Goal: Information Seeking & Learning: Learn about a topic

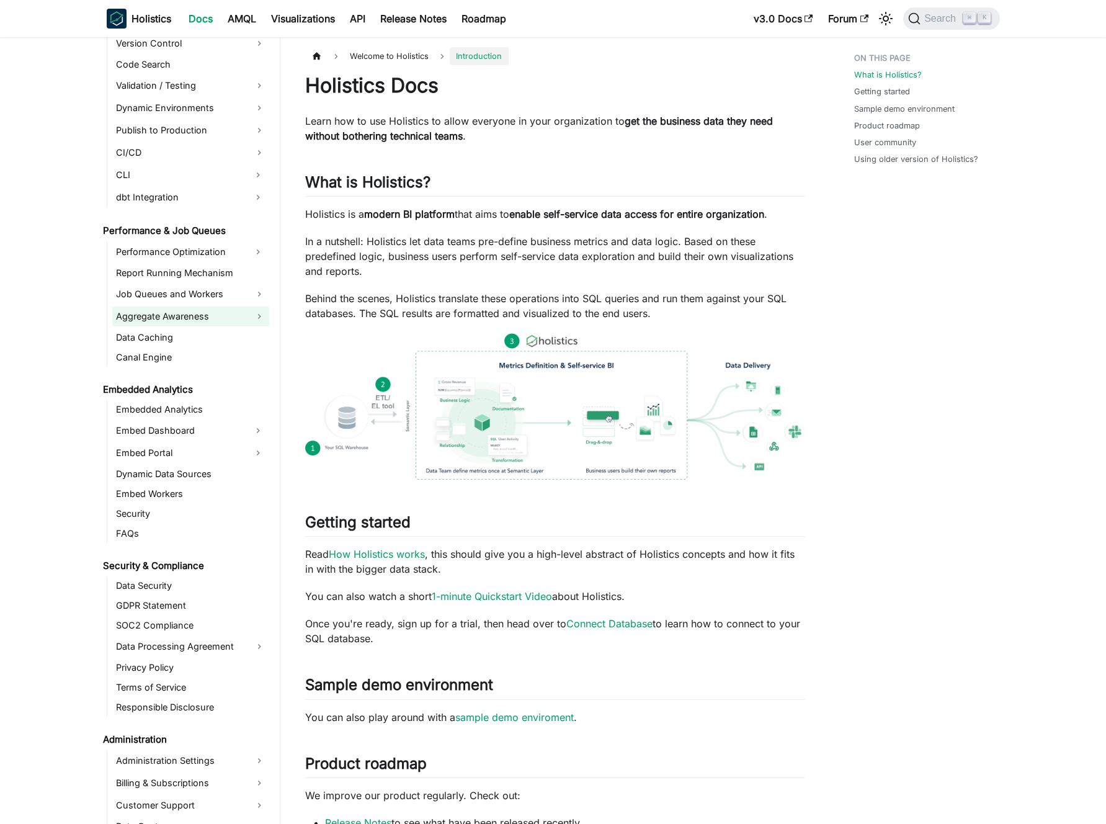
scroll to position [958, 0]
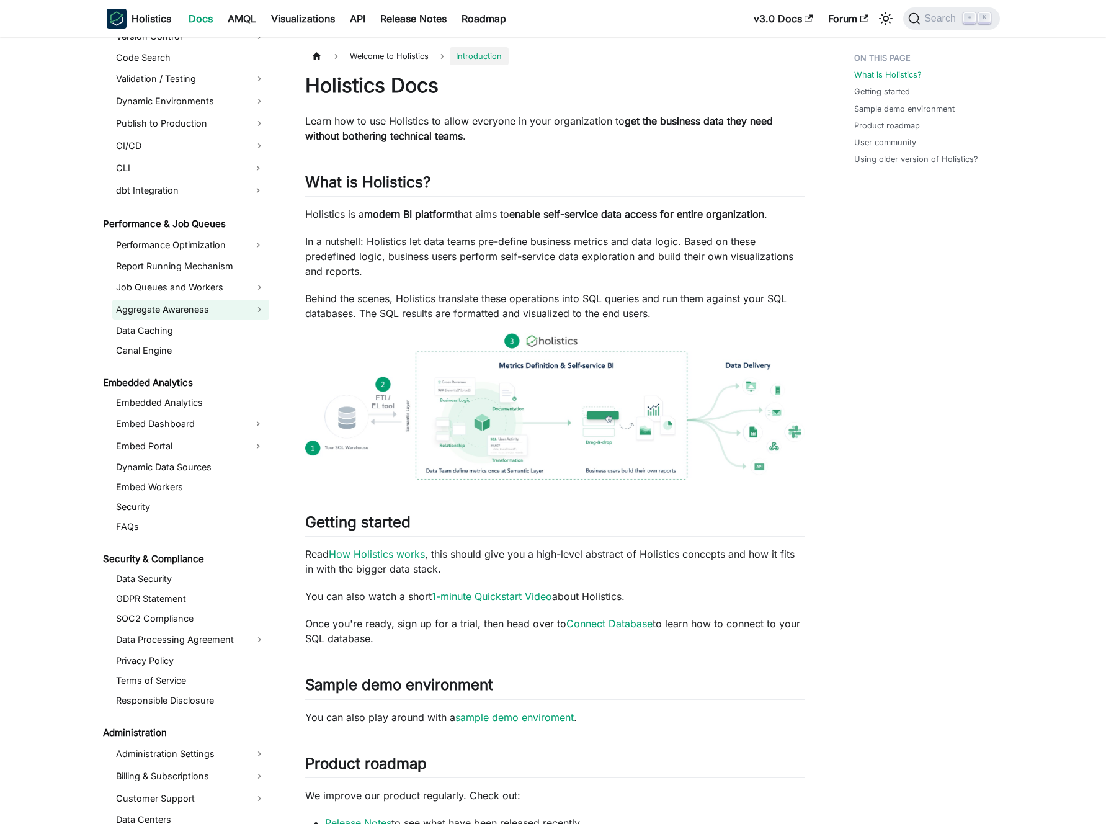
click at [189, 307] on link "Aggregate Awareness" at bounding box center [190, 310] width 157 height 20
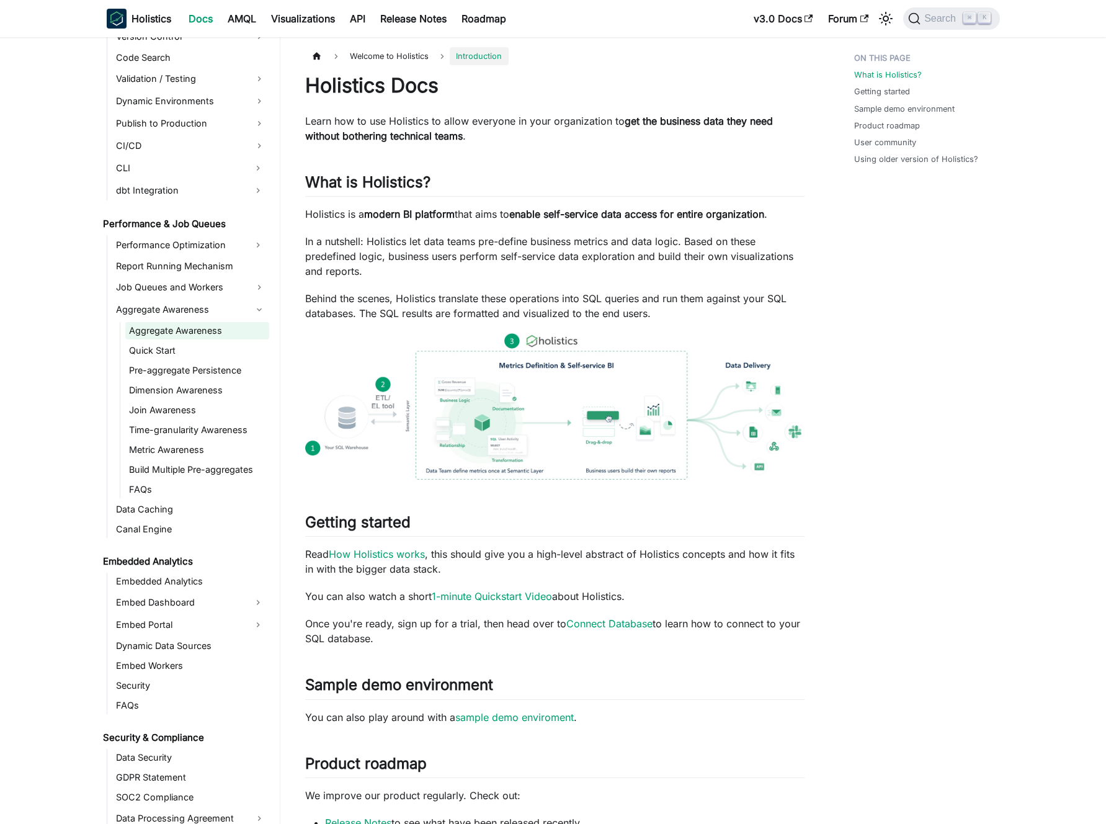
click at [183, 333] on link "Aggregate Awareness" at bounding box center [197, 330] width 144 height 17
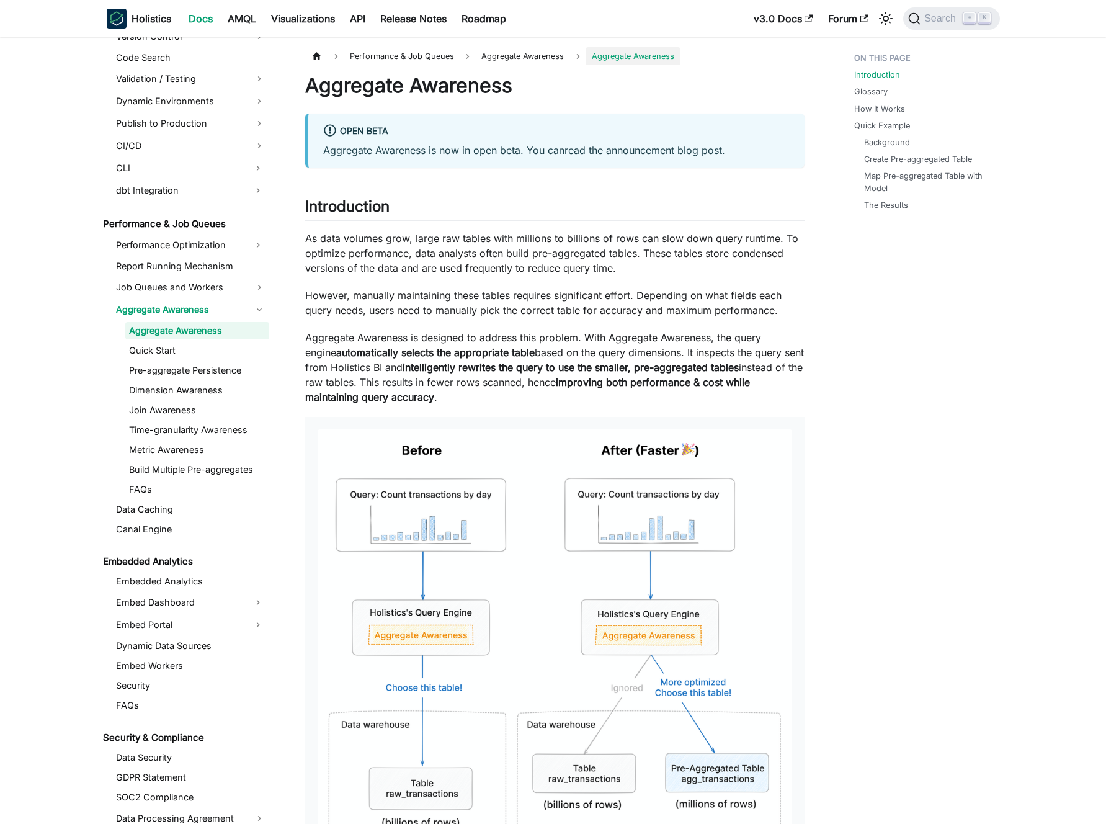
click at [400, 265] on p "As data volumes grow, large raw tables with millions to billions of rows can sl…" at bounding box center [554, 253] width 499 height 45
click at [436, 259] on p "As data volumes grow, large raw tables with millions to billions of rows can sl…" at bounding box center [554, 253] width 499 height 45
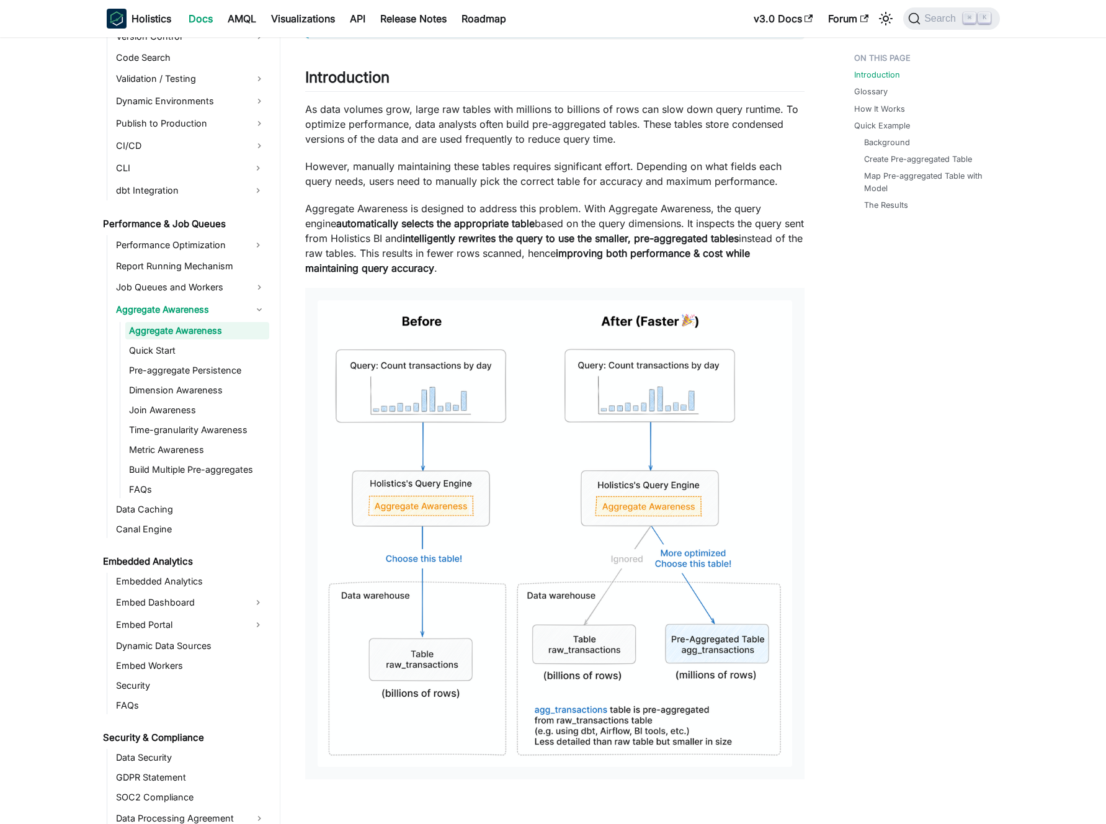
scroll to position [146, 0]
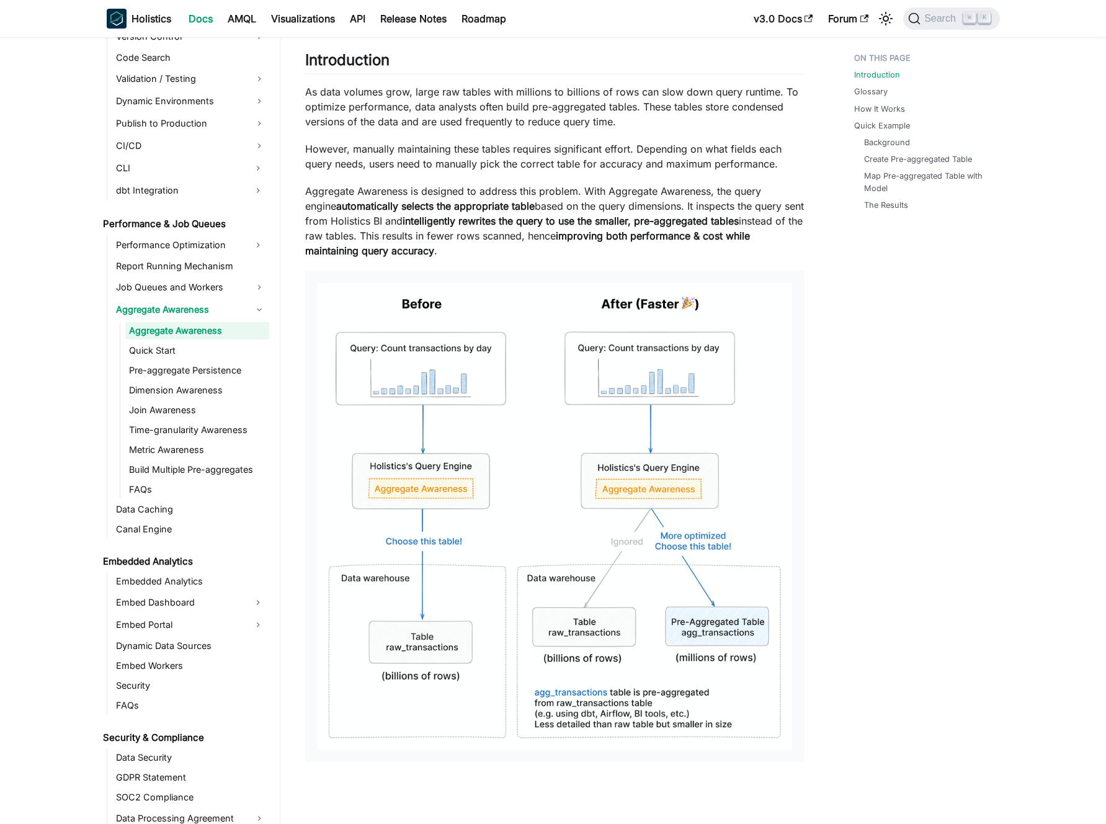
click at [468, 254] on p "Aggregate Awareness is designed to address this problem. With Aggregate Awarene…" at bounding box center [554, 221] width 499 height 74
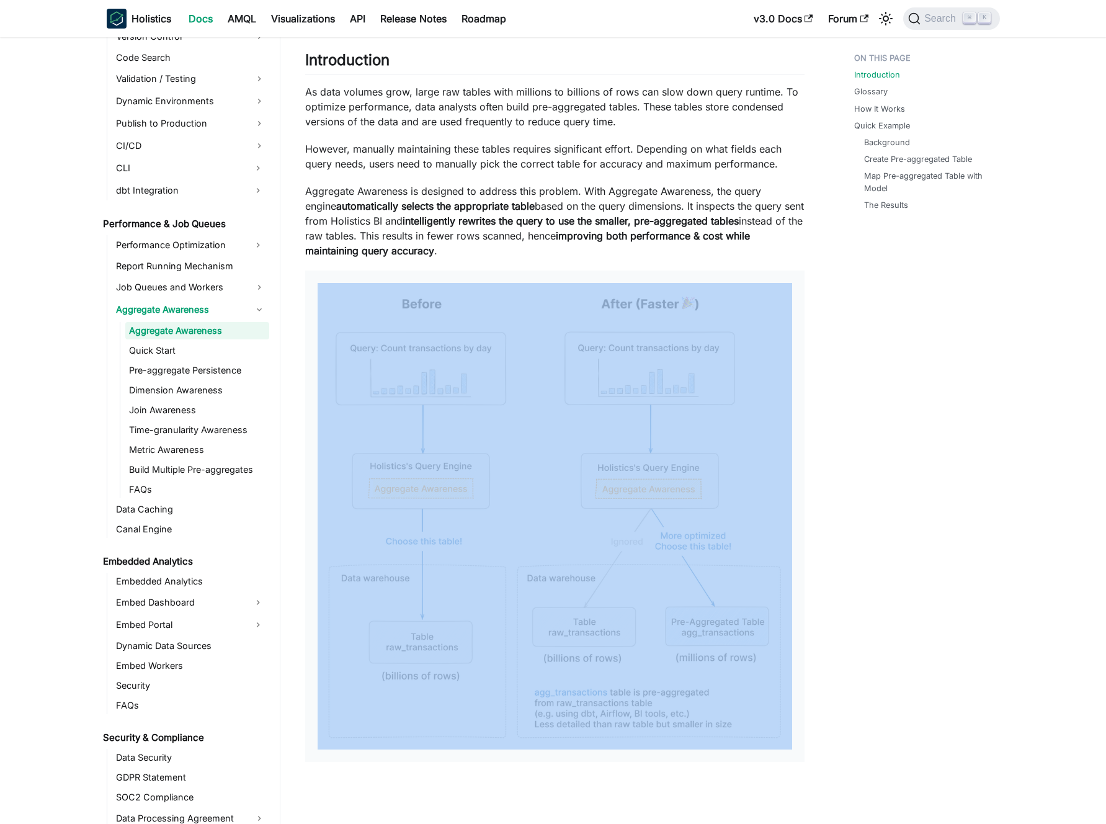
click at [468, 254] on p "Aggregate Awareness is designed to address this problem. With Aggregate Awarene…" at bounding box center [554, 221] width 499 height 74
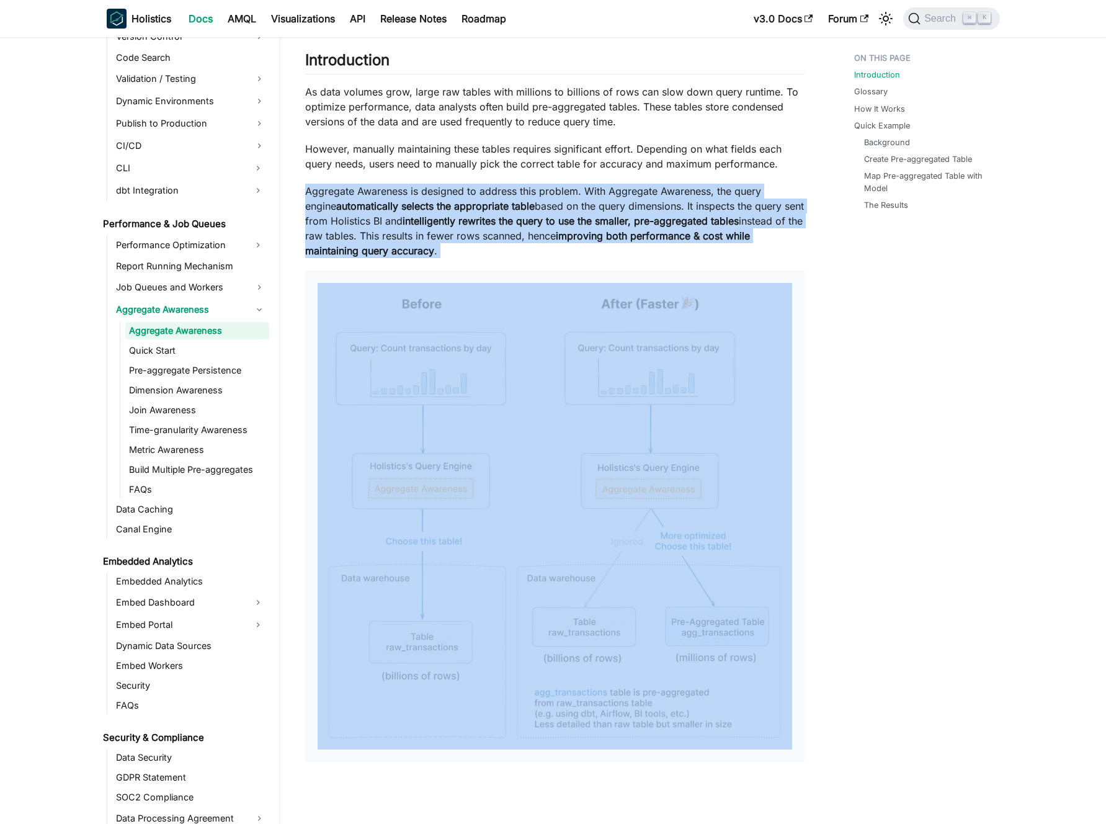
click at [468, 254] on p "Aggregate Awareness is designed to address this problem. With Aggregate Awarene…" at bounding box center [554, 221] width 499 height 74
click at [478, 249] on p "Aggregate Awareness is designed to address this problem. With Aggregate Awarene…" at bounding box center [554, 221] width 499 height 74
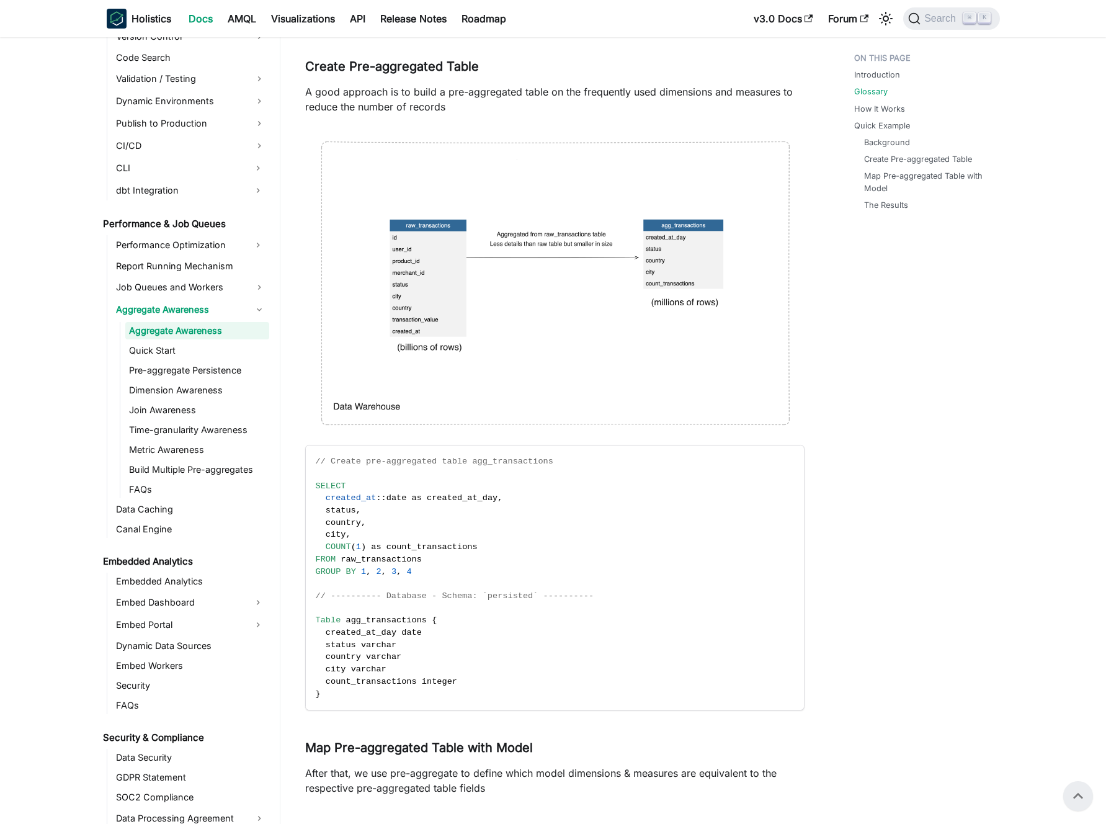
scroll to position [0, 0]
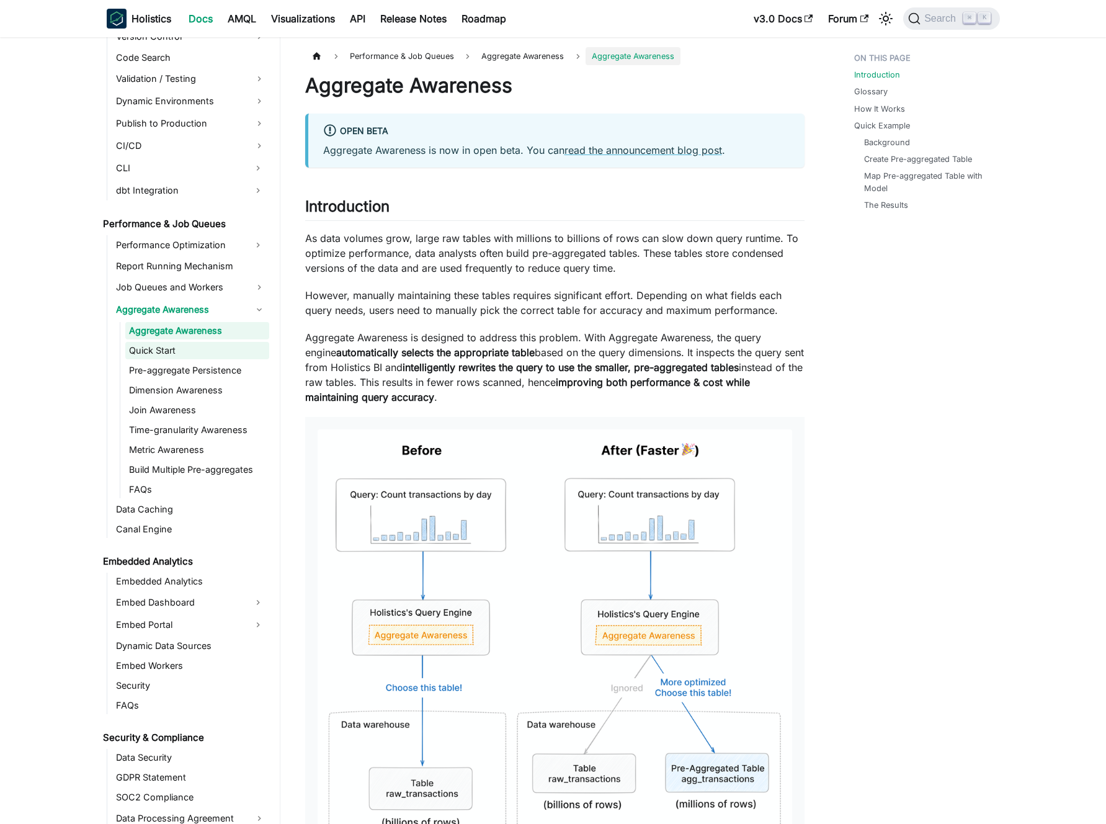
click at [192, 358] on link "Quick Start" at bounding box center [197, 350] width 144 height 17
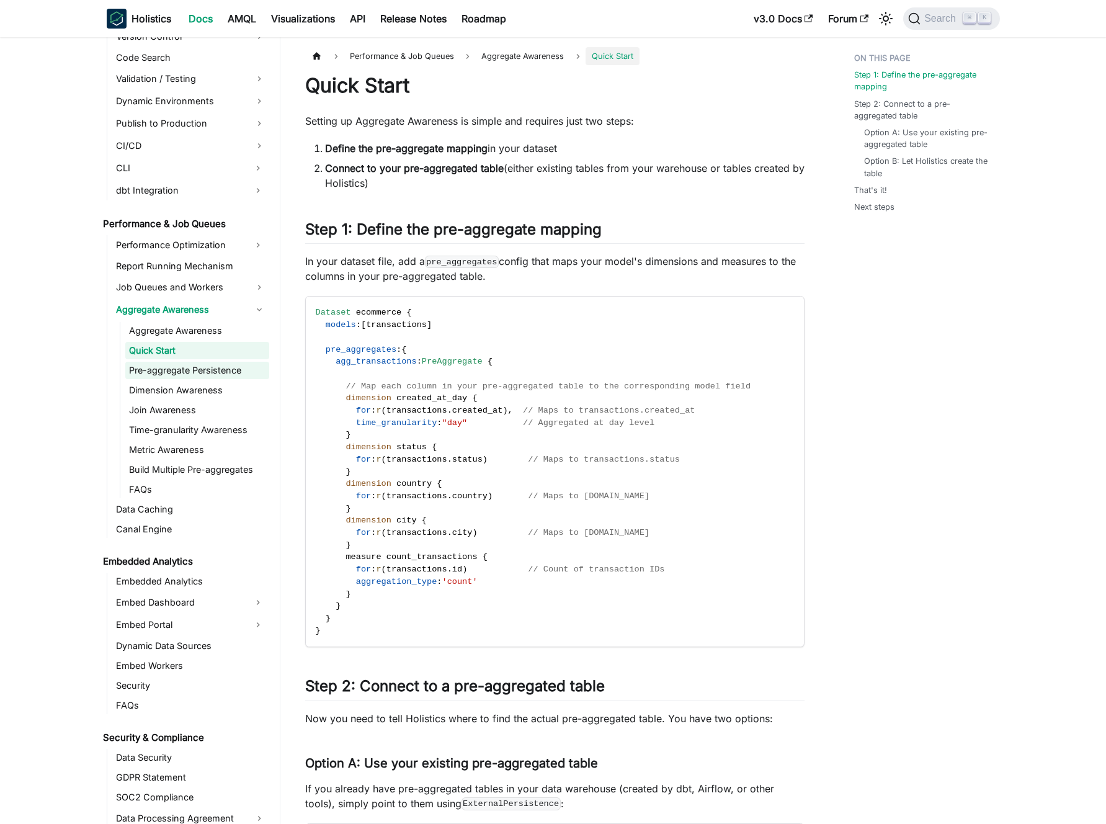
click at [187, 372] on link "Pre-aggregate Persistence" at bounding box center [197, 370] width 144 height 17
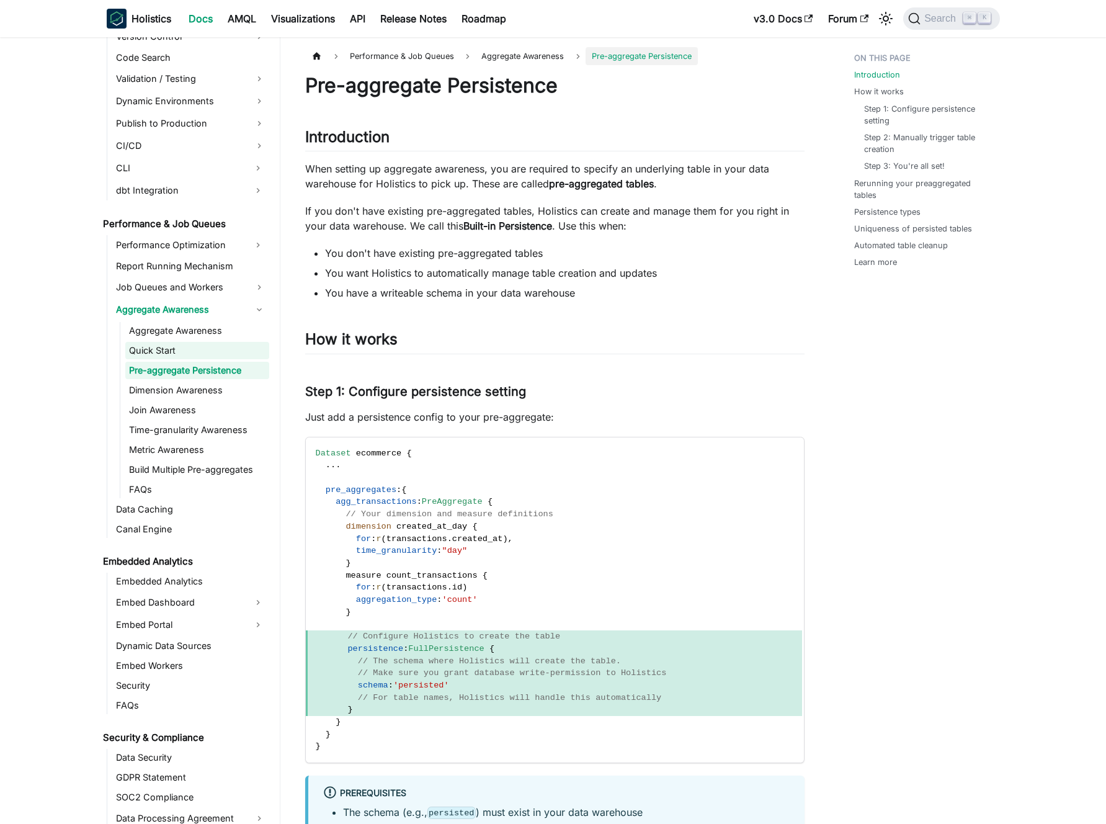
click at [207, 348] on link "Quick Start" at bounding box center [197, 350] width 144 height 17
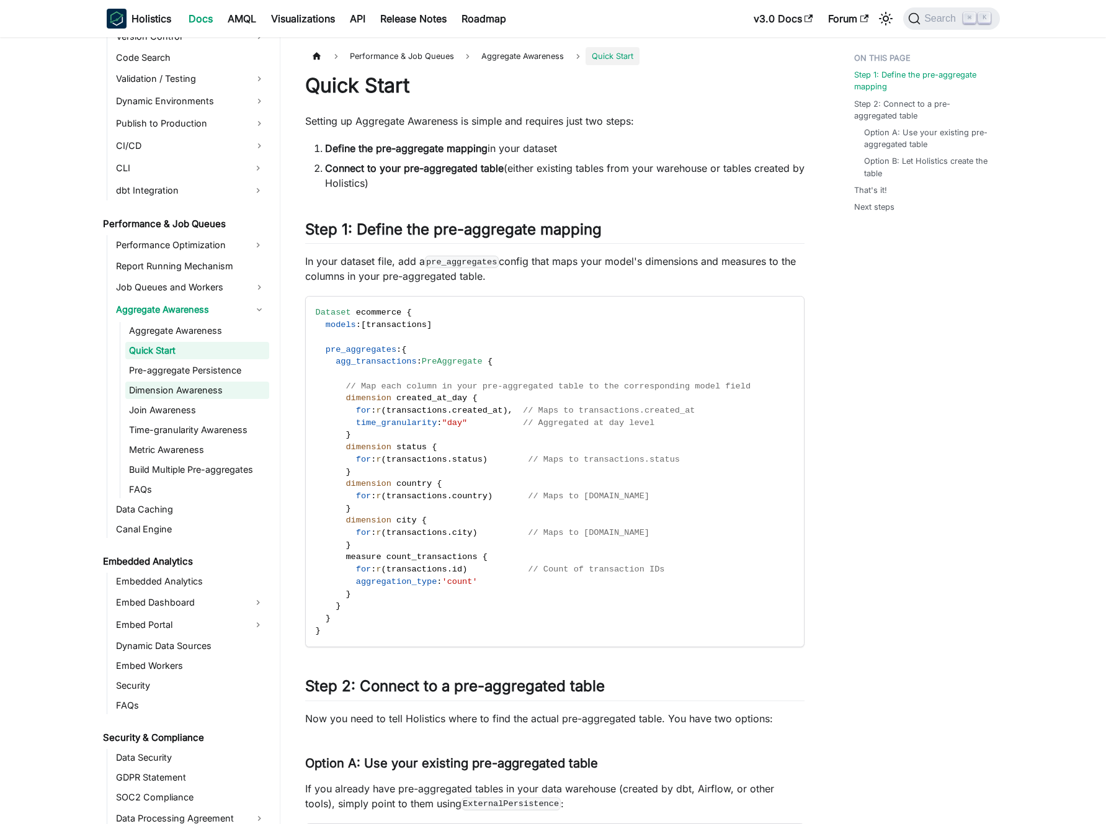
click at [177, 392] on link "Dimension Awareness" at bounding box center [197, 389] width 144 height 17
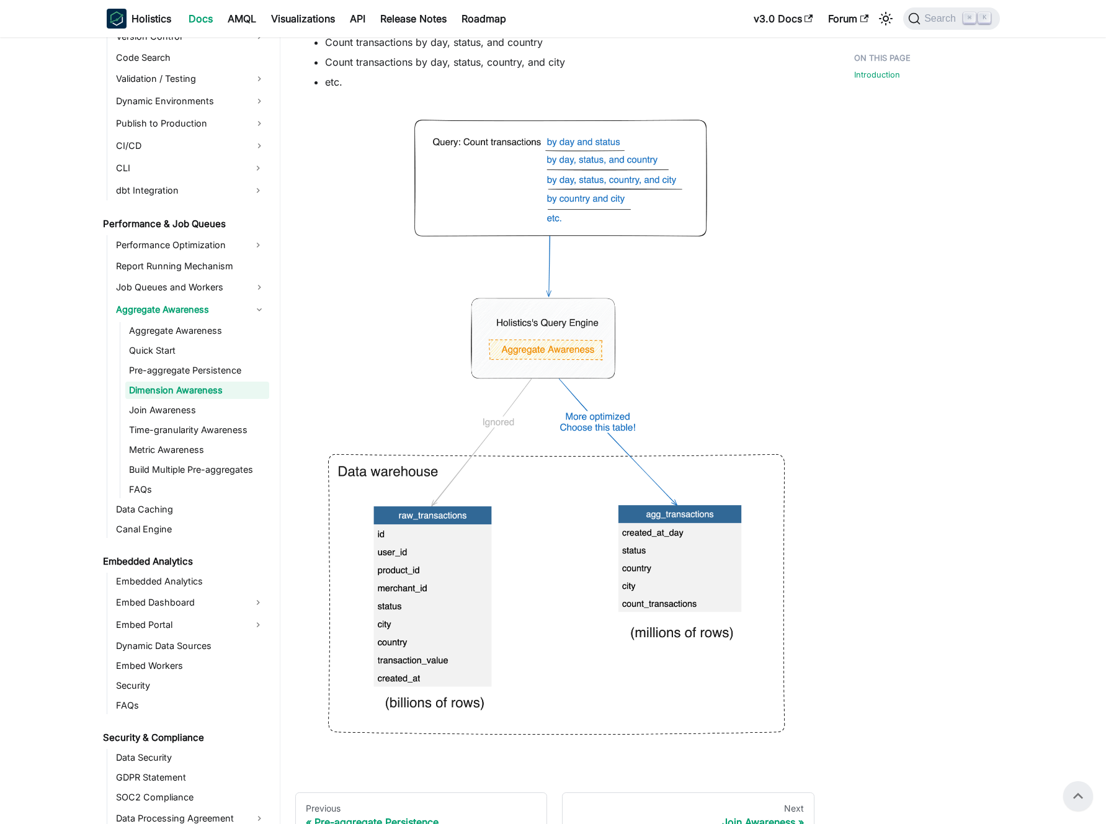
scroll to position [256, 0]
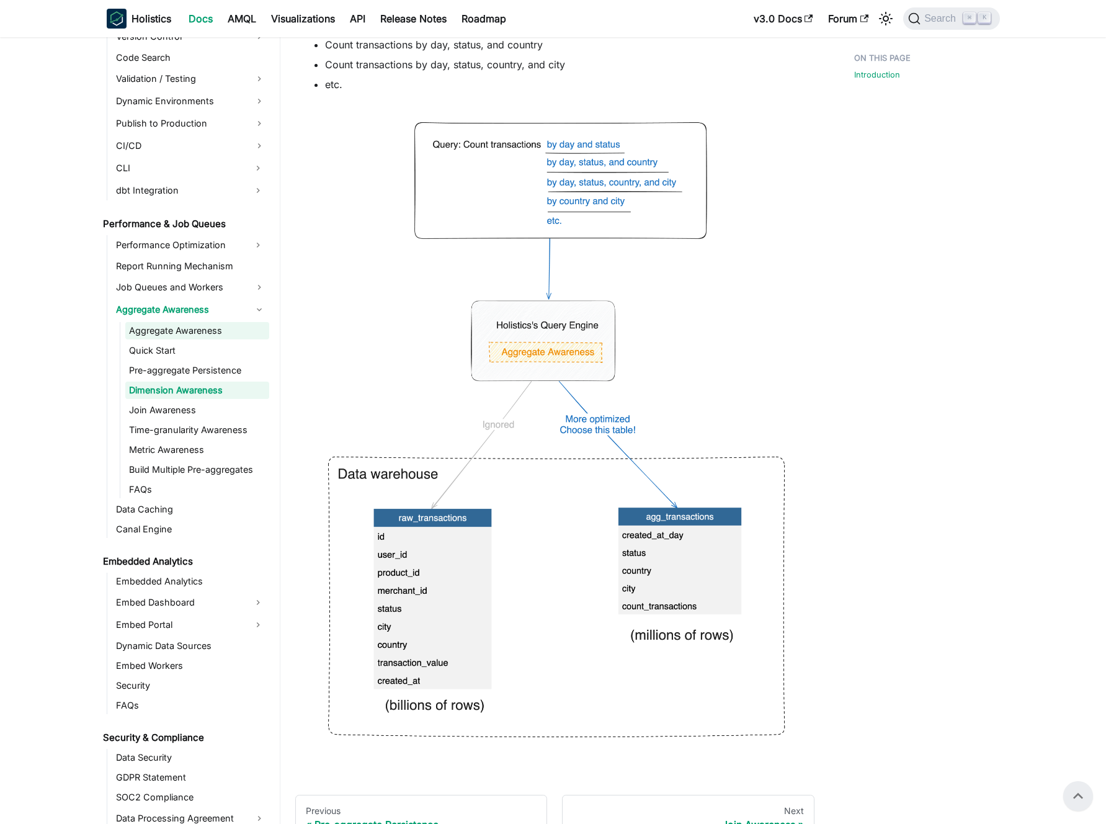
click at [200, 334] on link "Aggregate Awareness" at bounding box center [197, 330] width 144 height 17
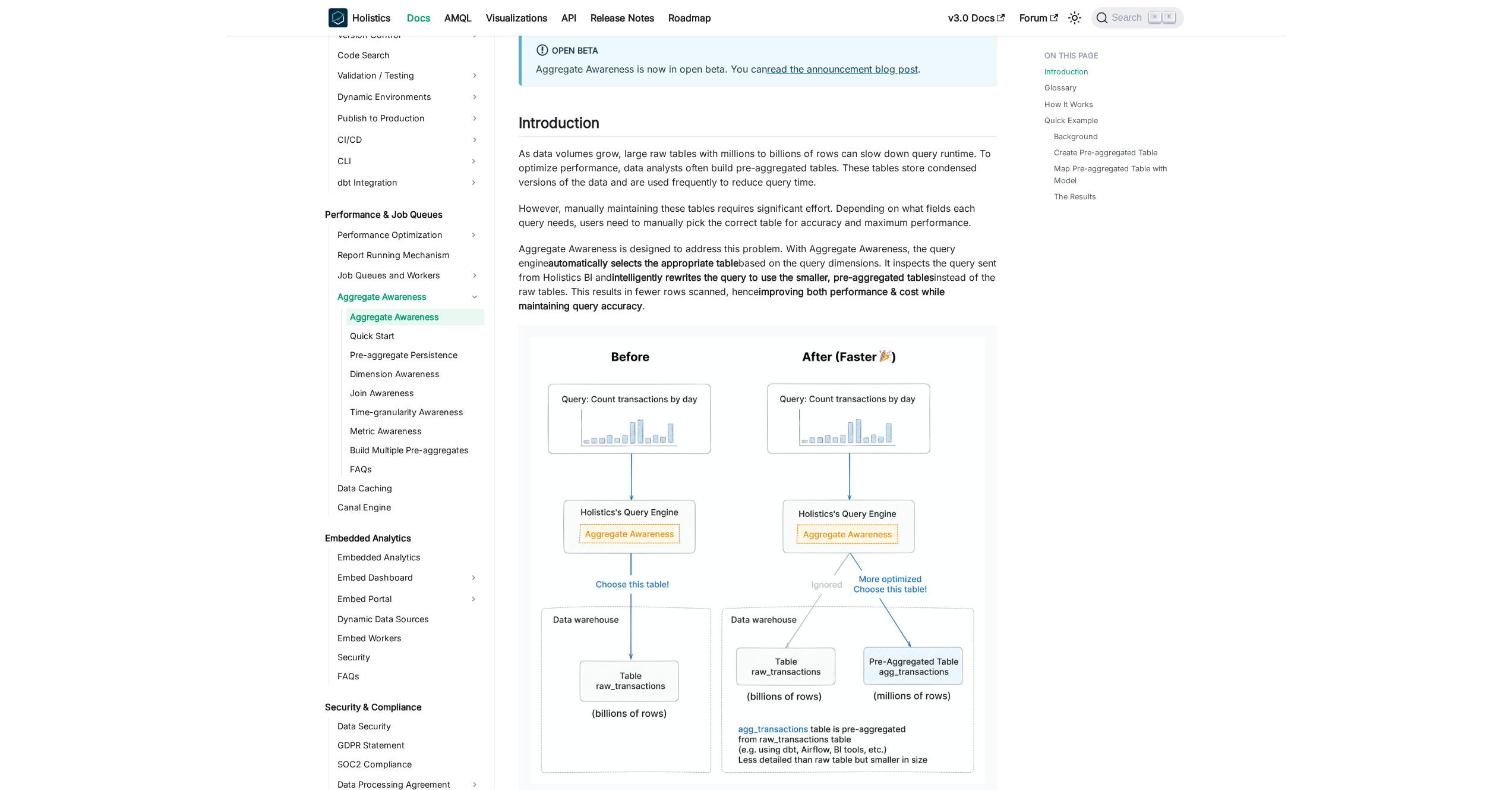
scroll to position [244, 0]
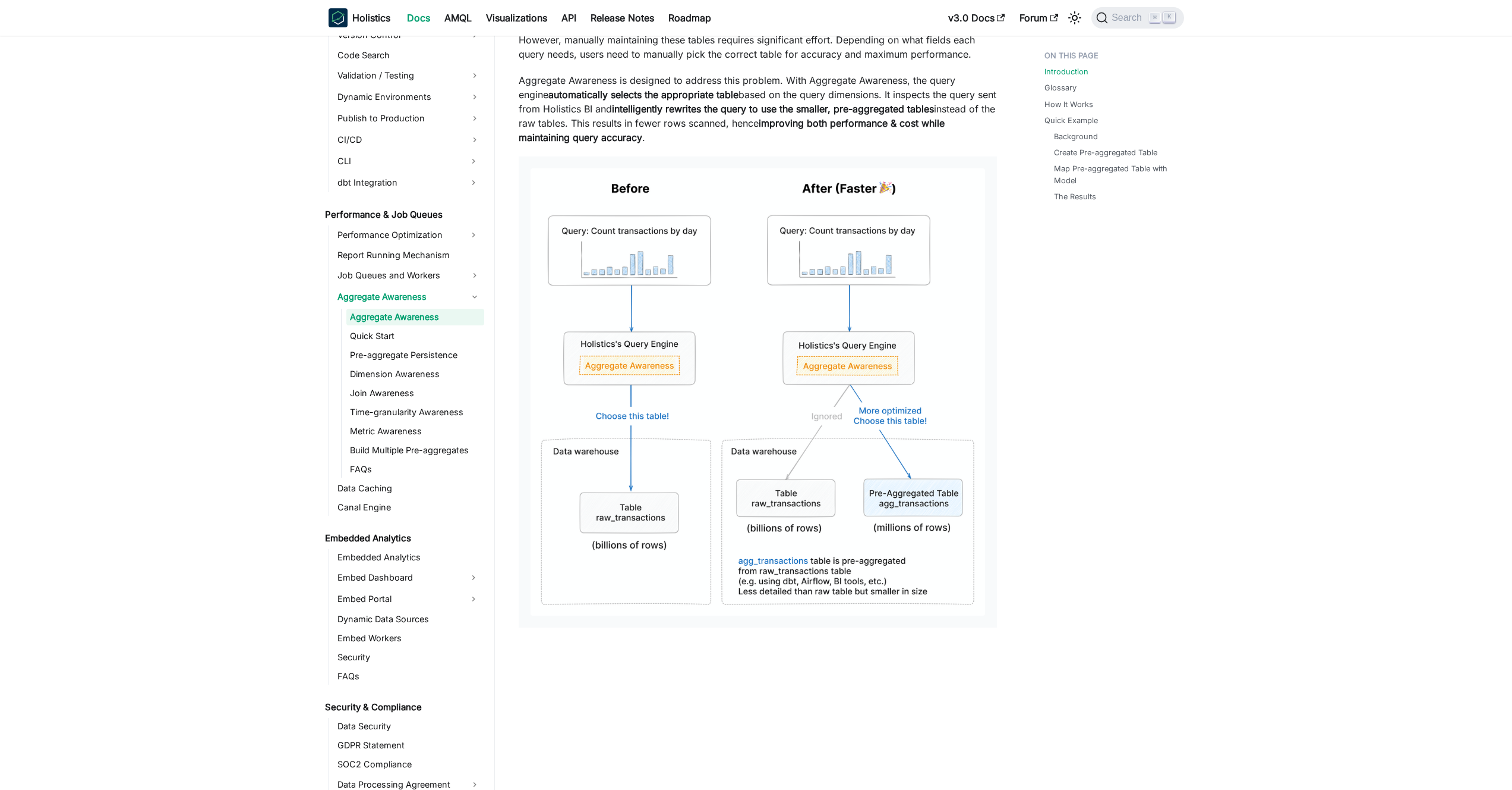
click at [643, 132] on p "Aggregate Awareness is designed to address this problem. With Aggregate Awarene…" at bounding box center [757, 108] width 478 height 71
click at [647, 128] on p "Aggregate Awareness is designed to address this problem. With Aggregate Awarene…" at bounding box center [757, 108] width 478 height 71
click at [649, 126] on p "Aggregate Awareness is designed to address this problem. With Aggregate Awarene…" at bounding box center [757, 108] width 478 height 71
click at [399, 379] on link "Dimension Awareness" at bounding box center [416, 373] width 138 height 16
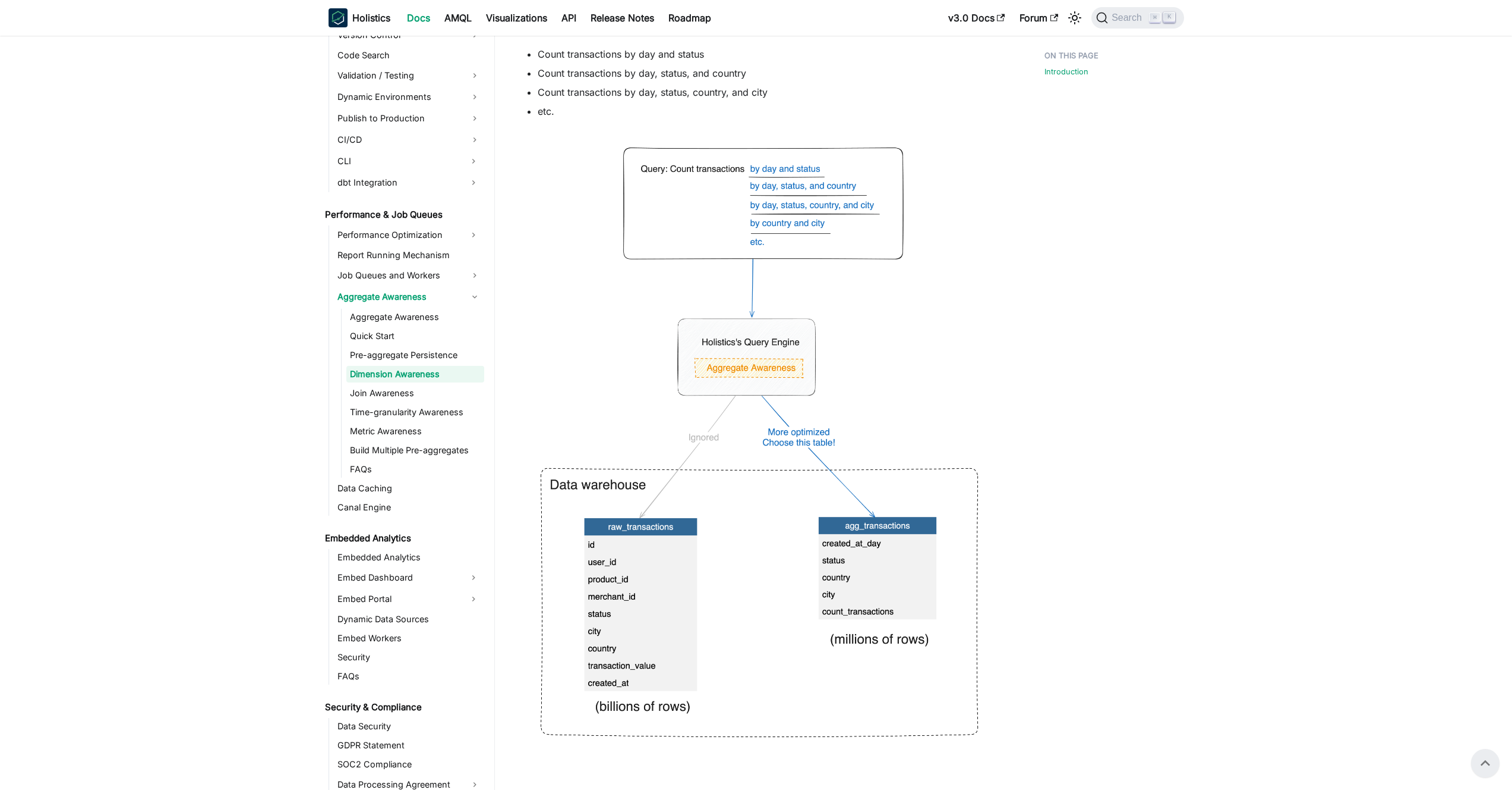
scroll to position [202, 0]
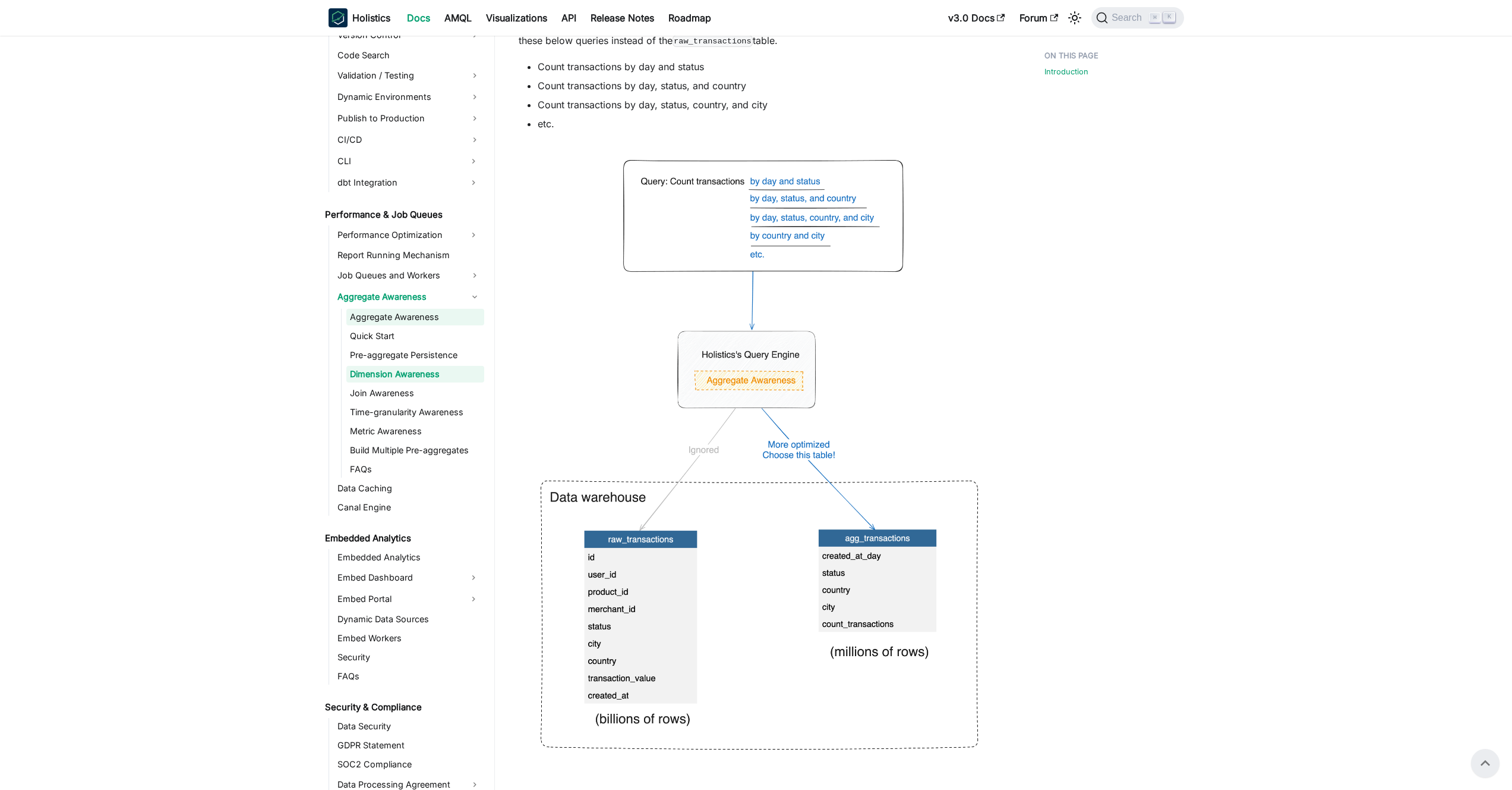
click at [392, 321] on link "Aggregate Awareness" at bounding box center [416, 316] width 138 height 16
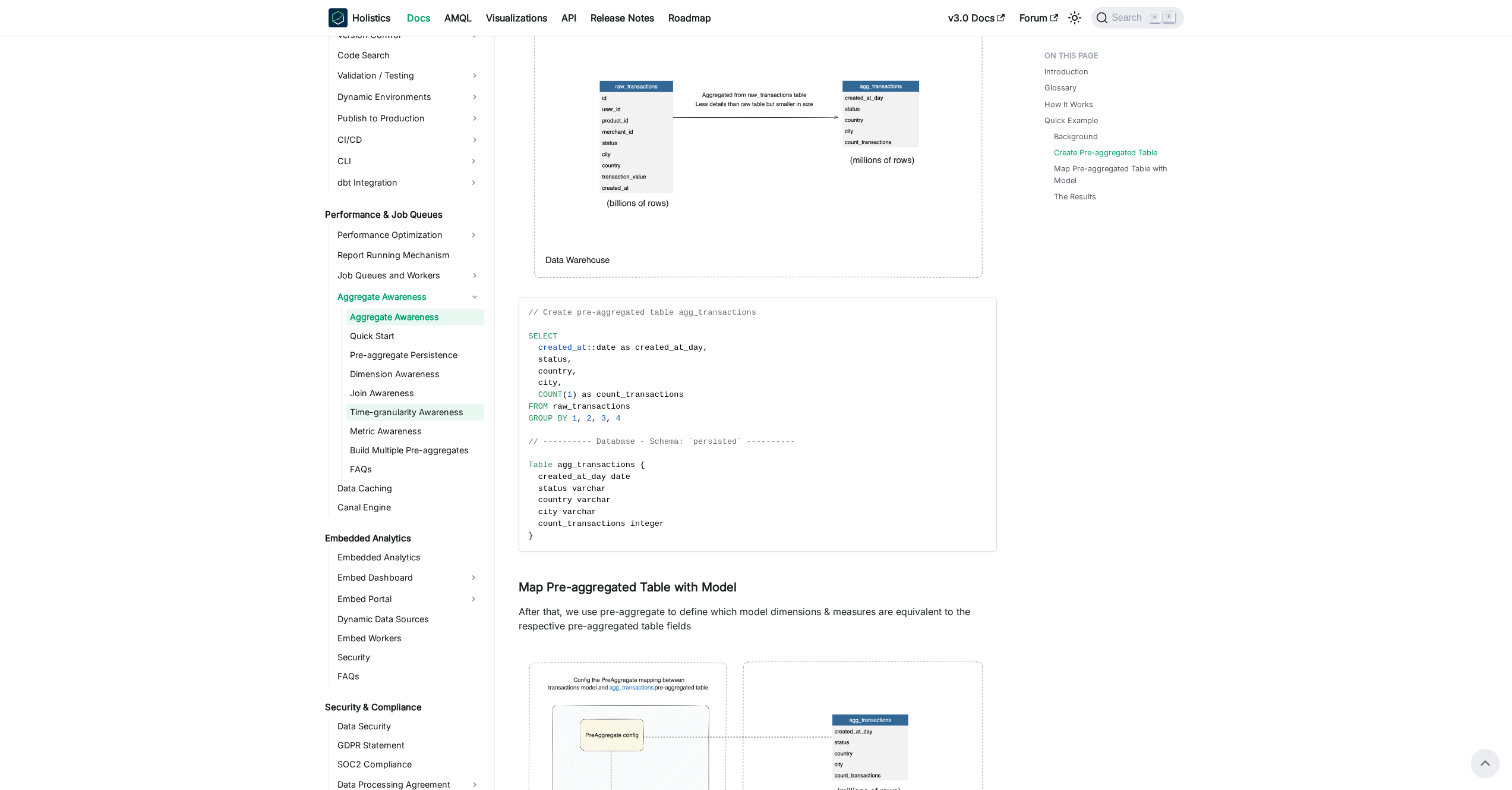
scroll to position [3328, 0]
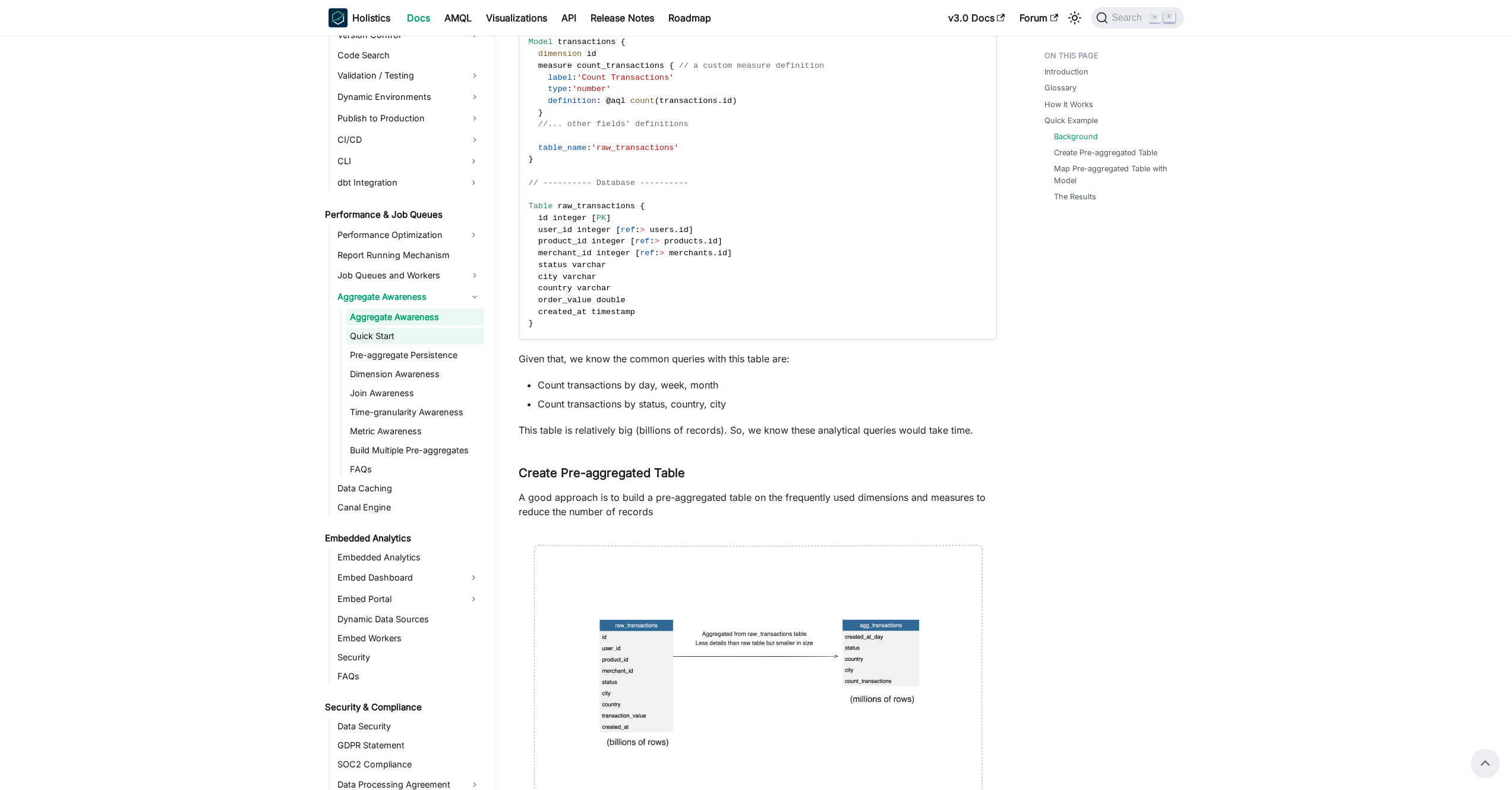
click at [409, 333] on link "Quick Start" at bounding box center [416, 336] width 138 height 16
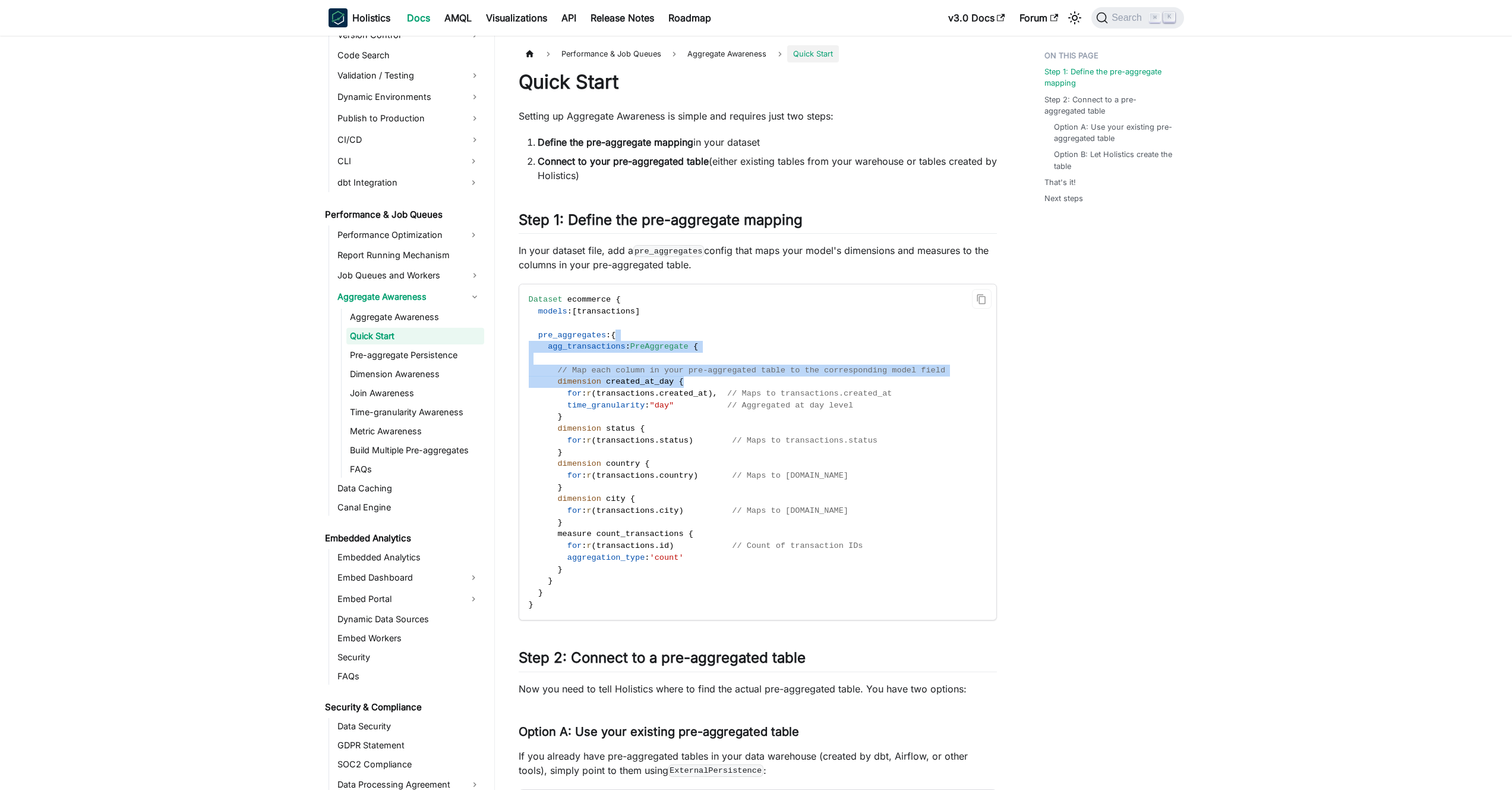
drag, startPoint x: 693, startPoint y: 332, endPoint x: 693, endPoint y: 414, distance: 82.0
click at [696, 400] on code "Dataset ecommerce { models : [ transactions ] pre_aggregates : { agg_transactio…" at bounding box center [757, 452] width 475 height 336
click at [693, 416] on code "Dataset ecommerce { models : [ transactions ] pre_aggregates : { agg_transactio…" at bounding box center [757, 452] width 475 height 336
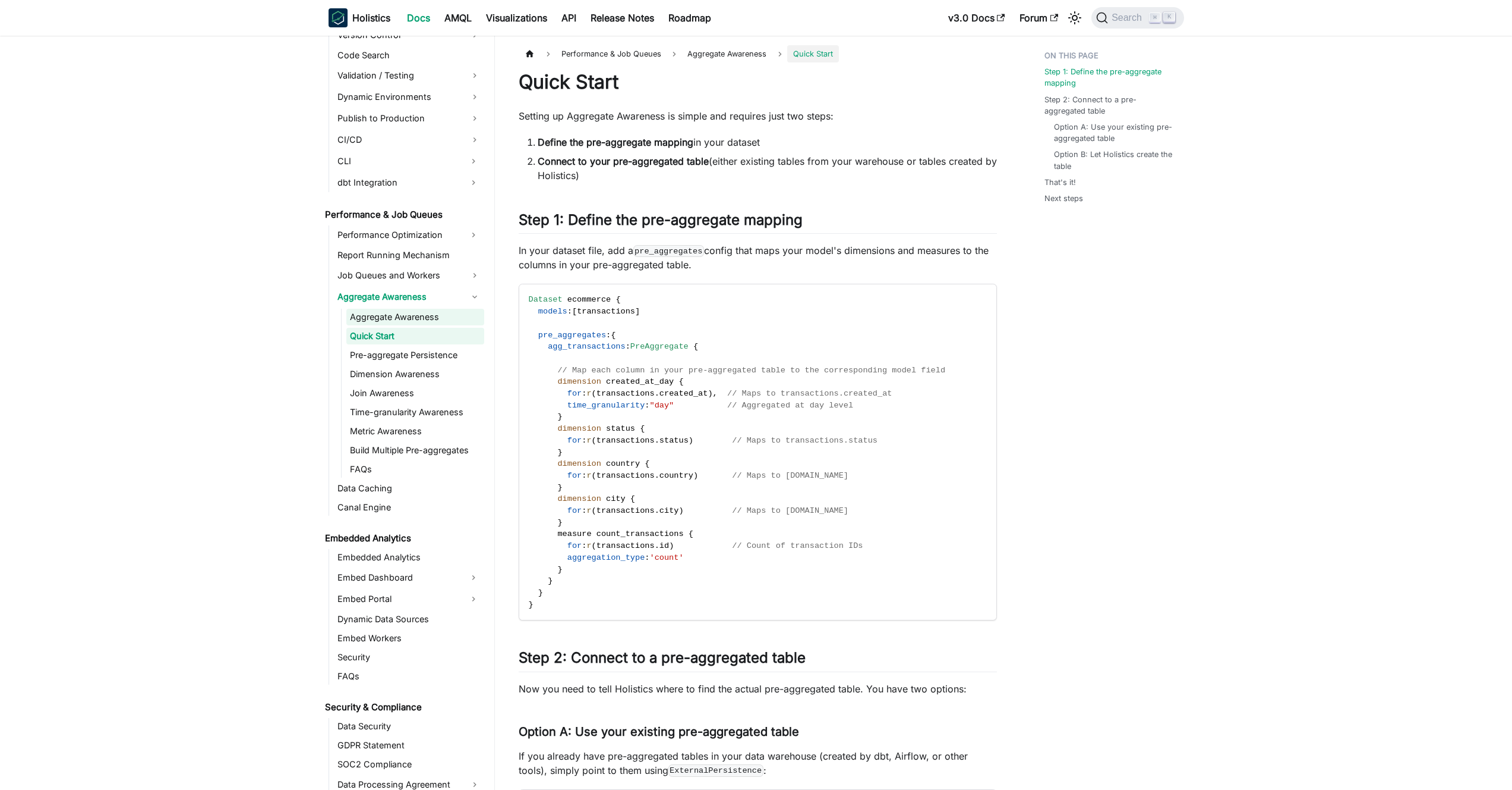
click at [398, 314] on link "Aggregate Awareness" at bounding box center [416, 316] width 138 height 16
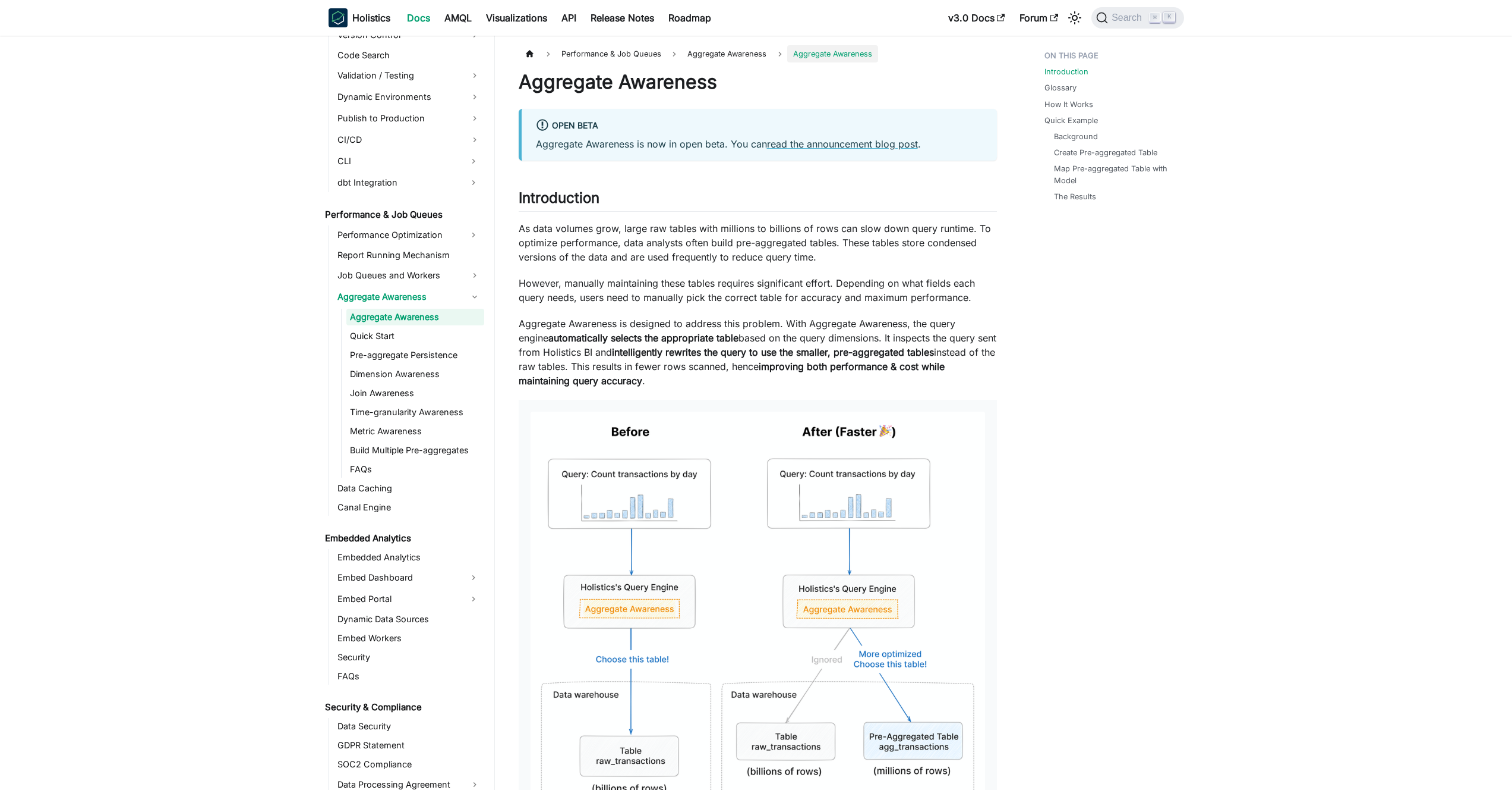
click at [617, 321] on p "Aggregate Awareness is designed to address this problem. With Aggregate Awarene…" at bounding box center [757, 352] width 478 height 71
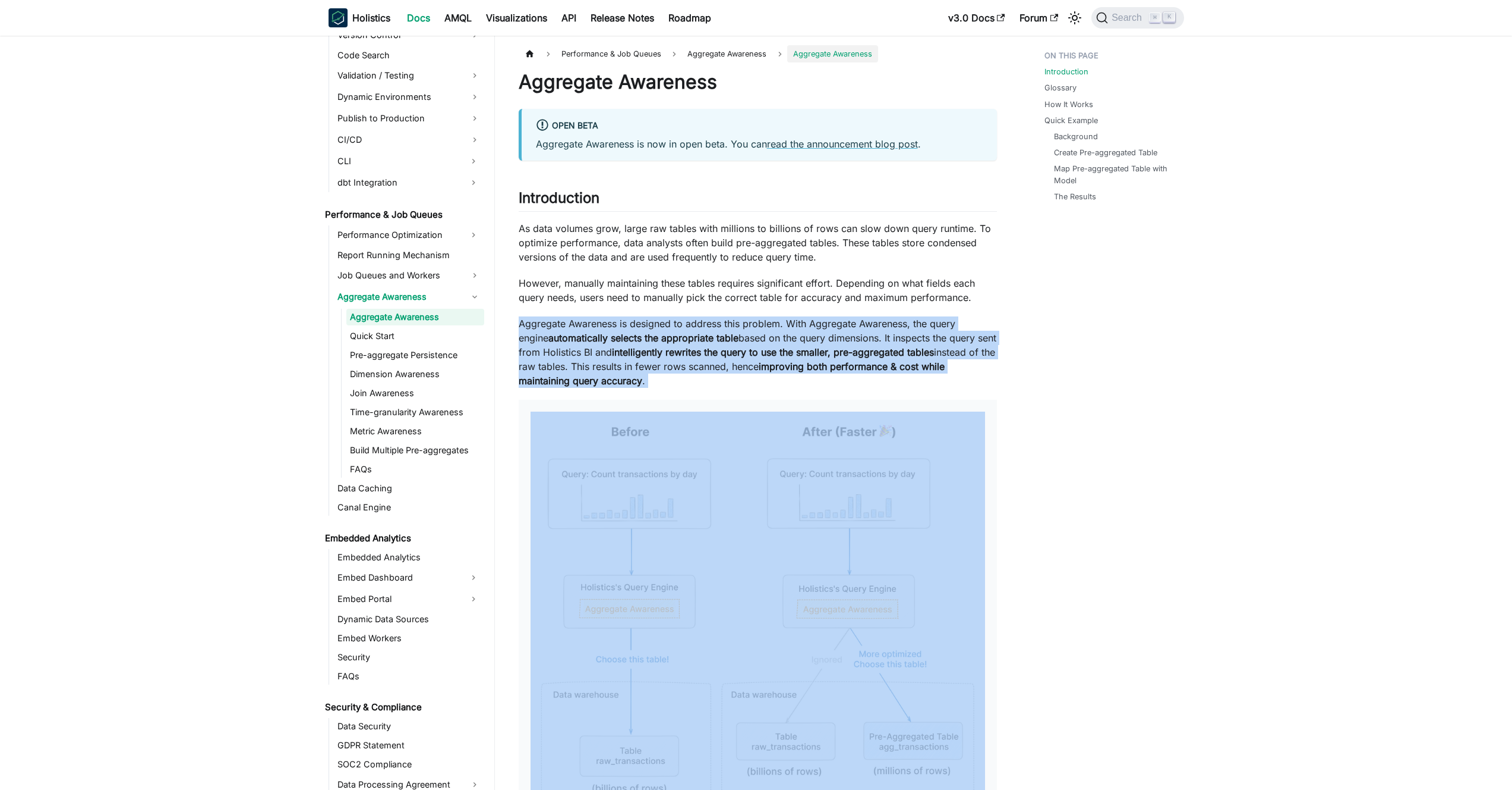
click at [617, 321] on p "Aggregate Awareness is designed to address this problem. With Aggregate Awarene…" at bounding box center [757, 352] width 478 height 71
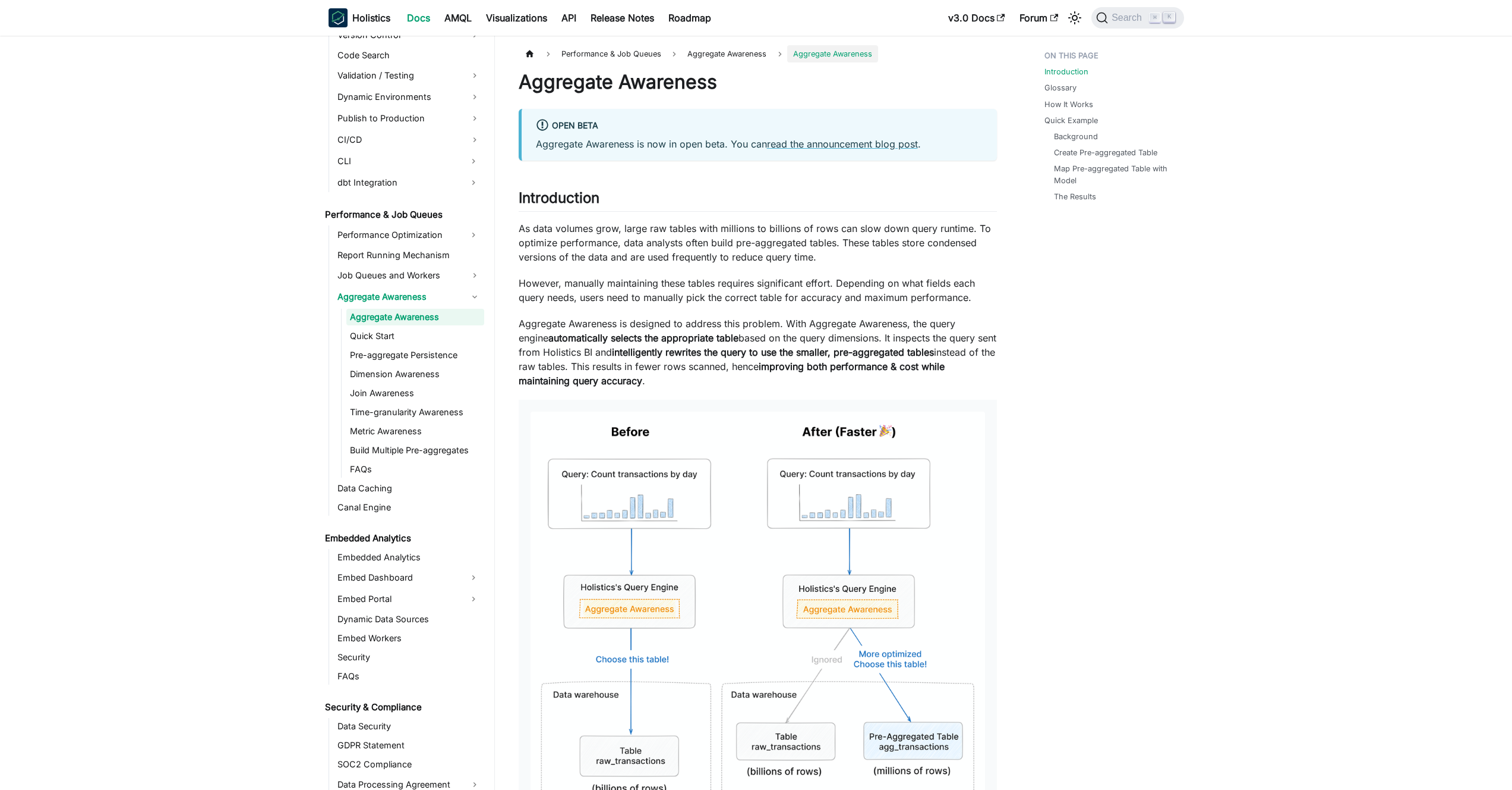
click at [634, 322] on p "Aggregate Awareness is designed to address this problem. With Aggregate Awarene…" at bounding box center [757, 352] width 478 height 71
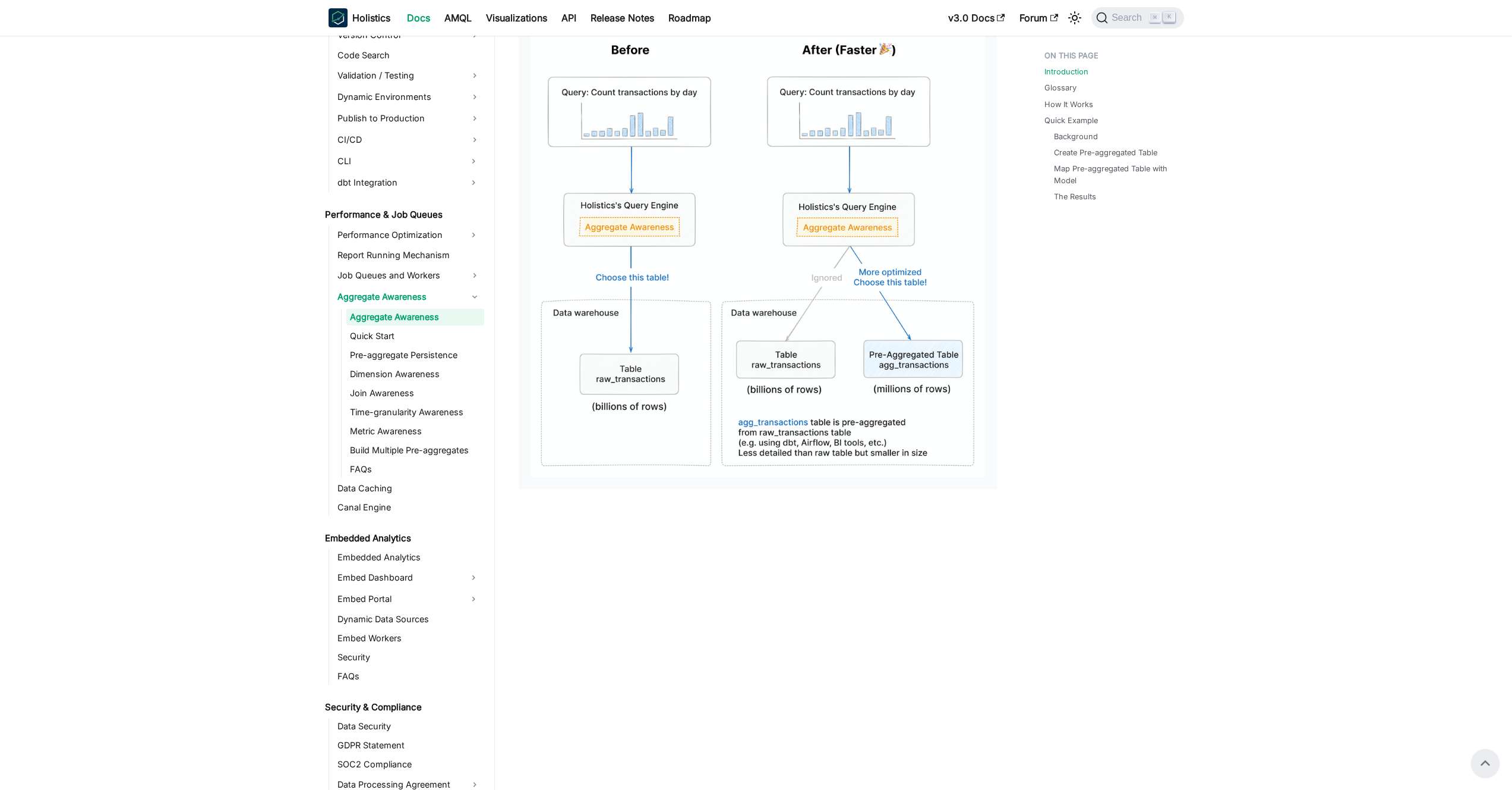
scroll to position [376, 0]
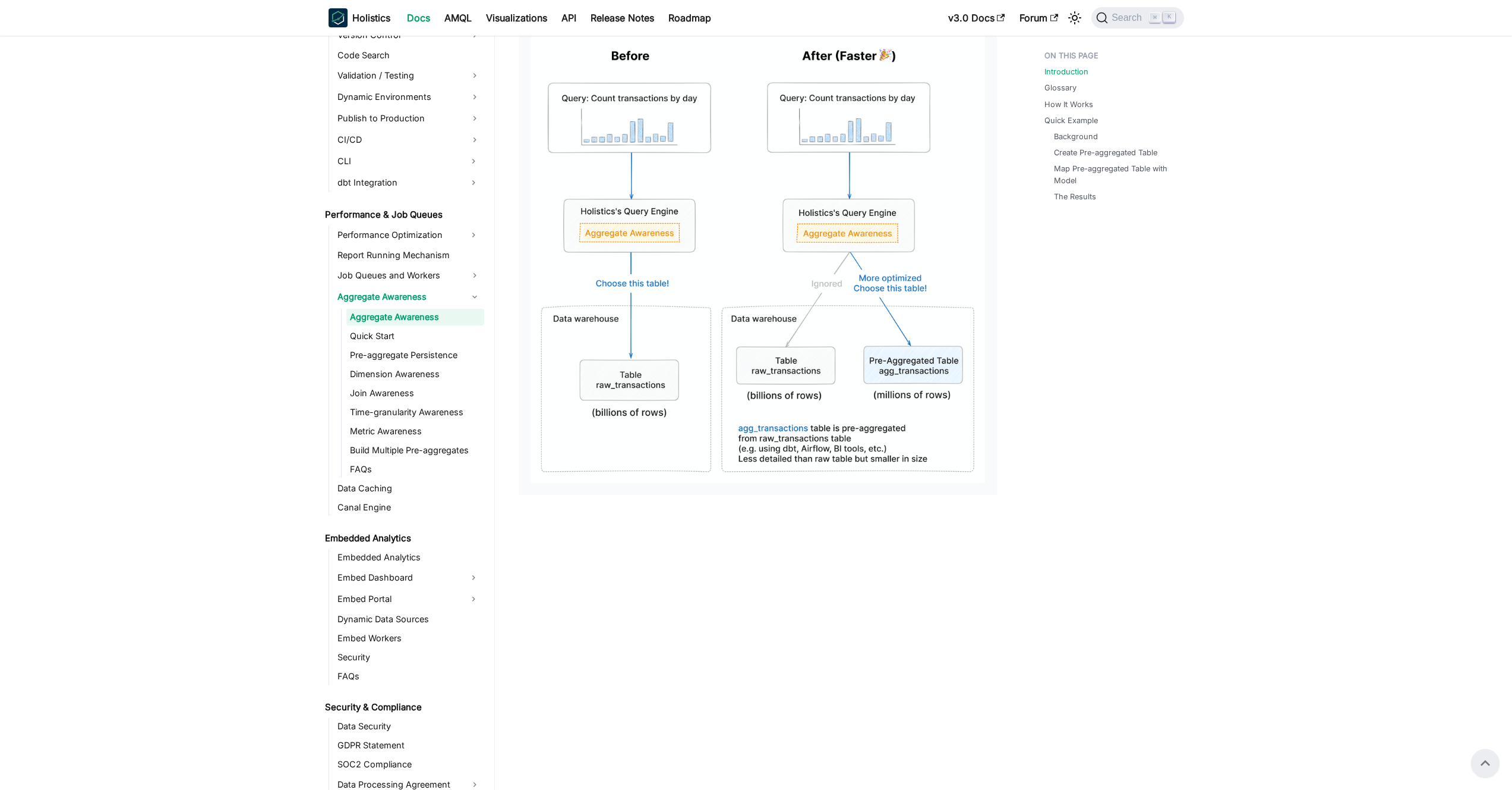
click at [411, 323] on link "Aggregate Awareness" at bounding box center [416, 316] width 138 height 16
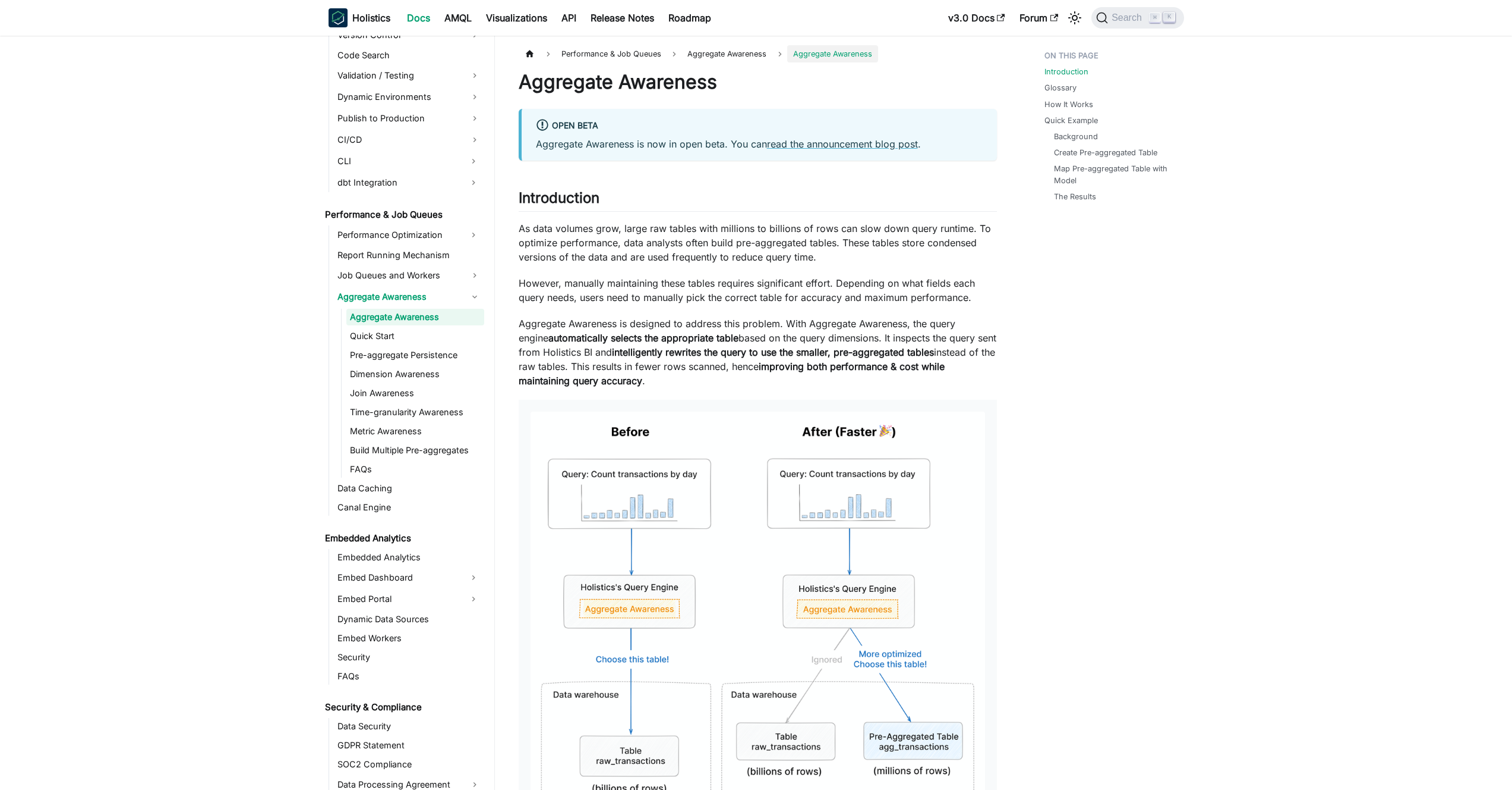
click at [412, 320] on link "Aggregate Awareness" at bounding box center [416, 316] width 138 height 16
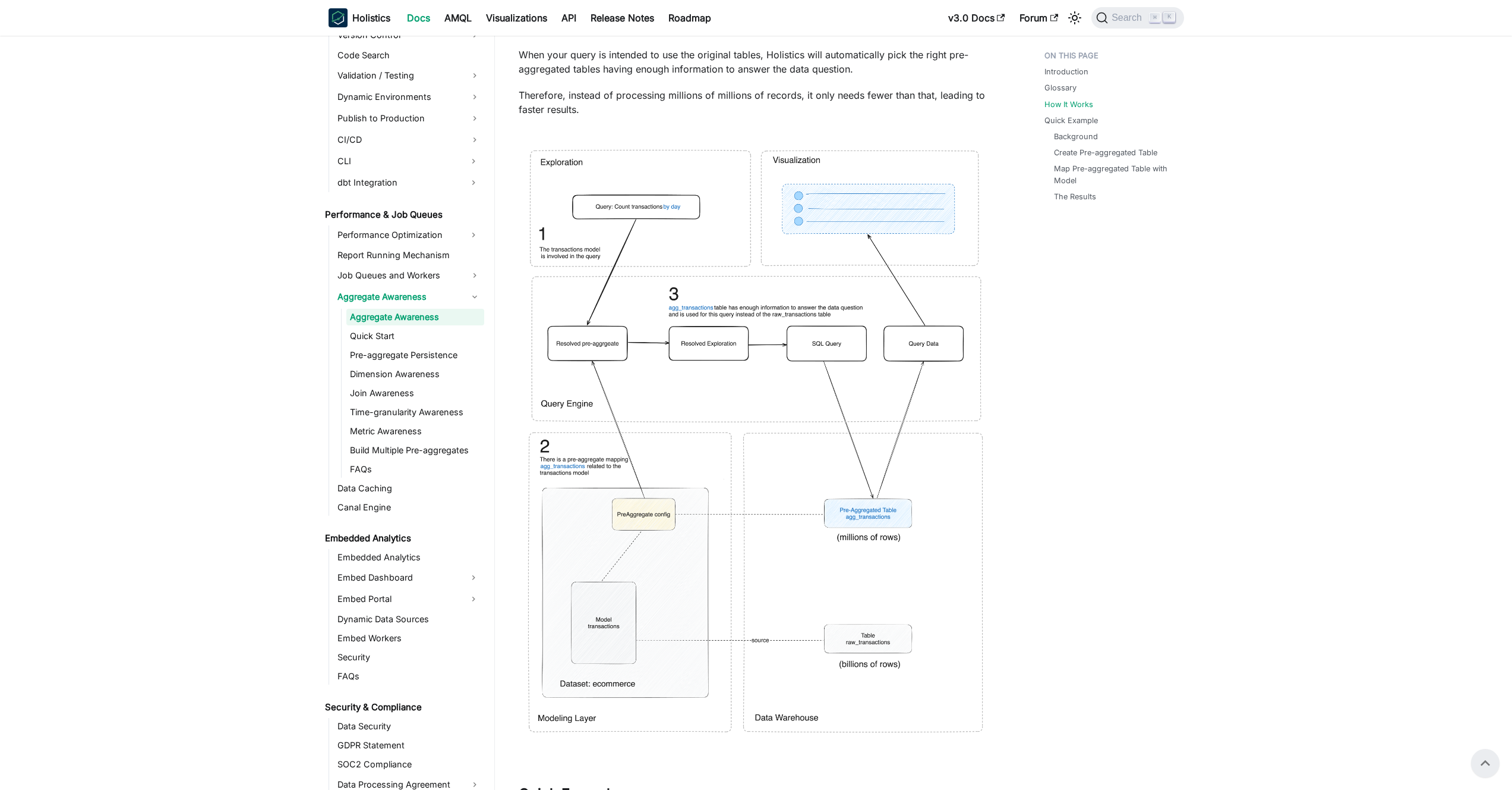
scroll to position [2010, 0]
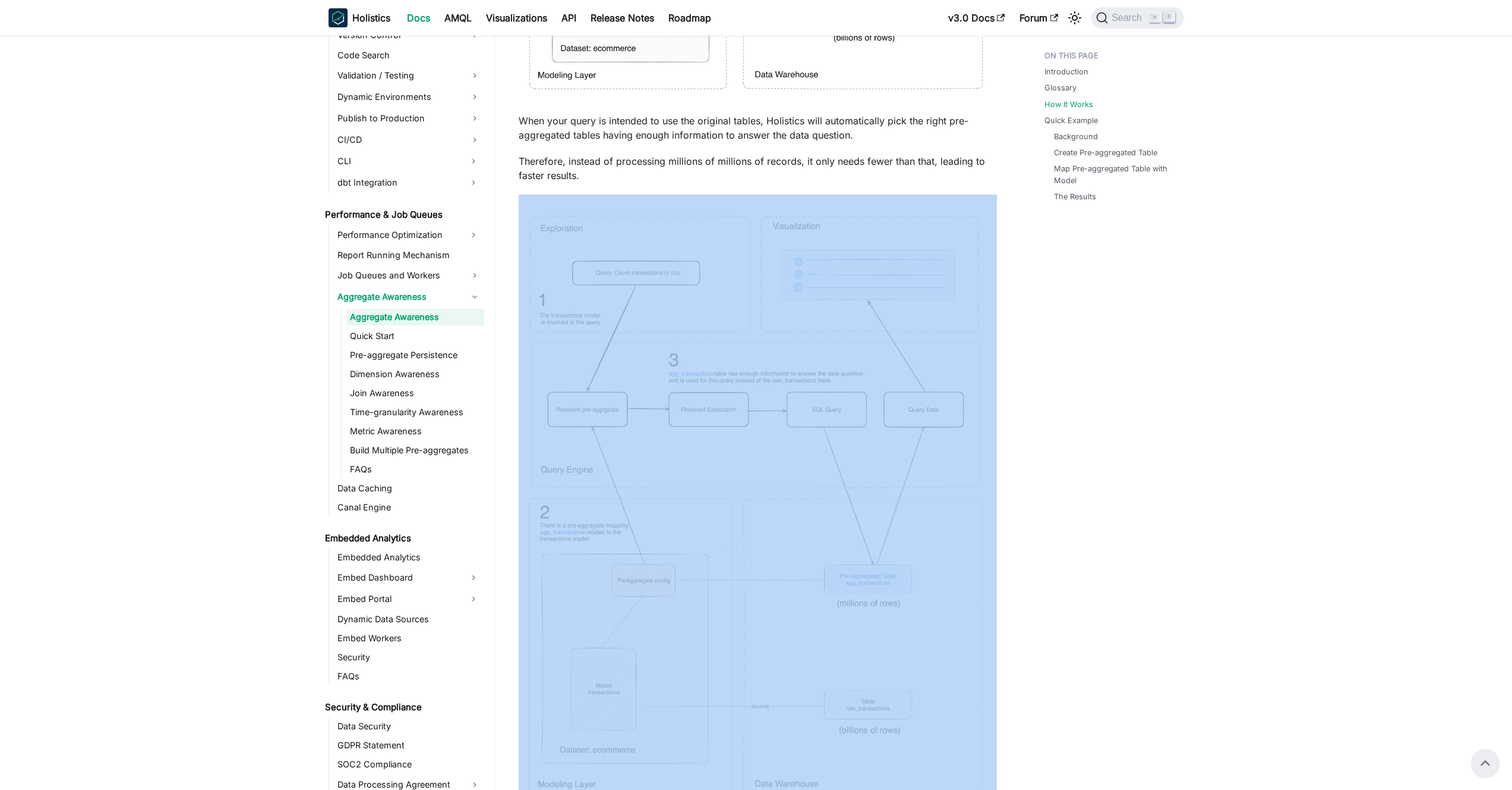
drag, startPoint x: 739, startPoint y: 231, endPoint x: 879, endPoint y: 587, distance: 382.5
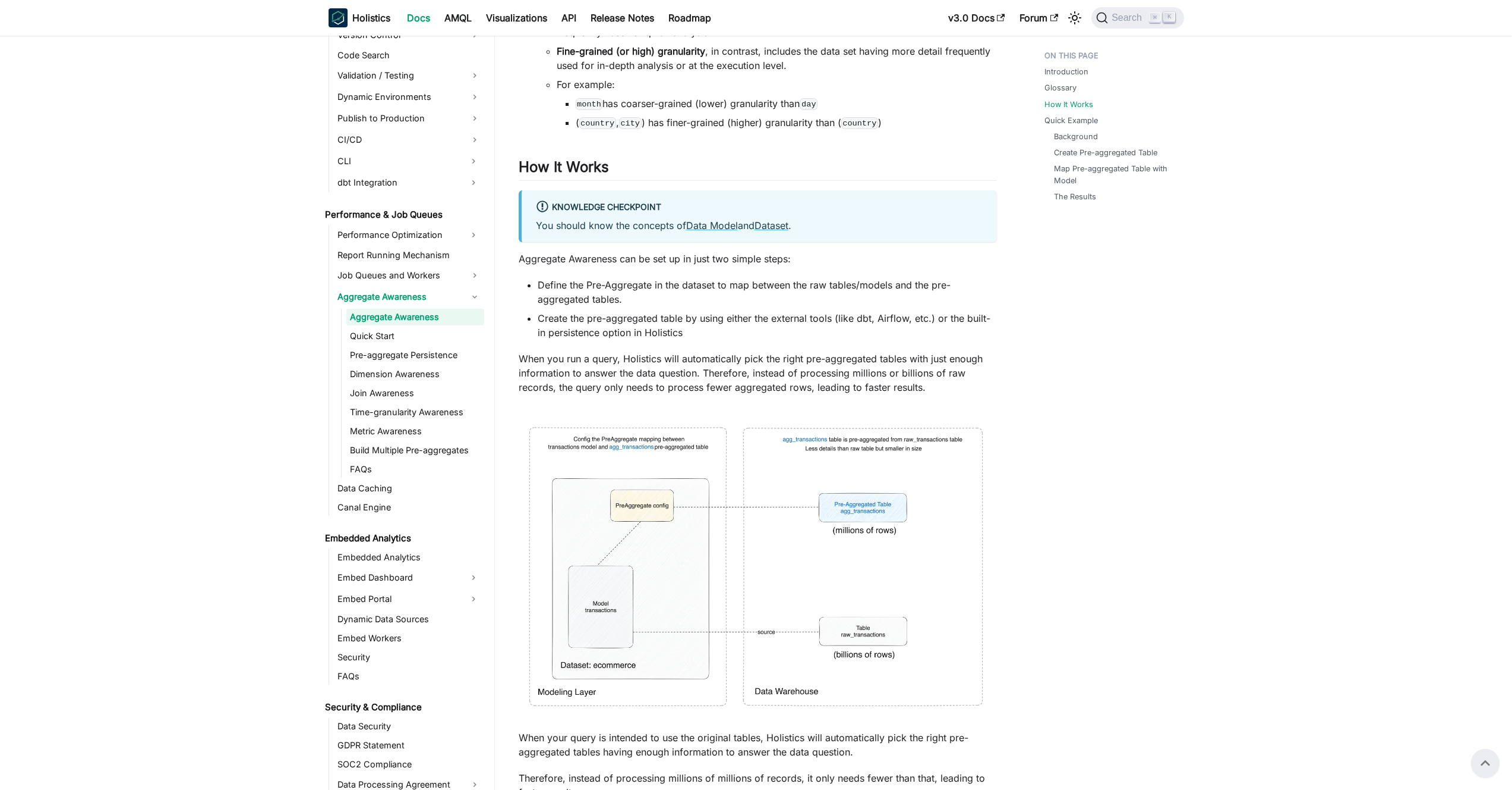
scroll to position [1385, 0]
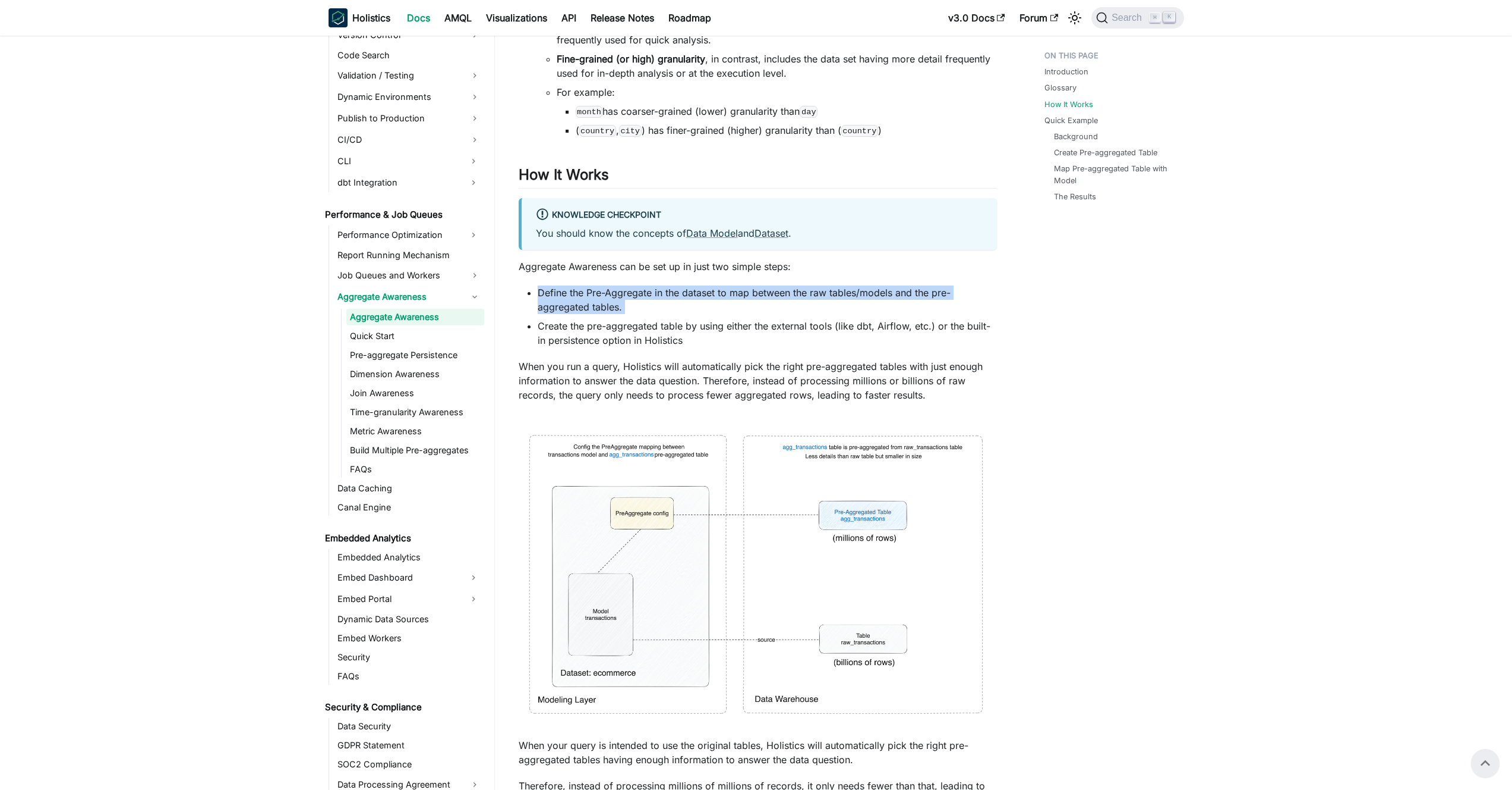
drag, startPoint x: 623, startPoint y: 285, endPoint x: 642, endPoint y: 326, distance: 45.2
click at [642, 323] on ul "Define the Pre-Aggregate in the dataset to map between the raw tables/models an…" at bounding box center [757, 316] width 478 height 62
click at [642, 326] on li "Create the pre-aggregated table by using either the external tools (like dbt, A…" at bounding box center [767, 333] width 459 height 29
drag, startPoint x: 727, startPoint y: 400, endPoint x: 758, endPoint y: 486, distance: 91.4
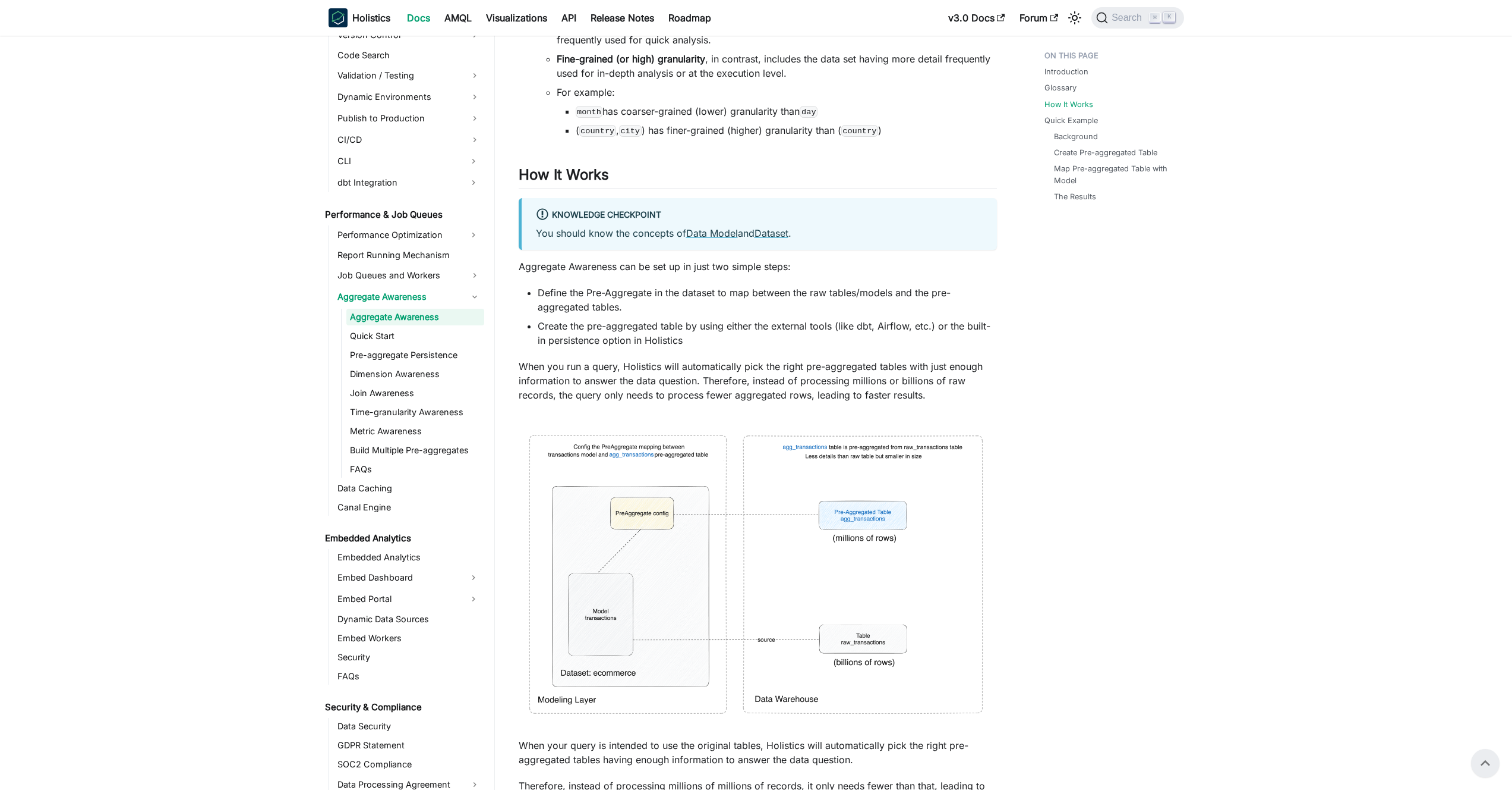
click at [710, 375] on p "When you run a query, Holistics will automatically pick the right pre-aggregate…" at bounding box center [757, 381] width 478 height 43
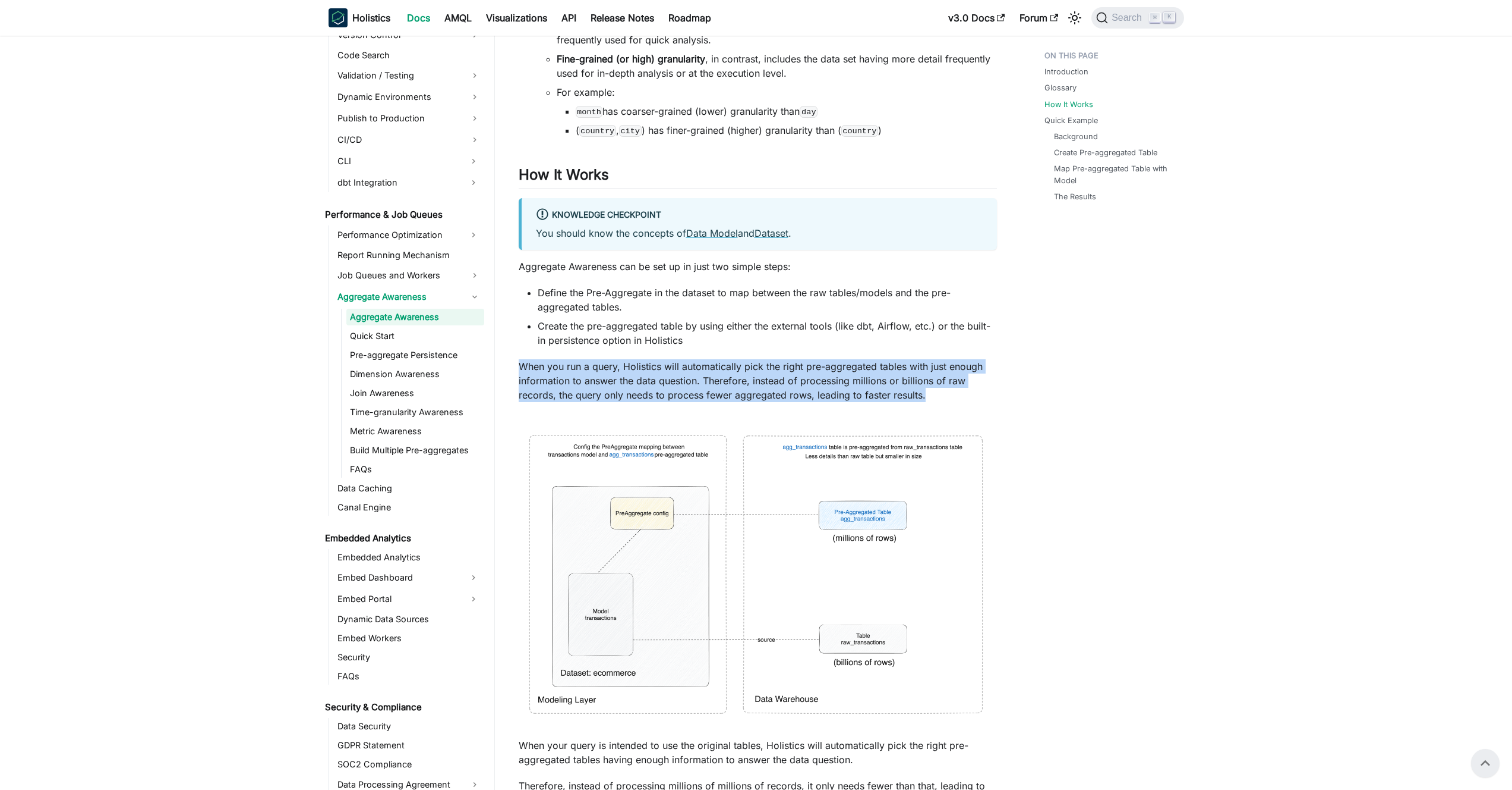
click at [710, 375] on p "When you run a query, Holistics will automatically pick the right pre-aggregate…" at bounding box center [757, 381] width 478 height 43
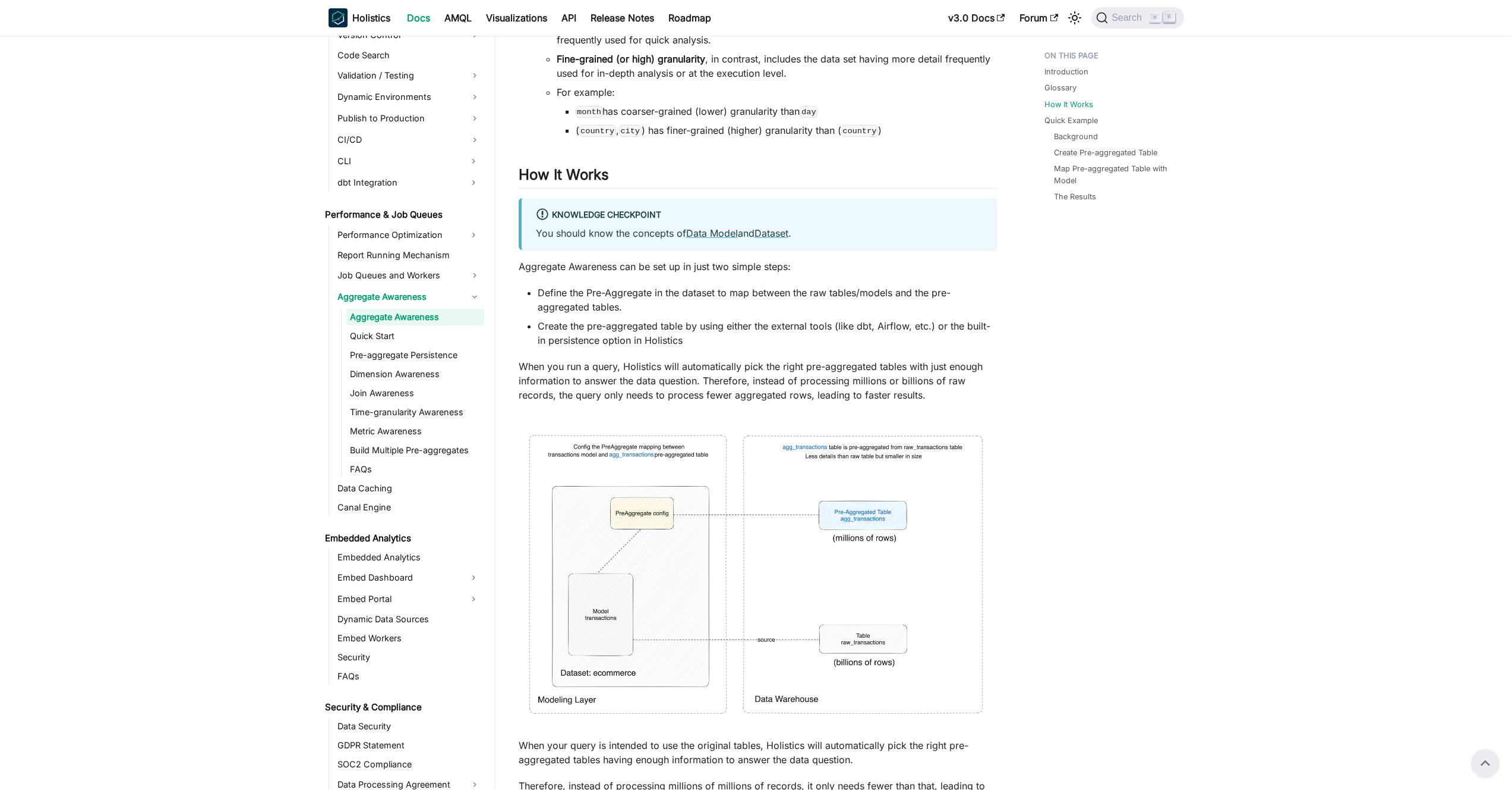
click at [683, 380] on p "When you run a query, Holistics will automatically pick the right pre-aggregate…" at bounding box center [757, 381] width 478 height 43
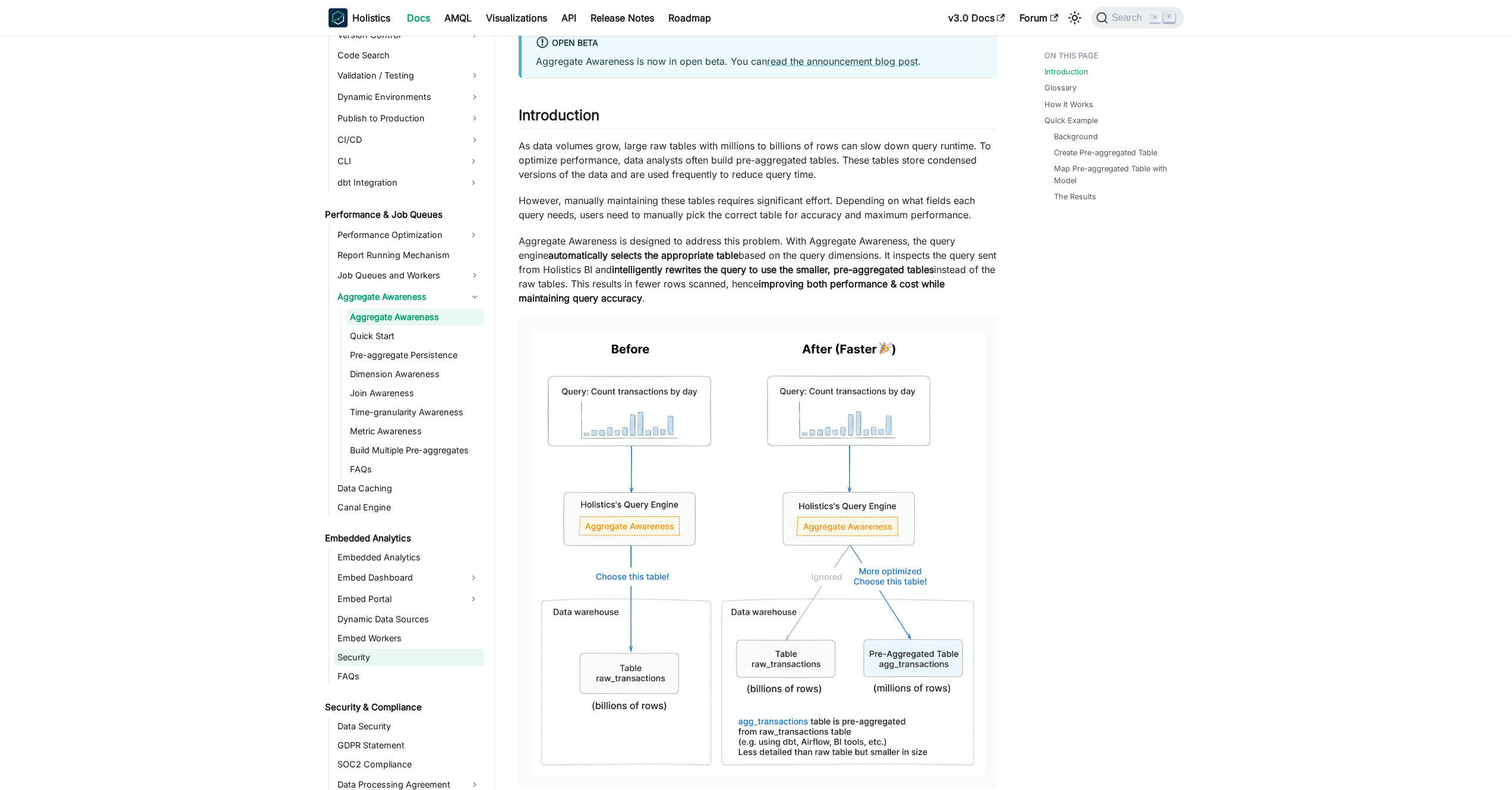
scroll to position [1173, 0]
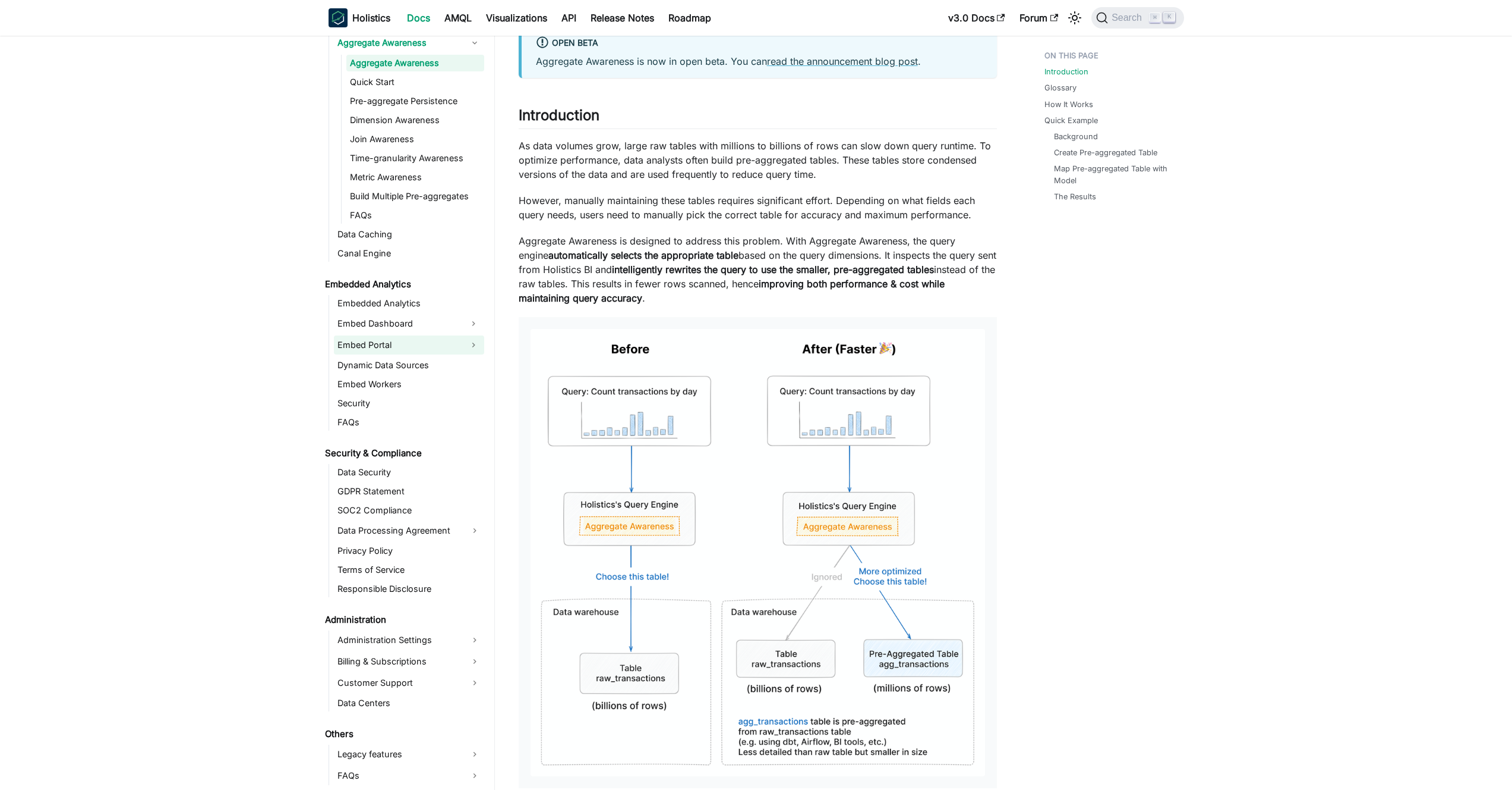
click at [430, 345] on link "Embed Portal" at bounding box center [399, 345] width 129 height 19
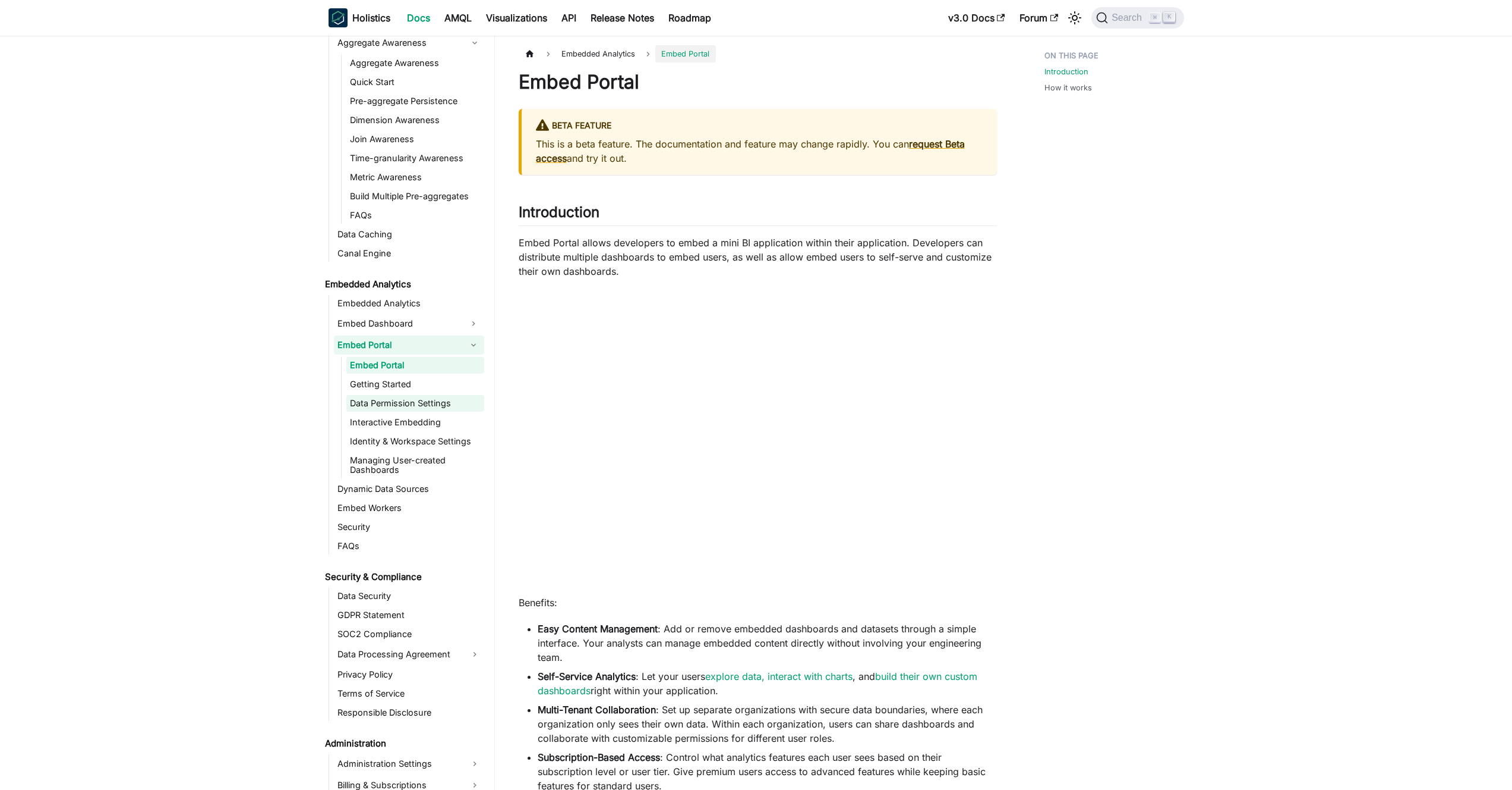
click at [421, 406] on link "Data Permission Settings" at bounding box center [416, 403] width 138 height 16
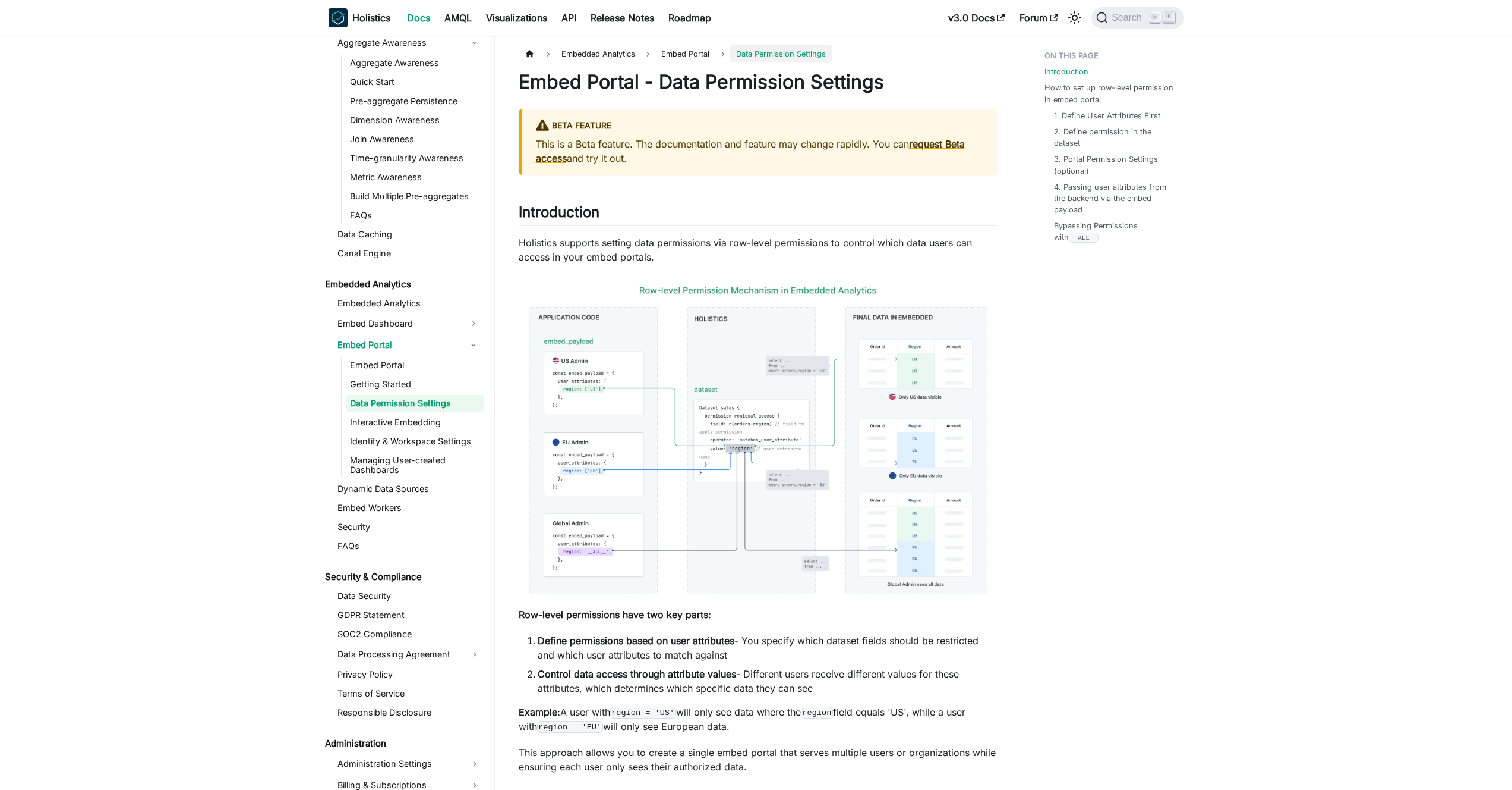
click at [730, 382] on img at bounding box center [757, 440] width 478 height 328
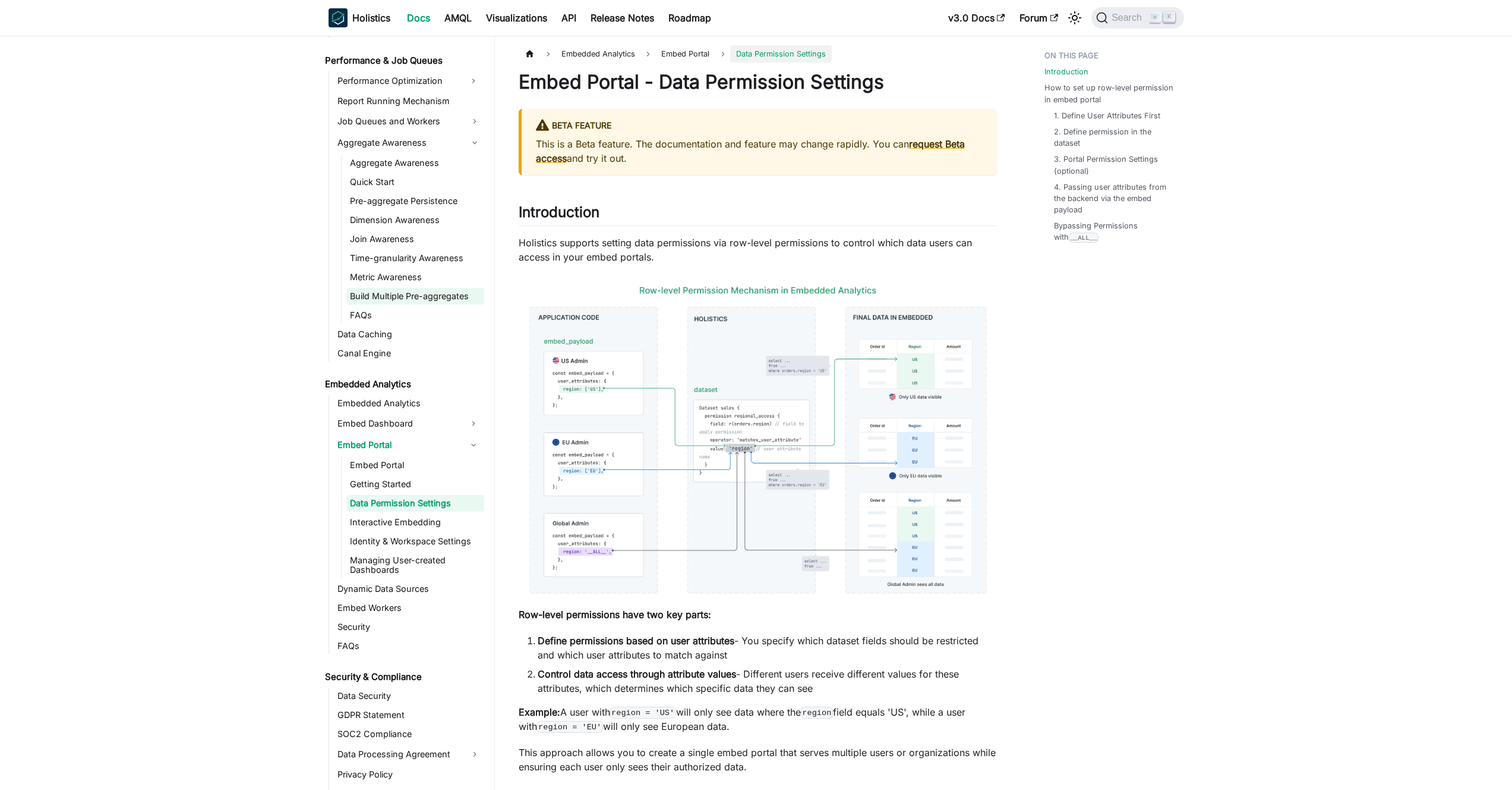
scroll to position [1070, 0]
click at [395, 166] on link "Aggregate Awareness" at bounding box center [416, 165] width 138 height 16
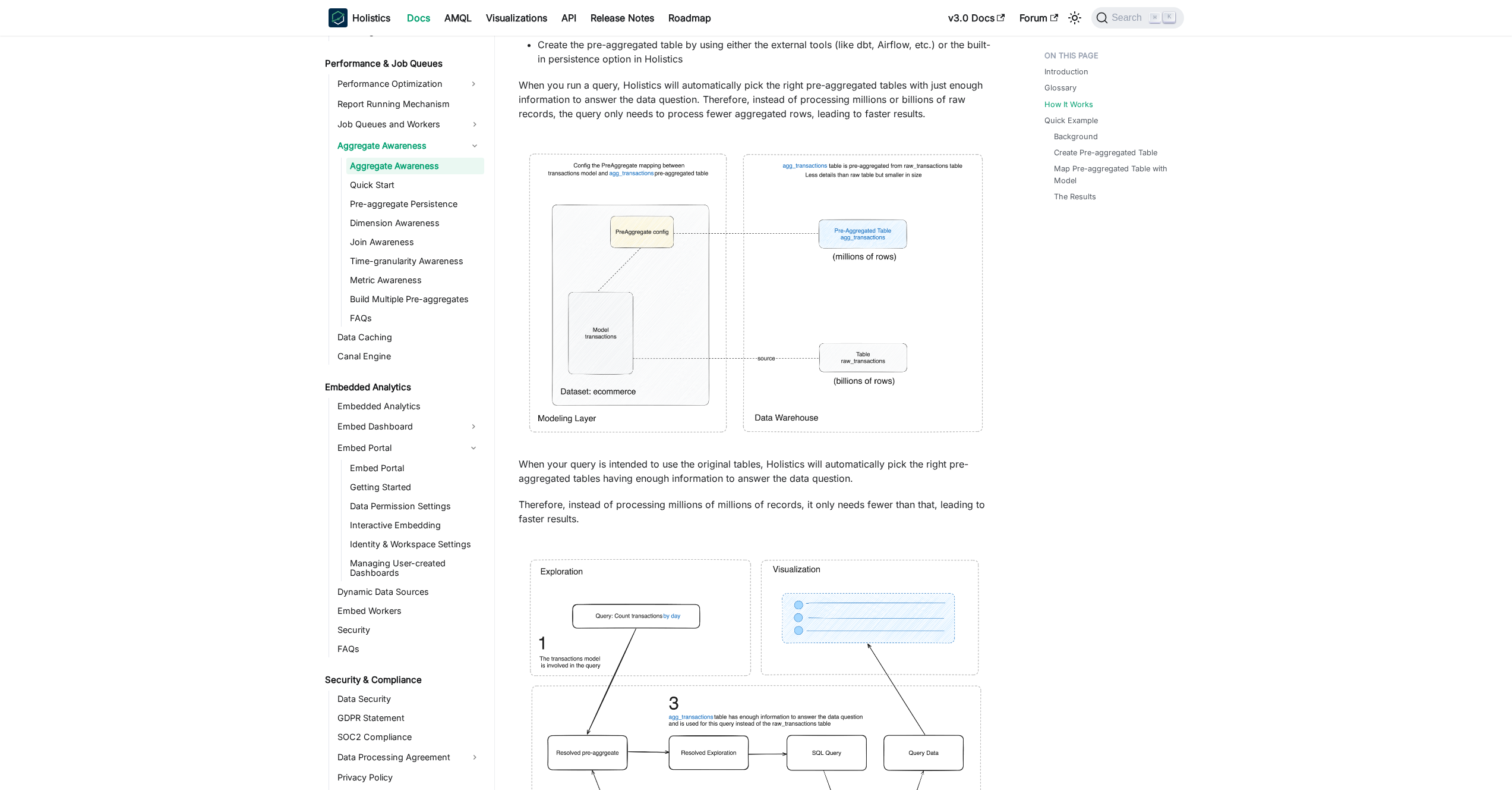
scroll to position [1667, 0]
click at [660, 320] on img at bounding box center [757, 292] width 478 height 320
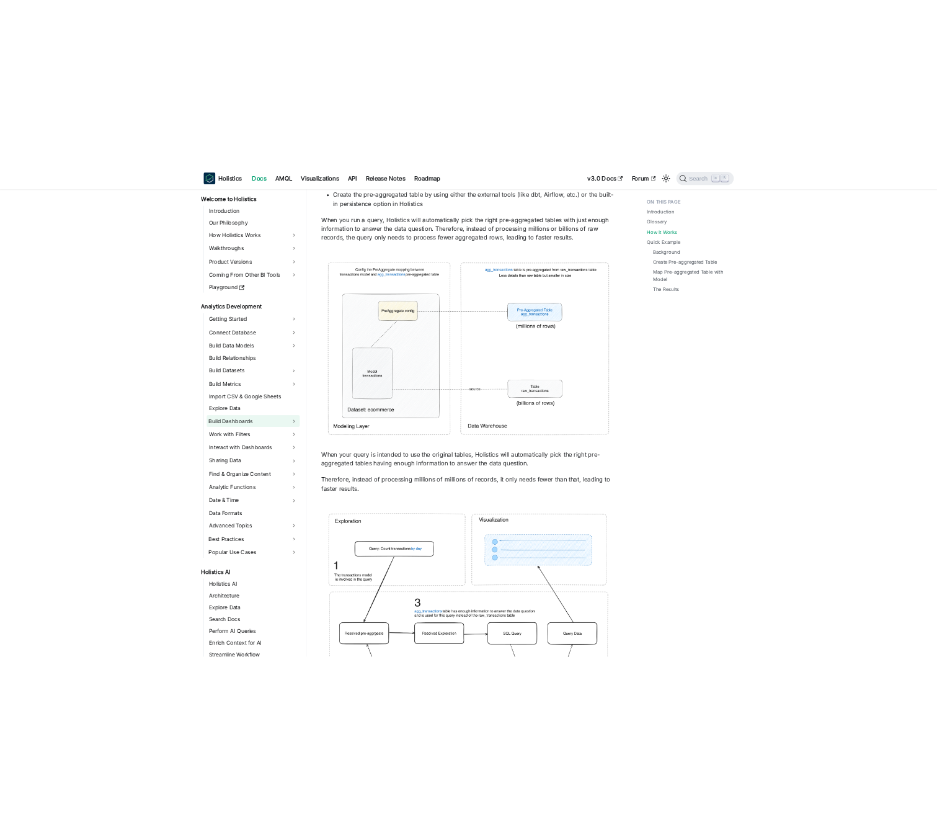
scroll to position [0, 0]
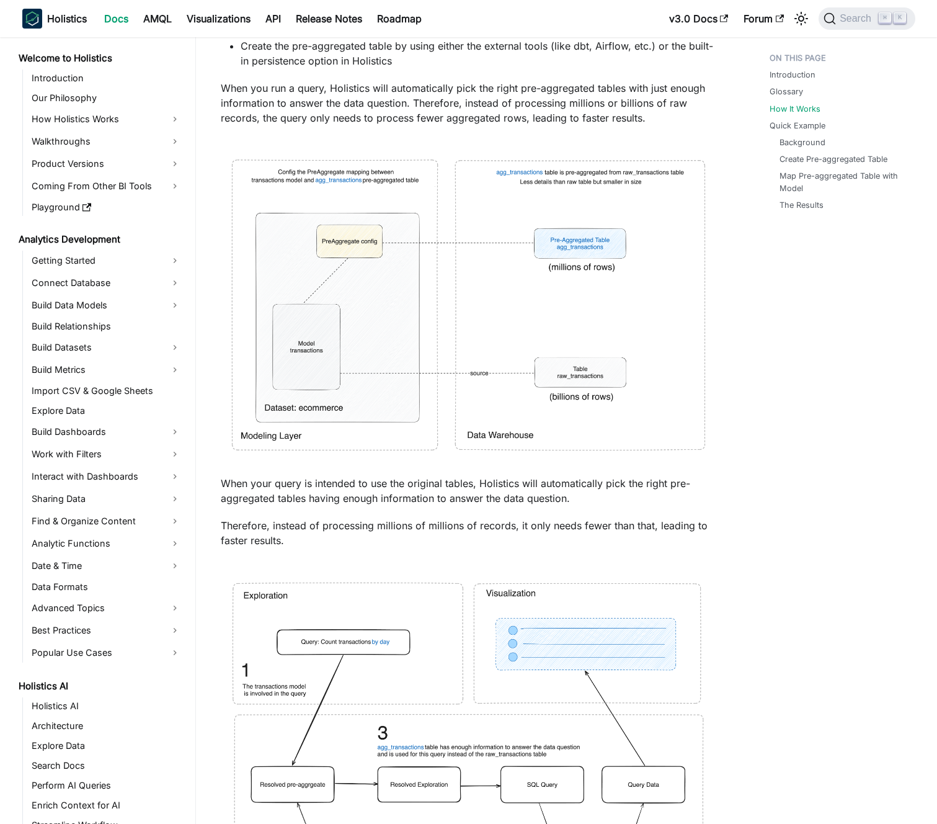
click at [502, 492] on p "When your query is intended to use the original tables, Holistics will automati…" at bounding box center [470, 491] width 499 height 30
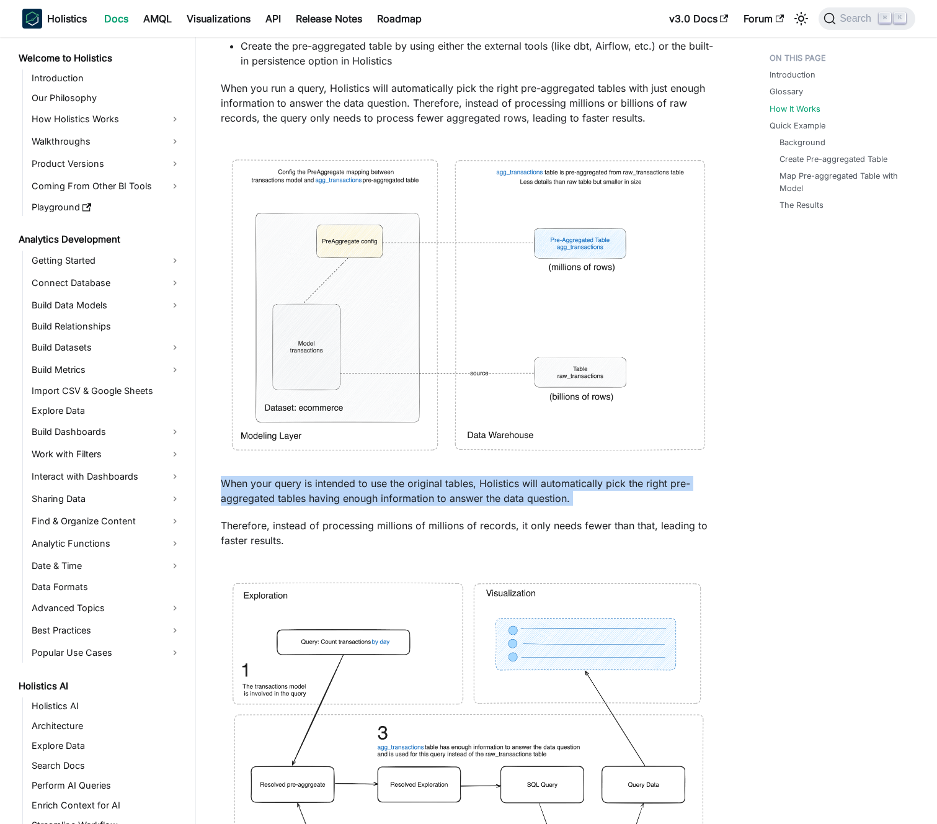
click at [502, 492] on p "When your query is intended to use the original tables, Holistics will automati…" at bounding box center [470, 491] width 499 height 30
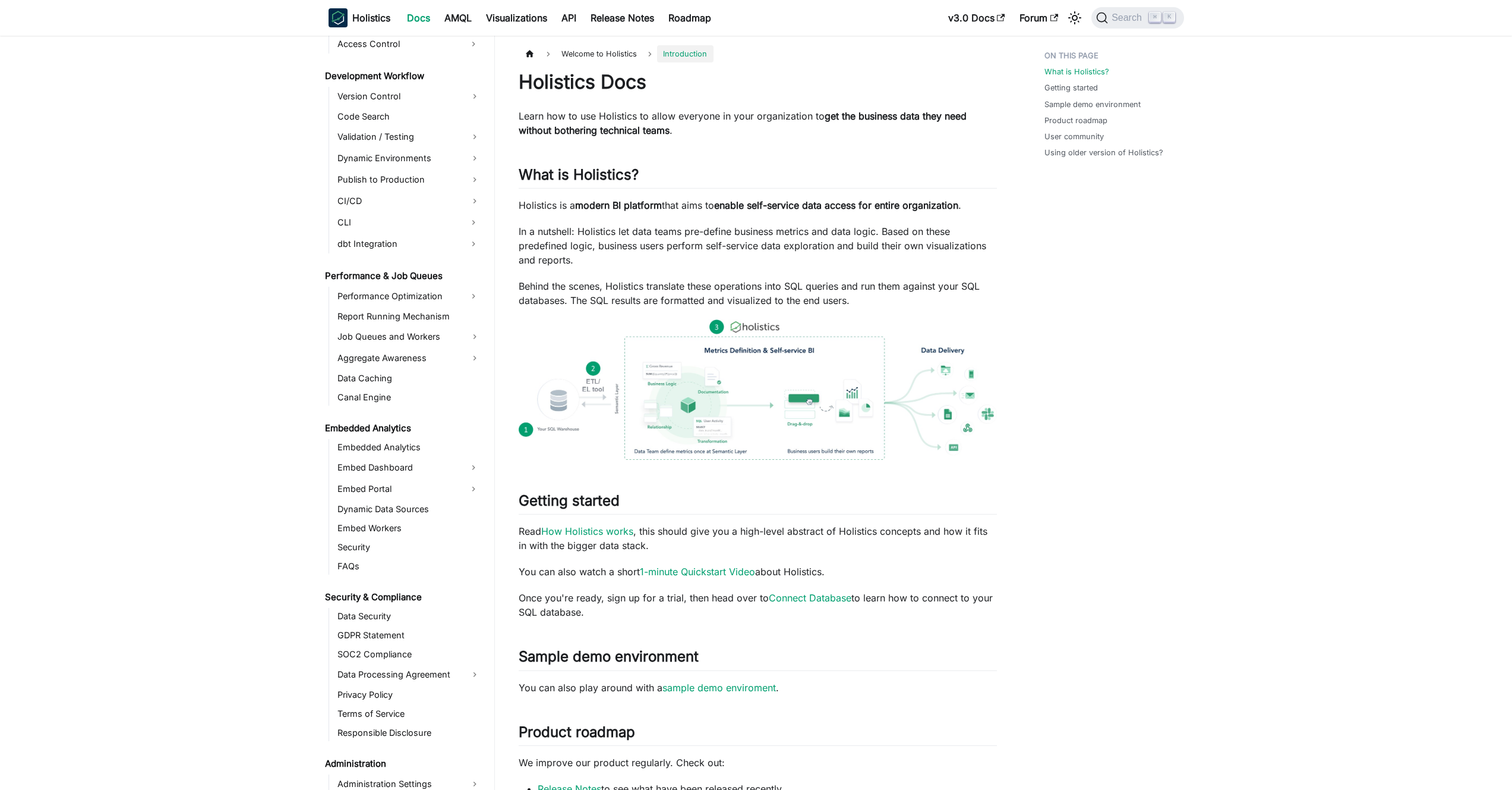
scroll to position [860, 0]
click at [417, 486] on link "Embed Portal" at bounding box center [399, 486] width 129 height 19
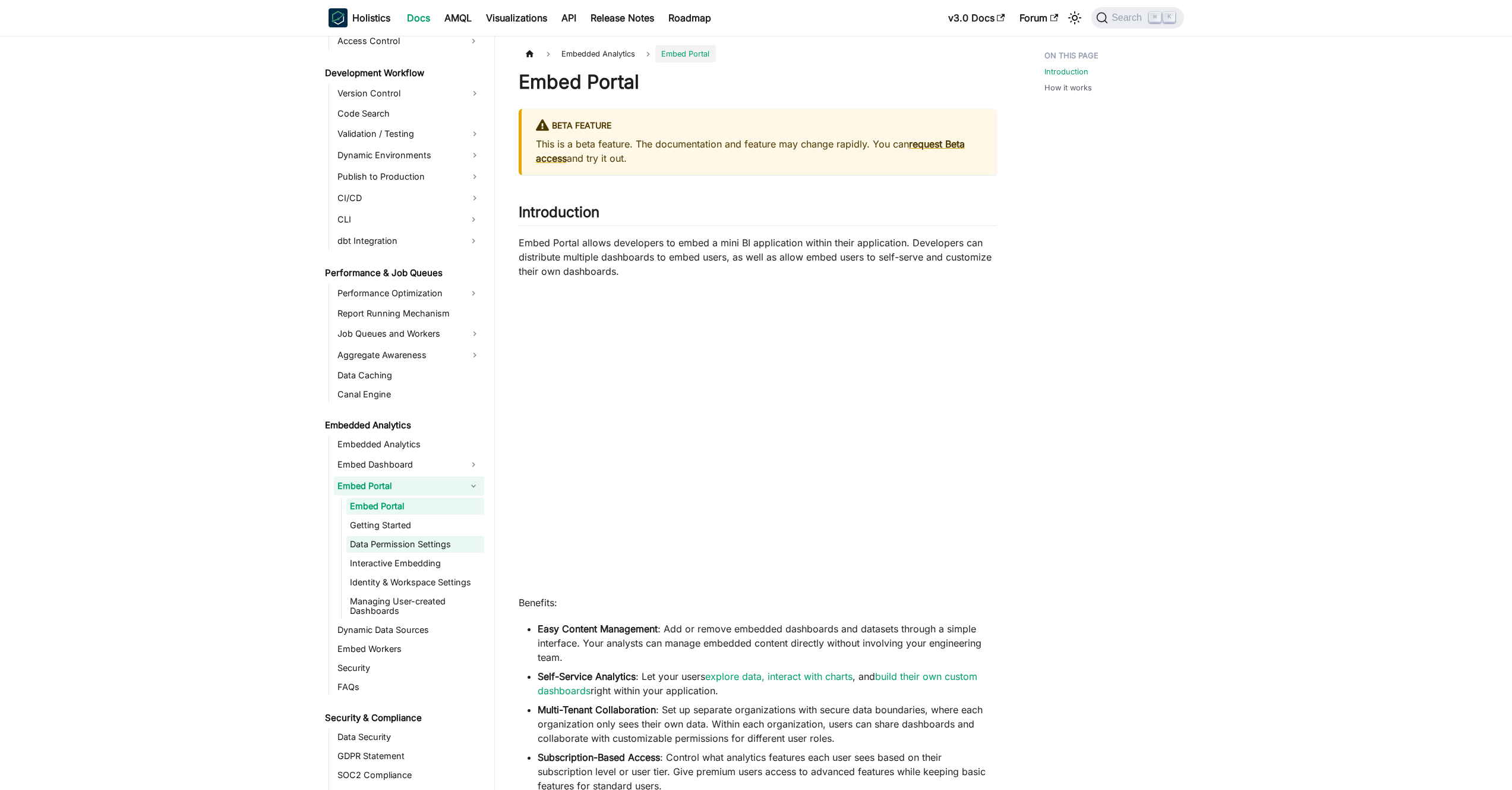
click at [412, 547] on link "Data Permission Settings" at bounding box center [416, 544] width 138 height 16
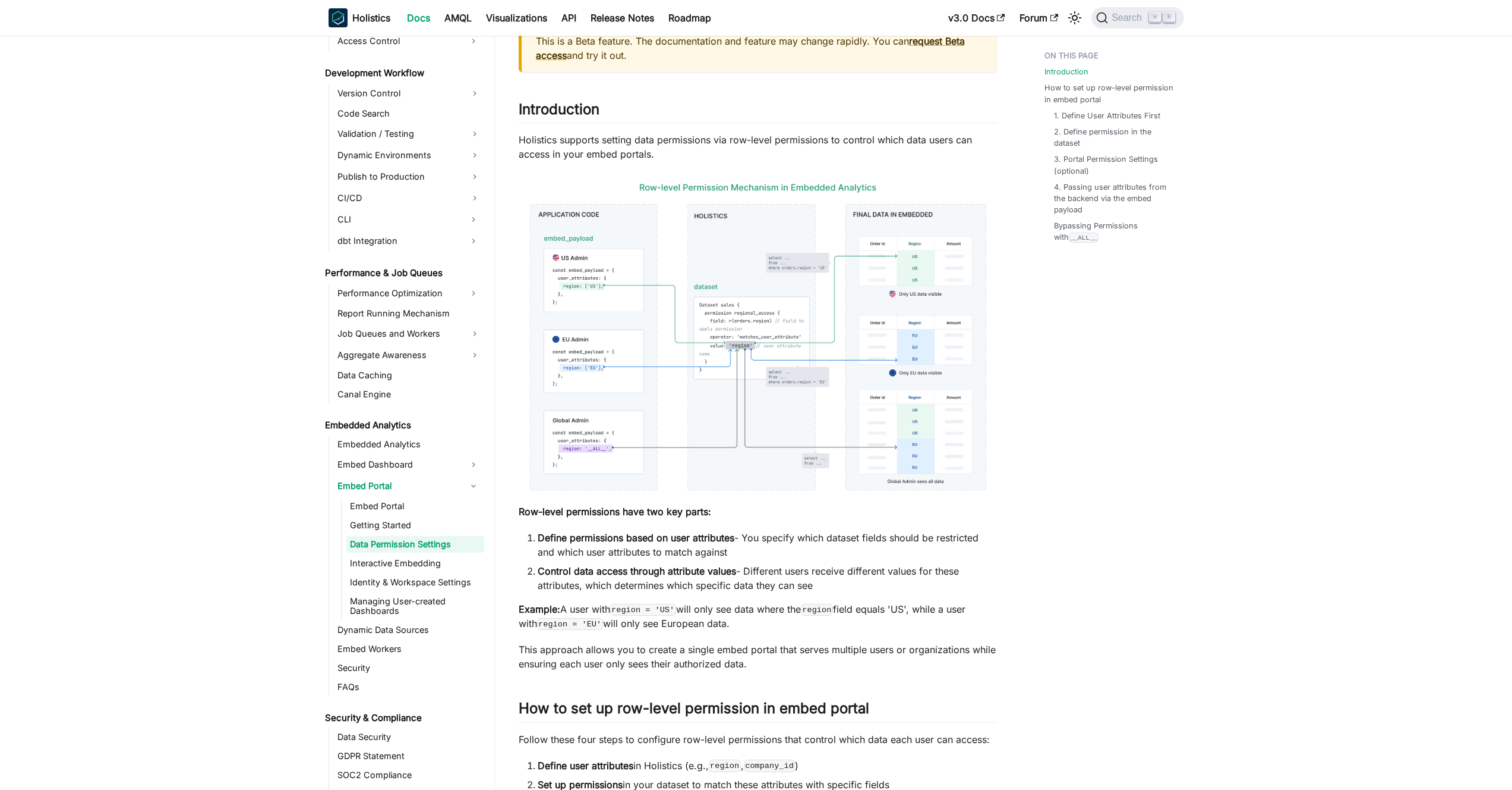
scroll to position [110, 0]
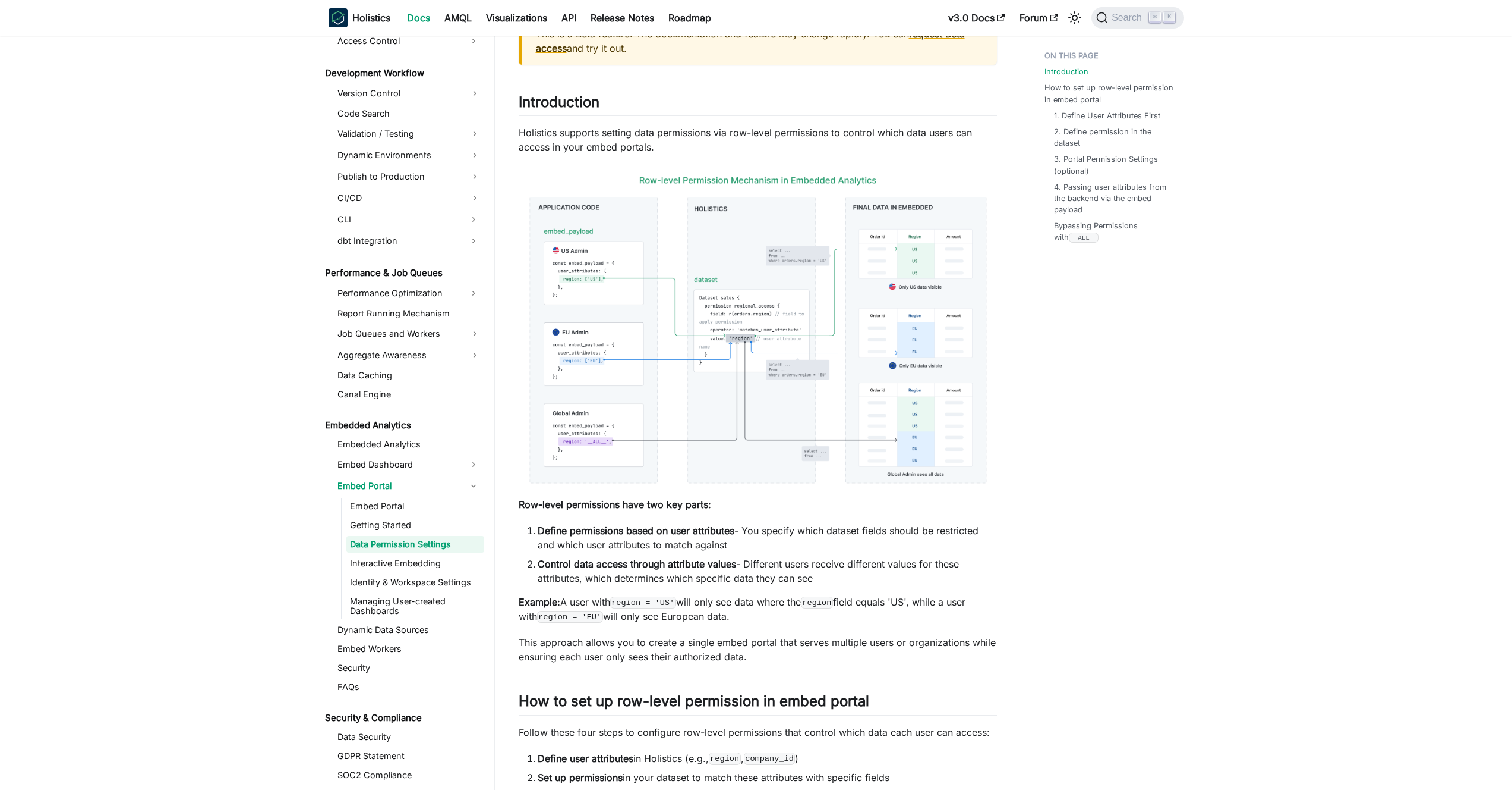
click at [684, 354] on img at bounding box center [757, 330] width 478 height 328
click at [398, 352] on link "Aggregate Awareness" at bounding box center [409, 355] width 150 height 19
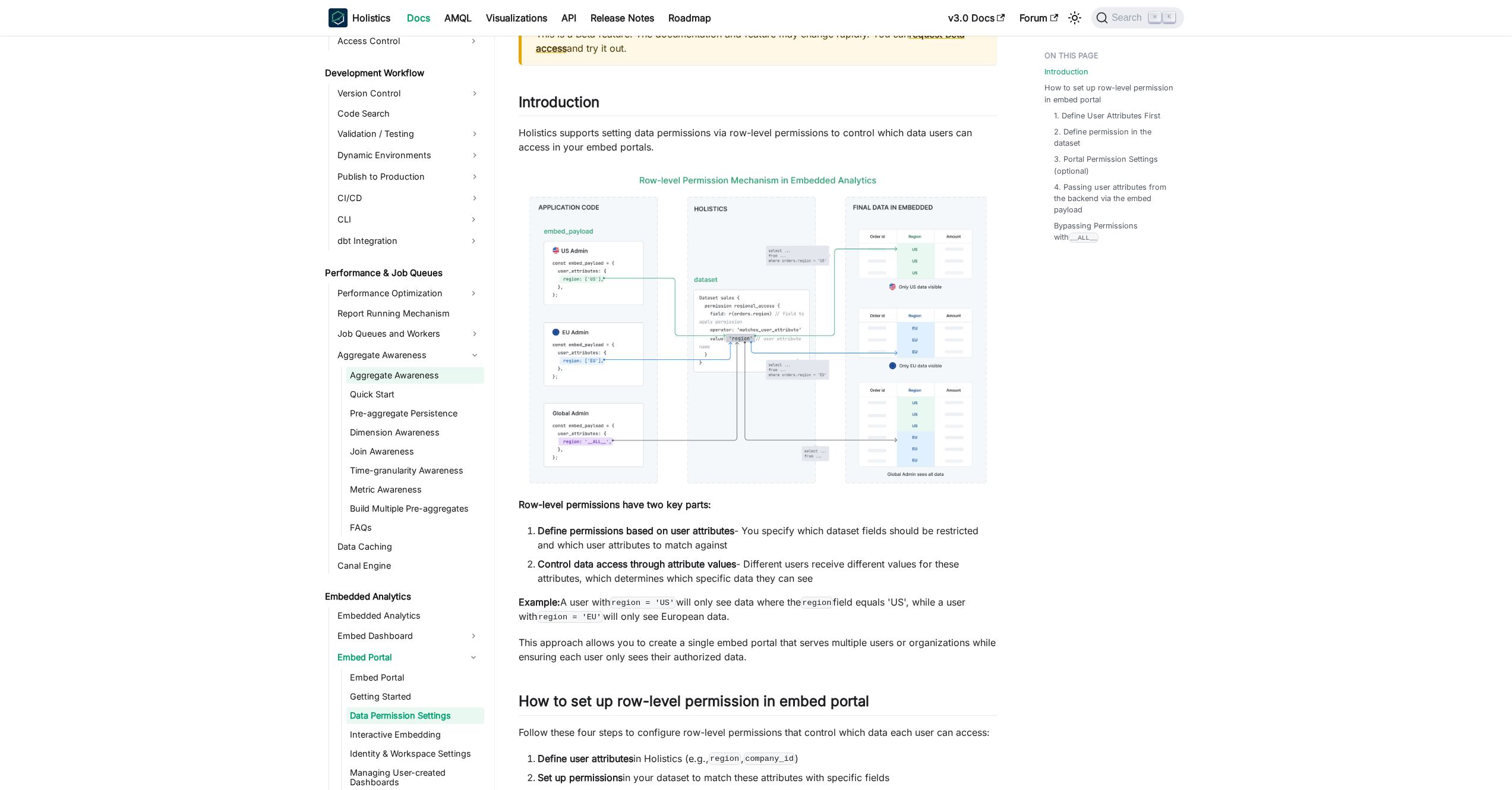
click at [401, 379] on link "Aggregate Awareness" at bounding box center [416, 375] width 138 height 16
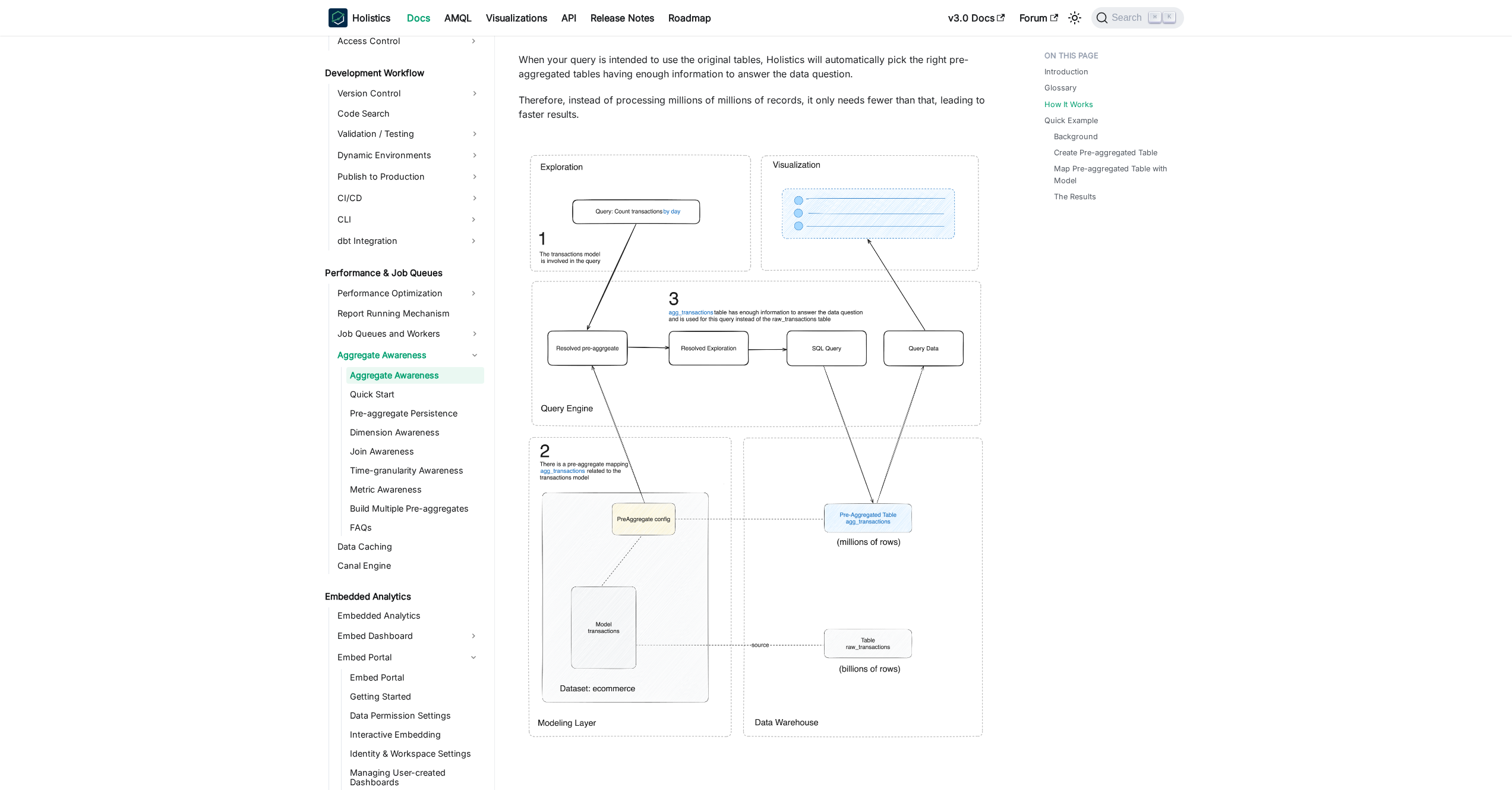
scroll to position [2009, 0]
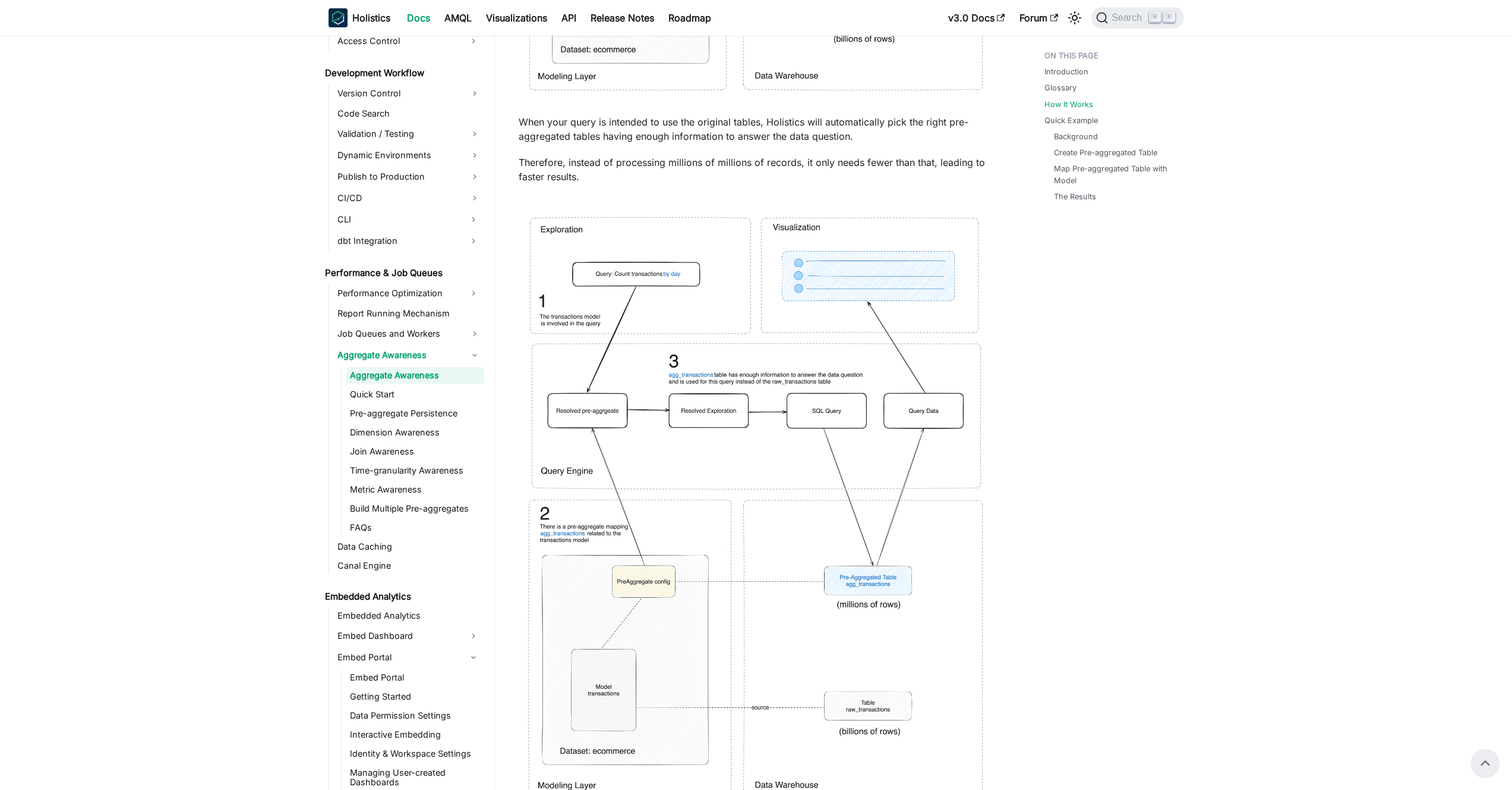
click at [726, 422] on img at bounding box center [757, 507] width 478 height 624
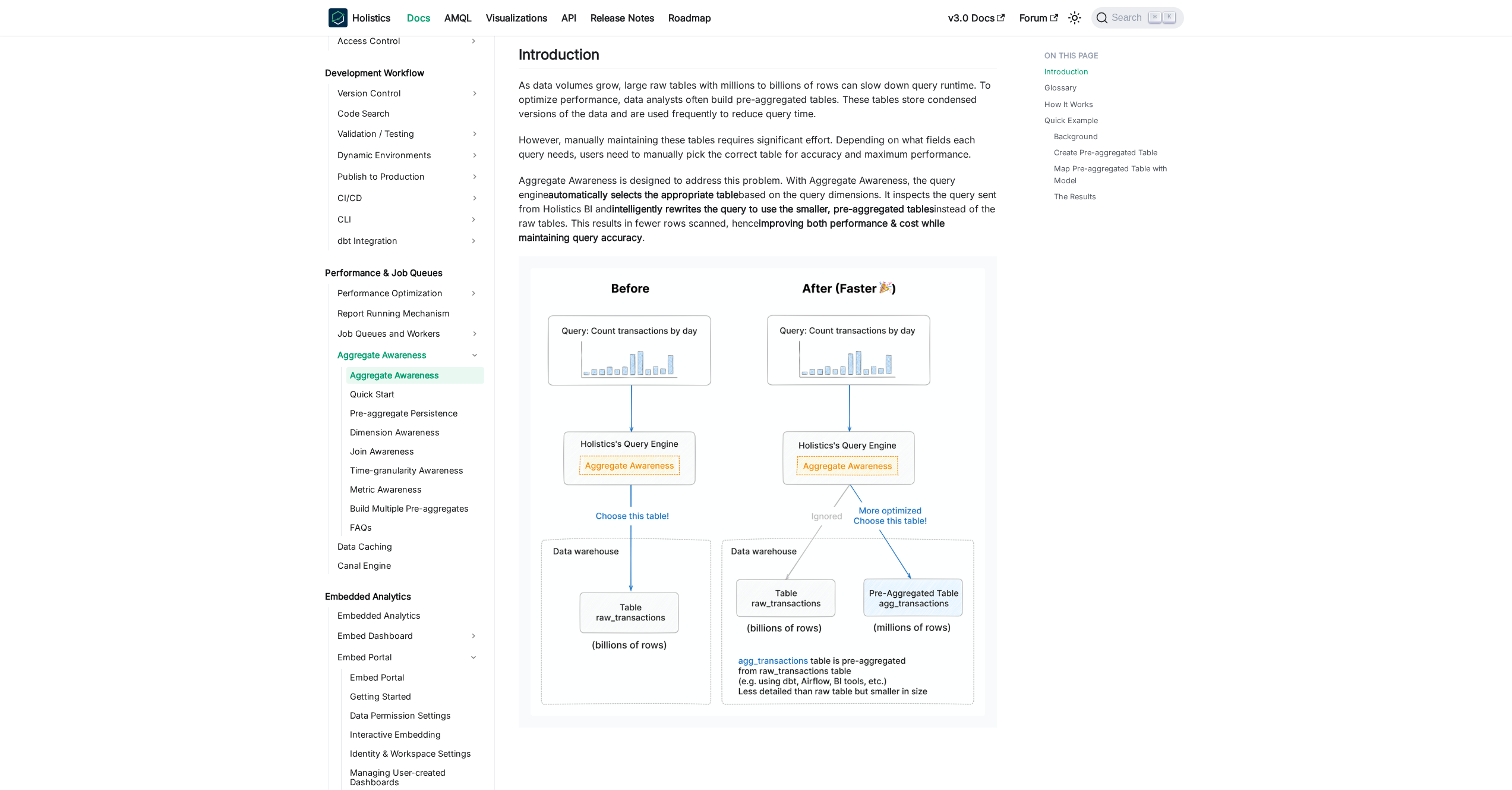
scroll to position [145, 0]
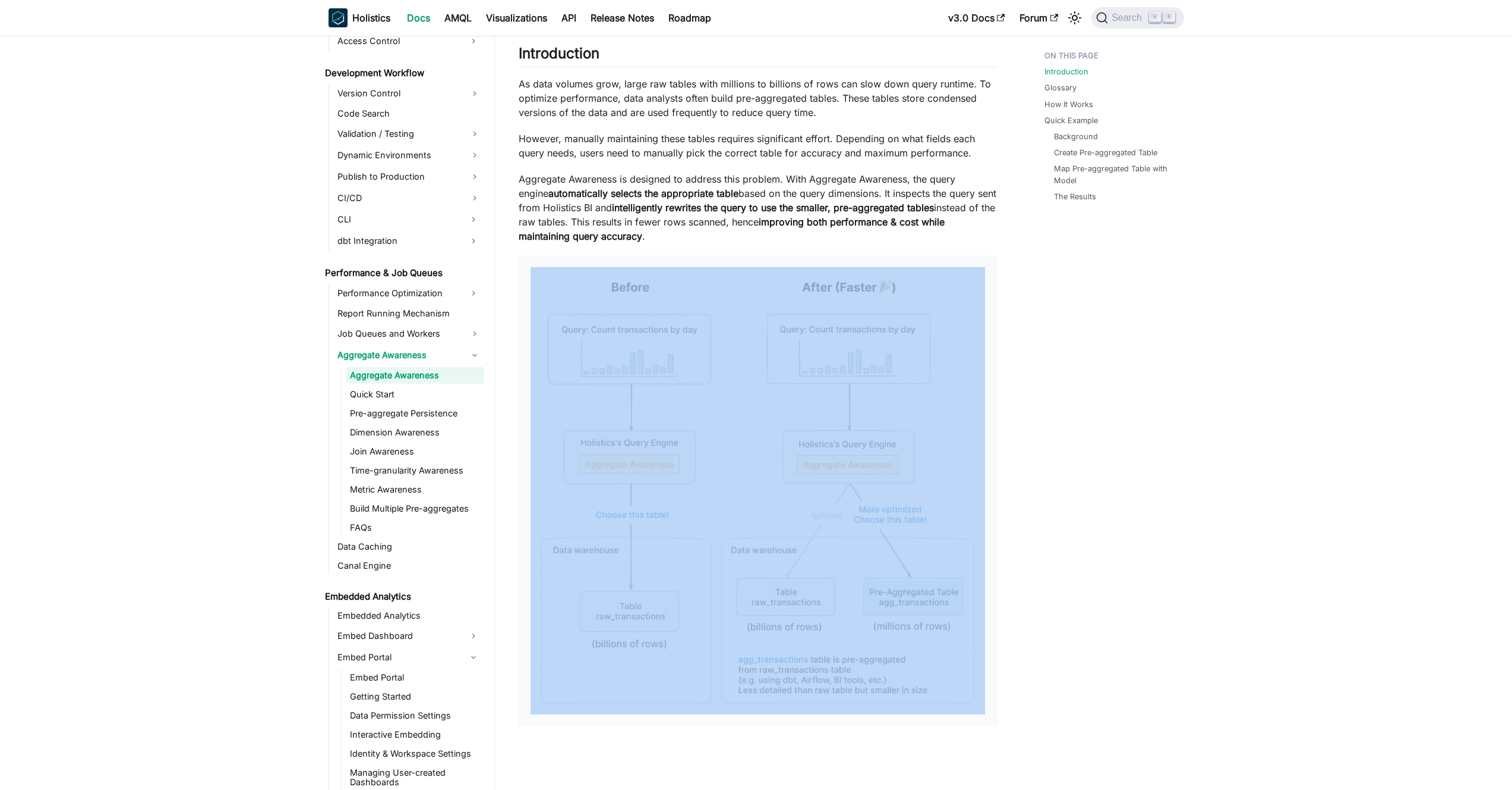
drag, startPoint x: 686, startPoint y: 243, endPoint x: 923, endPoint y: 396, distance: 282.1
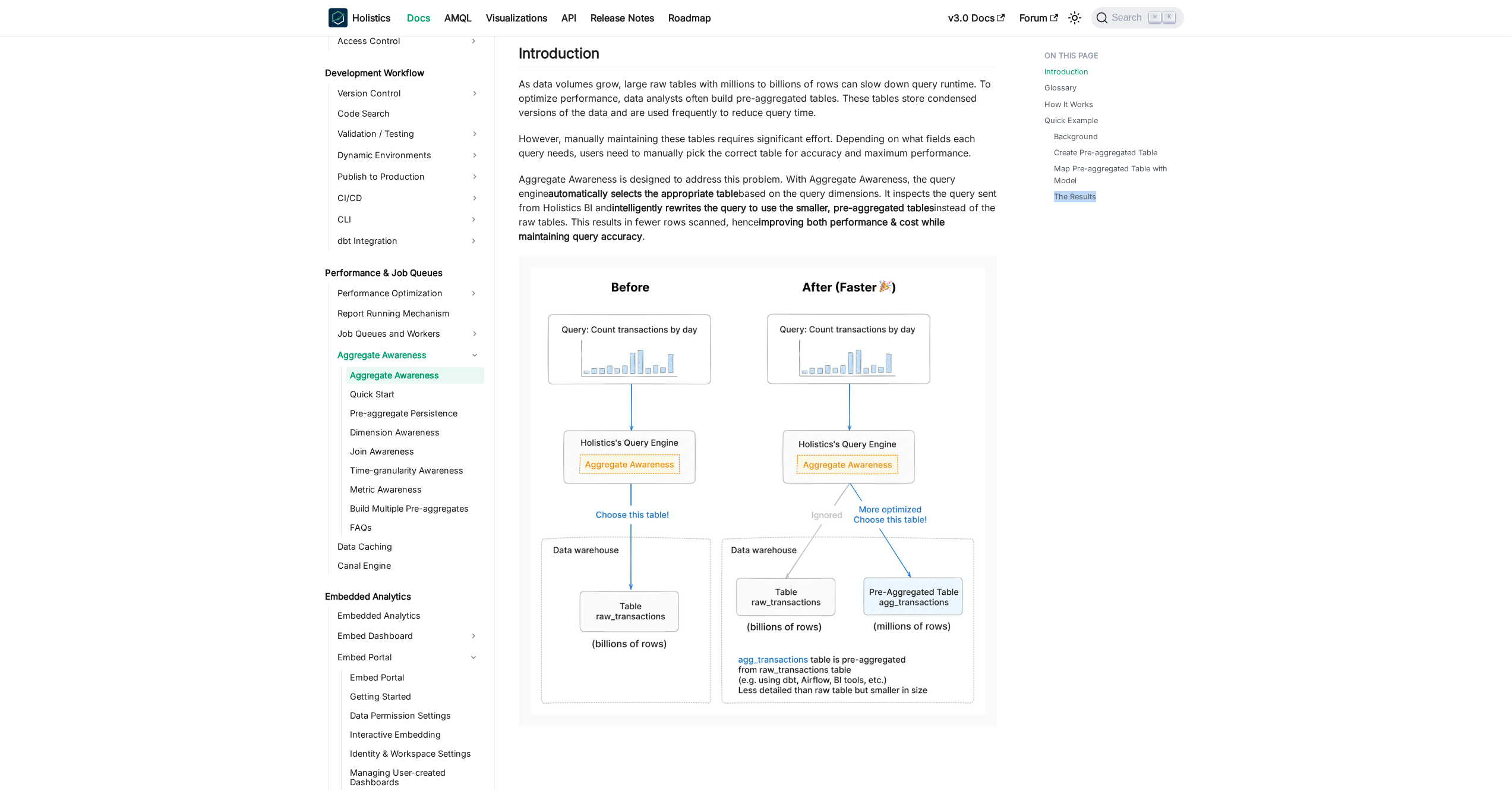
click at [808, 209] on strong "intelligently rewrites the query to use the smaller, pre-aggregated tables" at bounding box center [773, 207] width 322 height 12
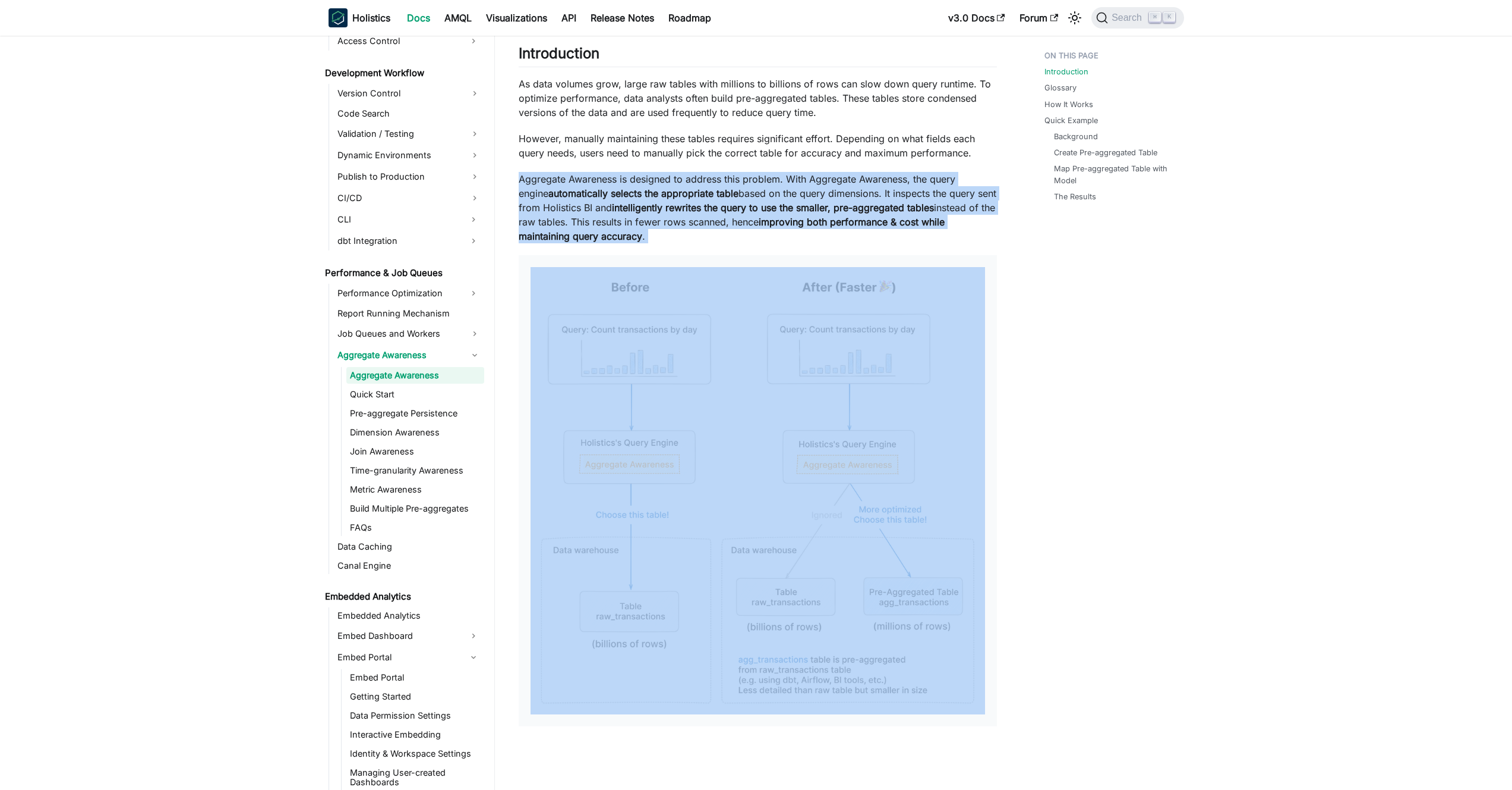
click at [808, 209] on strong "intelligently rewrites the query to use the smaller, pre-aggregated tables" at bounding box center [773, 207] width 322 height 12
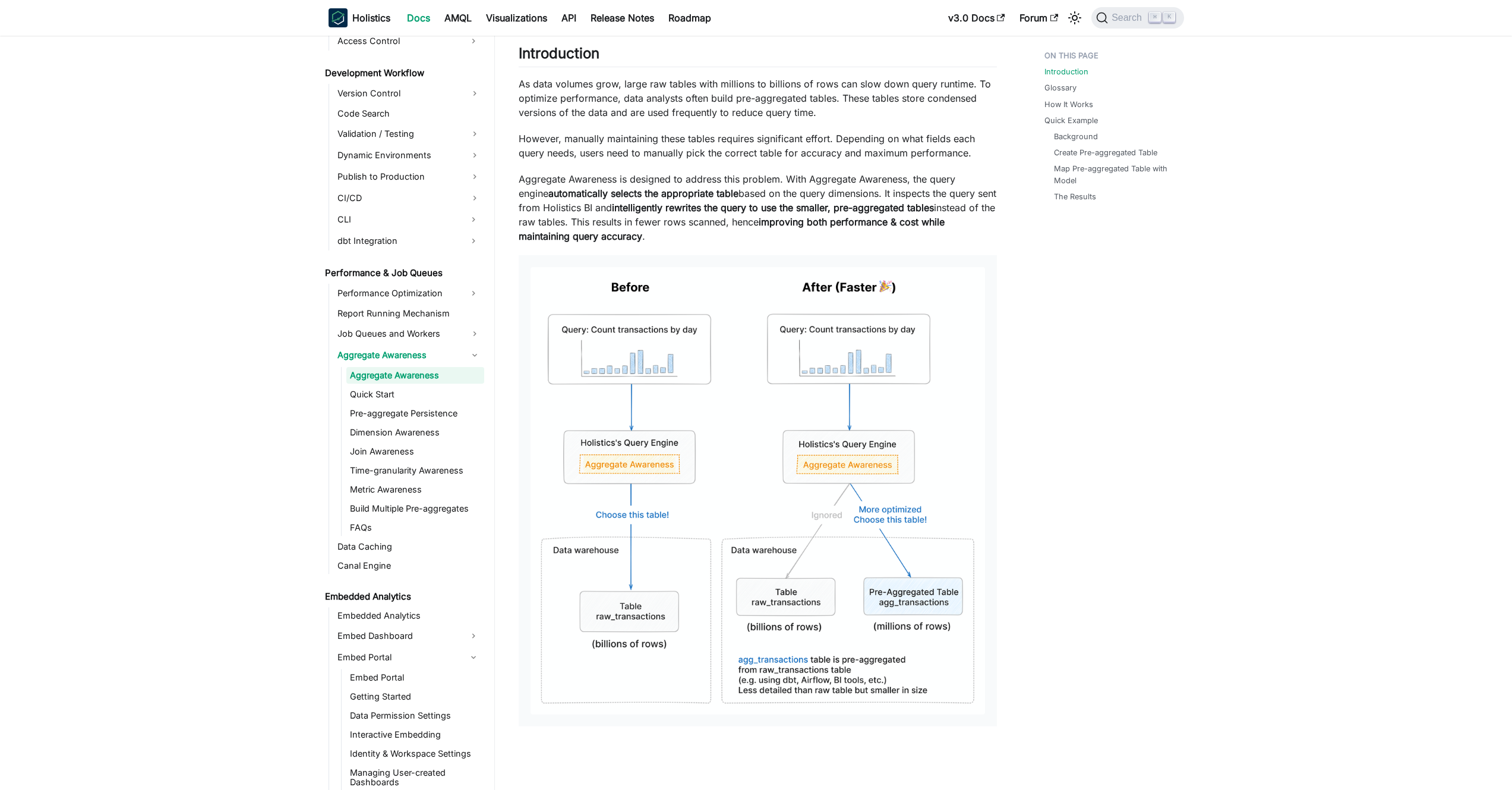
click at [792, 204] on strong "intelligently rewrites the query to use the smaller, pre-aggregated tables" at bounding box center [773, 207] width 322 height 12
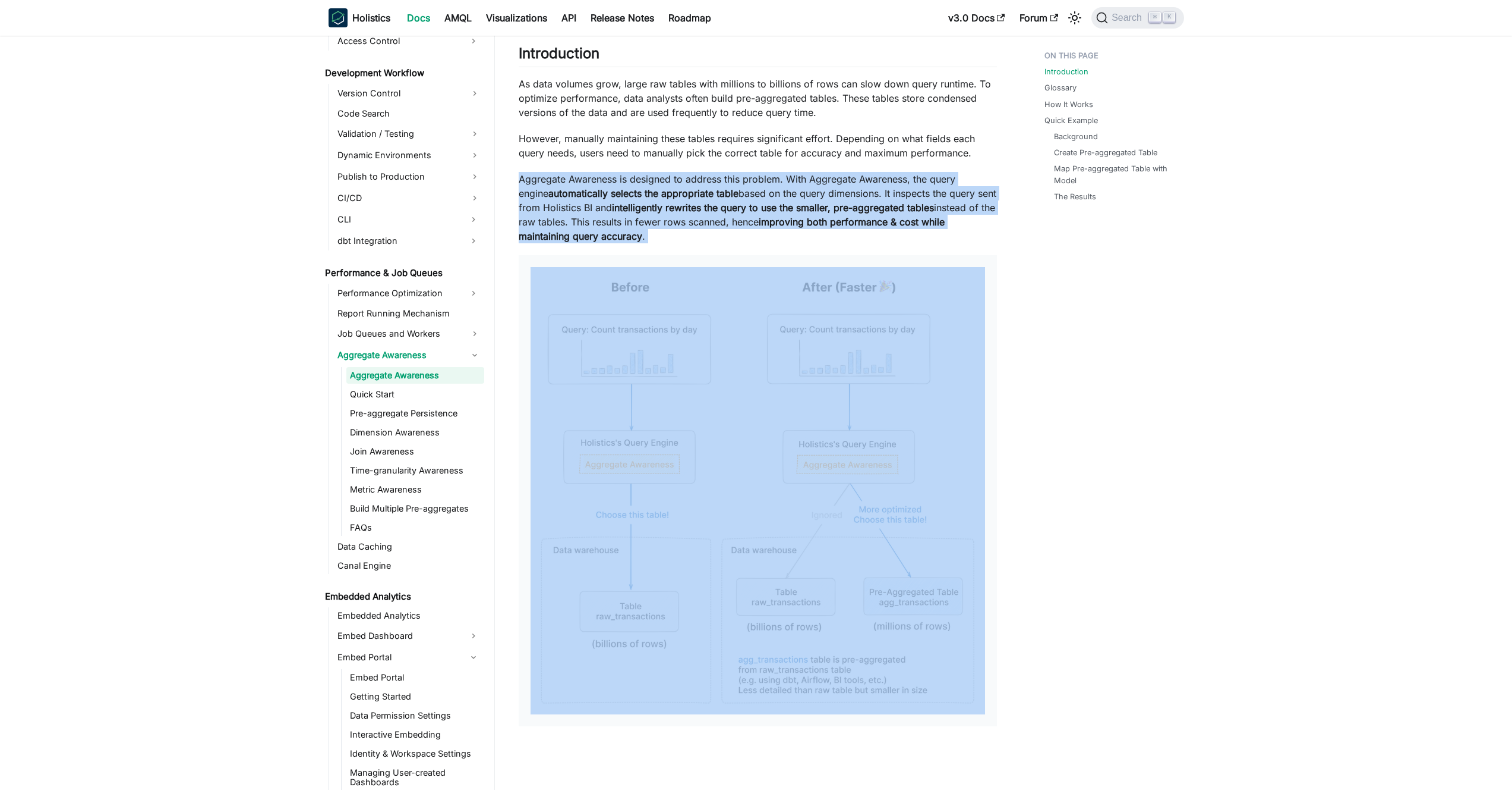
click at [792, 204] on strong "intelligently rewrites the query to use the smaller, pre-aggregated tables" at bounding box center [773, 207] width 322 height 12
click at [779, 201] on strong "intelligently rewrites the query to use the smaller, pre-aggregated tables" at bounding box center [773, 207] width 322 height 12
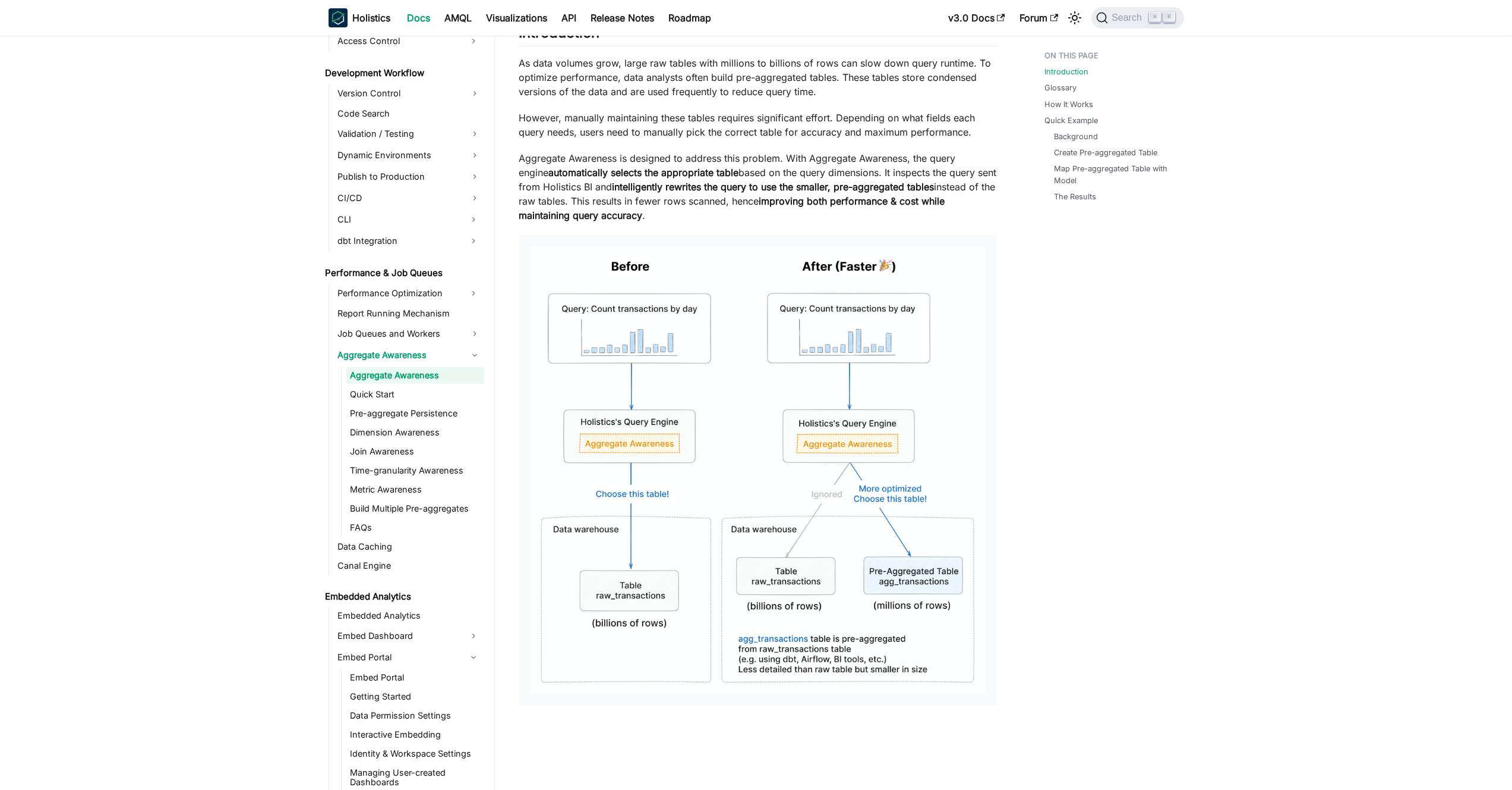
scroll to position [167, 0]
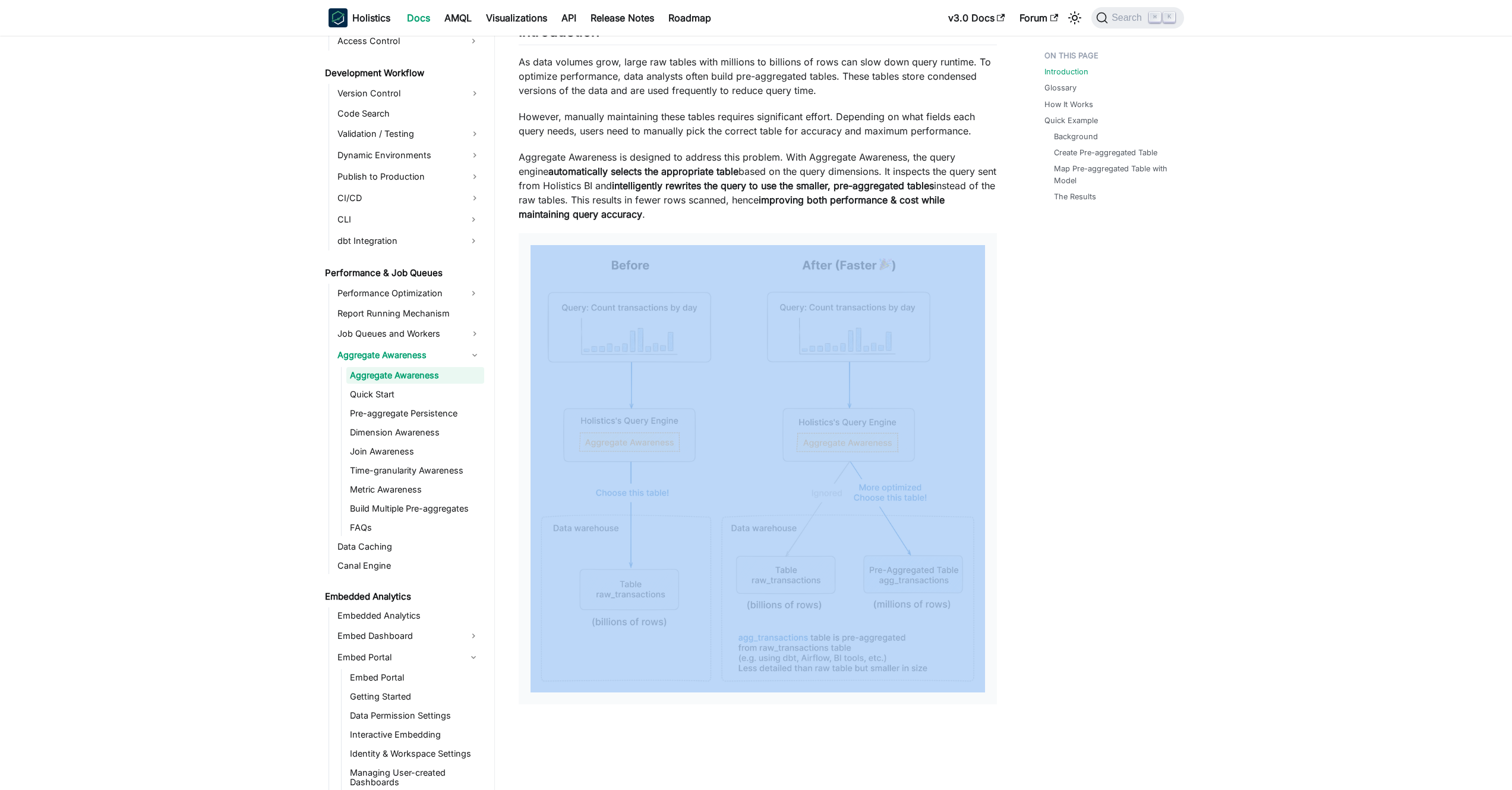
drag, startPoint x: 721, startPoint y: 210, endPoint x: 943, endPoint y: 373, distance: 275.4
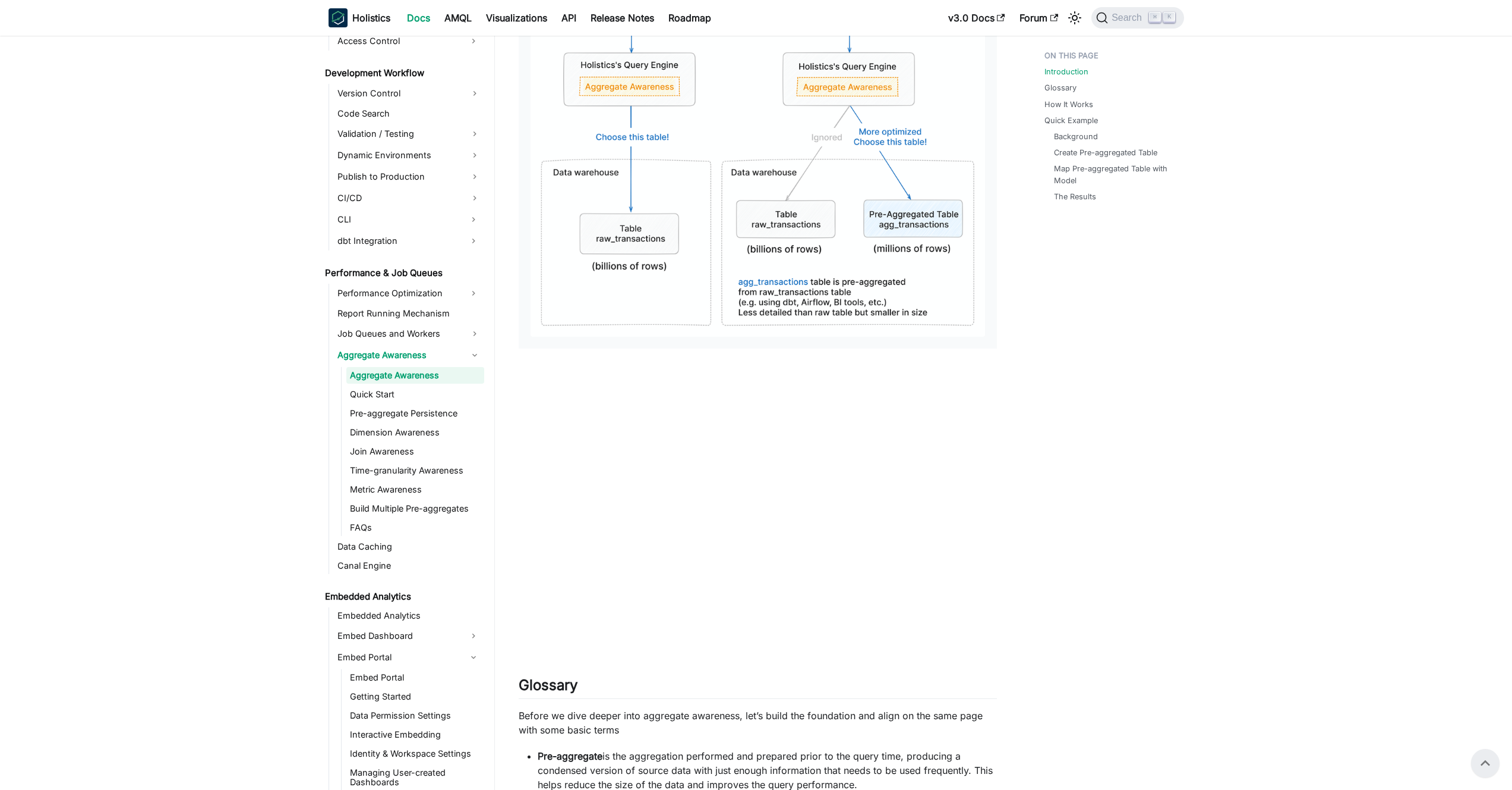
scroll to position [521, 0]
click at [406, 432] on link "Dimension Awareness" at bounding box center [416, 431] width 138 height 16
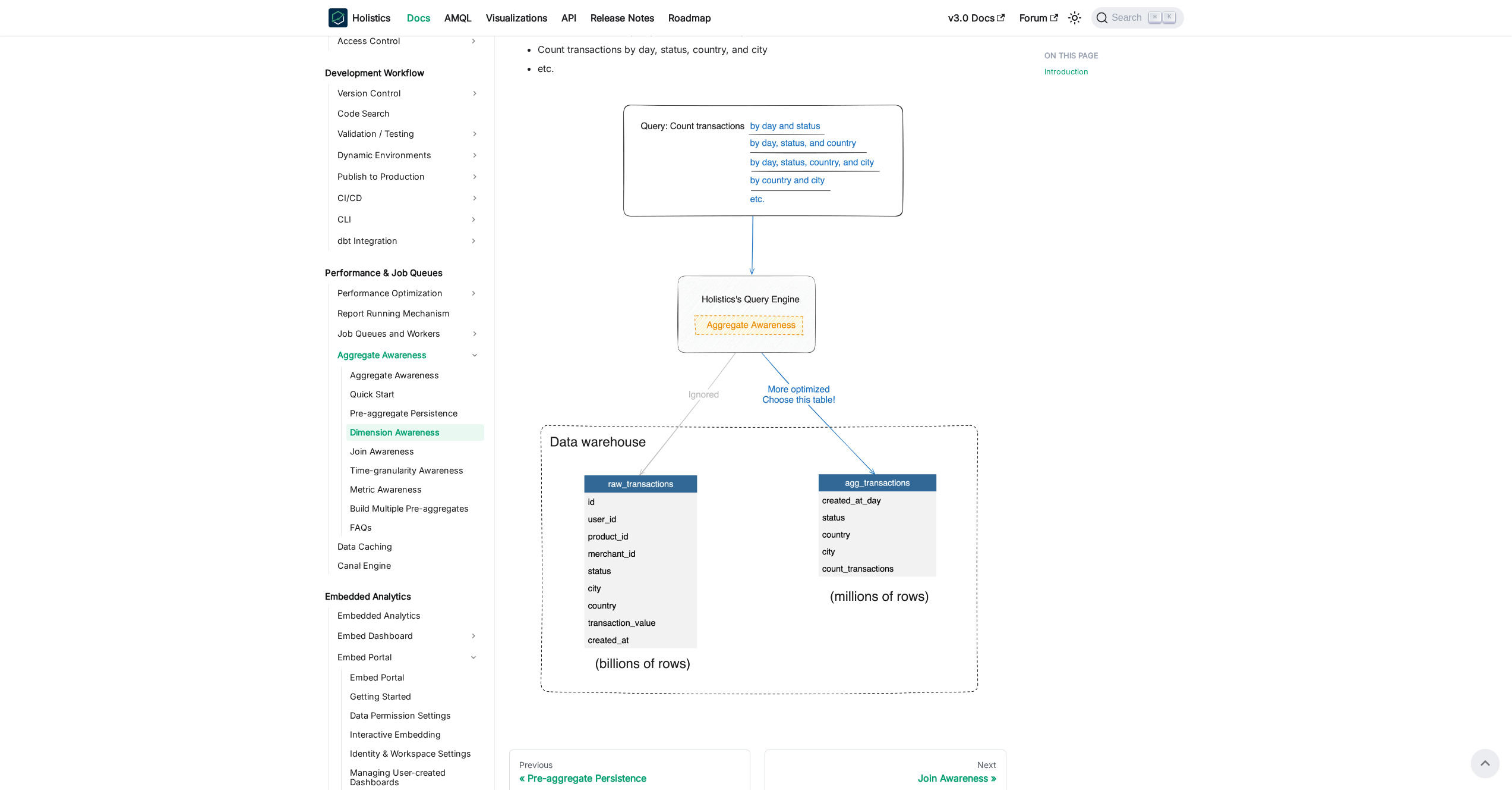
scroll to position [133, 0]
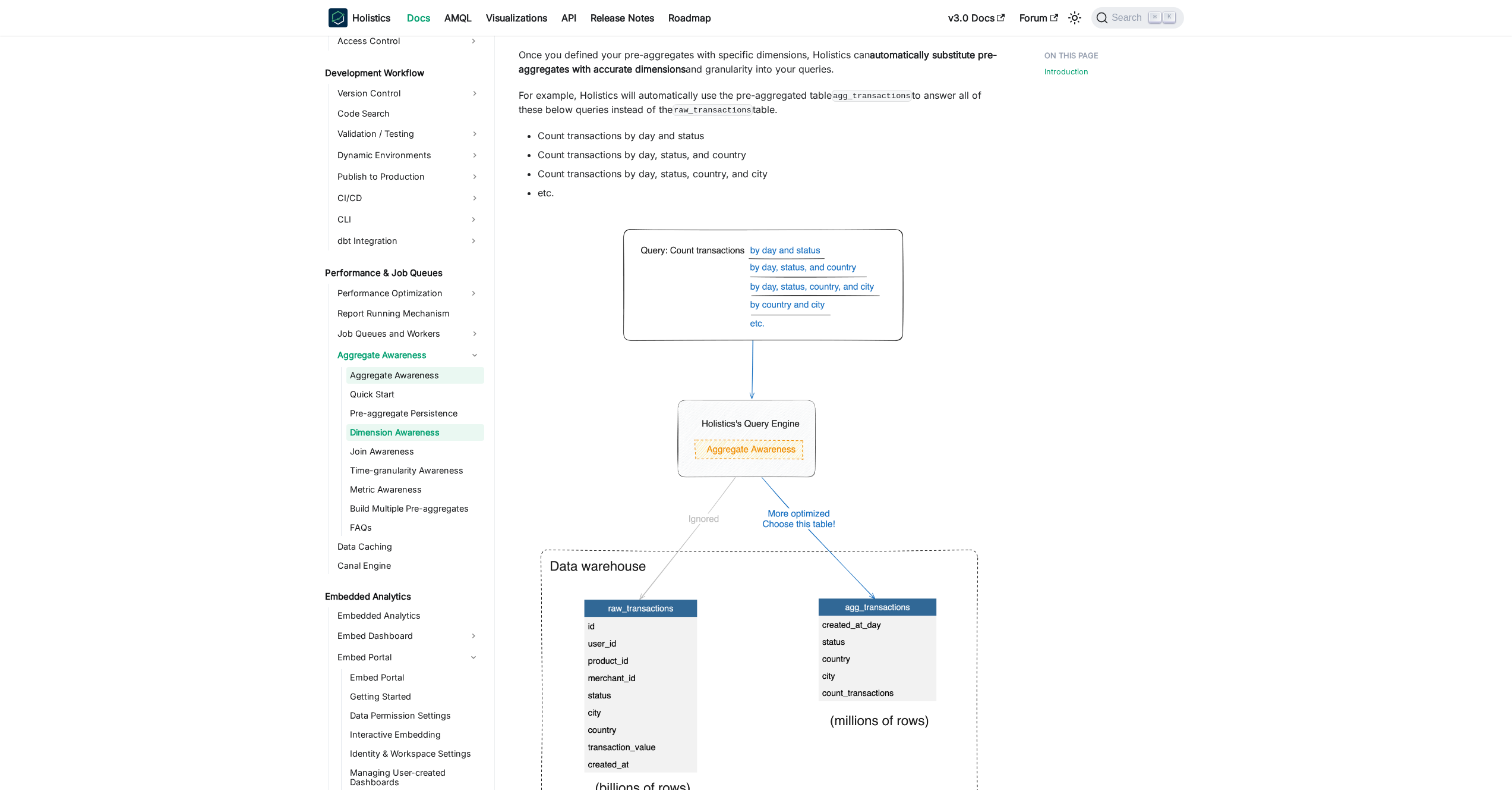
click at [357, 373] on link "Aggregate Awareness" at bounding box center [416, 375] width 138 height 16
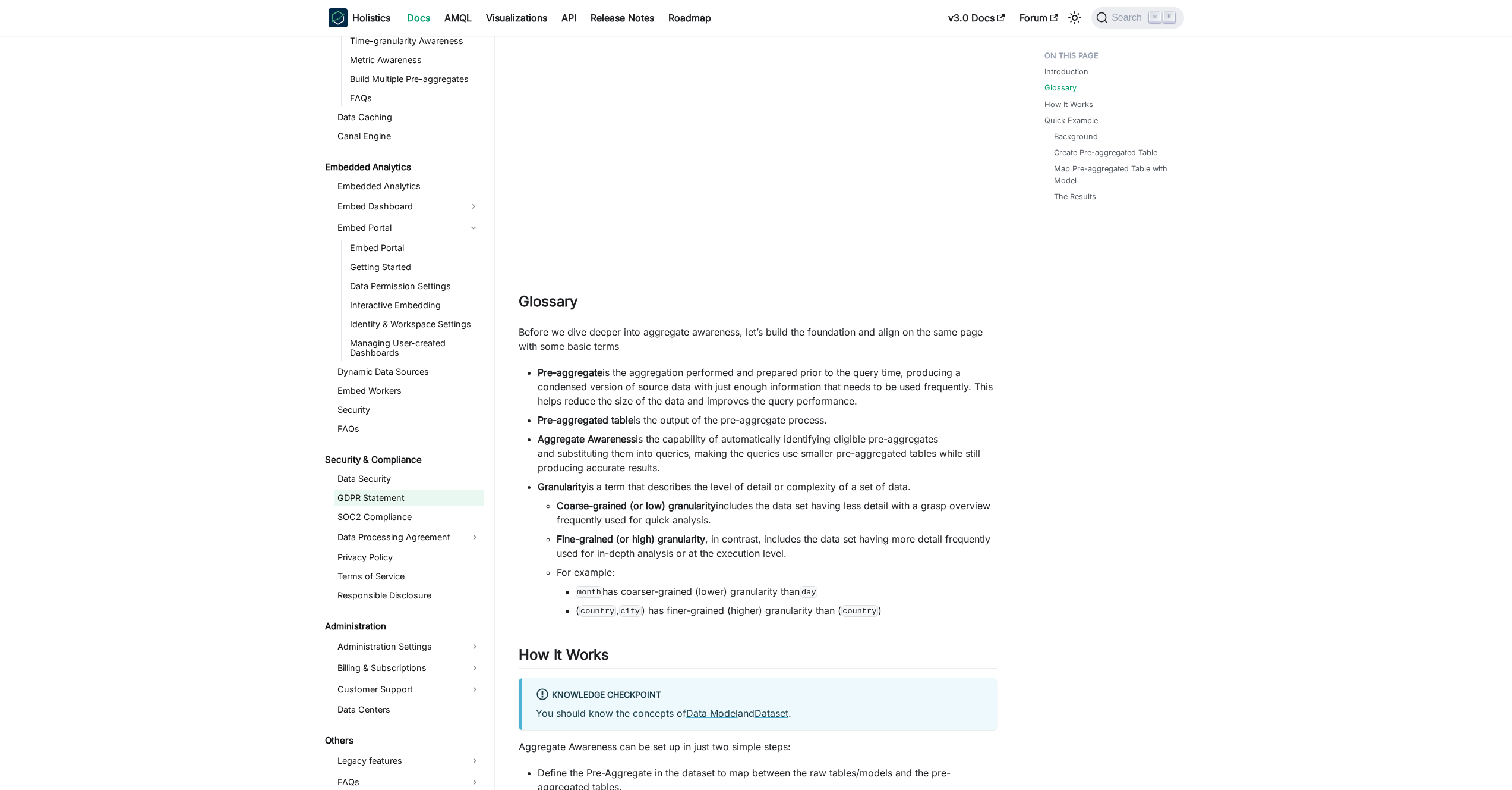
scroll to position [1296, 0]
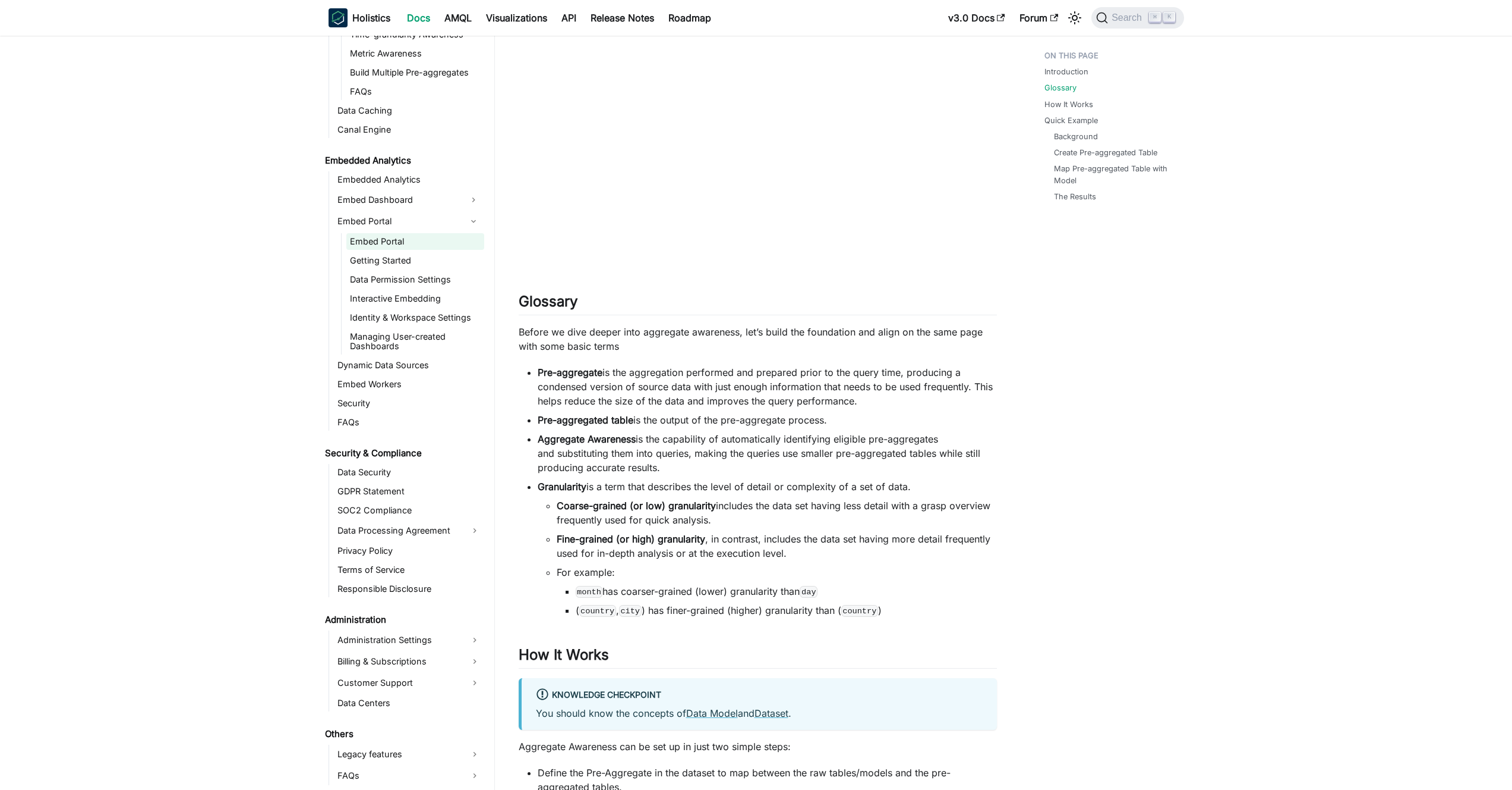
click at [402, 244] on link "Embed Portal" at bounding box center [416, 241] width 138 height 16
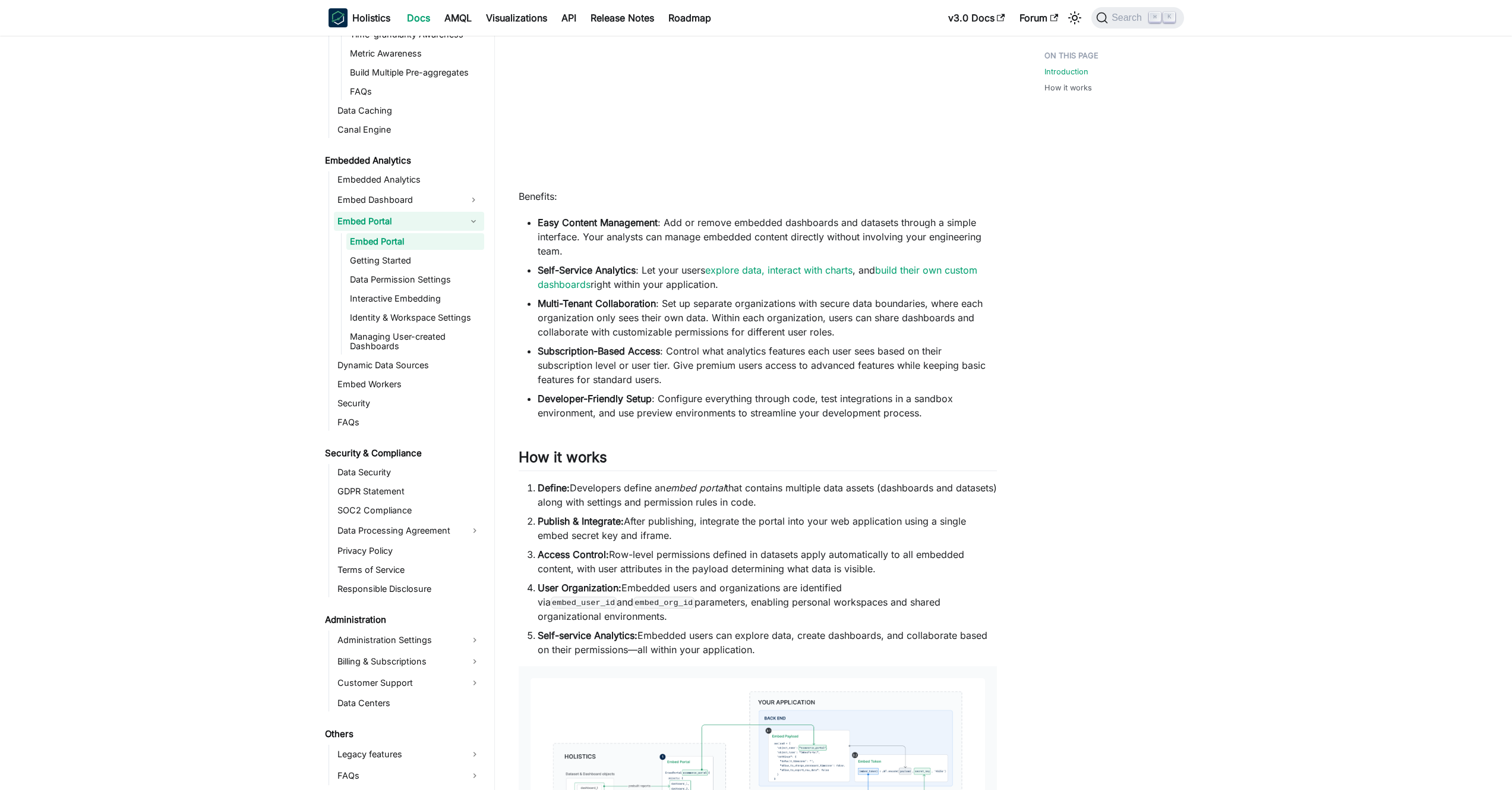
scroll to position [652, 0]
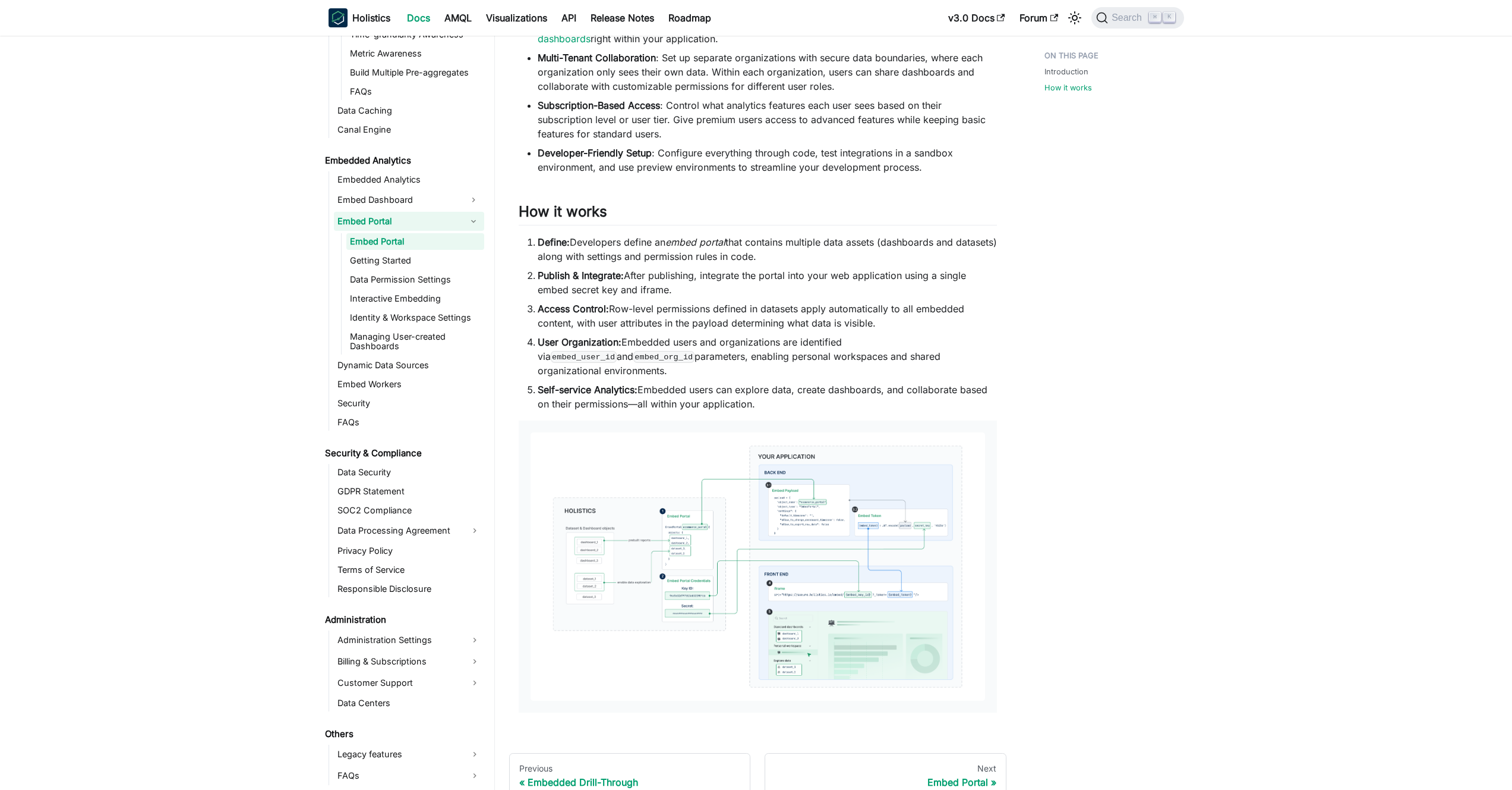
click at [687, 510] on img at bounding box center [758, 567] width 454 height 268
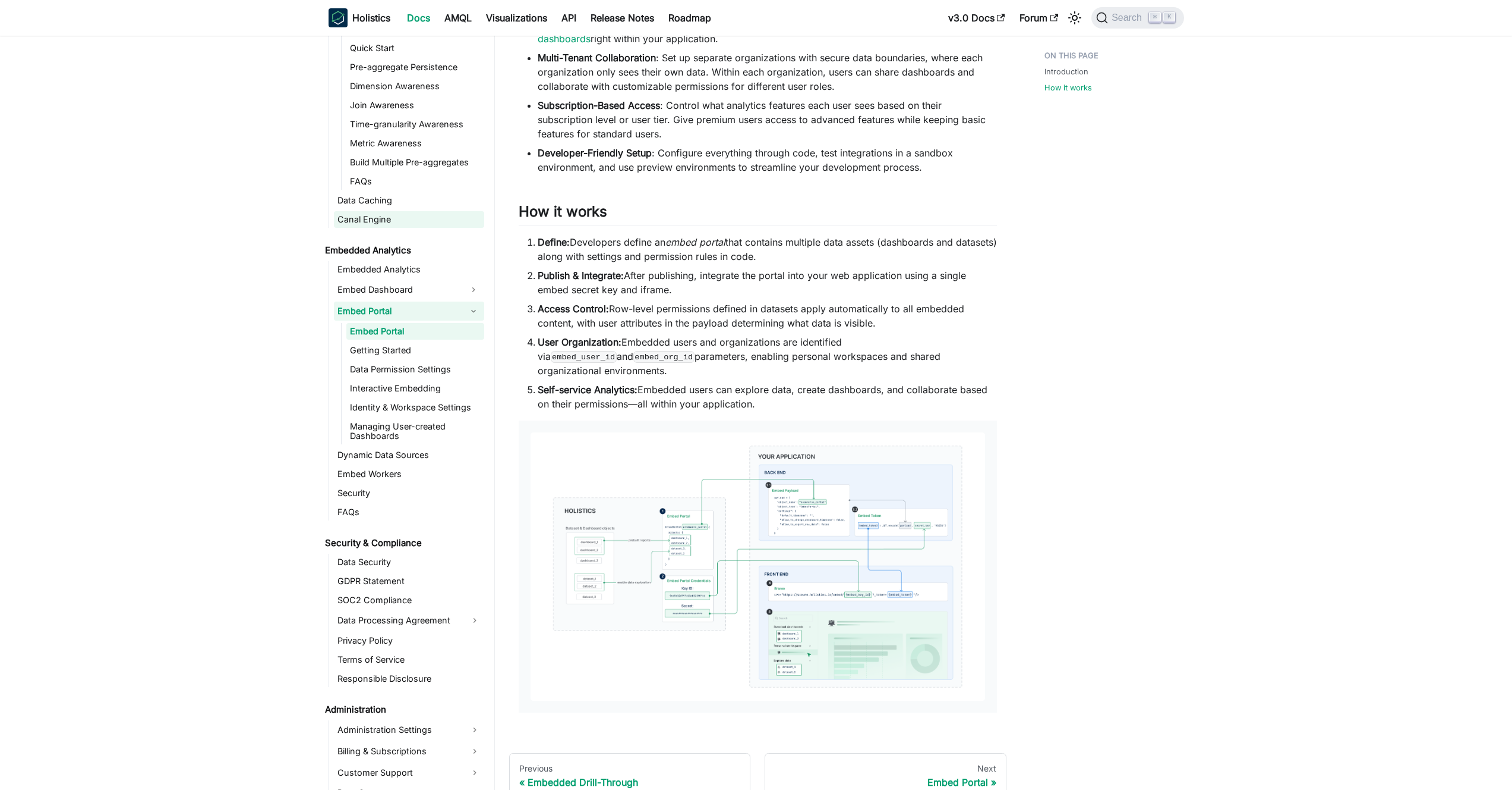
scroll to position [916, 0]
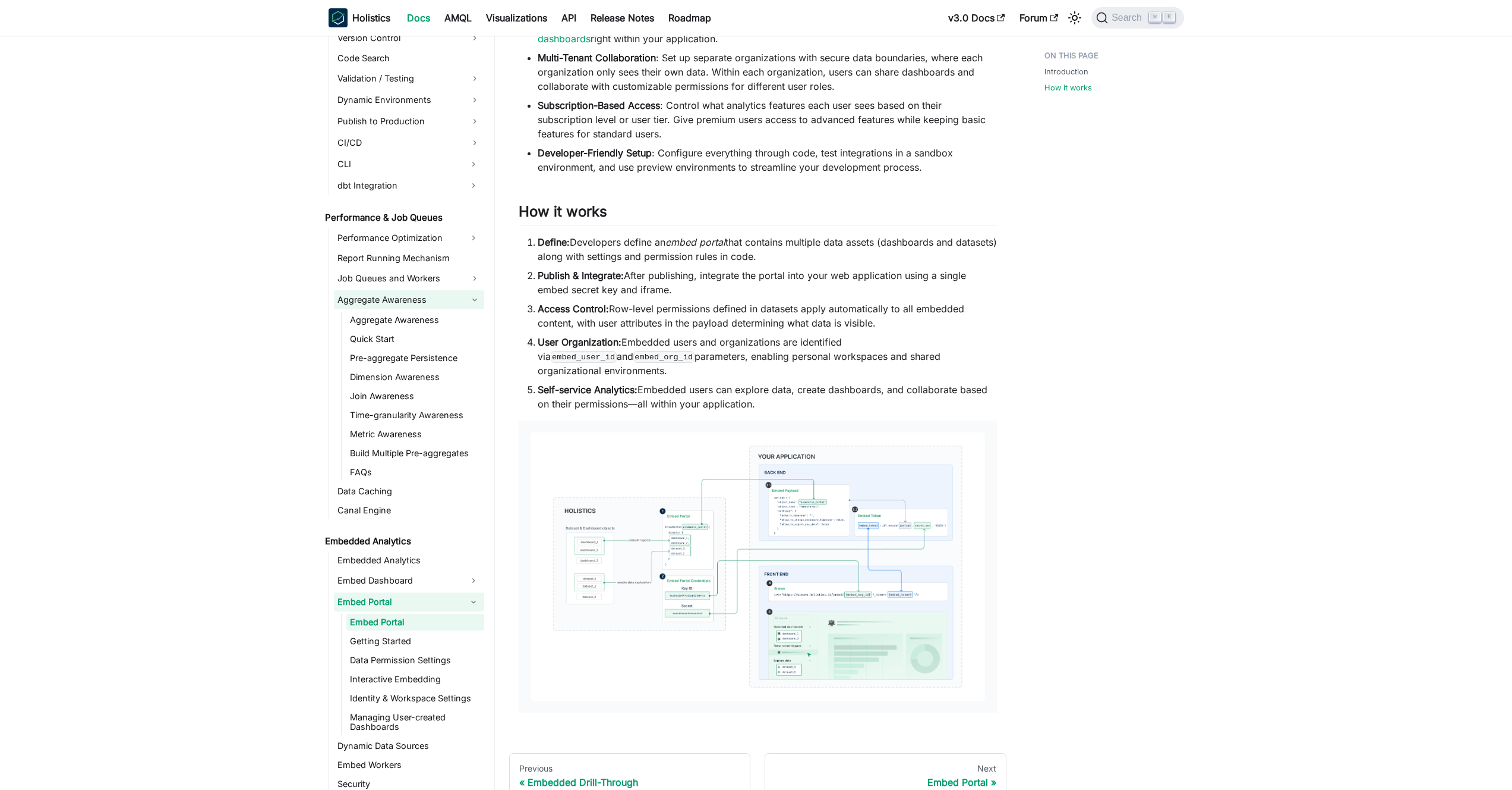
click at [408, 301] on link "Aggregate Awareness" at bounding box center [409, 300] width 150 height 19
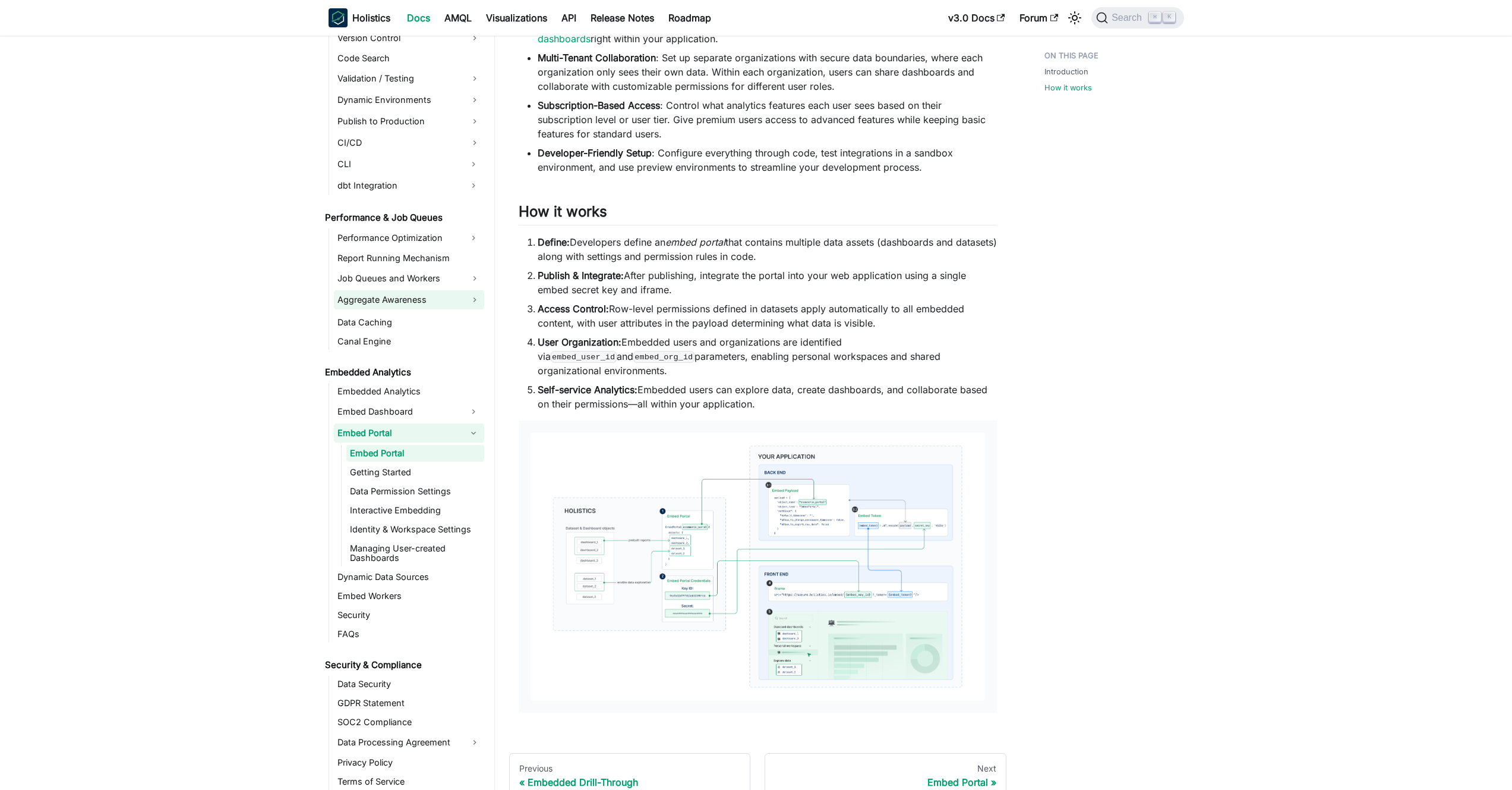
click at [407, 305] on link "Aggregate Awareness" at bounding box center [409, 300] width 150 height 19
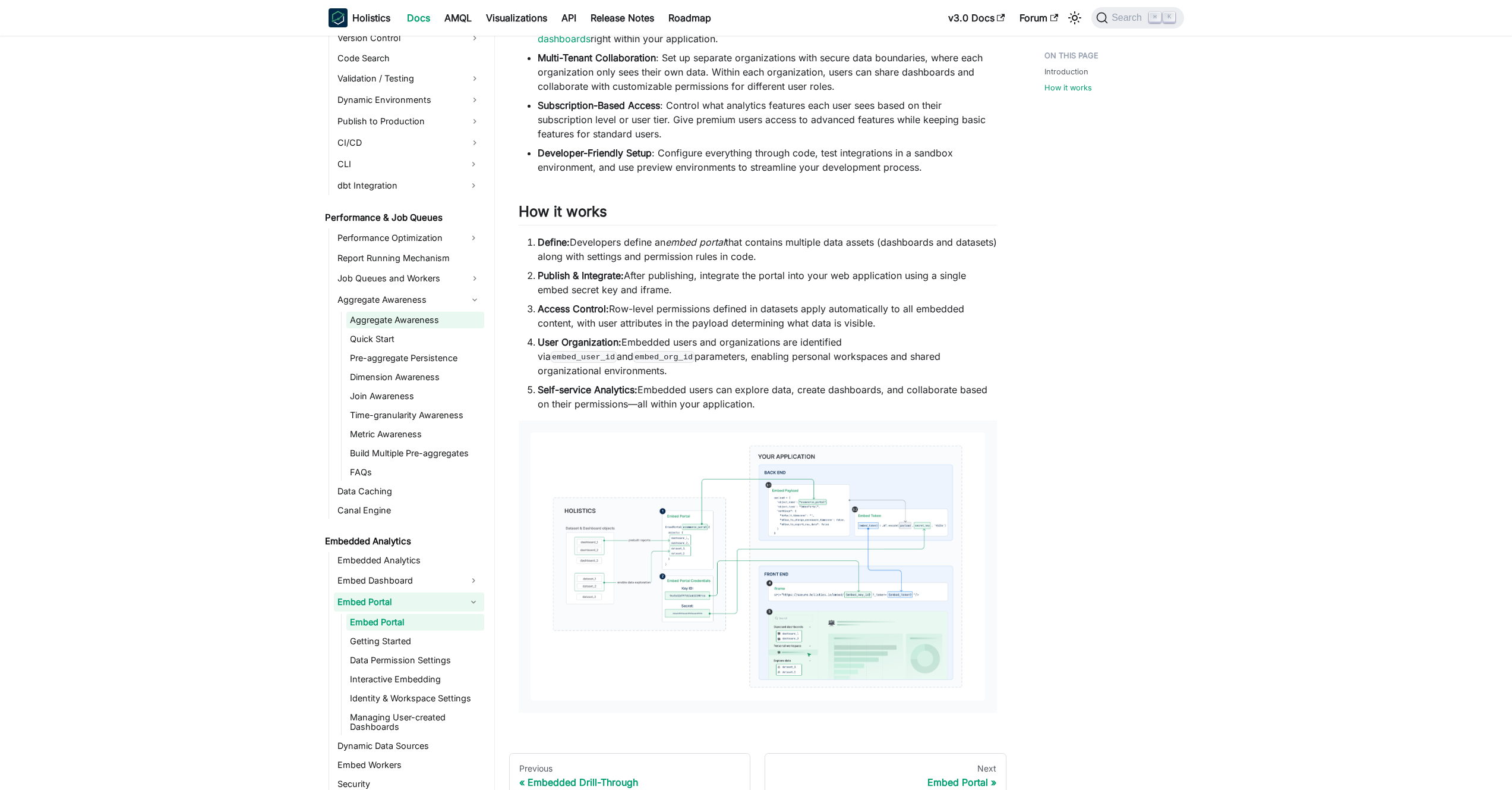
click at [411, 314] on link "Aggregate Awareness" at bounding box center [416, 319] width 138 height 16
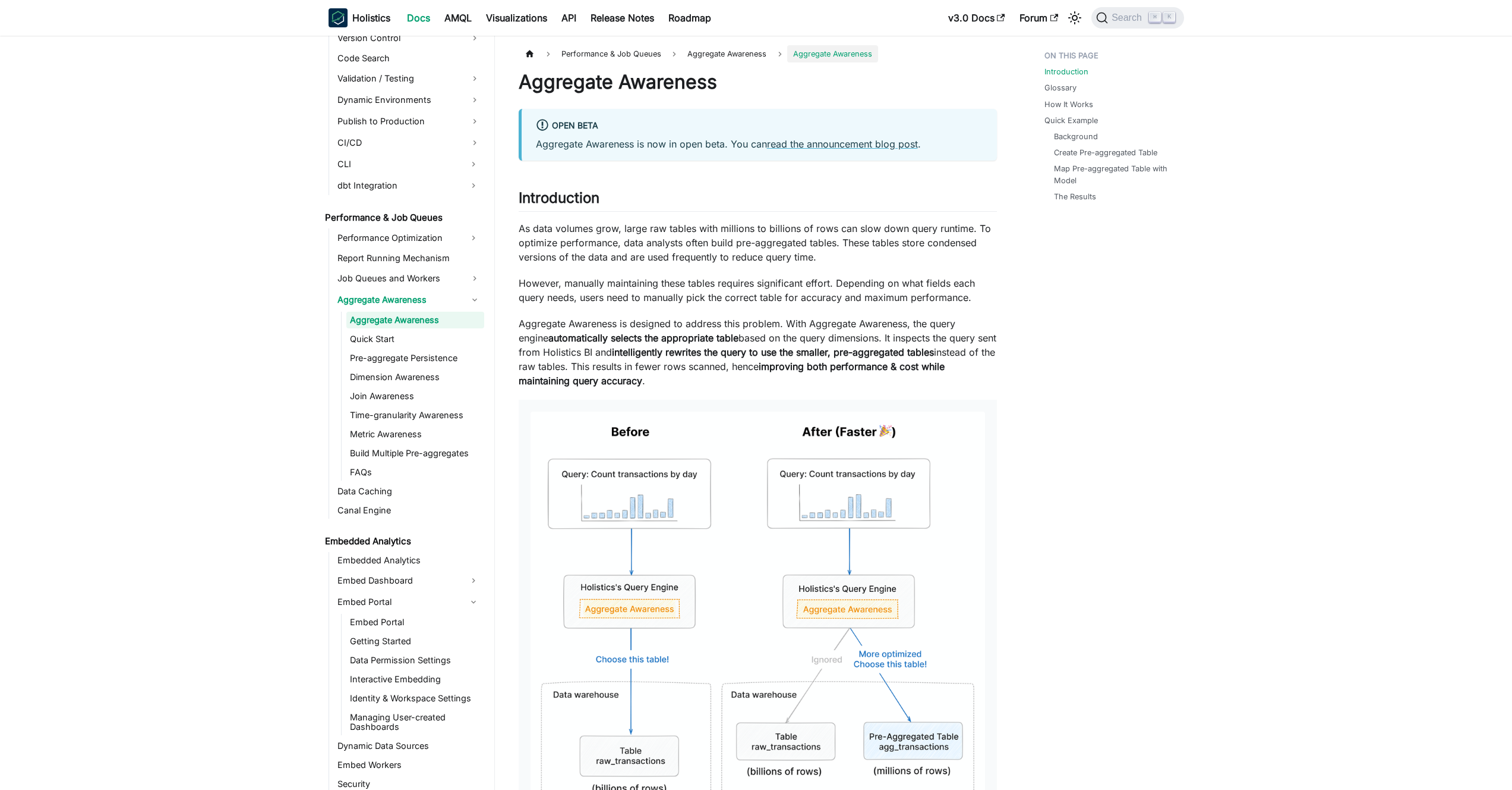
click at [689, 259] on p "As data volumes grow, large raw tables with millions to billions of rows can sl…" at bounding box center [757, 243] width 478 height 43
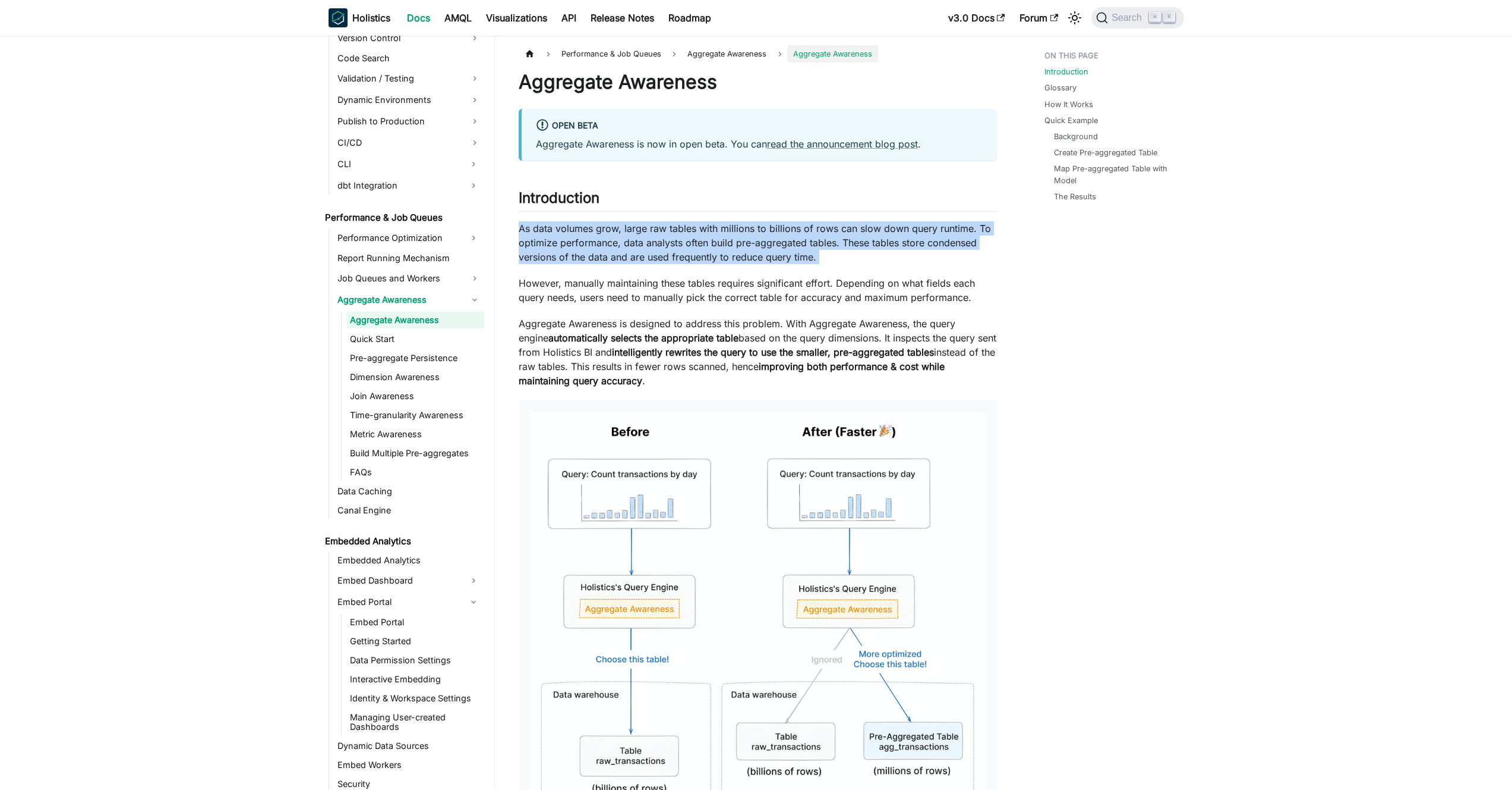
click at [689, 259] on p "As data volumes grow, large raw tables with millions to billions of rows can sl…" at bounding box center [757, 243] width 478 height 43
click at [674, 252] on p "As data volumes grow, large raw tables with millions to billions of rows can sl…" at bounding box center [757, 243] width 478 height 43
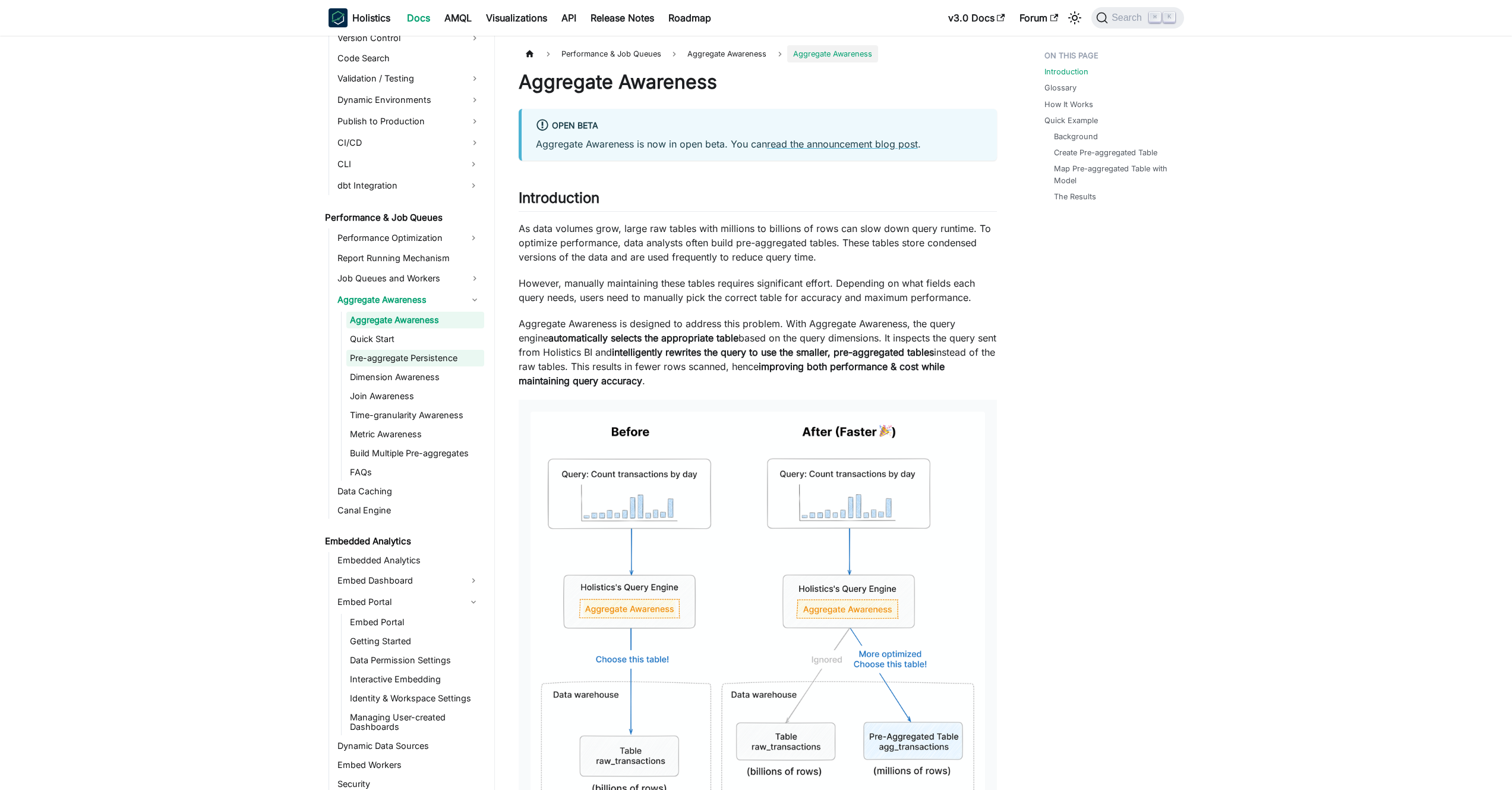
click at [429, 355] on link "Pre-aggregate Persistence" at bounding box center [416, 358] width 138 height 16
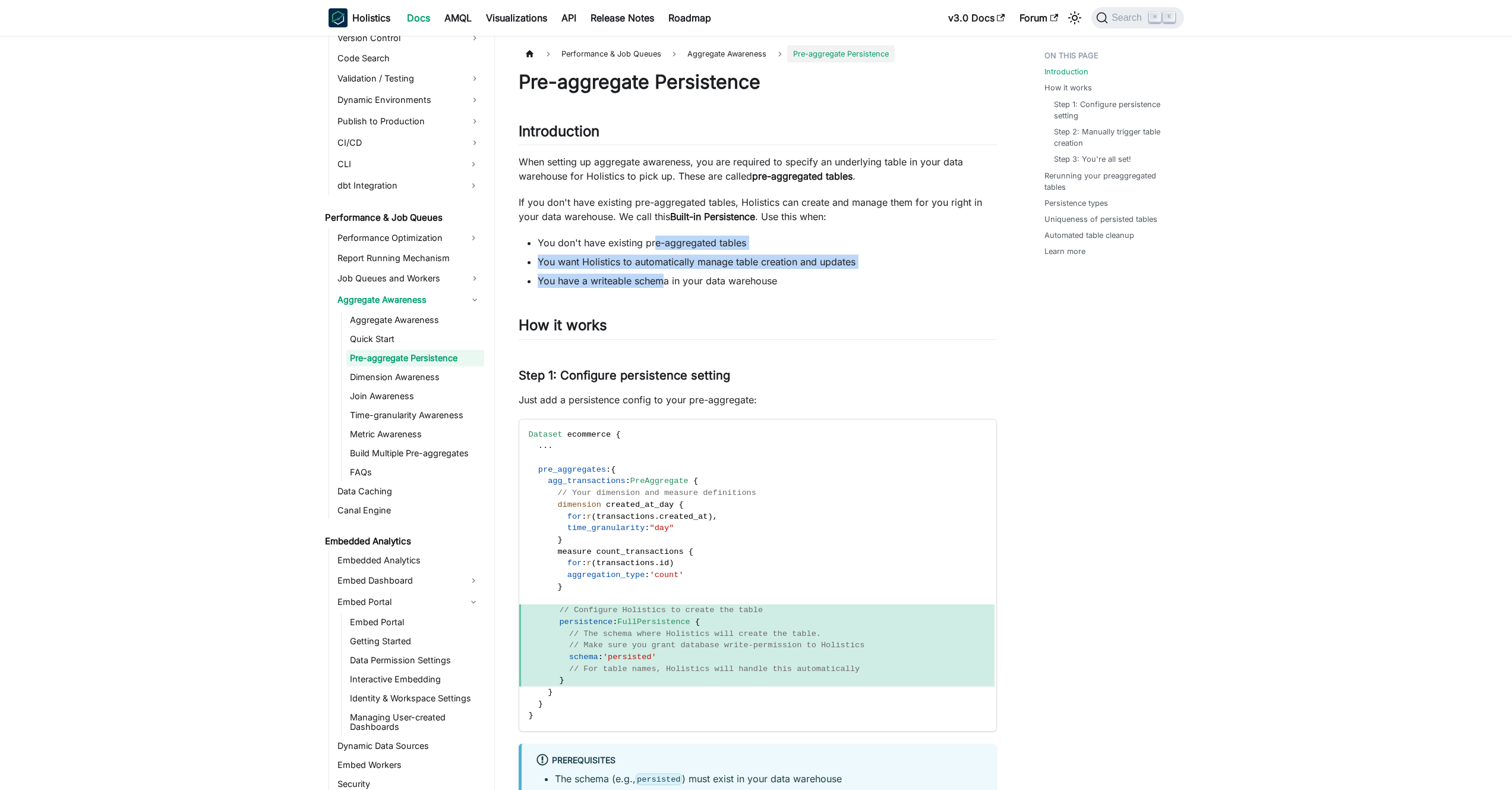
drag, startPoint x: 662, startPoint y: 286, endPoint x: 653, endPoint y: 236, distance: 50.8
click at [653, 236] on ul "You don't have existing pre-aggregated tables You want Holistics to automatical…" at bounding box center [757, 262] width 478 height 53
click at [653, 236] on li "You don't have existing pre-aggregated tables" at bounding box center [767, 243] width 459 height 14
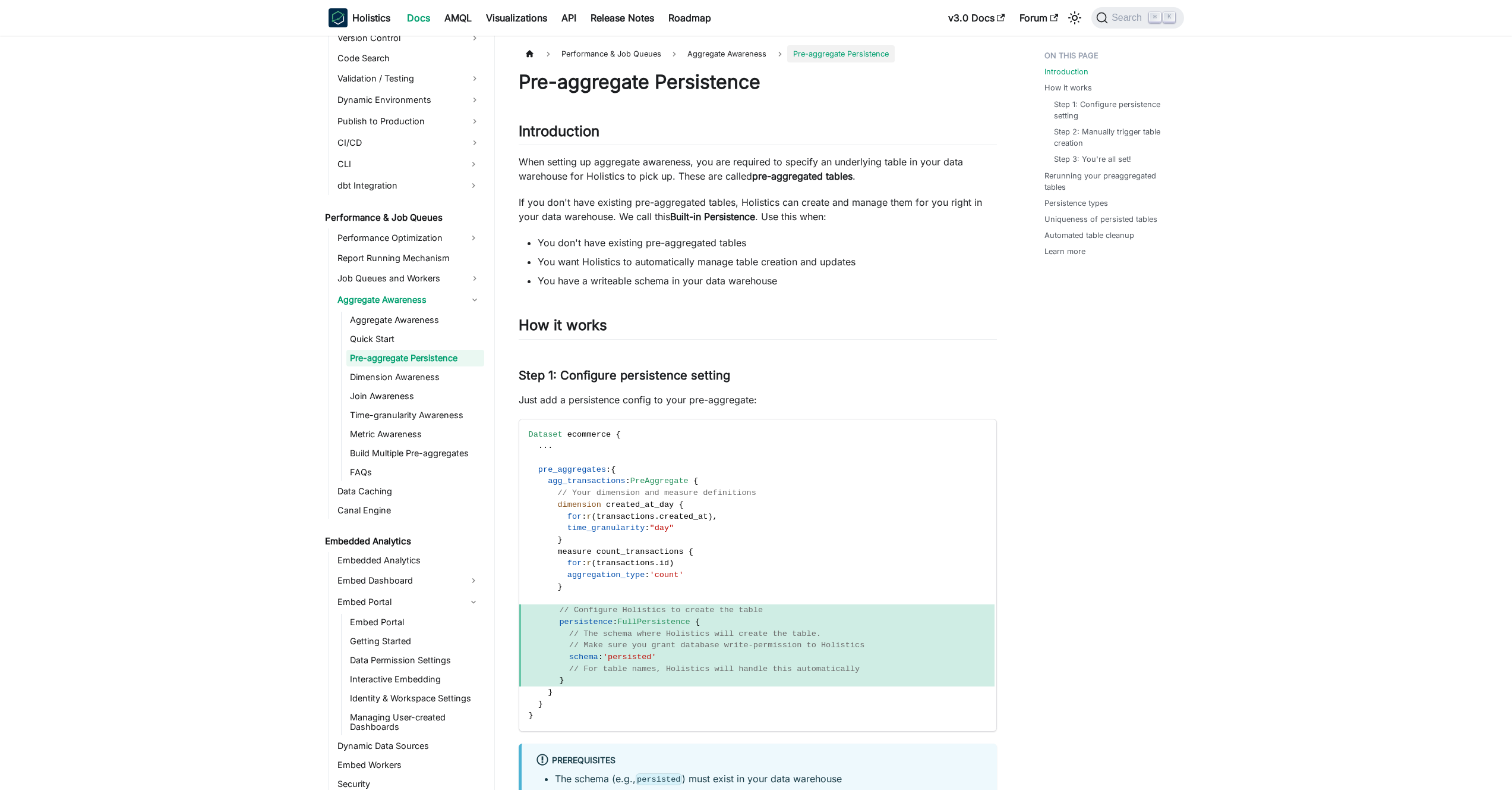
click at [654, 217] on p "If you don't have existing pre-aggregated tables, Holistics can create and mana…" at bounding box center [757, 209] width 478 height 29
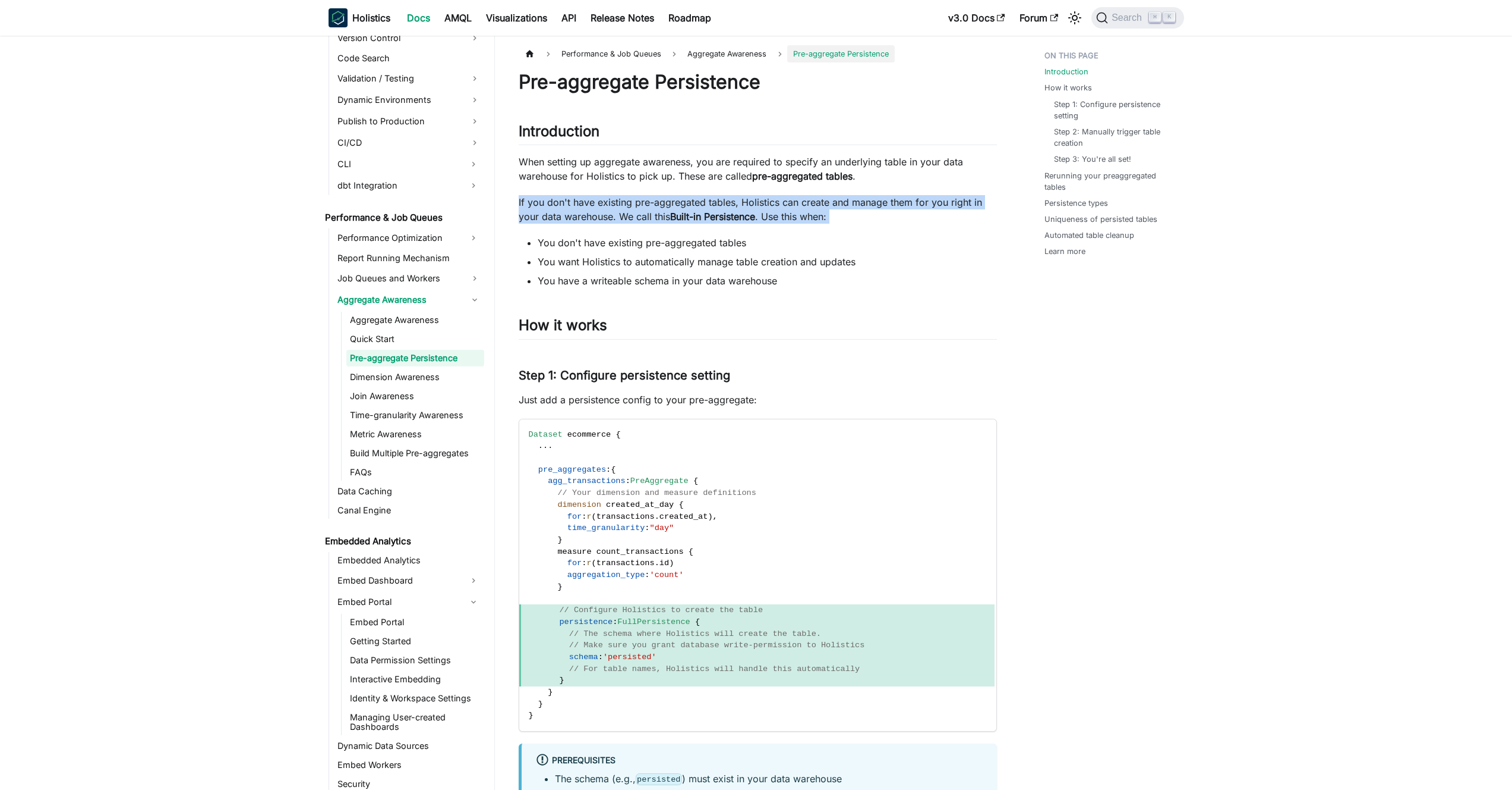
click at [654, 217] on p "If you don't have existing pre-aggregated tables, Holistics can create and mana…" at bounding box center [757, 209] width 478 height 29
click at [648, 217] on p "If you don't have existing pre-aggregated tables, Holistics can create and mana…" at bounding box center [757, 209] width 478 height 29
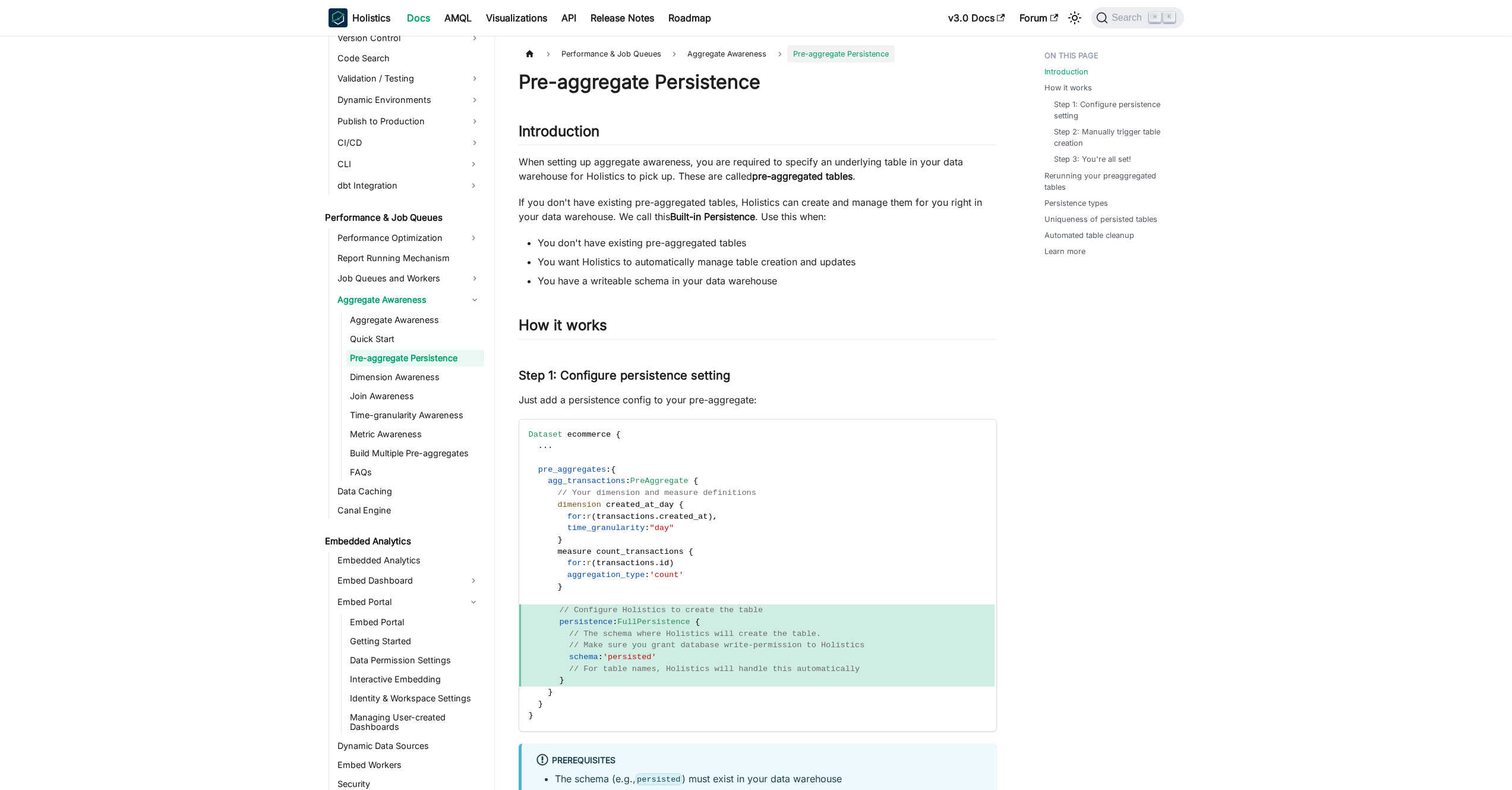
click at [648, 216] on p "If you don't have existing pre-aggregated tables, Holistics can create and mana…" at bounding box center [757, 209] width 478 height 29
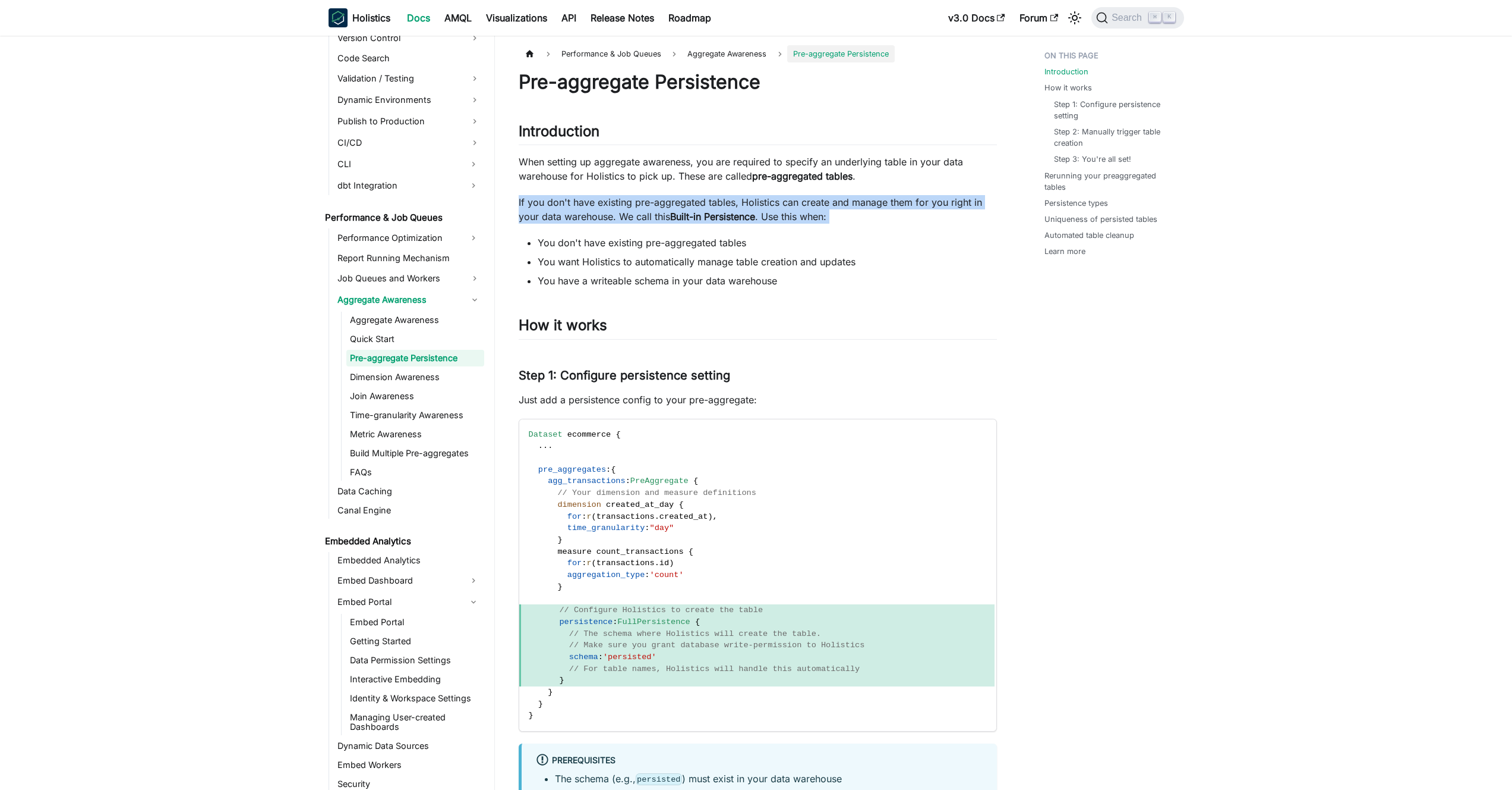
click at [648, 216] on p "If you don't have existing pre-aggregated tables, Holistics can create and mana…" at bounding box center [757, 209] width 478 height 29
click at [637, 218] on p "If you don't have existing pre-aggregated tables, Holistics can create and mana…" at bounding box center [757, 209] width 478 height 29
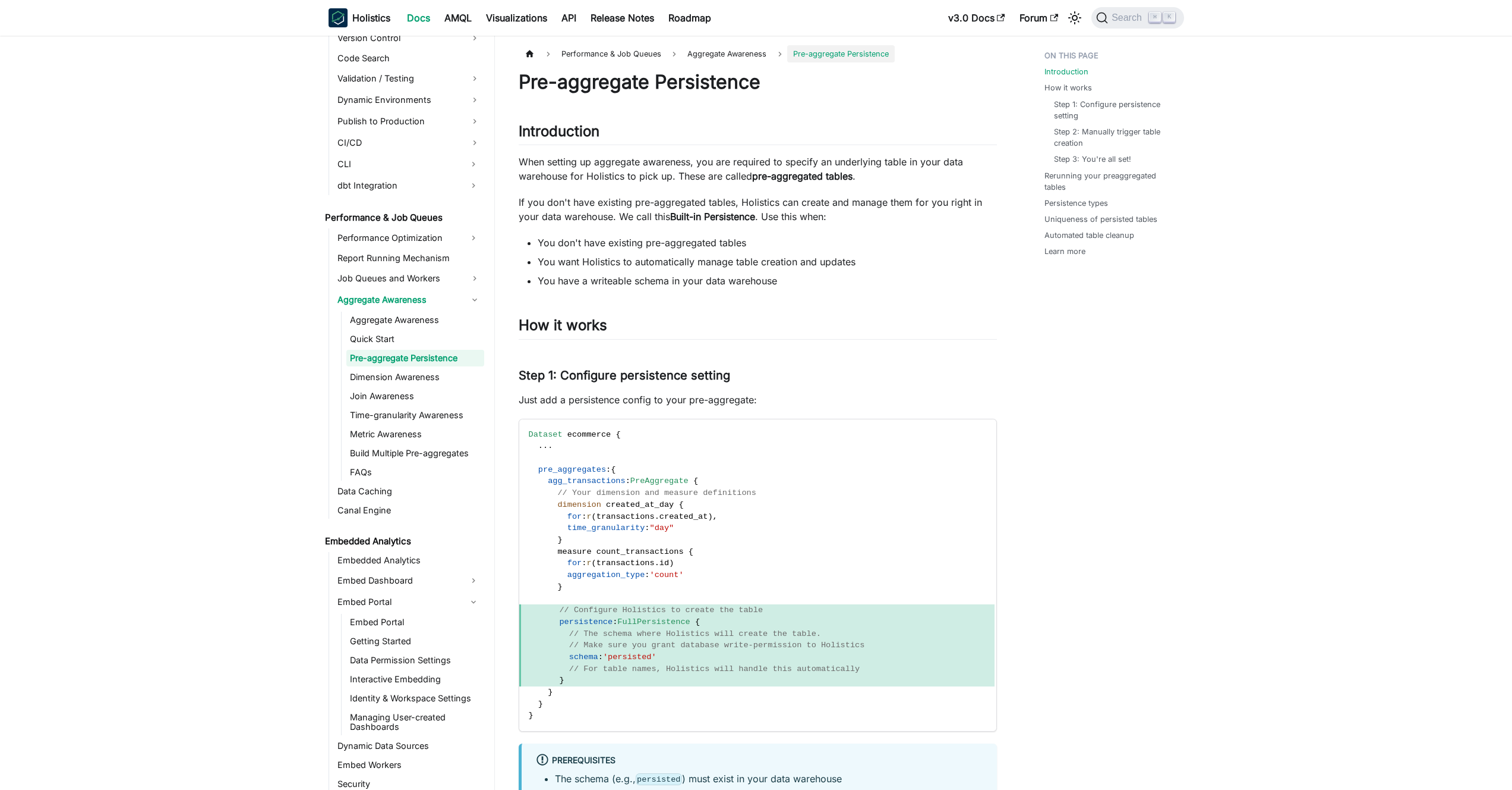
click at [404, 330] on ul "Aggregate Awareness Quick Start Pre-aggregate Persistence Dimension Awareness J…" at bounding box center [412, 396] width 143 height 169
click at [407, 320] on link "Aggregate Awareness" at bounding box center [416, 319] width 138 height 16
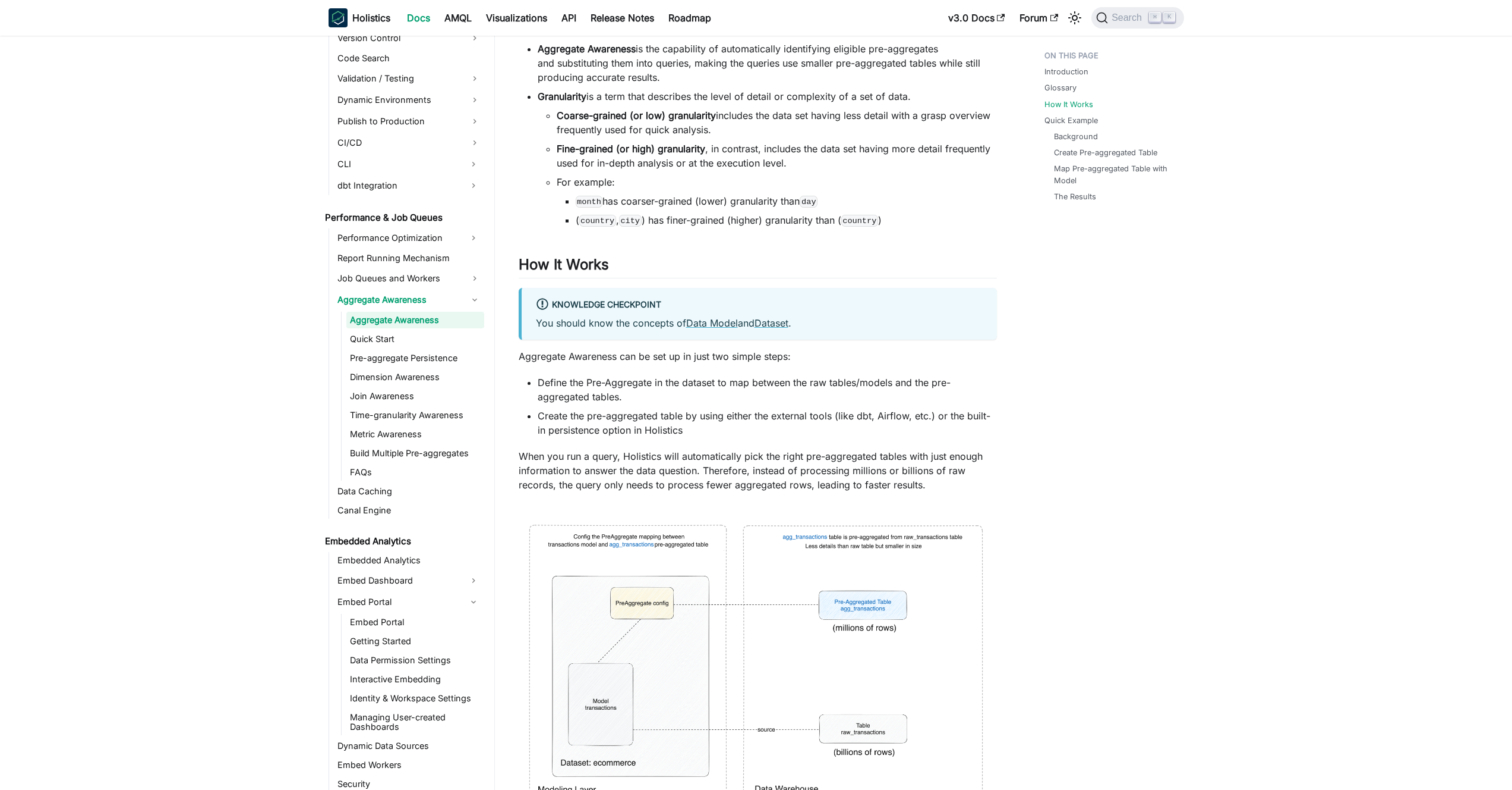
scroll to position [1364, 0]
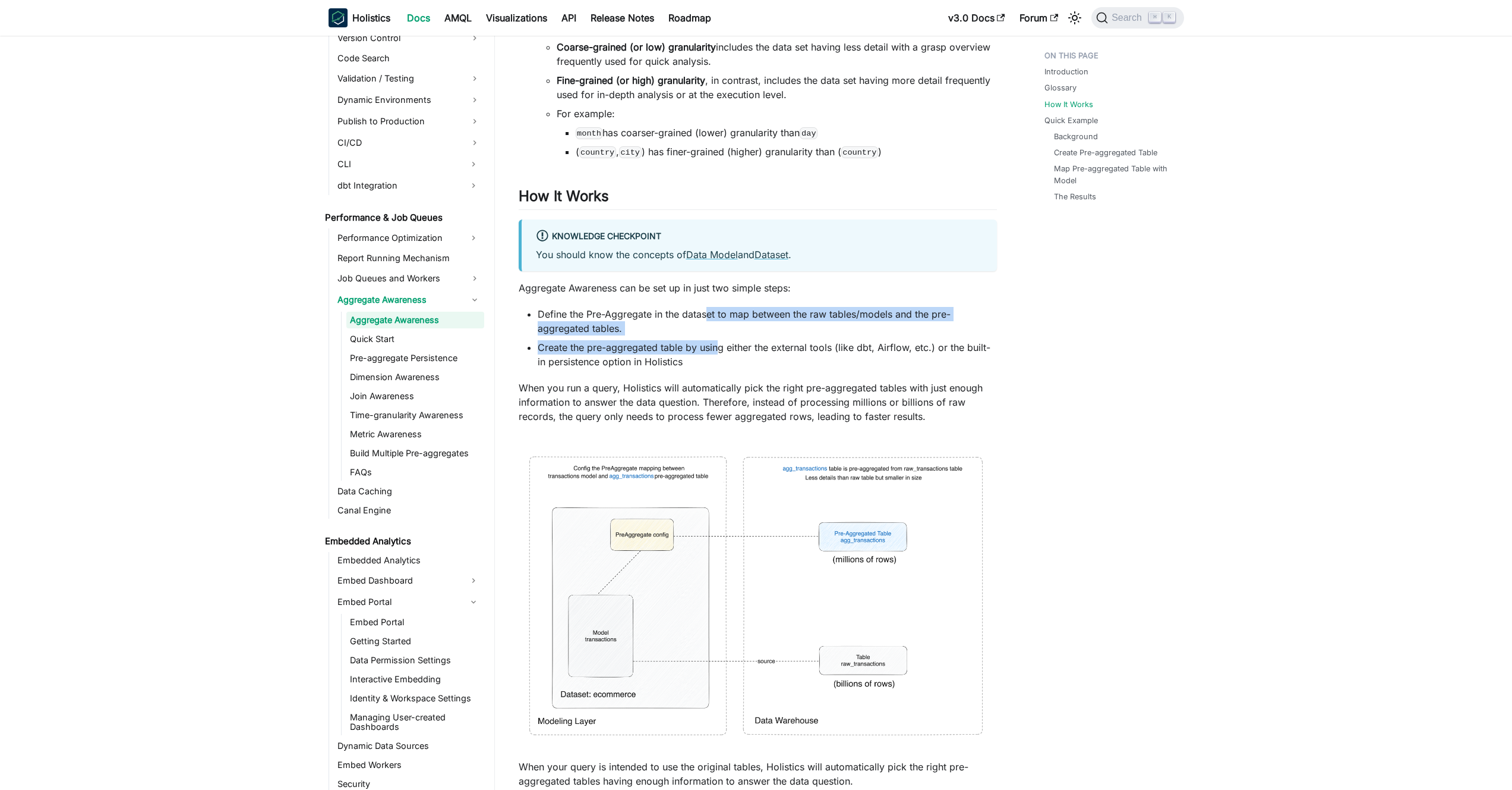
drag, startPoint x: 707, startPoint y: 312, endPoint x: 718, endPoint y: 363, distance: 52.2
click at [718, 359] on ul "Define the Pre-Aggregate in the dataset to map between the raw tables/models an…" at bounding box center [757, 337] width 478 height 62
click at [718, 363] on li "Create the pre-aggregated table by using either the external tools (like dbt, A…" at bounding box center [767, 355] width 459 height 29
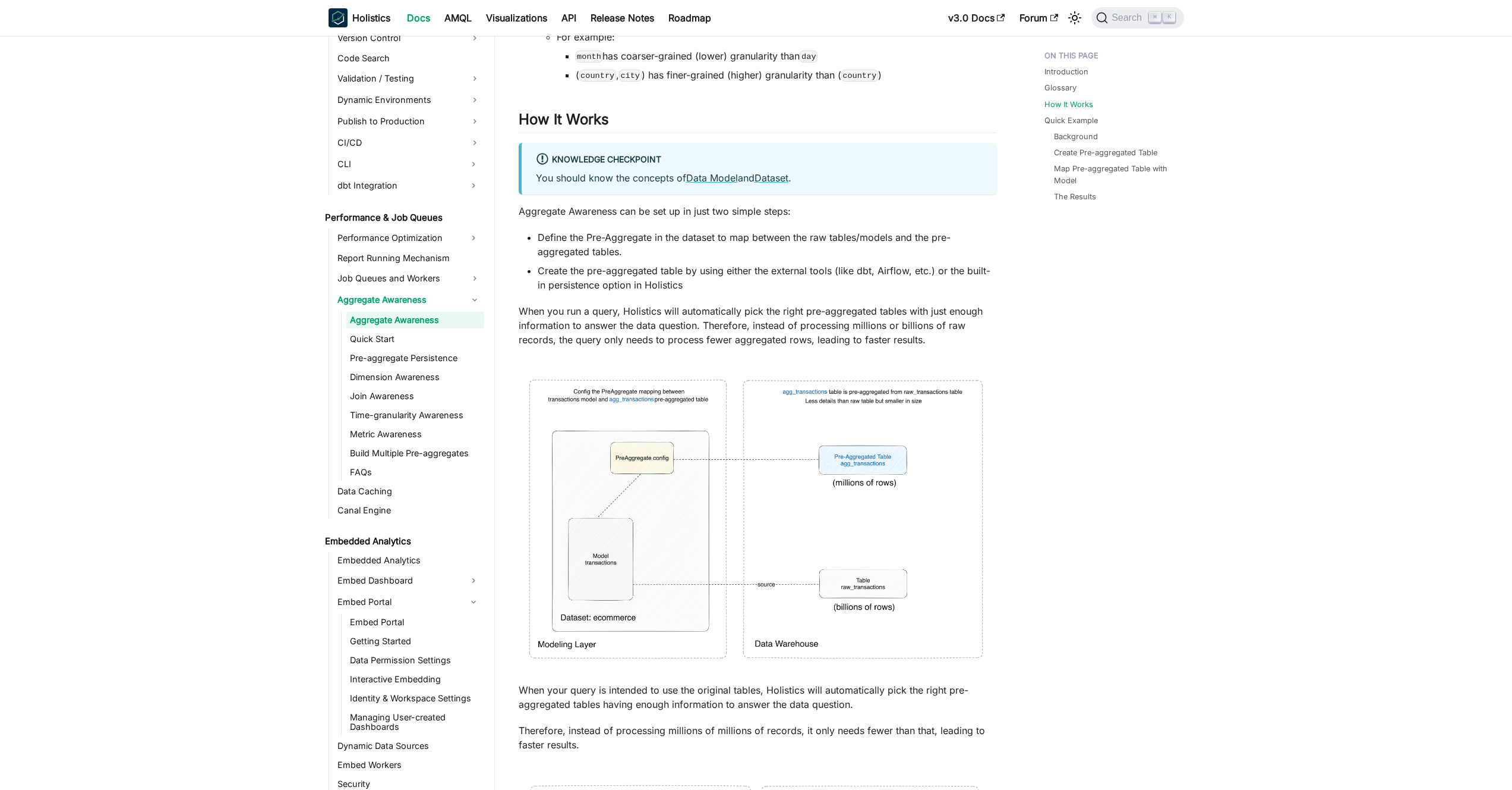
scroll to position [1452, 0]
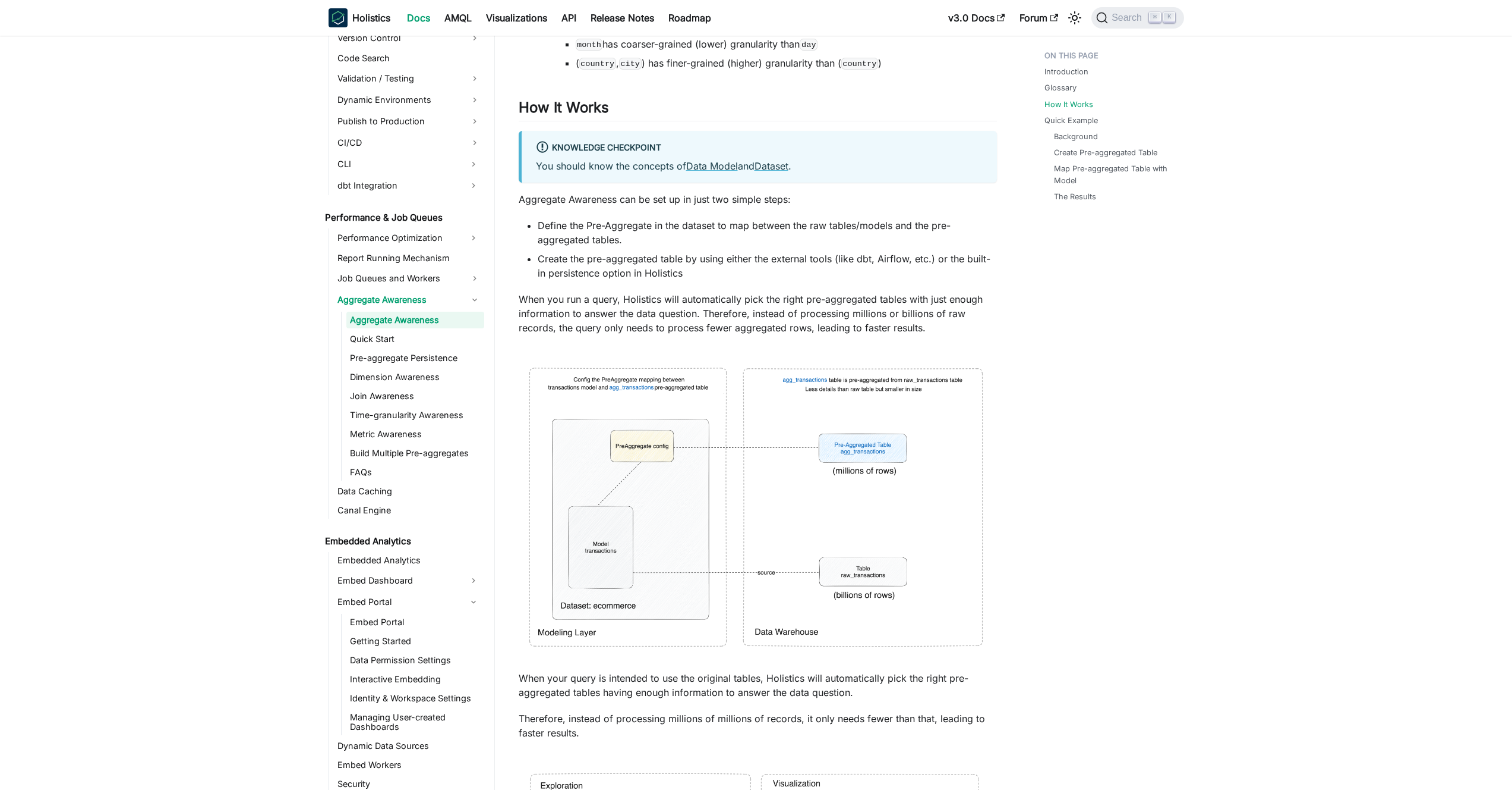
click at [689, 328] on p "When you run a query, Holistics will automatically pick the right pre-aggregate…" at bounding box center [757, 314] width 478 height 43
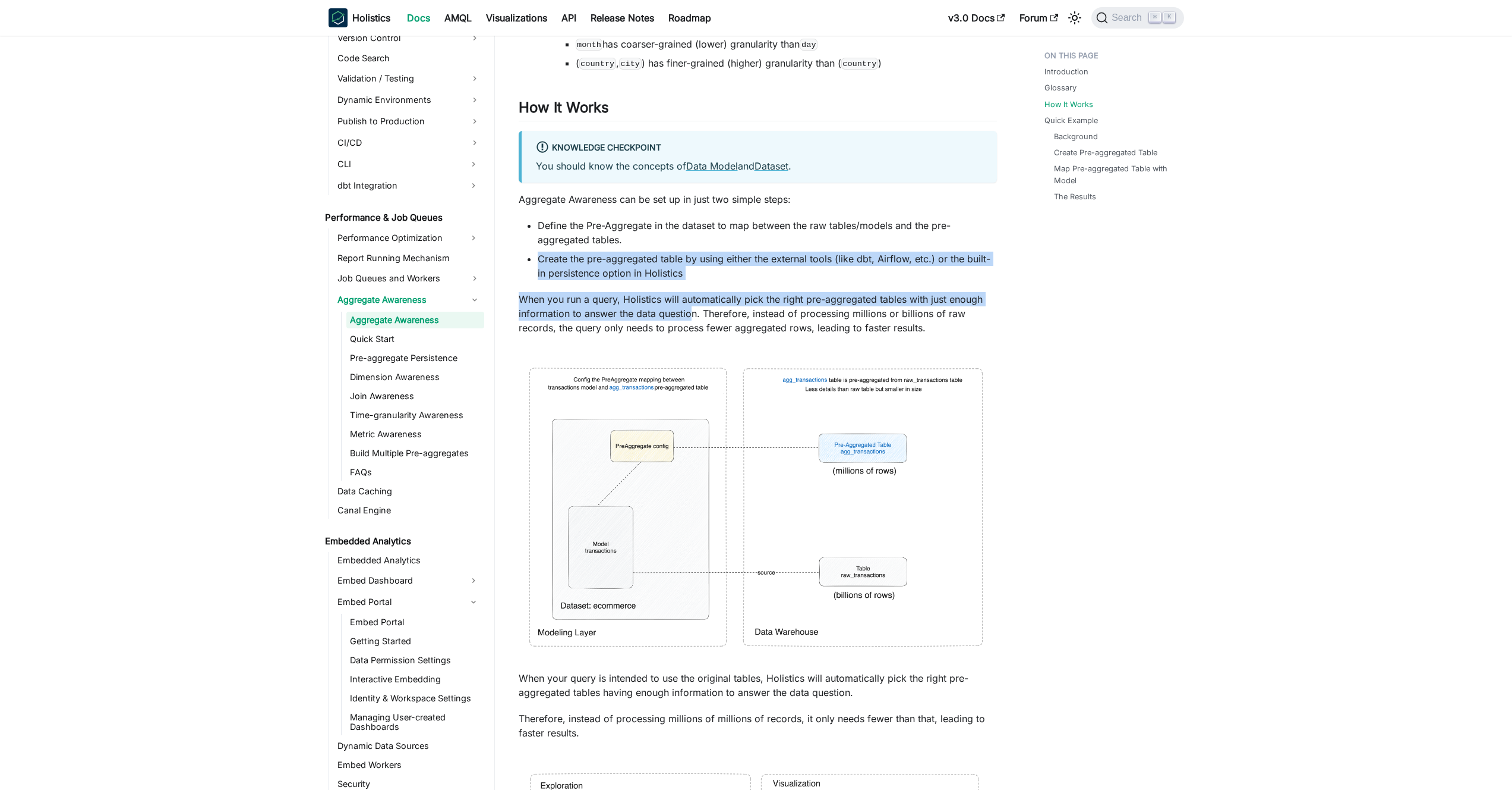
drag, startPoint x: 690, startPoint y: 314, endPoint x: 674, endPoint y: 239, distance: 76.7
click at [672, 234] on li "Define the Pre-Aggregate in the dataset to map between the raw tables/models an…" at bounding box center [767, 233] width 459 height 29
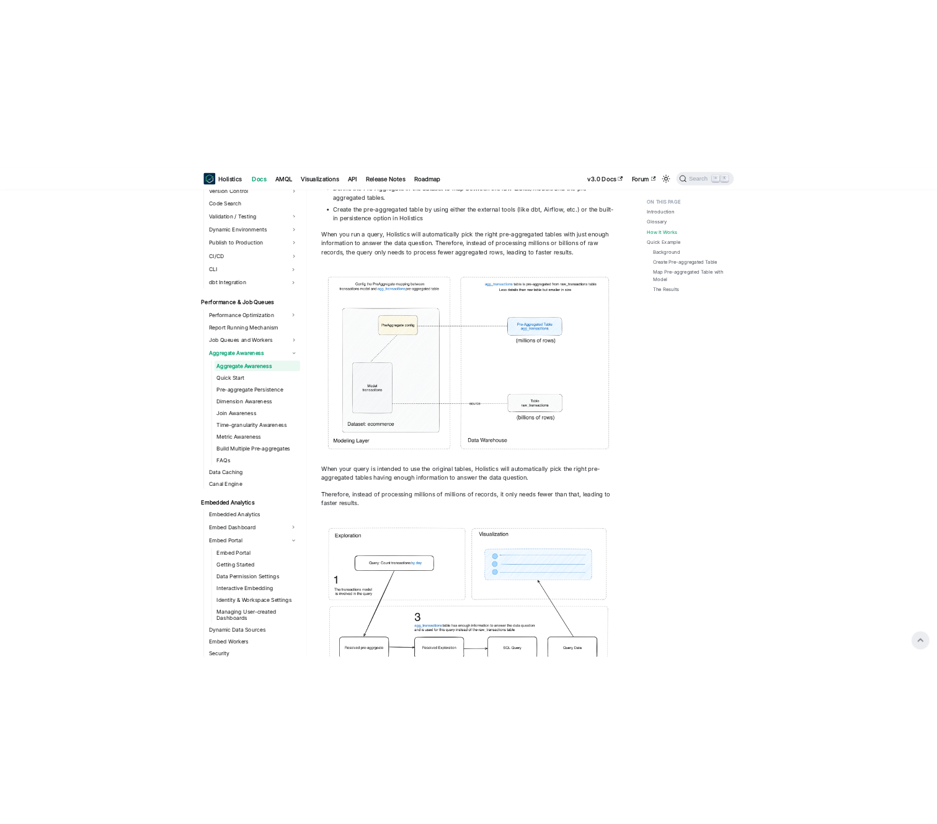
scroll to position [1702, 0]
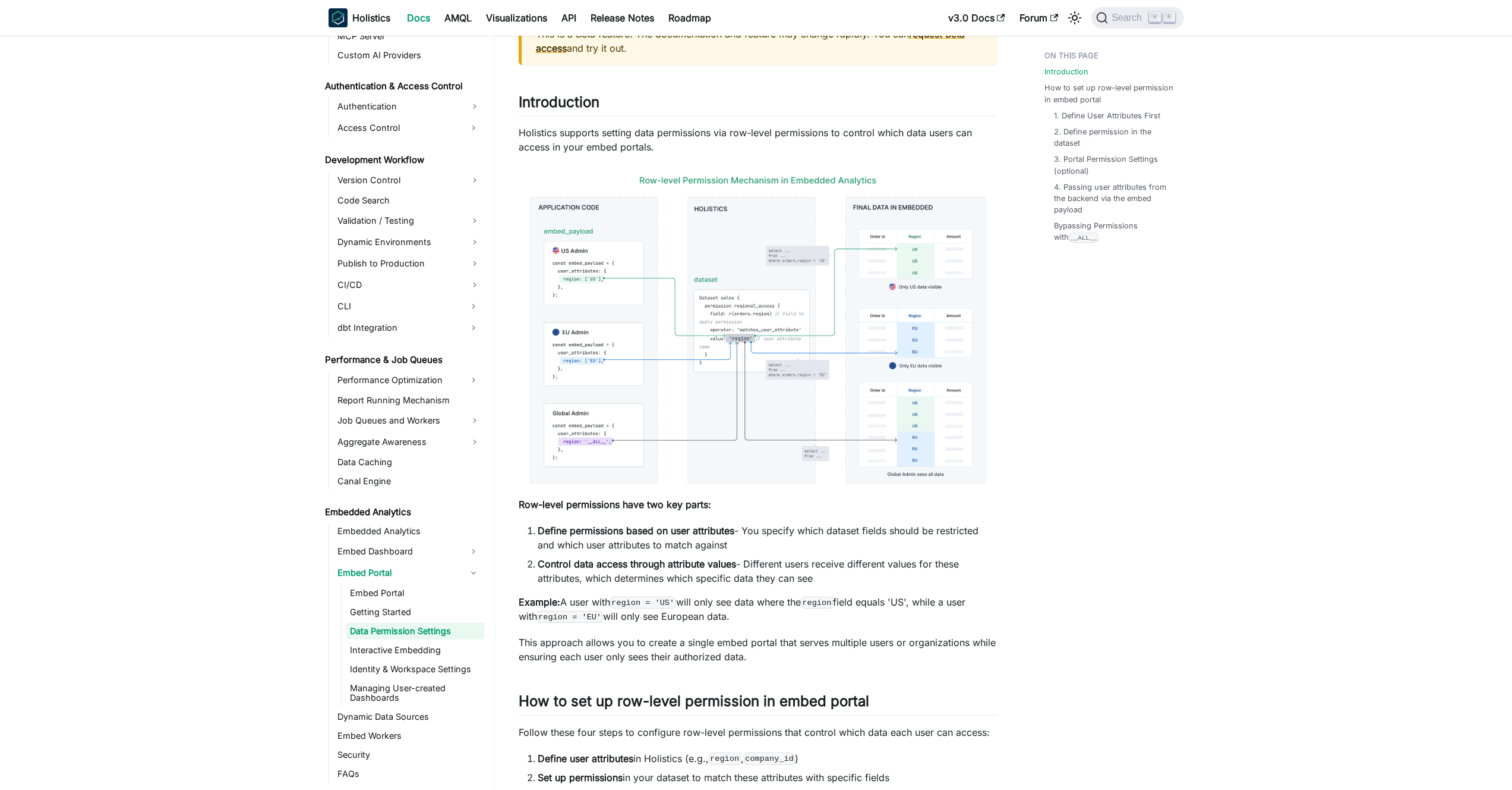
scroll to position [774, 0]
click at [771, 360] on img at bounding box center [757, 330] width 478 height 328
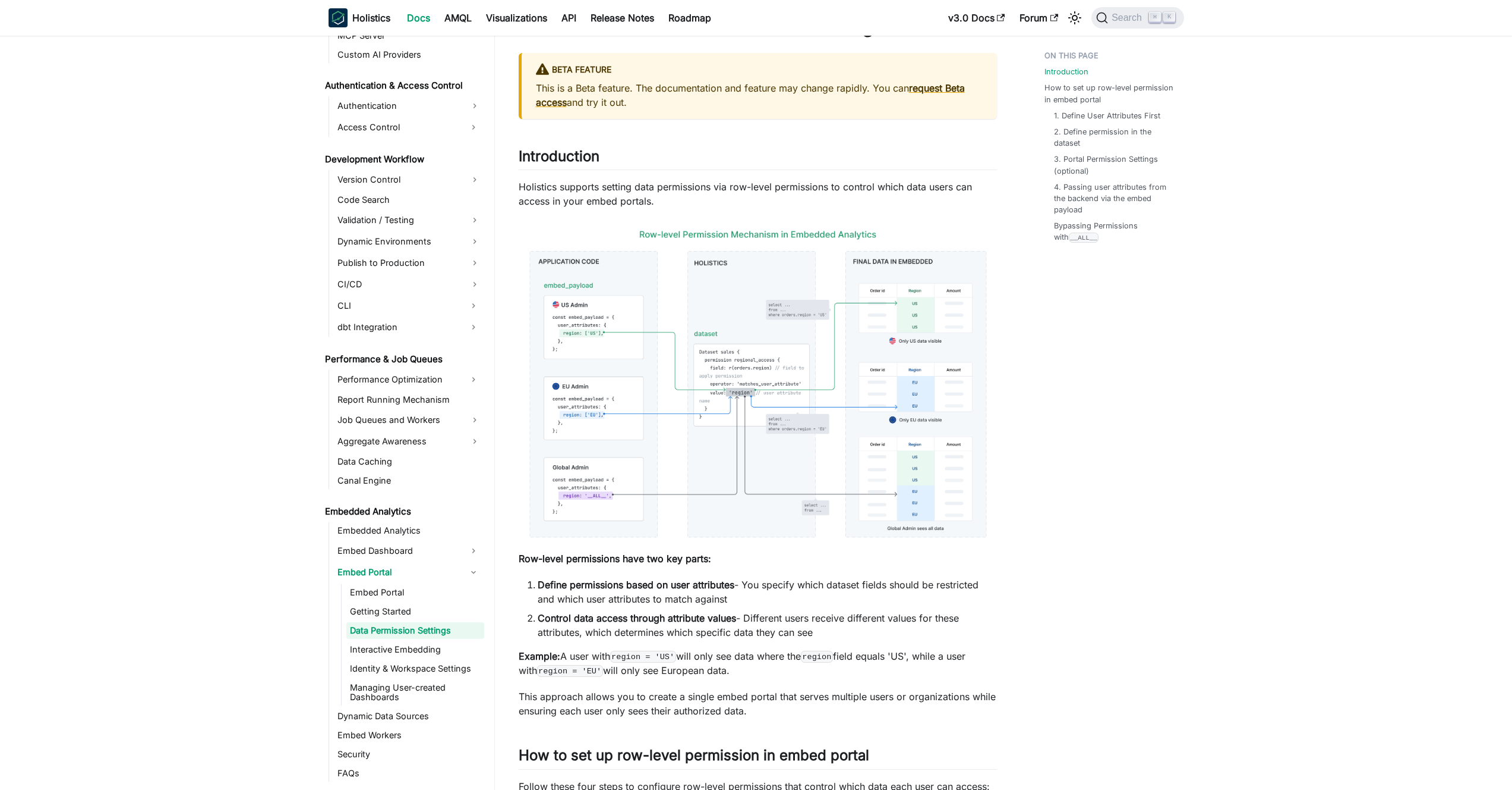
scroll to position [0, 0]
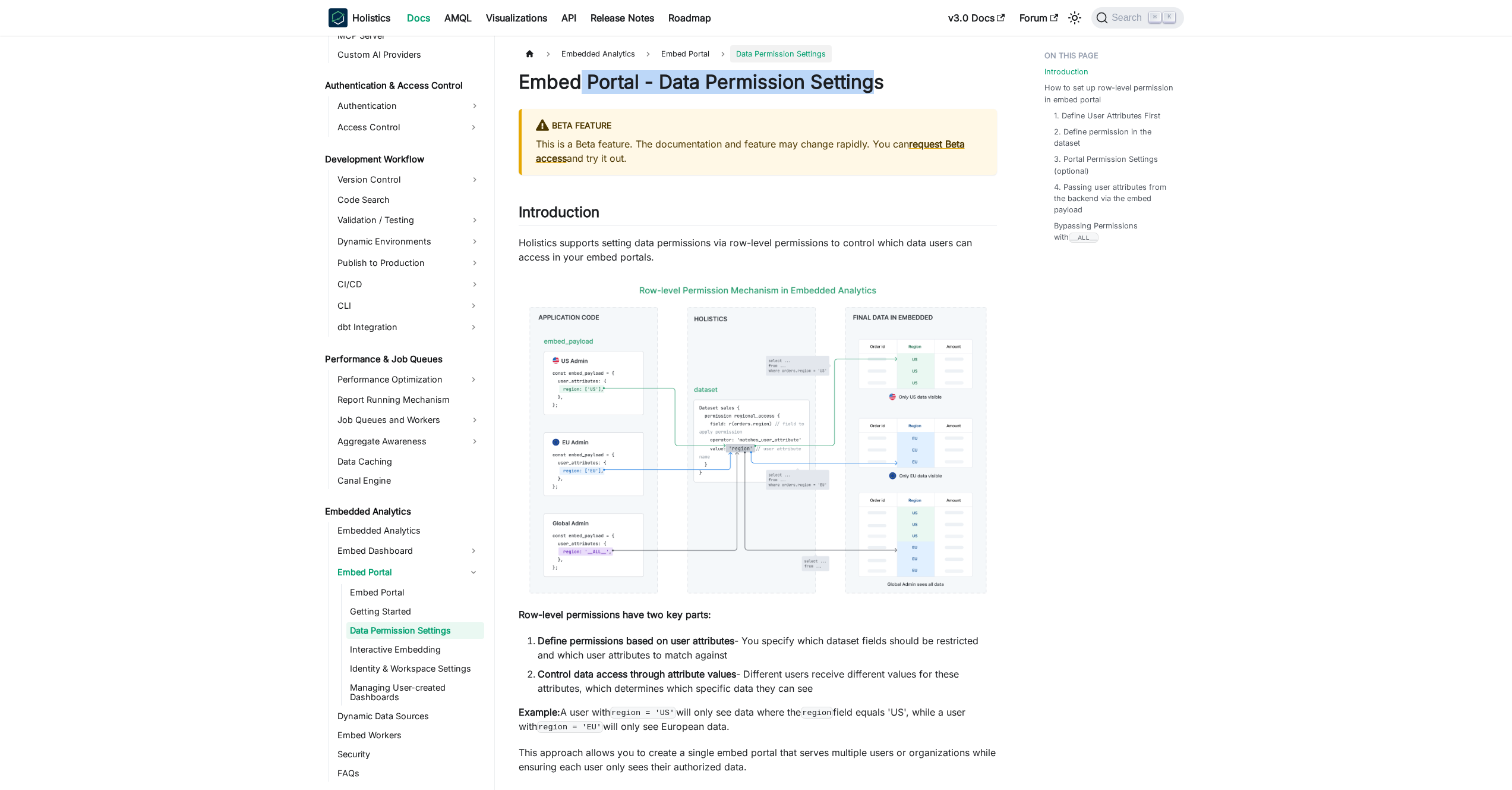
drag, startPoint x: 602, startPoint y: 78, endPoint x: 873, endPoint y: 81, distance: 271.0
click at [873, 81] on h1 "Embed Portal - Data Permission Settings" at bounding box center [757, 81] width 478 height 24
click at [418, 590] on link "Embed Portal" at bounding box center [416, 592] width 138 height 16
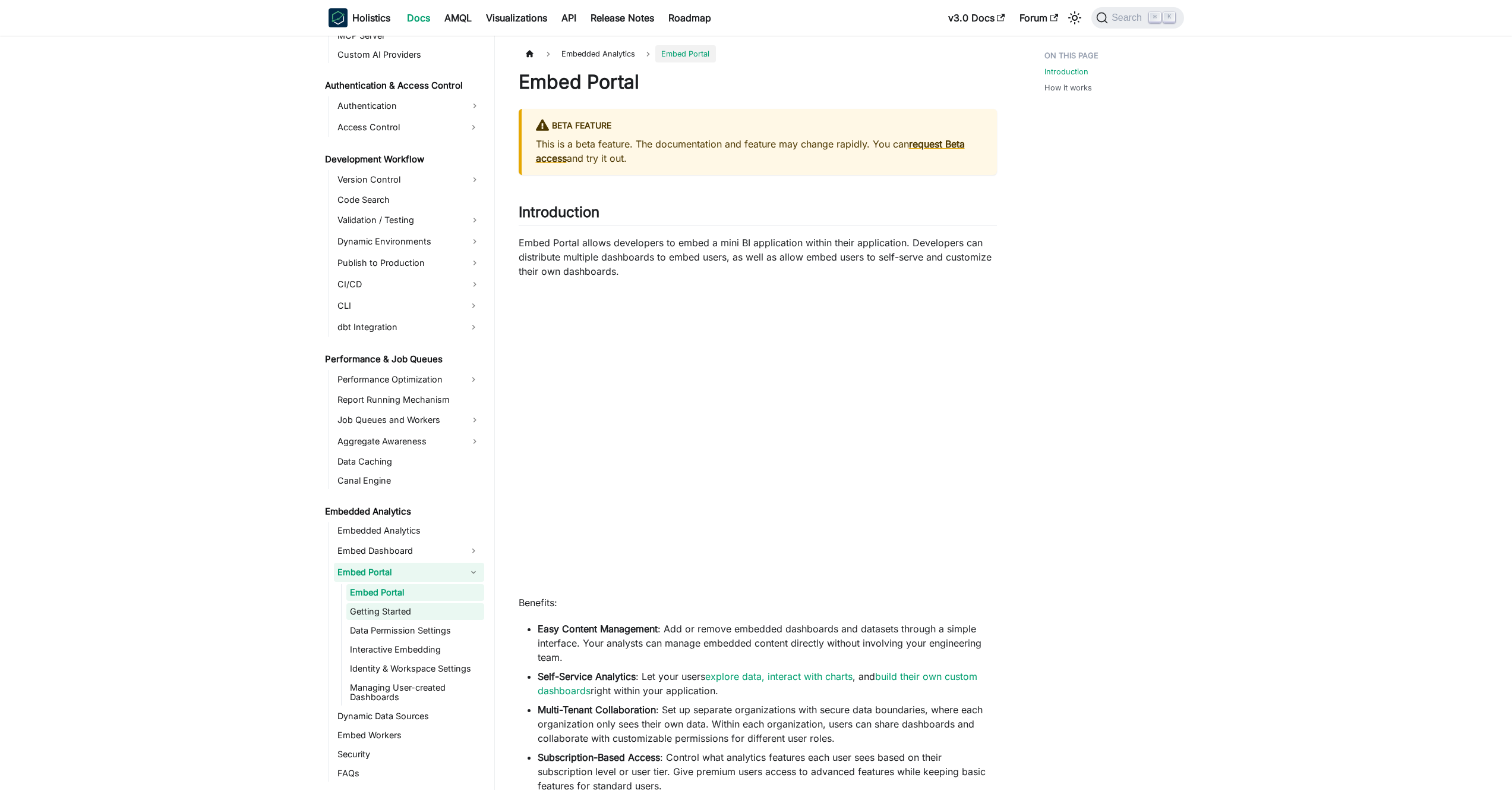
click at [415, 607] on link "Getting Started" at bounding box center [416, 611] width 138 height 16
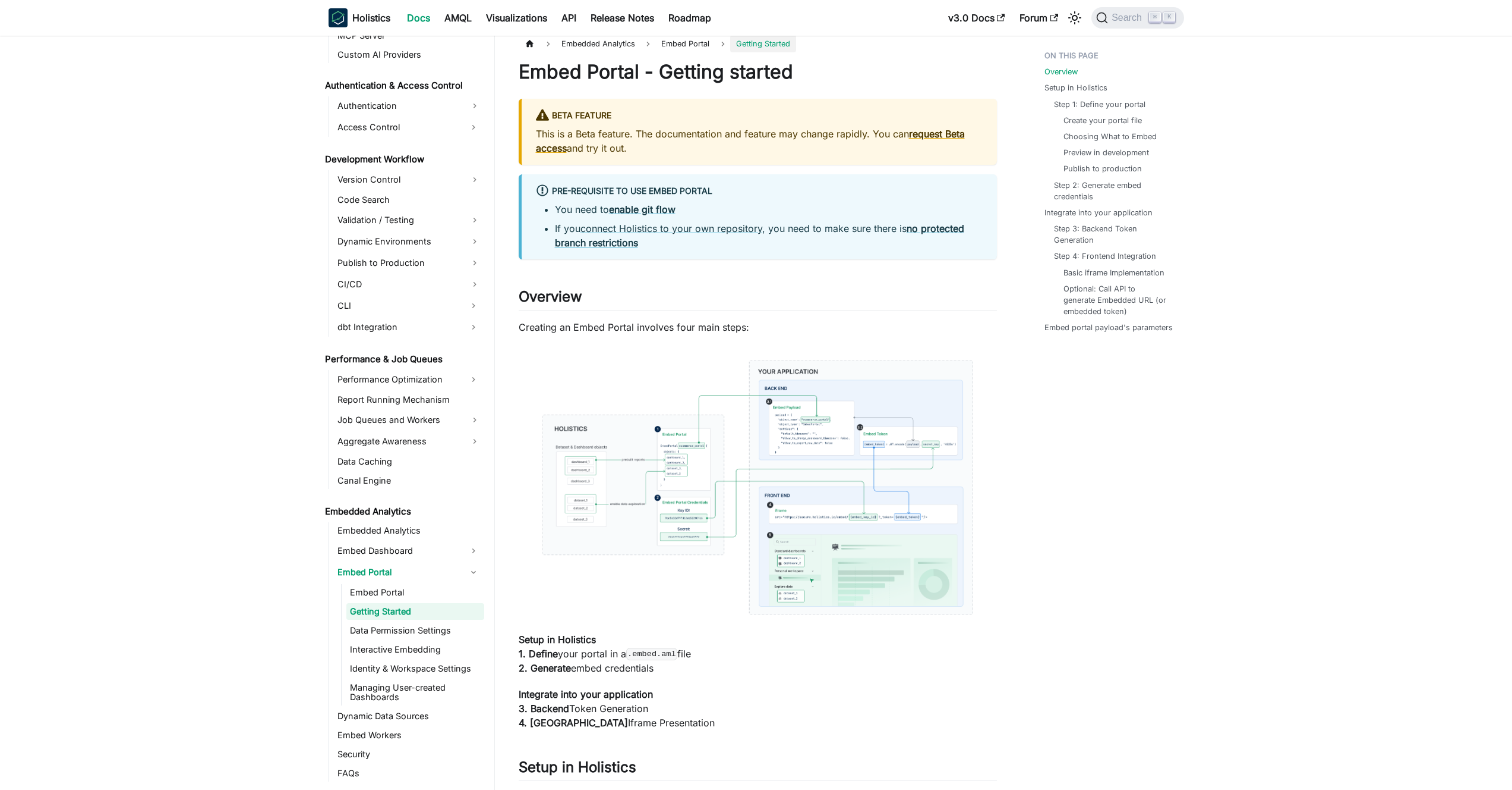
scroll to position [21, 0]
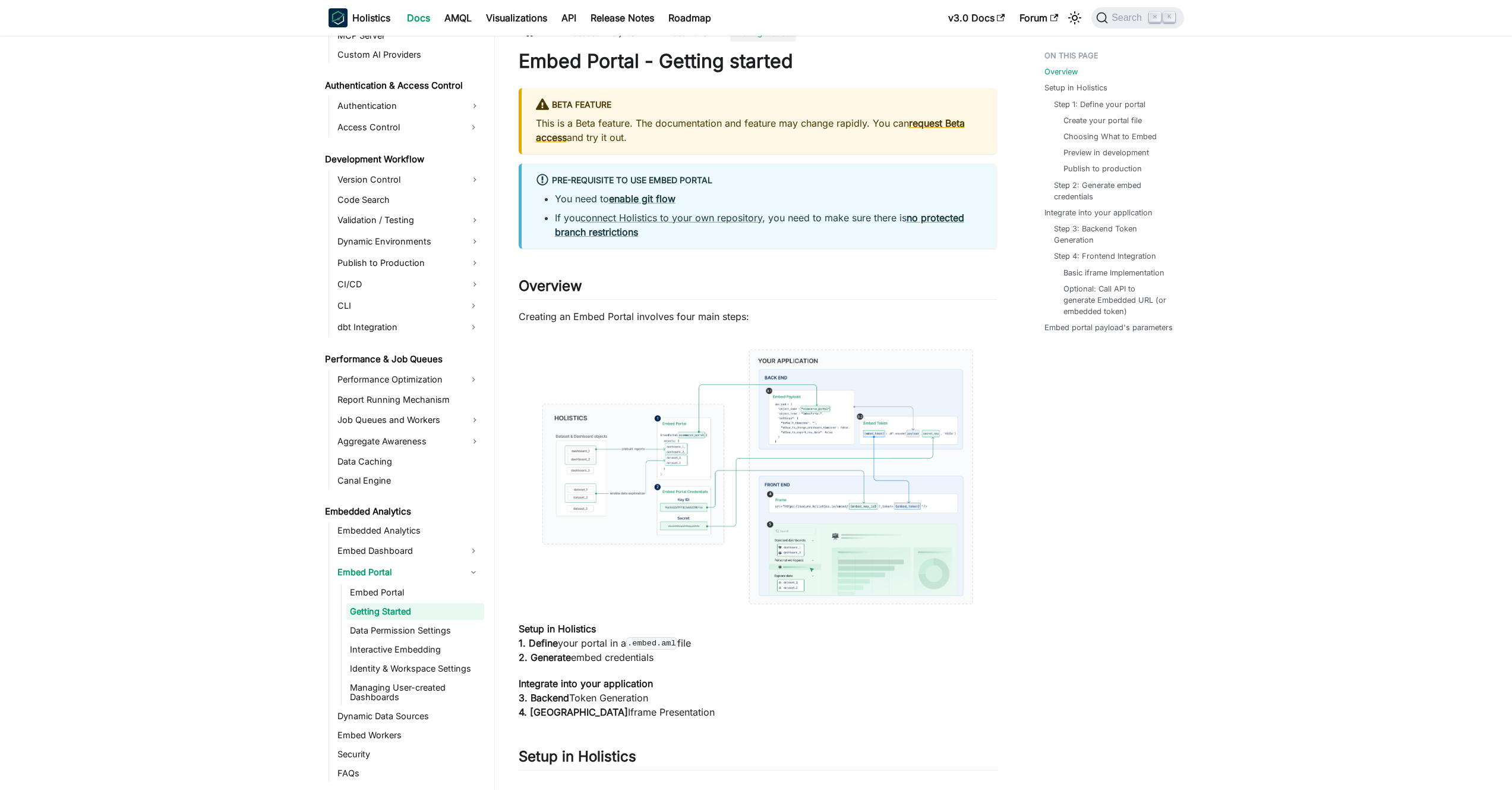
click at [700, 461] on img at bounding box center [757, 476] width 478 height 283
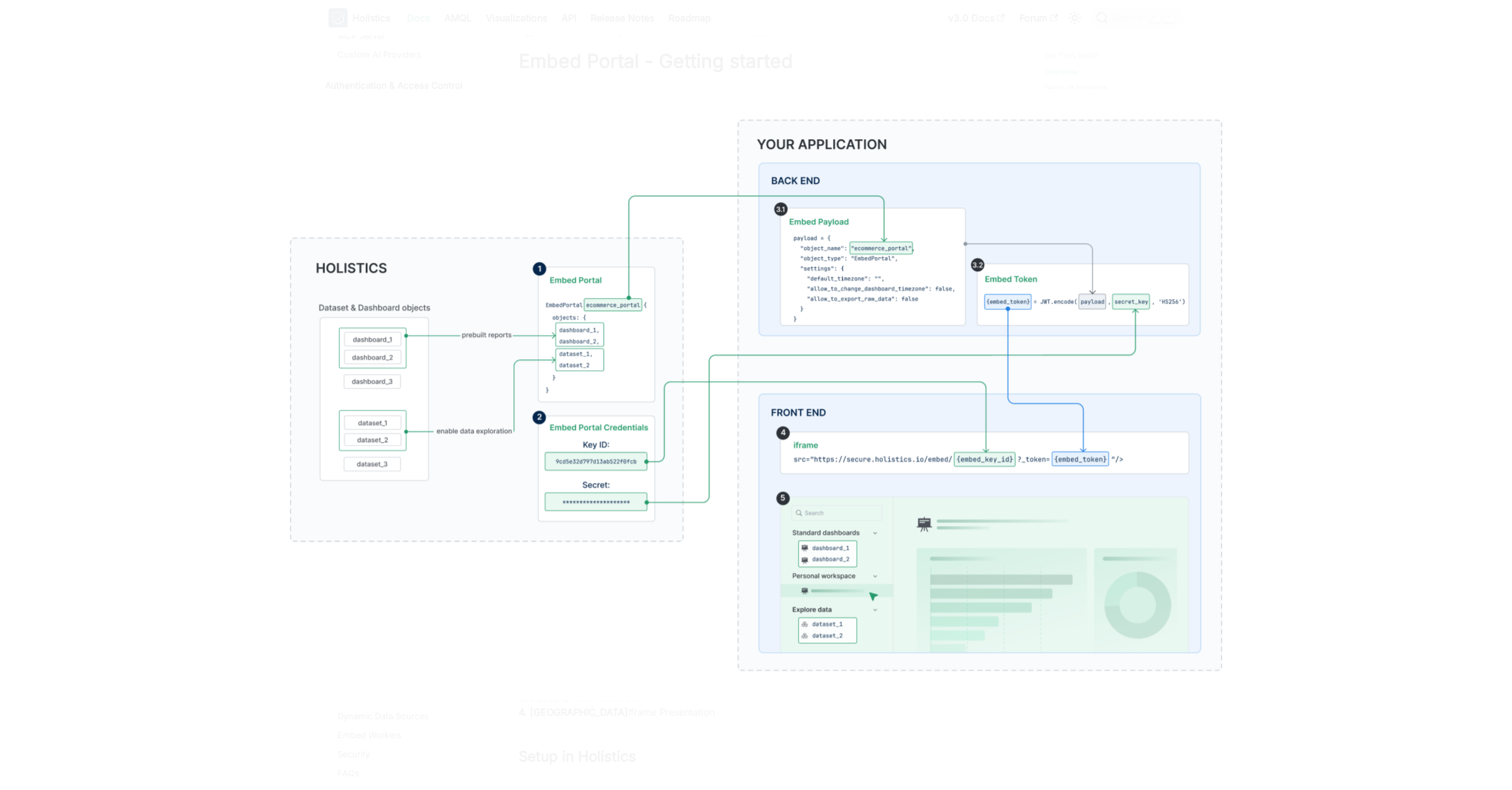
click at [587, 65] on div at bounding box center [756, 395] width 1512 height 790
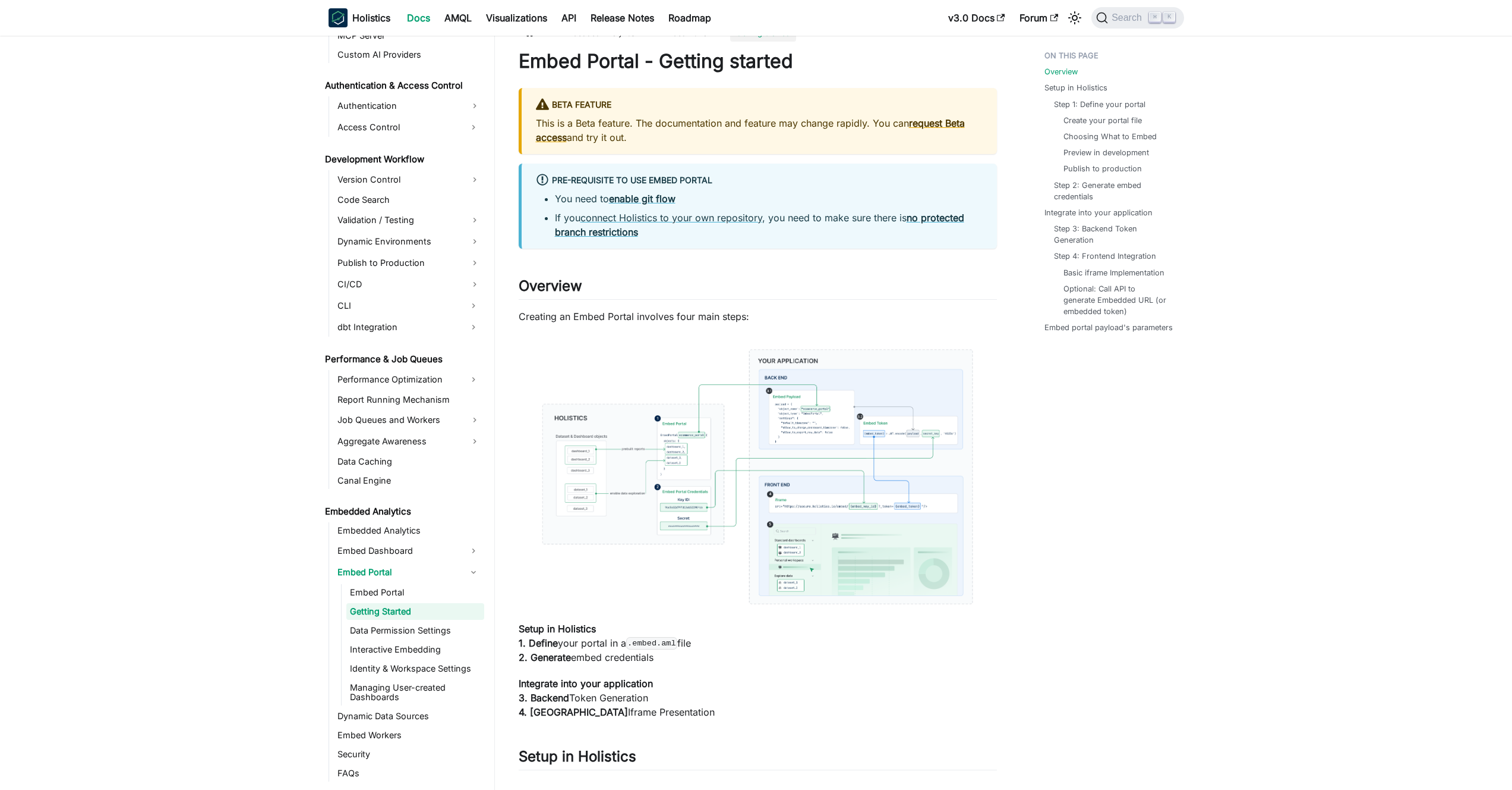
click at [721, 417] on img at bounding box center [757, 476] width 478 height 283
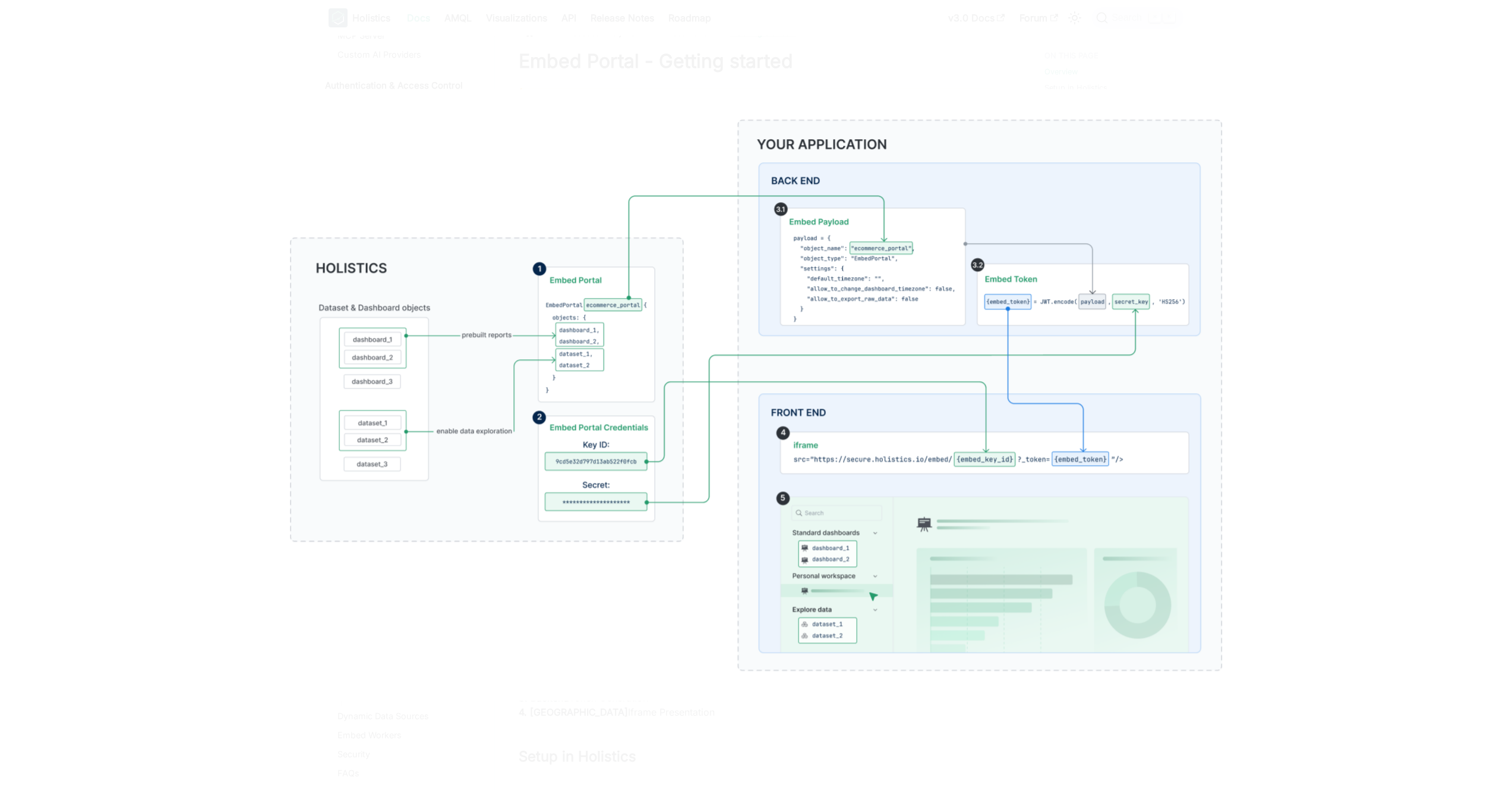
click at [825, 103] on img at bounding box center [756, 395] width 1036 height 612
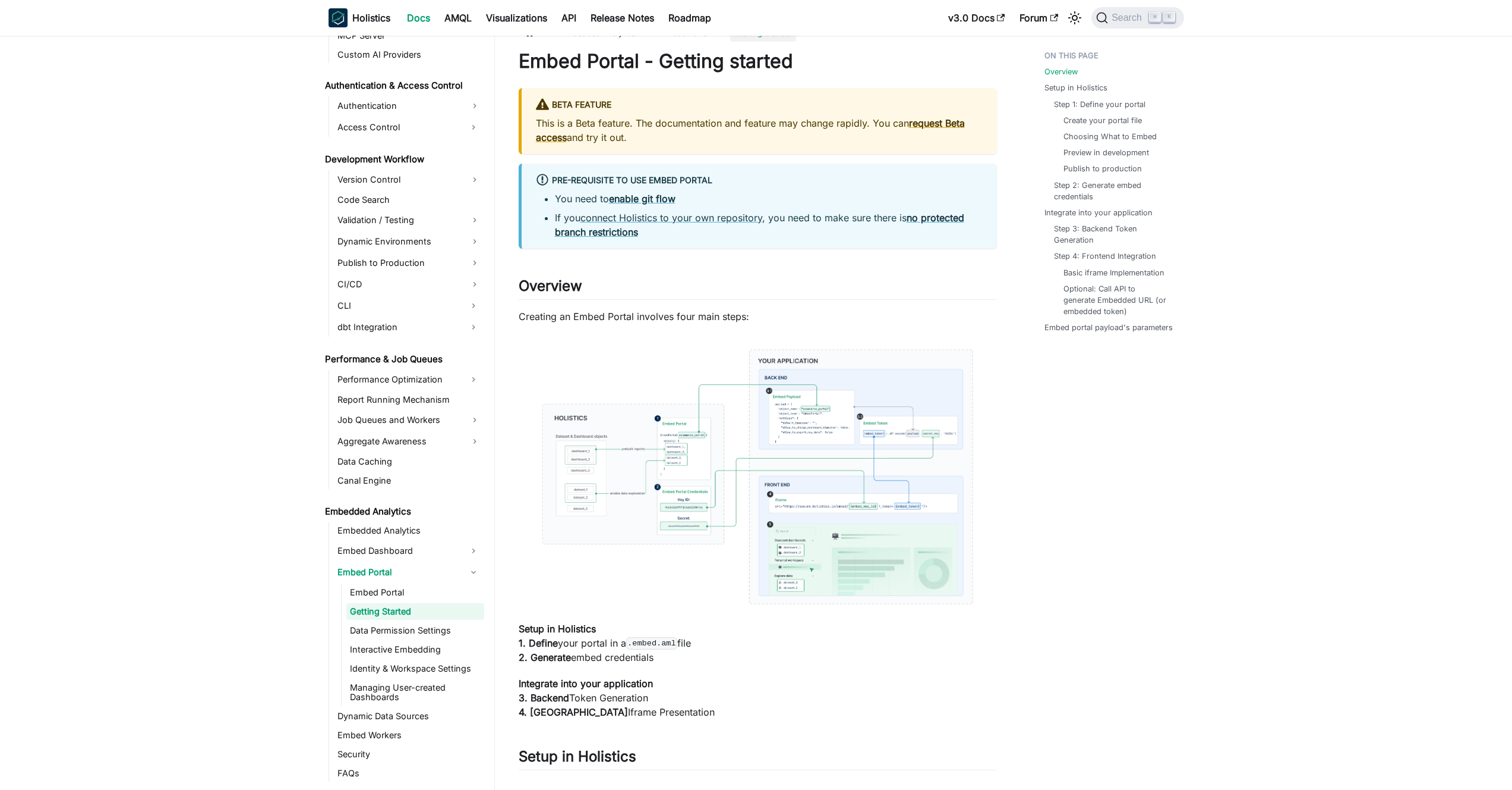
click at [757, 412] on img at bounding box center [757, 476] width 478 height 283
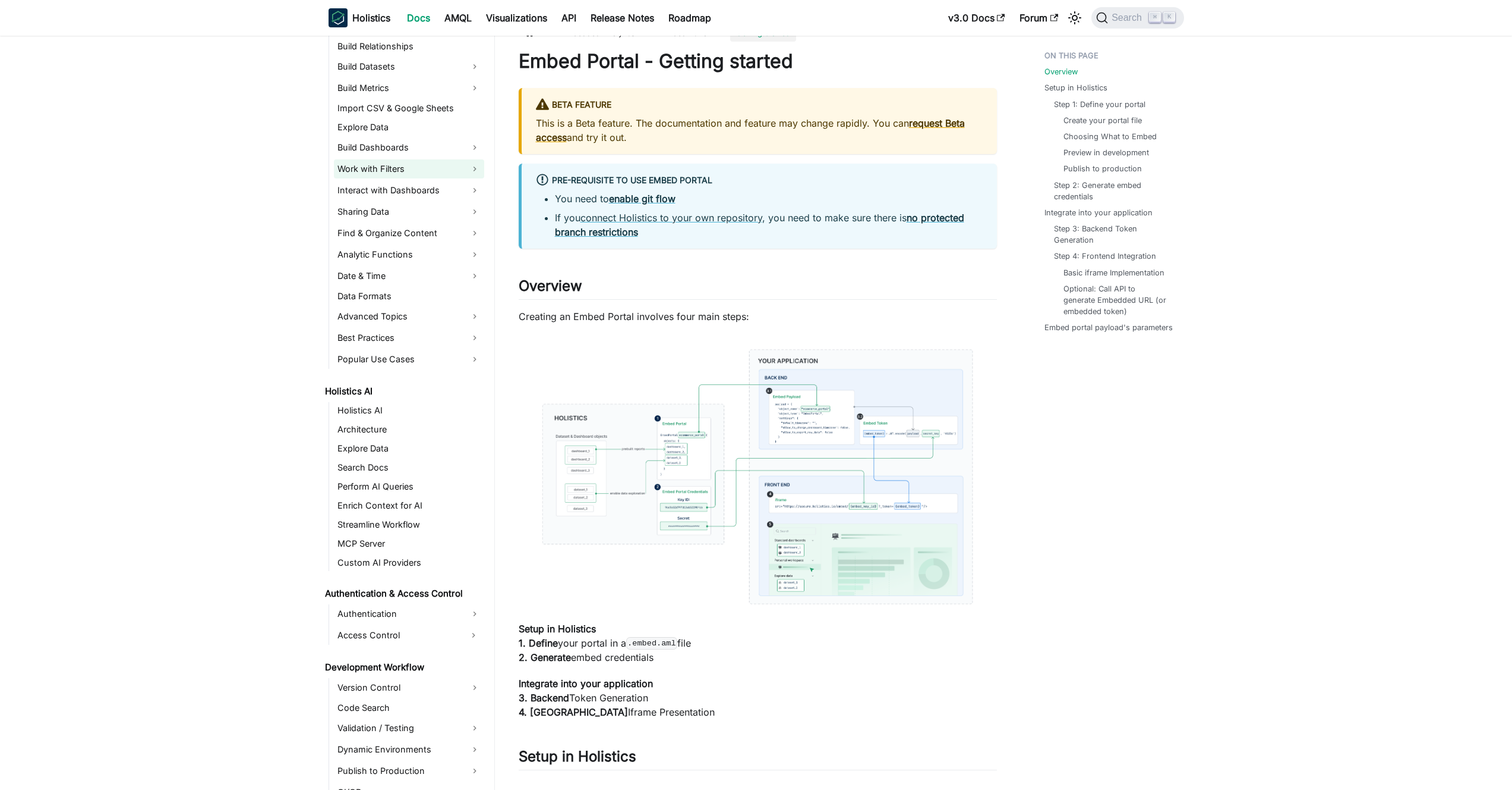
scroll to position [148, 0]
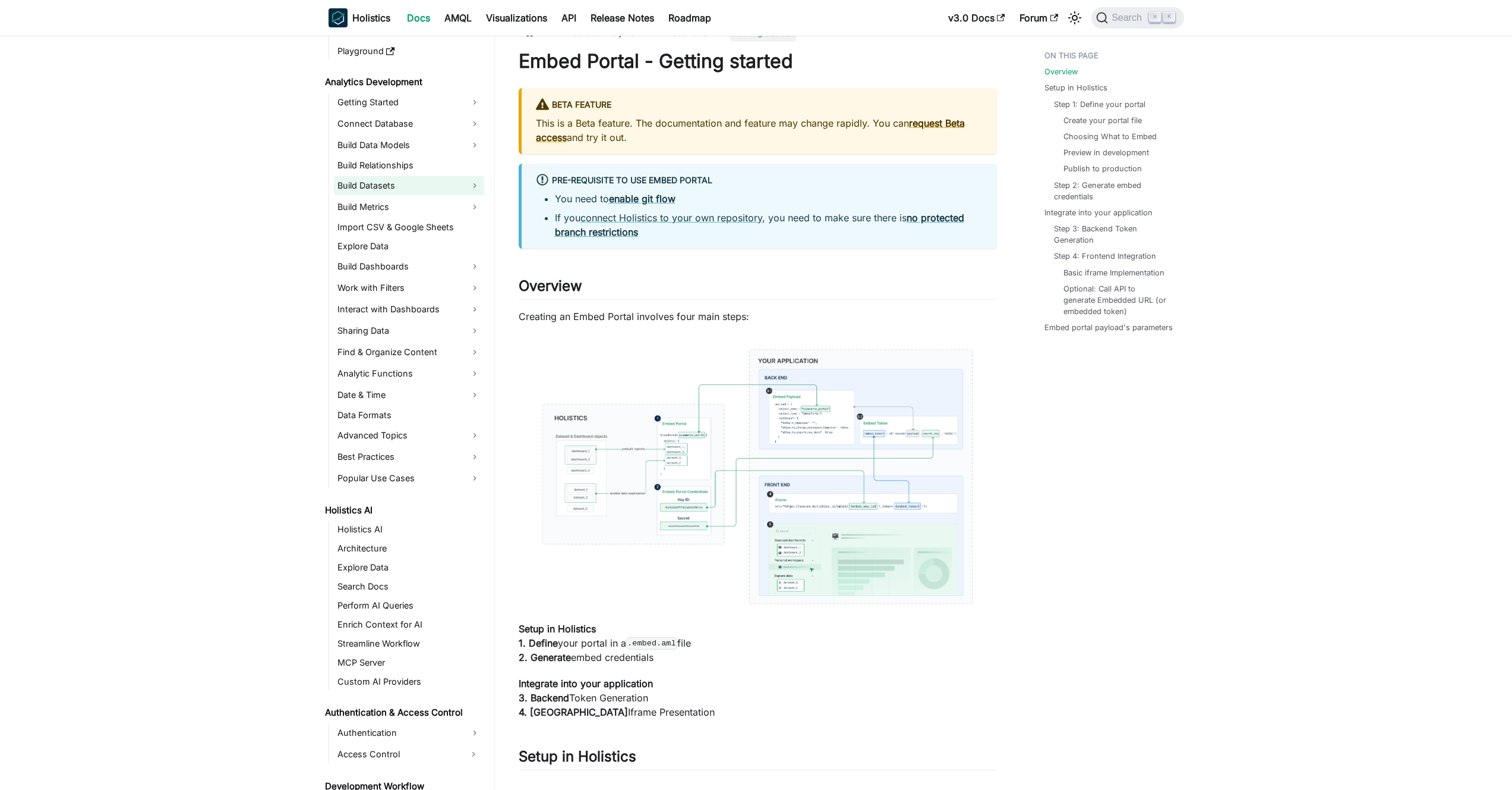
click at [434, 186] on link "Build Datasets" at bounding box center [409, 186] width 150 height 19
click at [436, 190] on link "Build Datasets" at bounding box center [409, 186] width 150 height 19
click at [432, 214] on link "Build Metrics" at bounding box center [409, 207] width 150 height 19
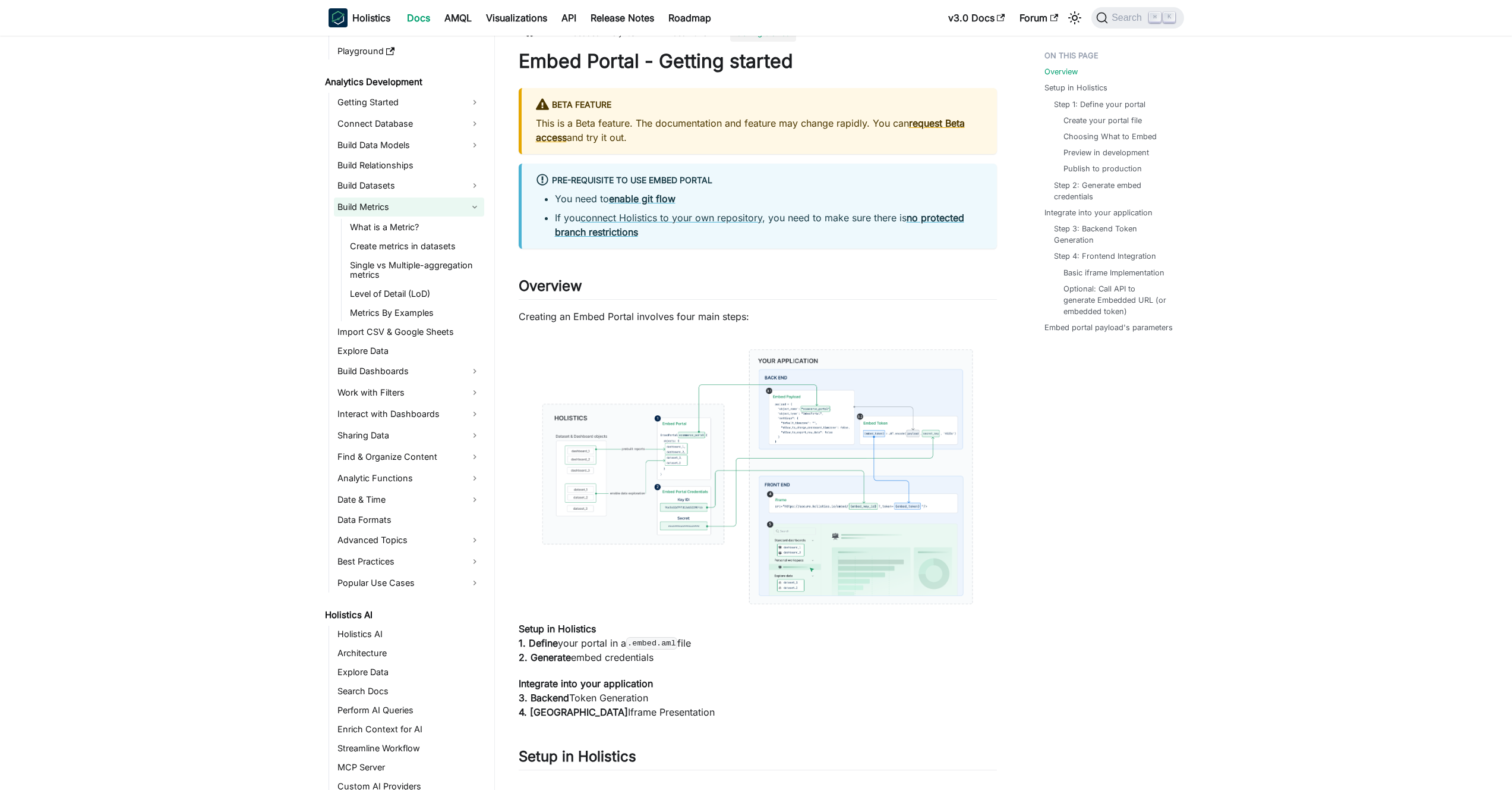
click at [432, 214] on link "Build Metrics" at bounding box center [409, 207] width 150 height 19
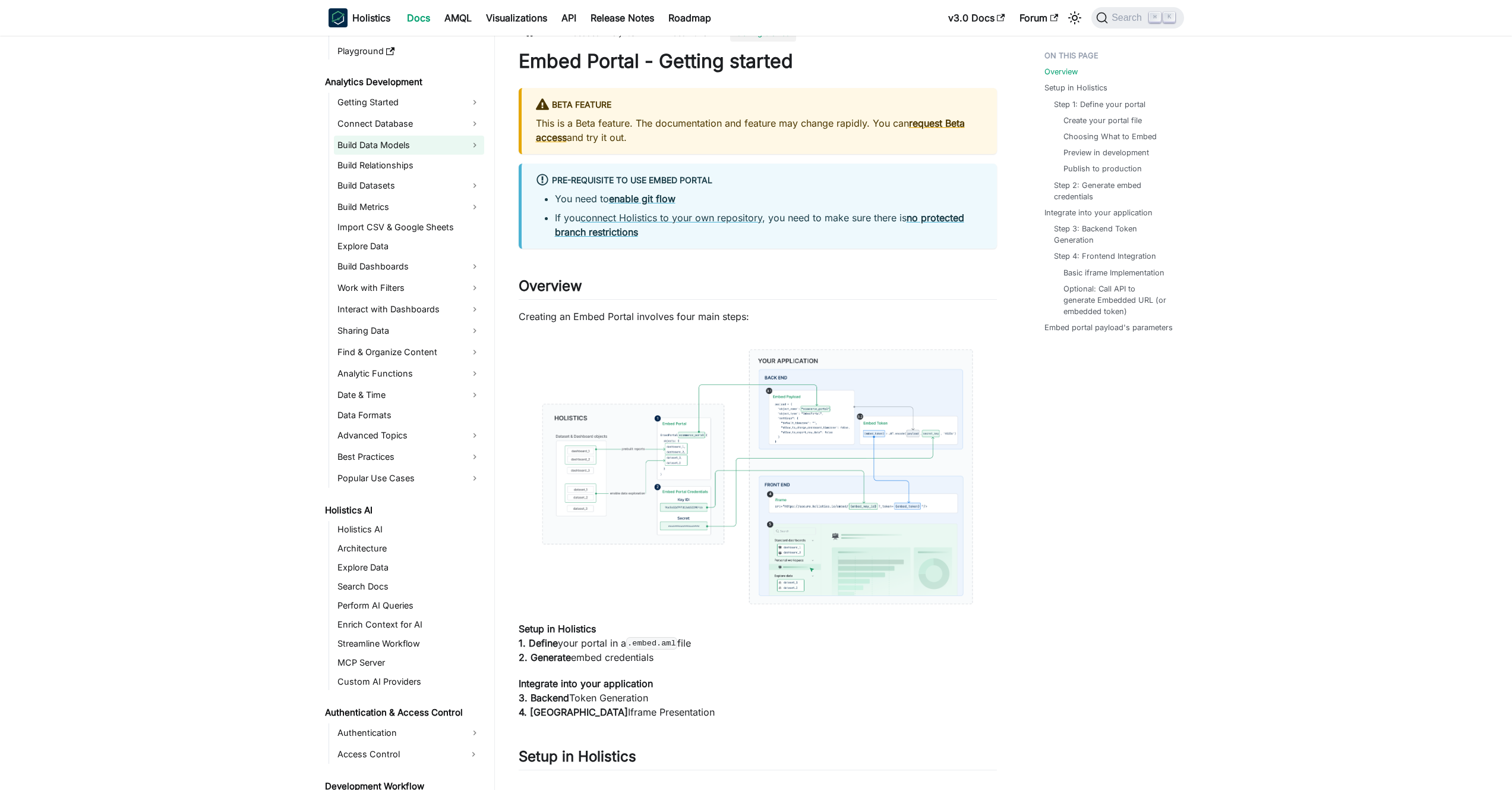
click at [423, 148] on link "Build Data Models" at bounding box center [409, 145] width 150 height 19
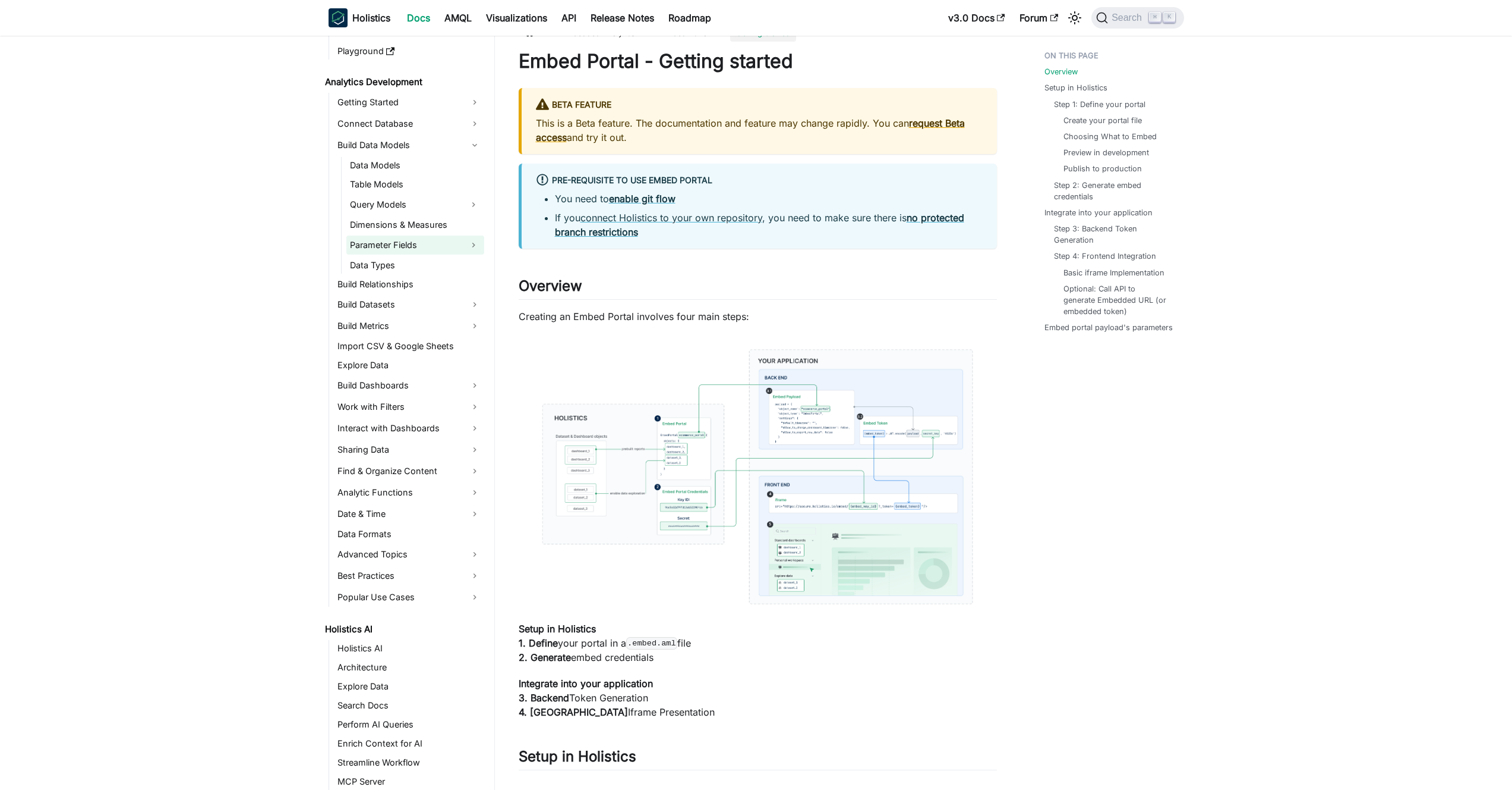
click at [419, 241] on link "Parameter Fields" at bounding box center [405, 245] width 117 height 19
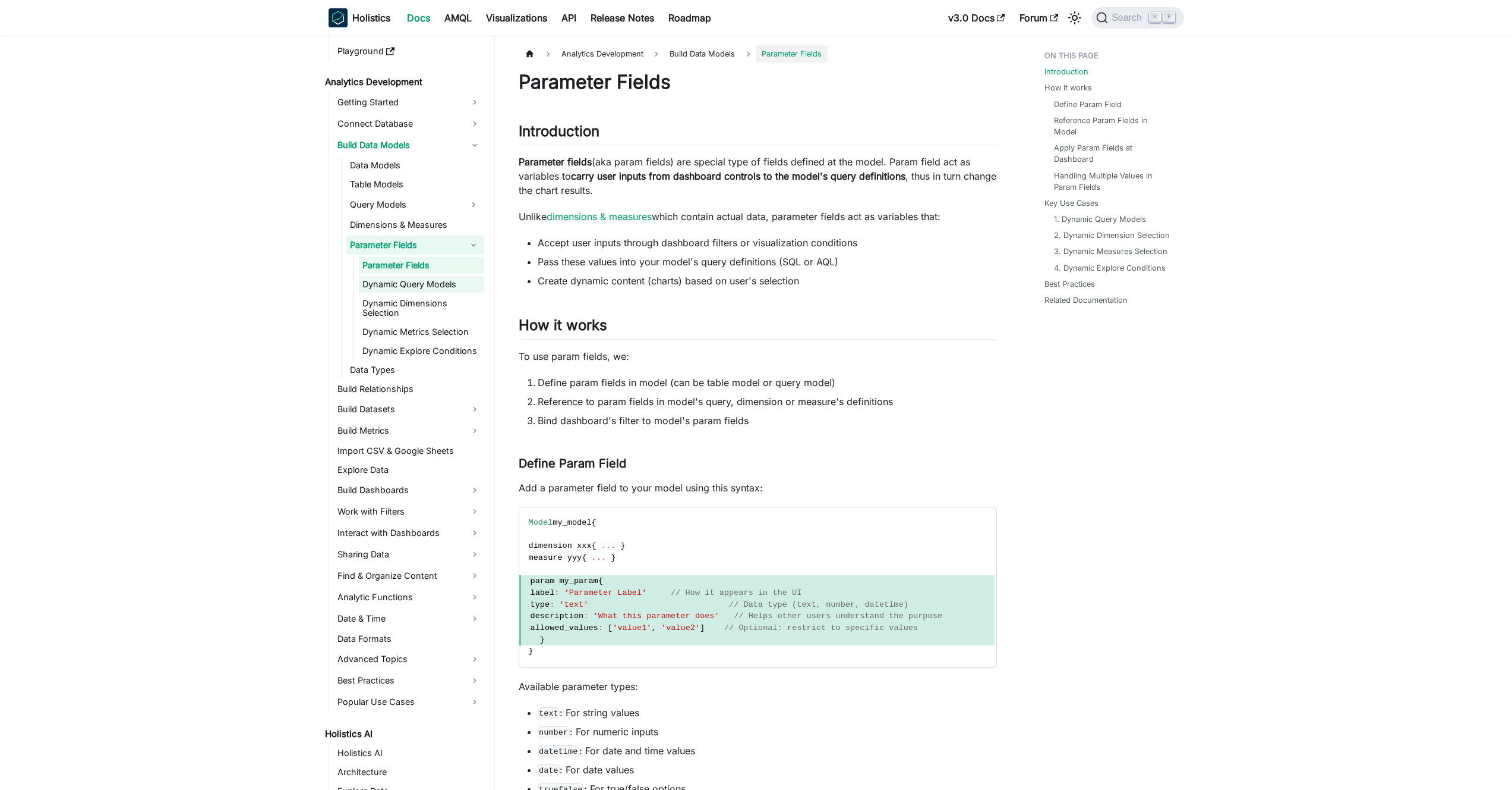
click at [425, 283] on link "Dynamic Query Models" at bounding box center [422, 284] width 126 height 16
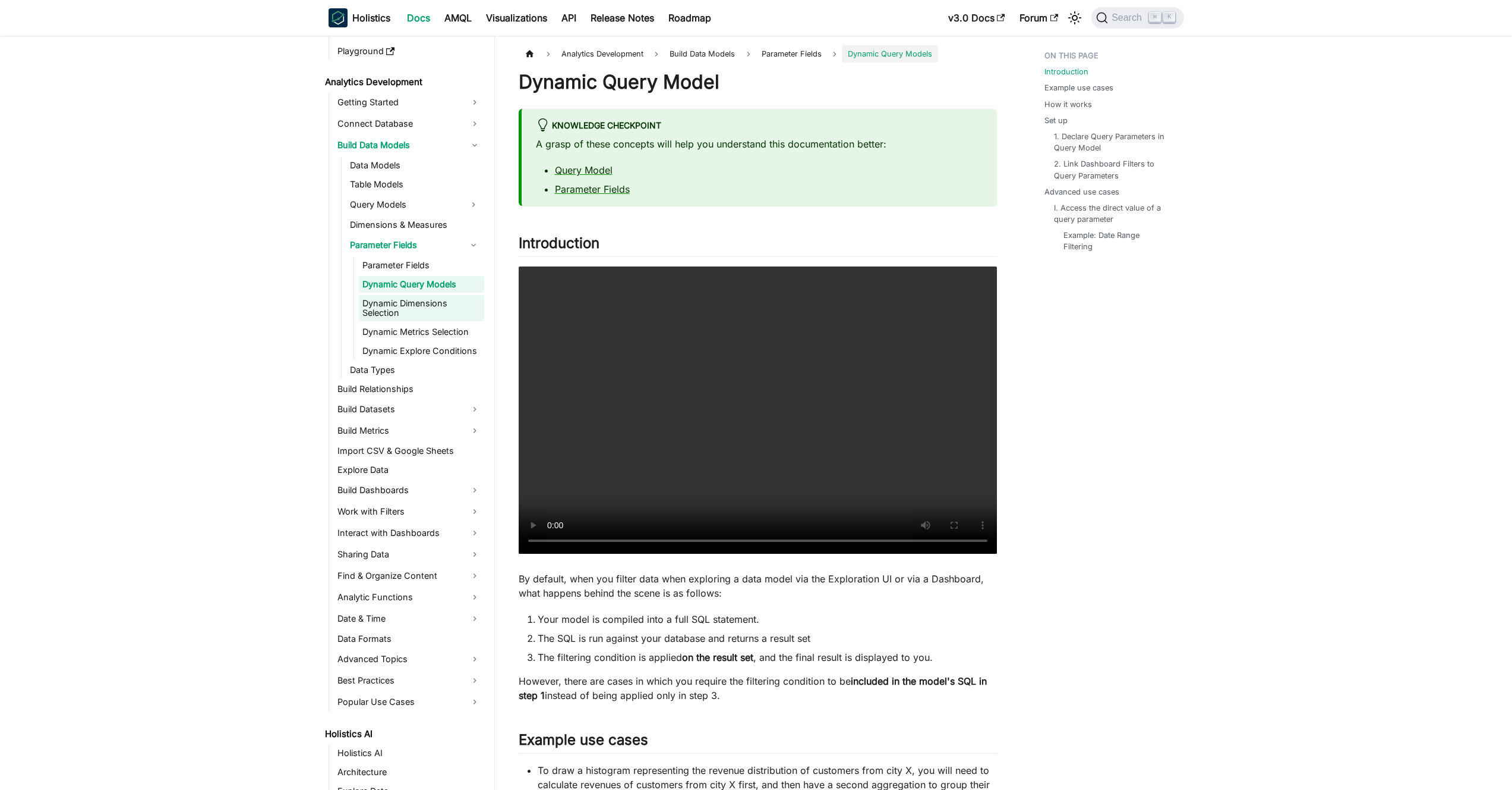
click at [424, 305] on link "Dynamic Dimensions Selection" at bounding box center [422, 308] width 126 height 26
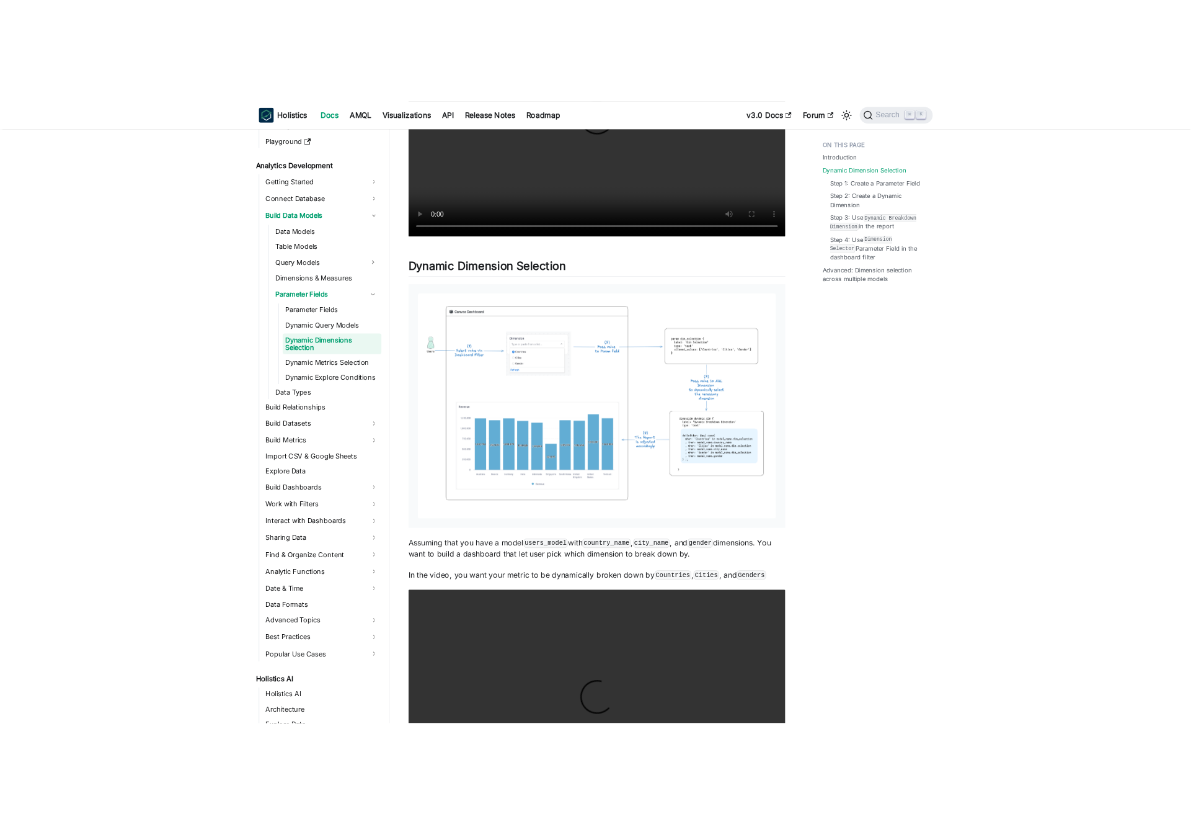
scroll to position [461, 0]
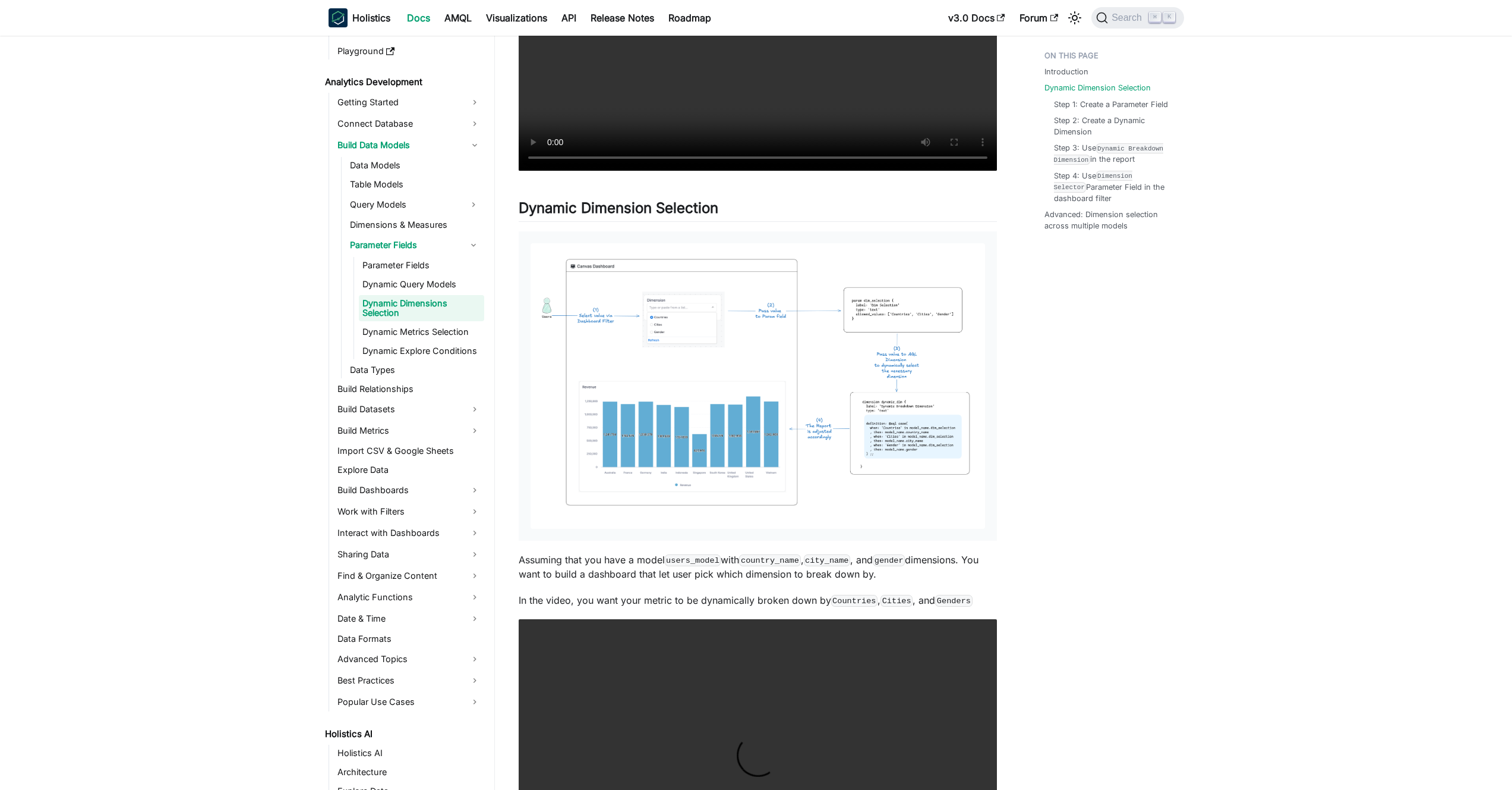
click at [714, 407] on img at bounding box center [758, 386] width 454 height 286
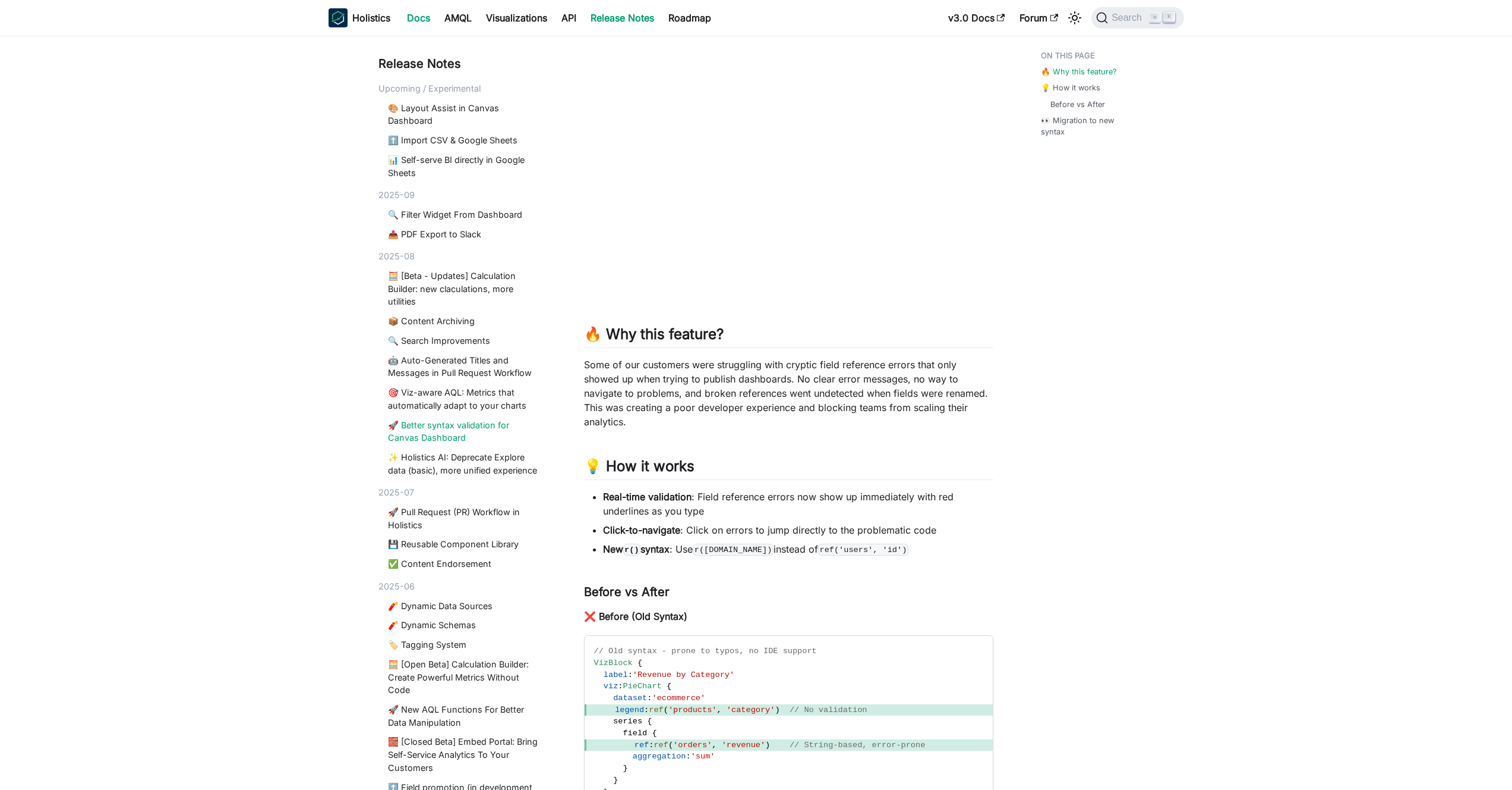
click at [417, 18] on link "Docs" at bounding box center [418, 18] width 37 height 19
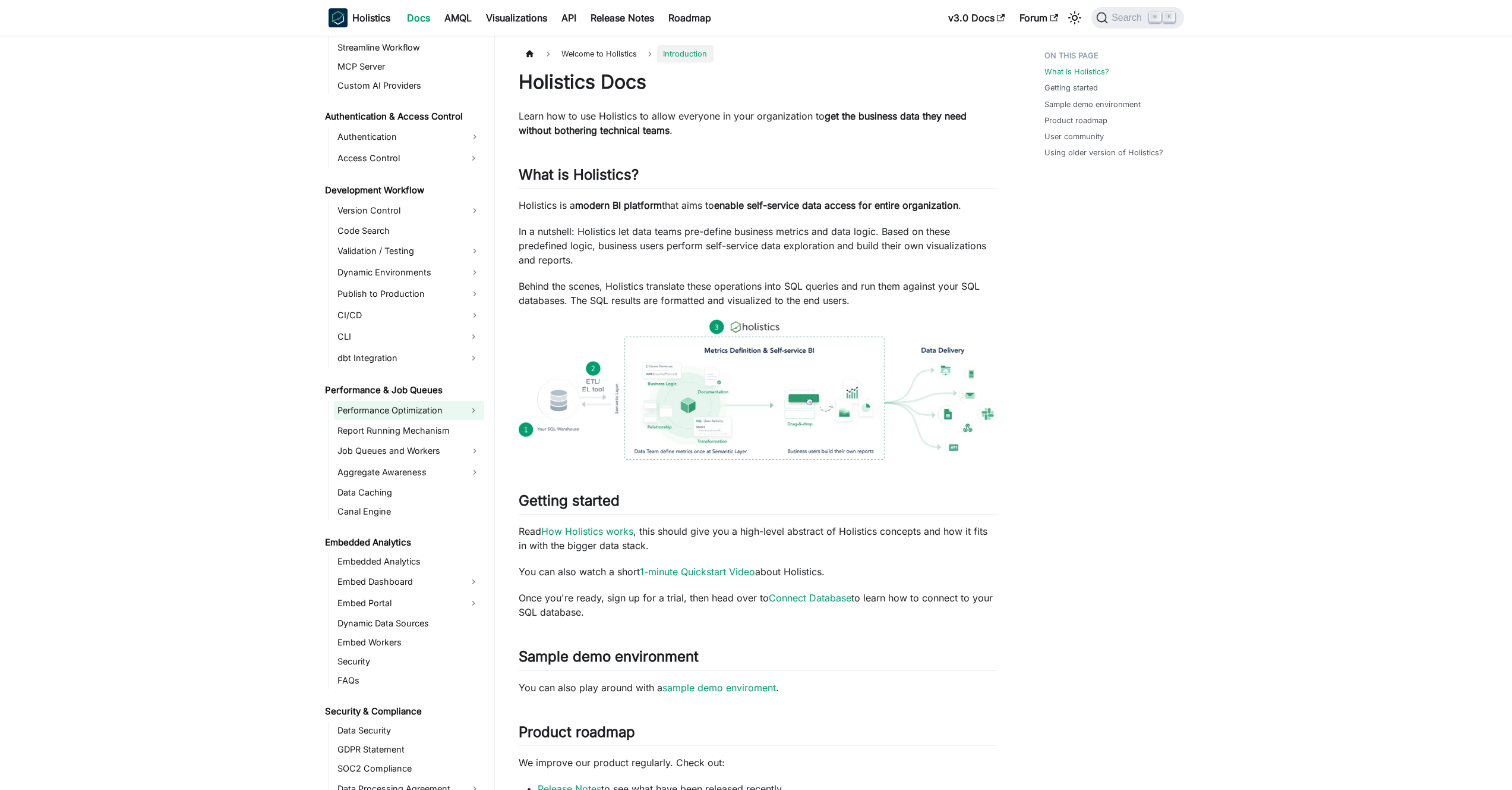
scroll to position [921, 0]
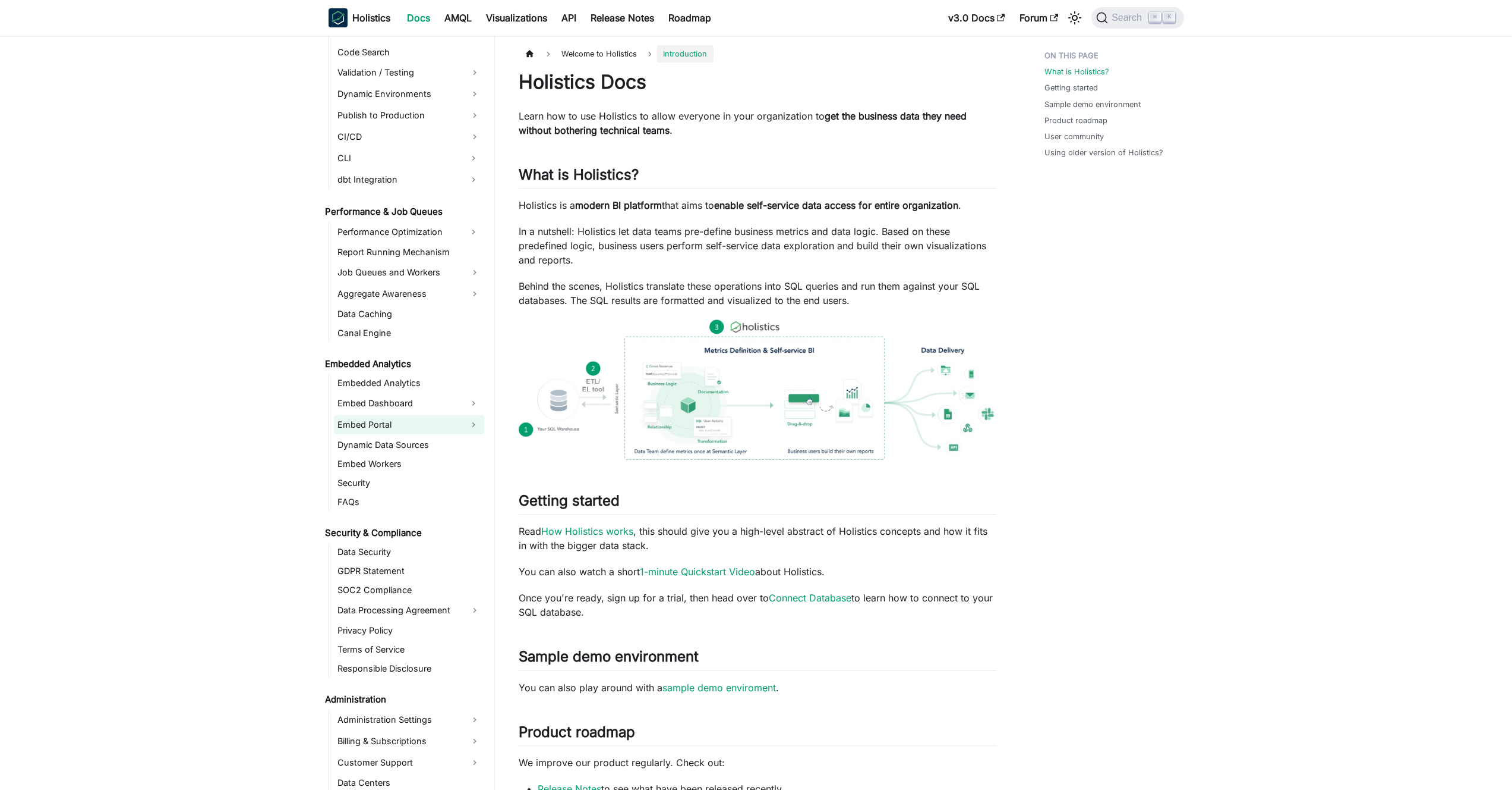
click at [401, 427] on link "Embed Portal" at bounding box center [399, 425] width 129 height 19
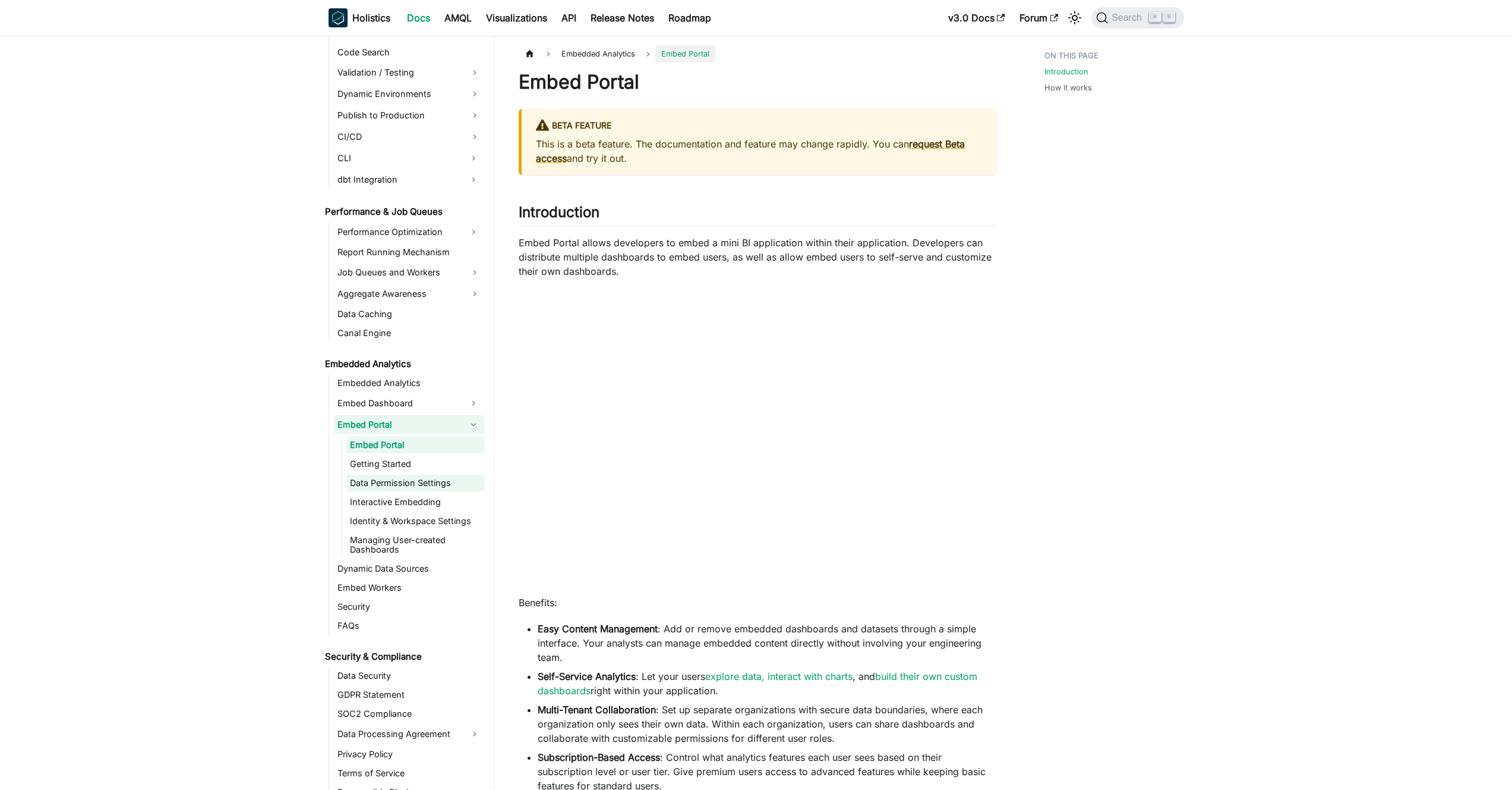
click at [406, 481] on link "Data Permission Settings" at bounding box center [416, 482] width 138 height 16
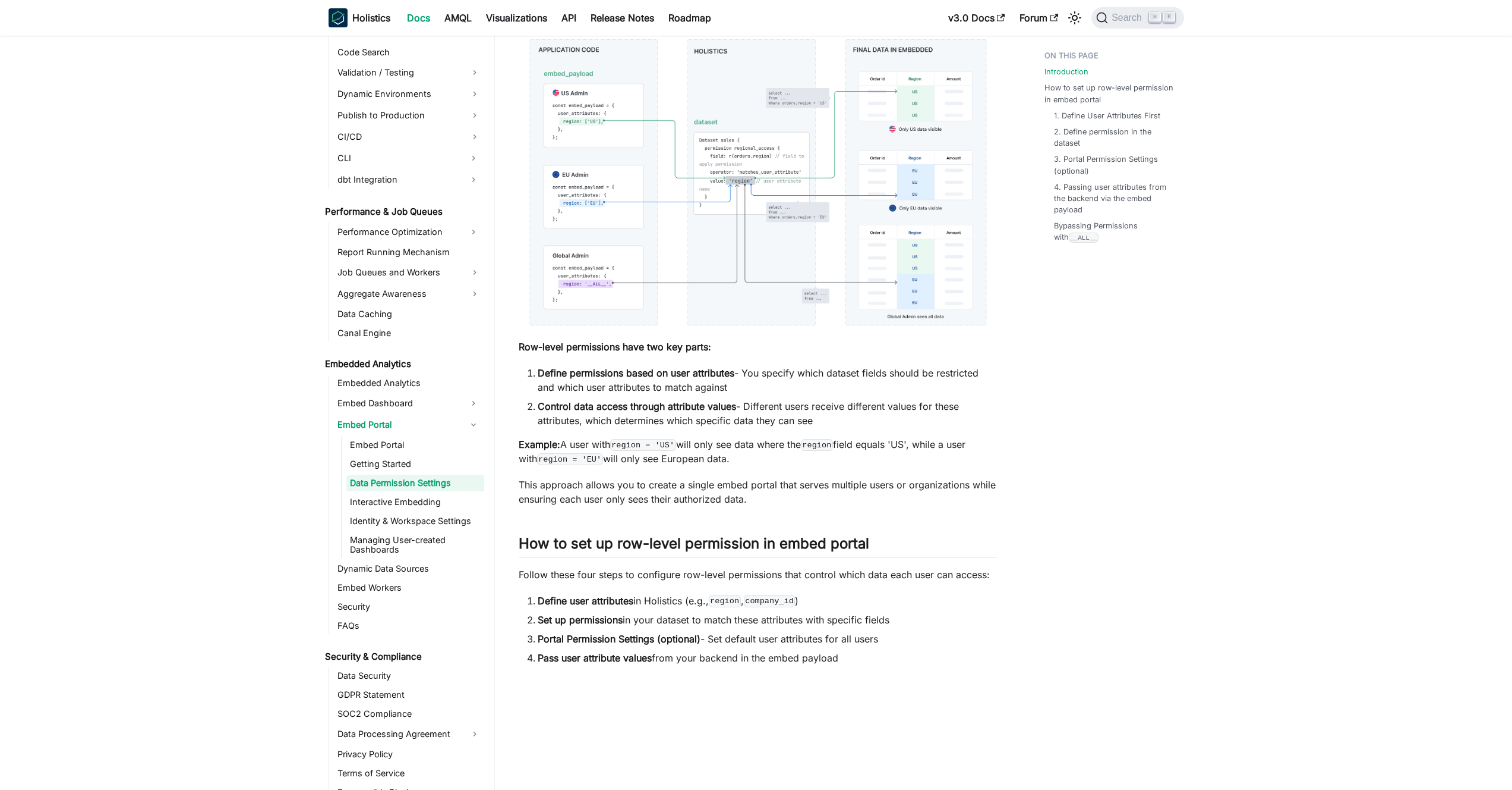
scroll to position [365, 0]
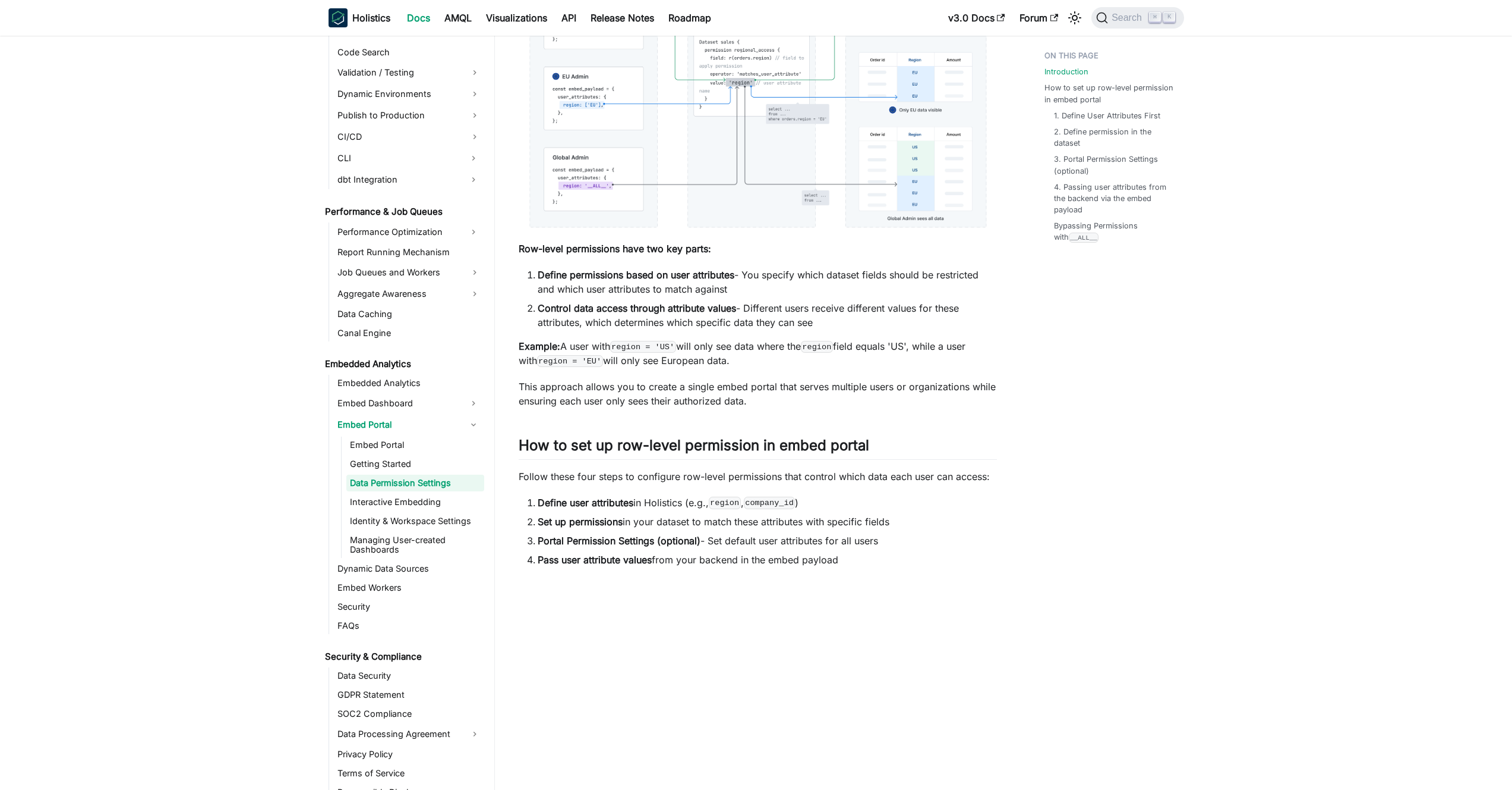
drag, startPoint x: 523, startPoint y: 243, endPoint x: 854, endPoint y: 553, distance: 453.5
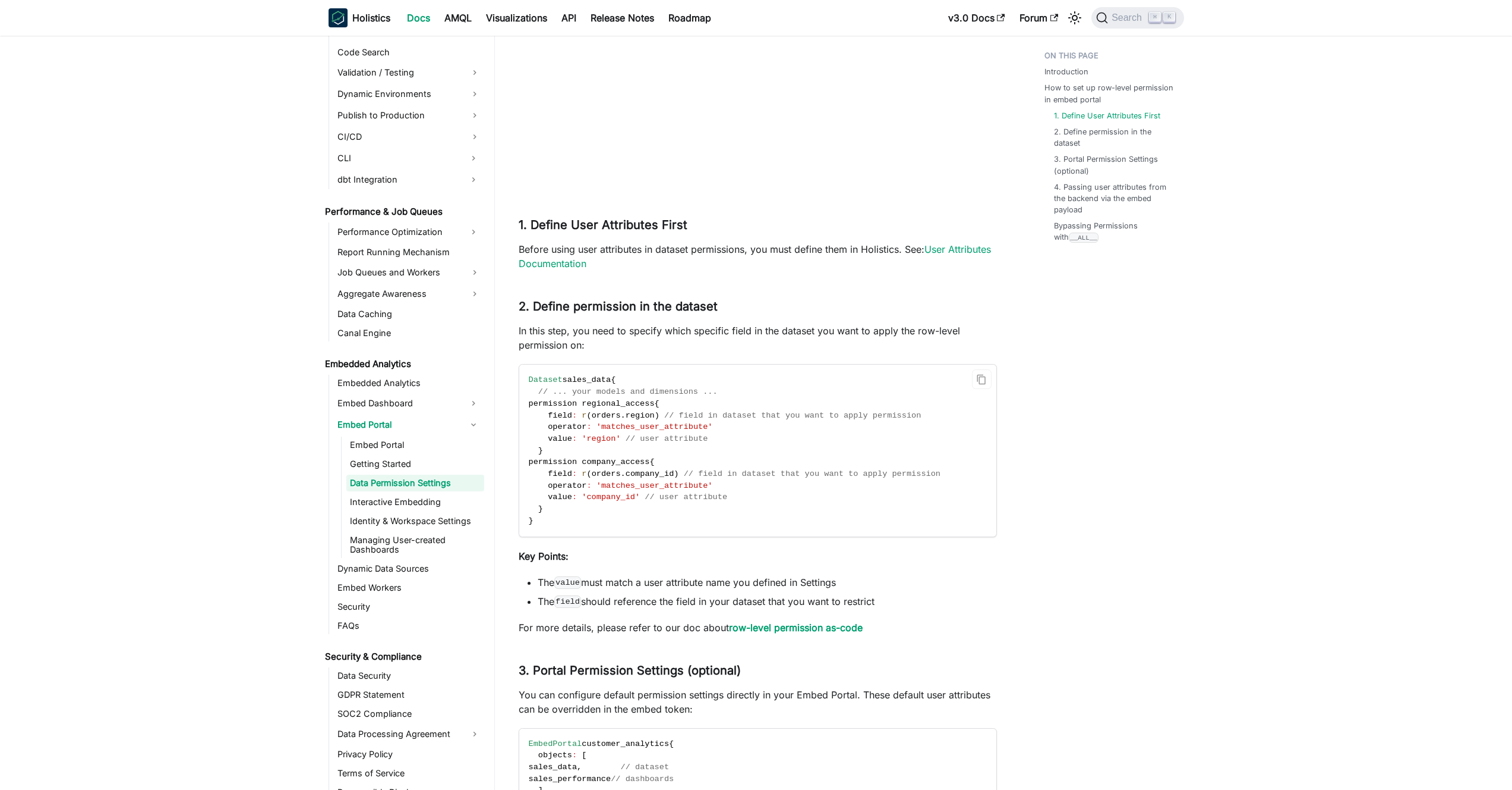
scroll to position [1050, 0]
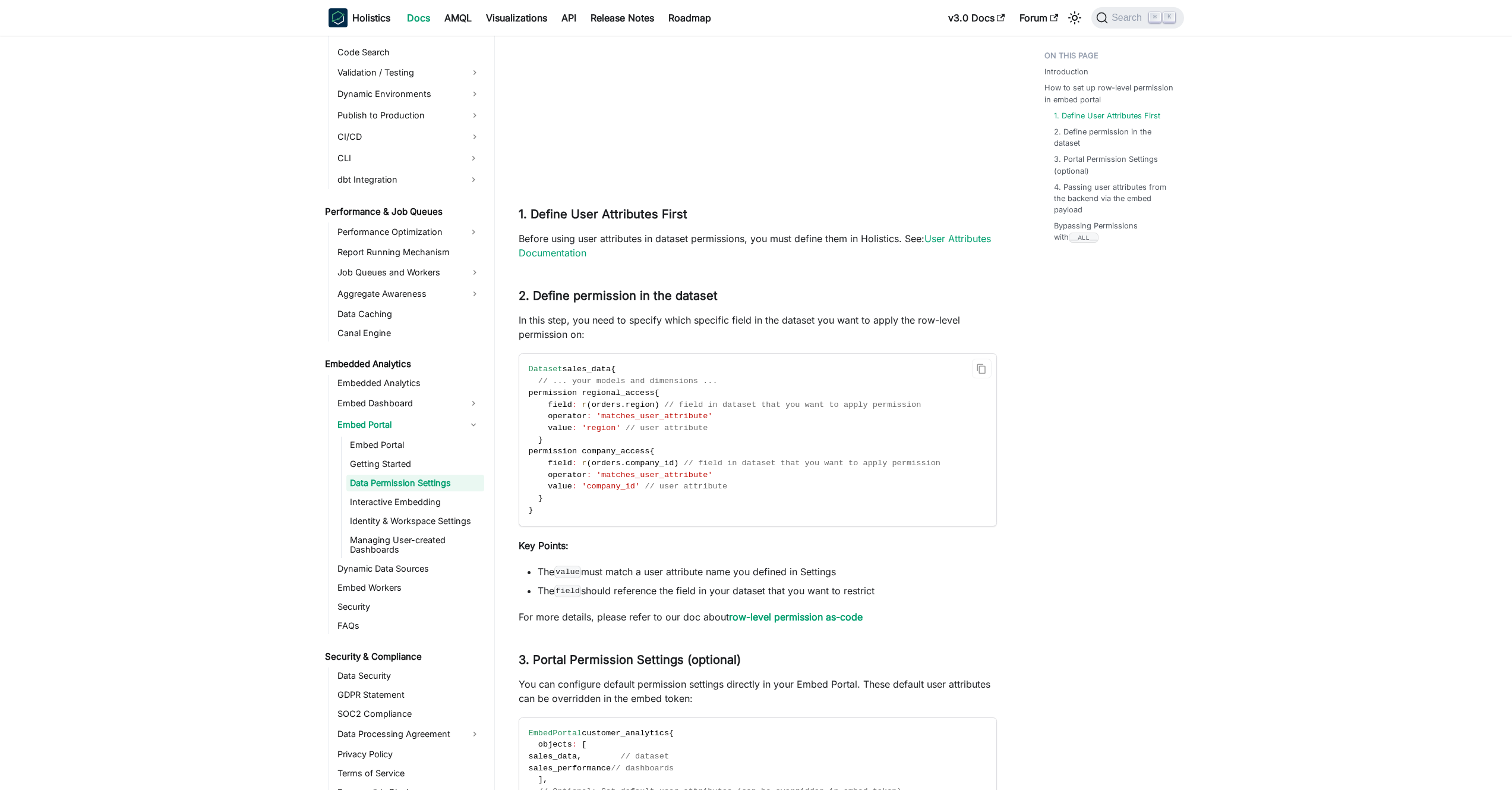
drag, startPoint x: 580, startPoint y: 327, endPoint x: 630, endPoint y: 475, distance: 156.2
click at [630, 475] on div "Embed Portal - Data Permission Settings BETA FEATURE This is a Beta feature. Th…" at bounding box center [757, 153] width 478 height 2266
drag, startPoint x: 630, startPoint y: 473, endPoint x: 622, endPoint y: 439, distance: 34.9
click at [630, 471] on span "'matches_user_attribute'" at bounding box center [655, 475] width 117 height 9
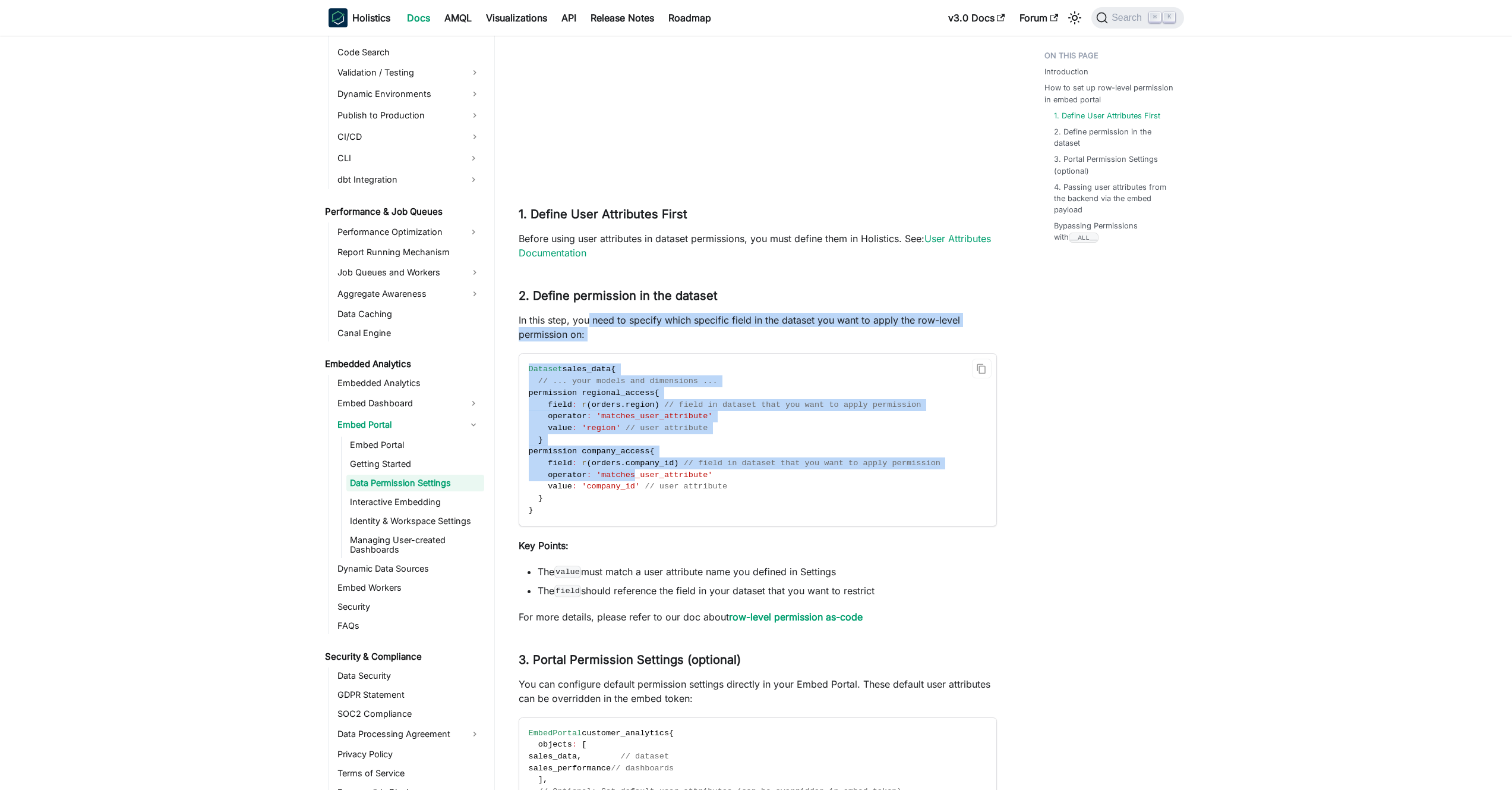
drag, startPoint x: 589, startPoint y: 314, endPoint x: 634, endPoint y: 483, distance: 174.9
click at [634, 481] on div "Embed Portal - Data Permission Settings BETA FEATURE This is a Beta feature. Th…" at bounding box center [757, 153] width 478 height 2266
click at [634, 483] on span "'company_id'" at bounding box center [610, 485] width 58 height 9
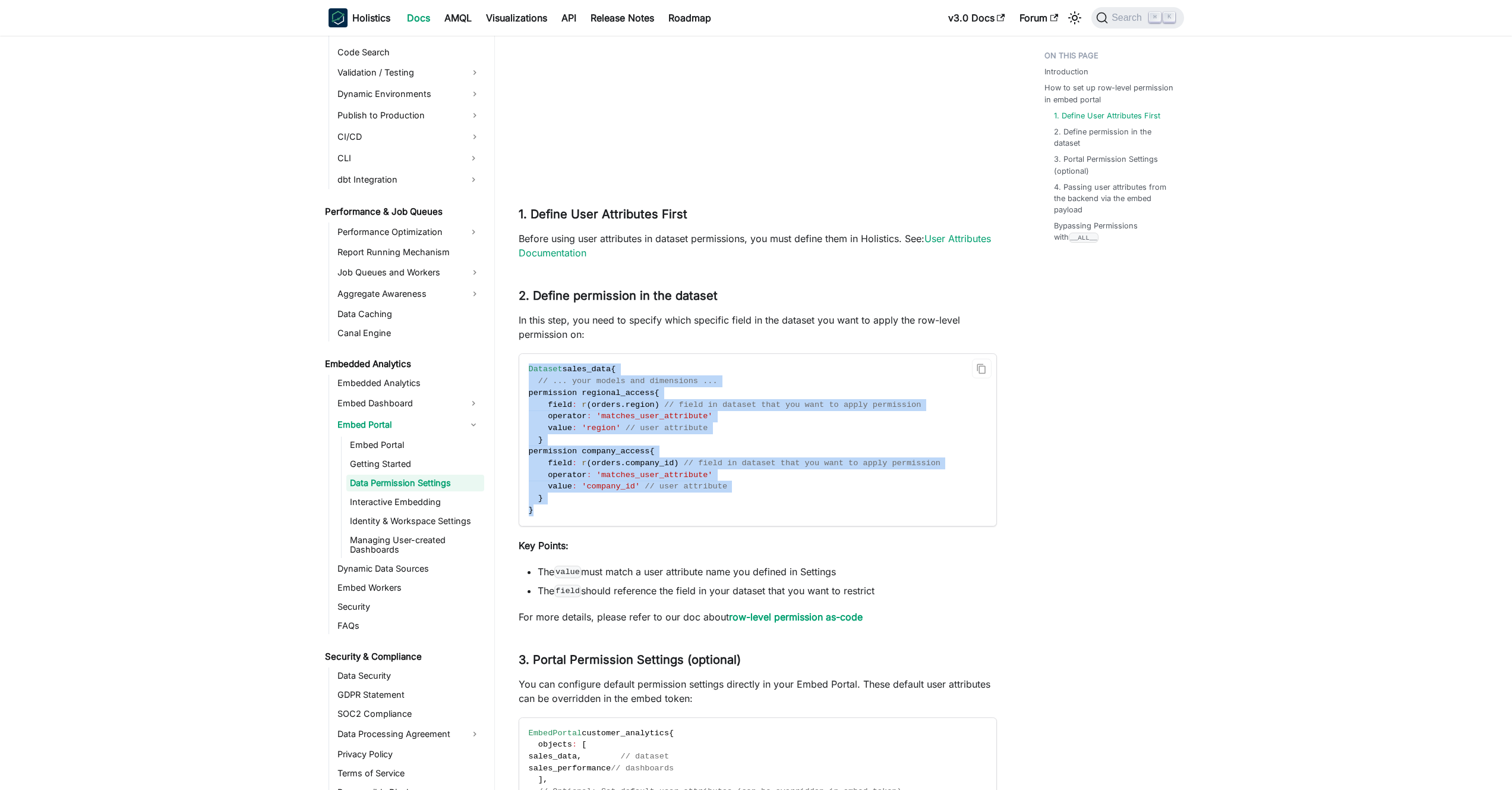
drag, startPoint x: 577, startPoint y: 491, endPoint x: 530, endPoint y: 368, distance: 131.7
click at [530, 368] on code "Dataset sales_data { // ... your models and dimensions ... permission regional_…" at bounding box center [757, 439] width 475 height 172
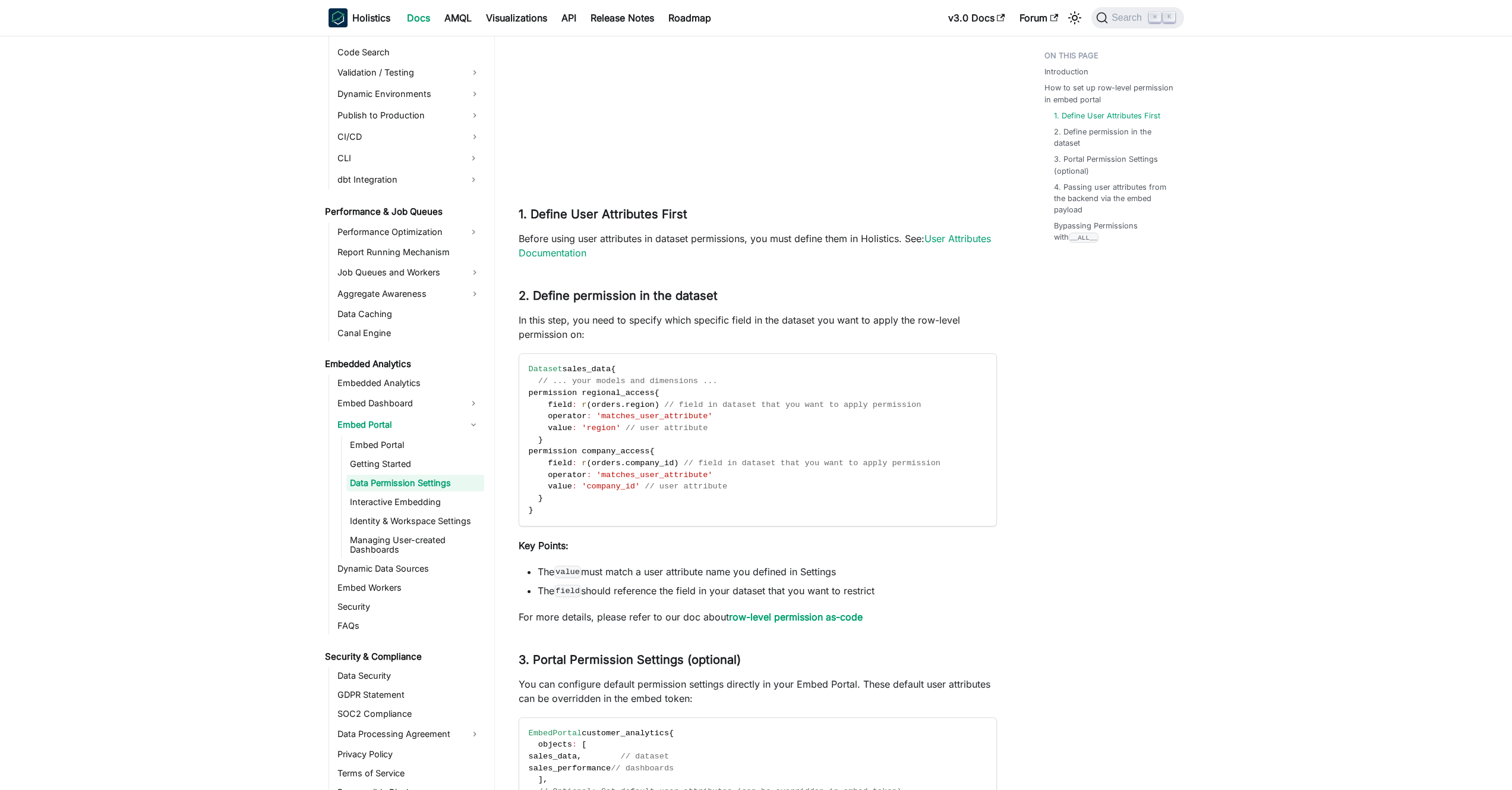
click at [755, 583] on li "The field should reference the field in your dataset that you want to restrict" at bounding box center [767, 590] width 459 height 14
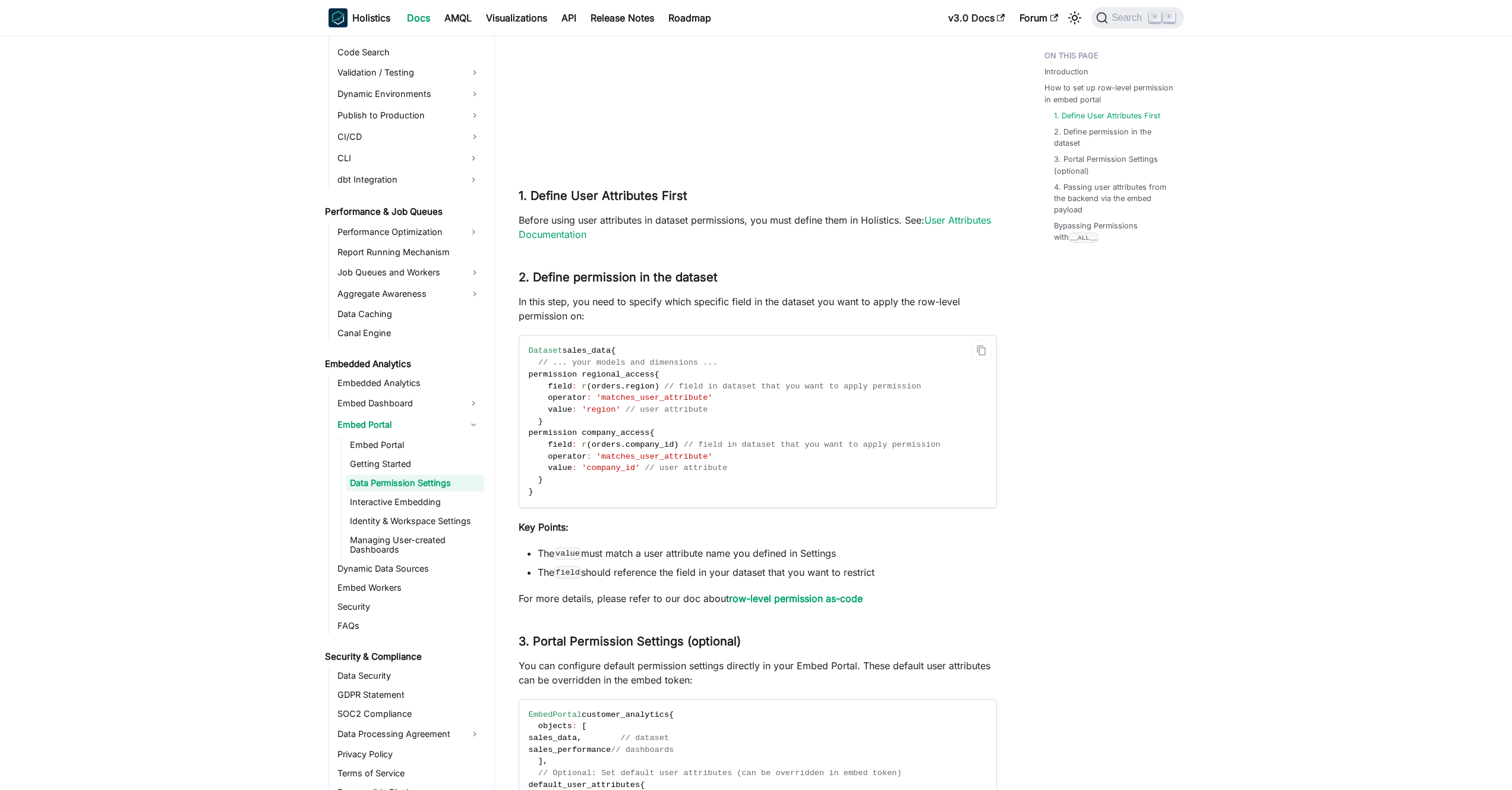
scroll to position [1139, 0]
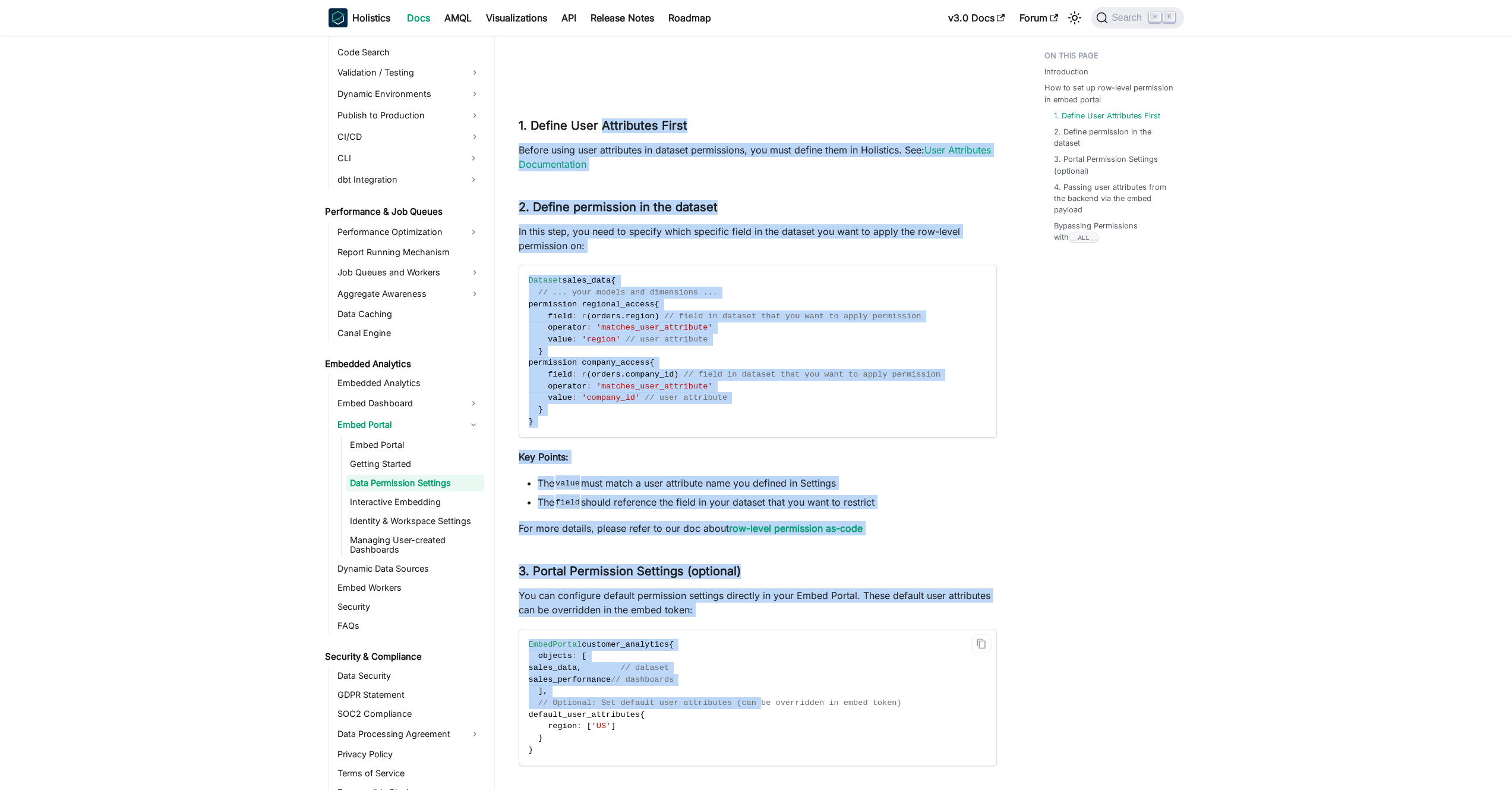
drag, startPoint x: 652, startPoint y: 226, endPoint x: 763, endPoint y: 701, distance: 487.8
click at [762, 700] on div "Embed Portal - Data Permission Settings BETA FEATURE This is a Beta feature. Th…" at bounding box center [757, 65] width 478 height 2266
click at [762, 703] on span "// Optional: Set default user attributes (can be overridden in embed token)" at bounding box center [721, 702] width 364 height 9
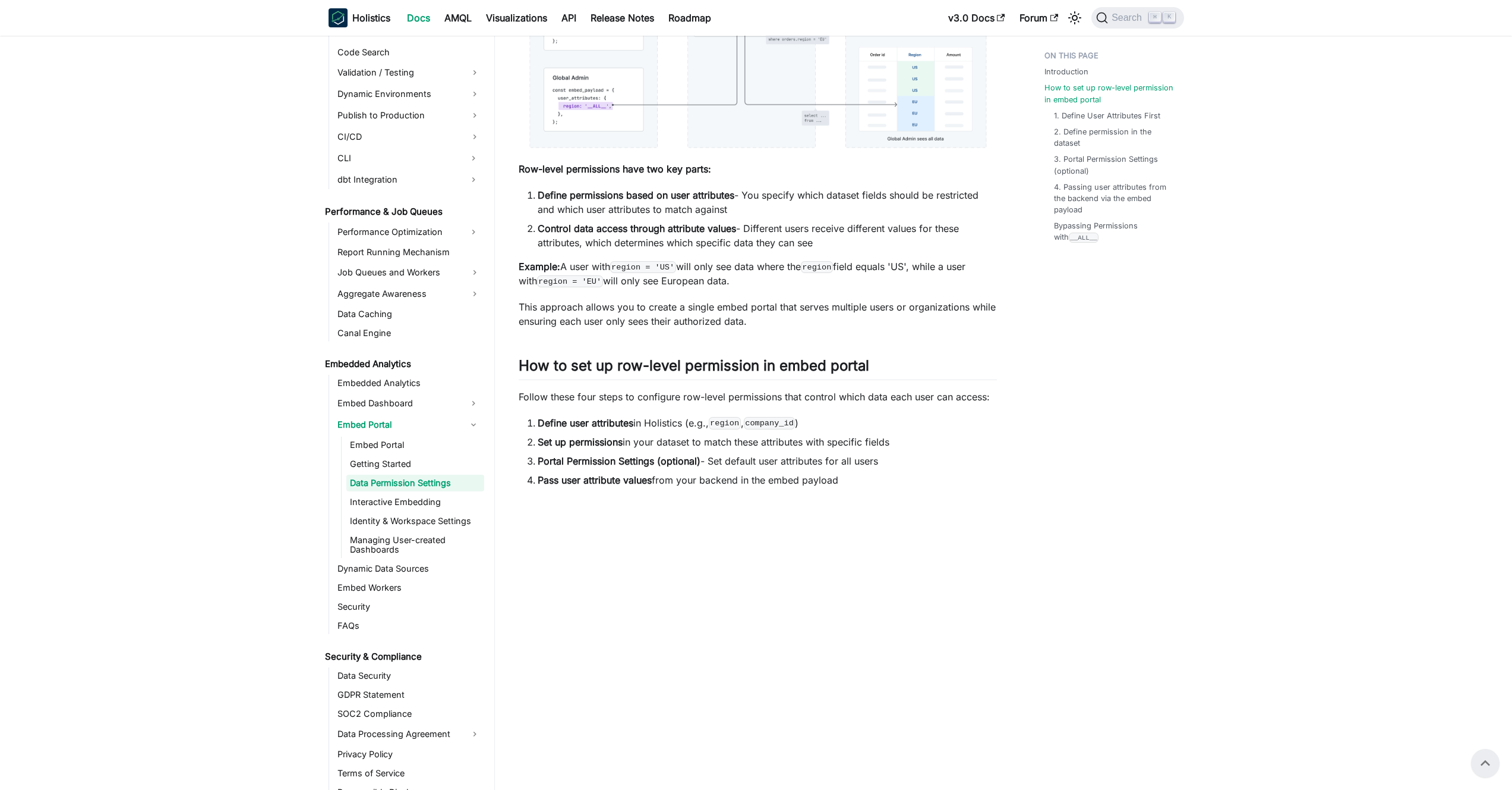
scroll to position [431, 0]
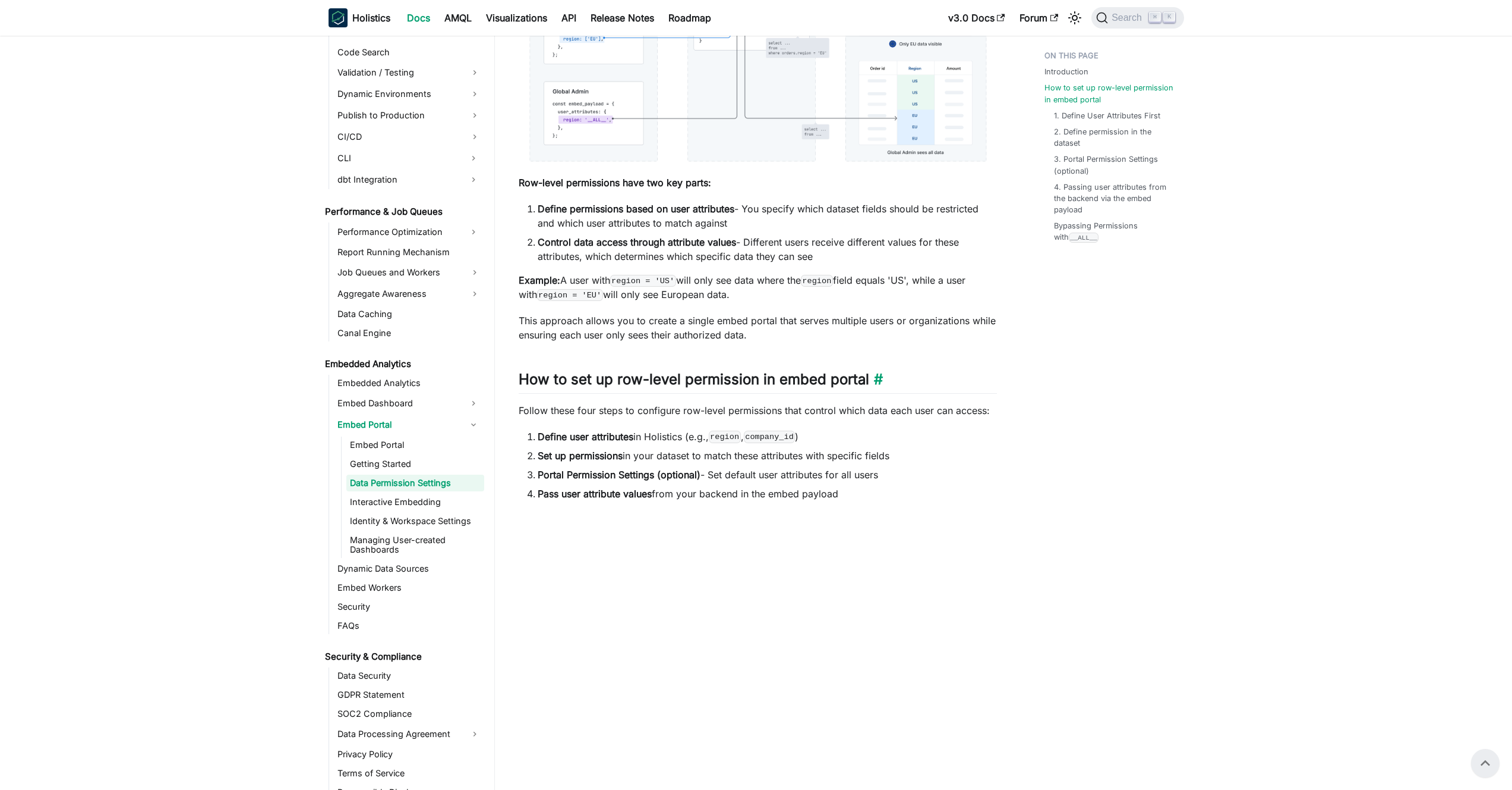
click at [693, 380] on h2 "How to set up row-level permission in embed portal ​" at bounding box center [757, 382] width 478 height 23
click at [683, 377] on h2 "How to set up row-level permission in embed portal ​" at bounding box center [757, 382] width 478 height 23
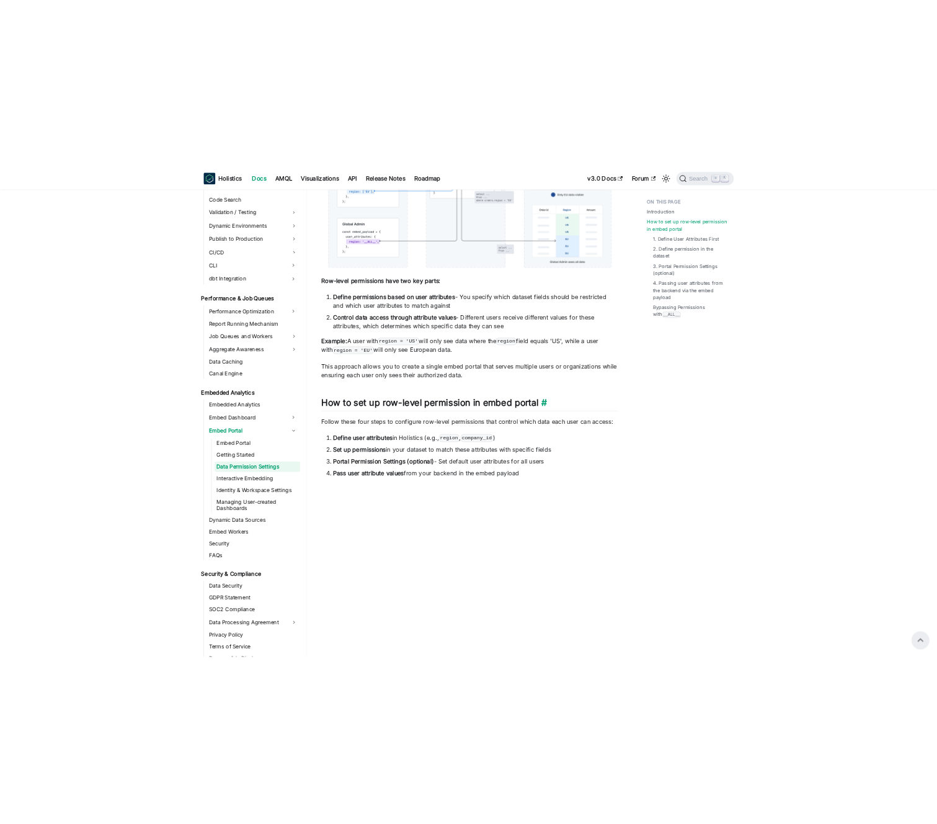
scroll to position [0, 0]
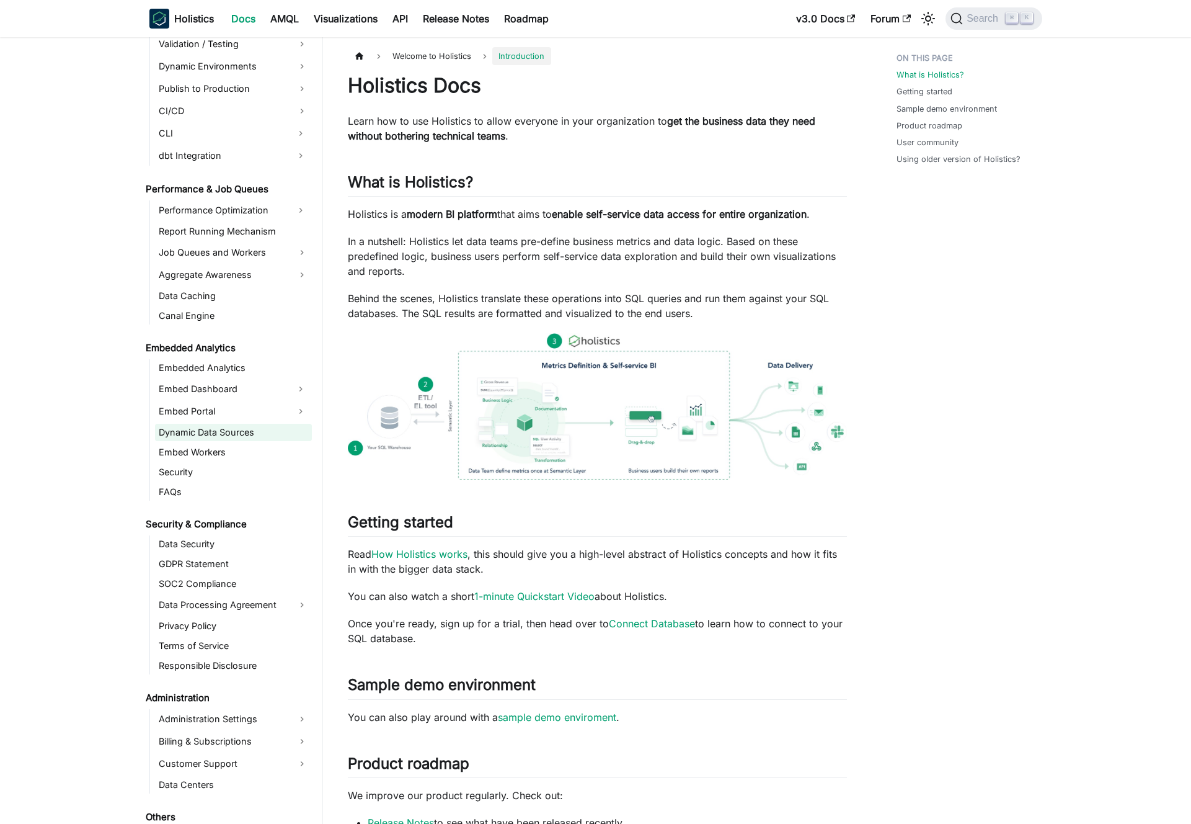
scroll to position [1044, 0]
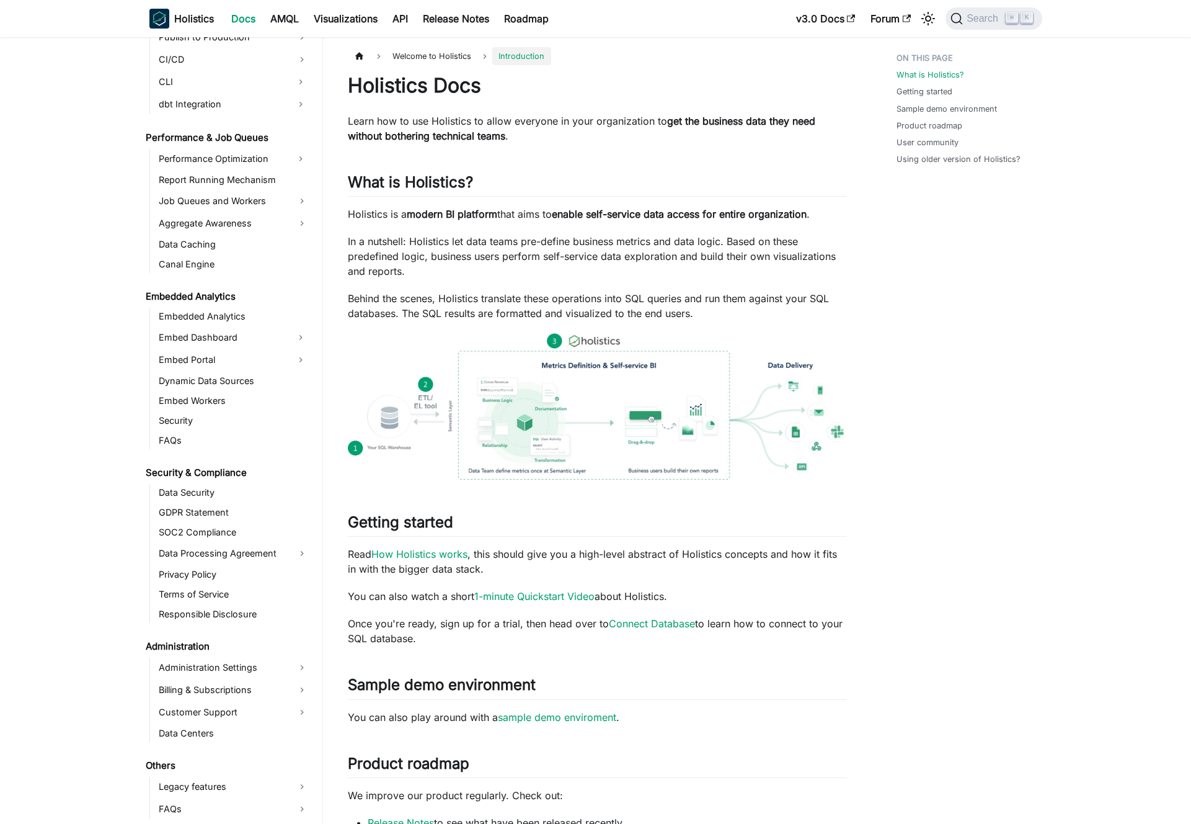
click at [404, 266] on p "In a nutshell: Holistics let data teams pre-define business metrics and data lo…" at bounding box center [597, 256] width 499 height 45
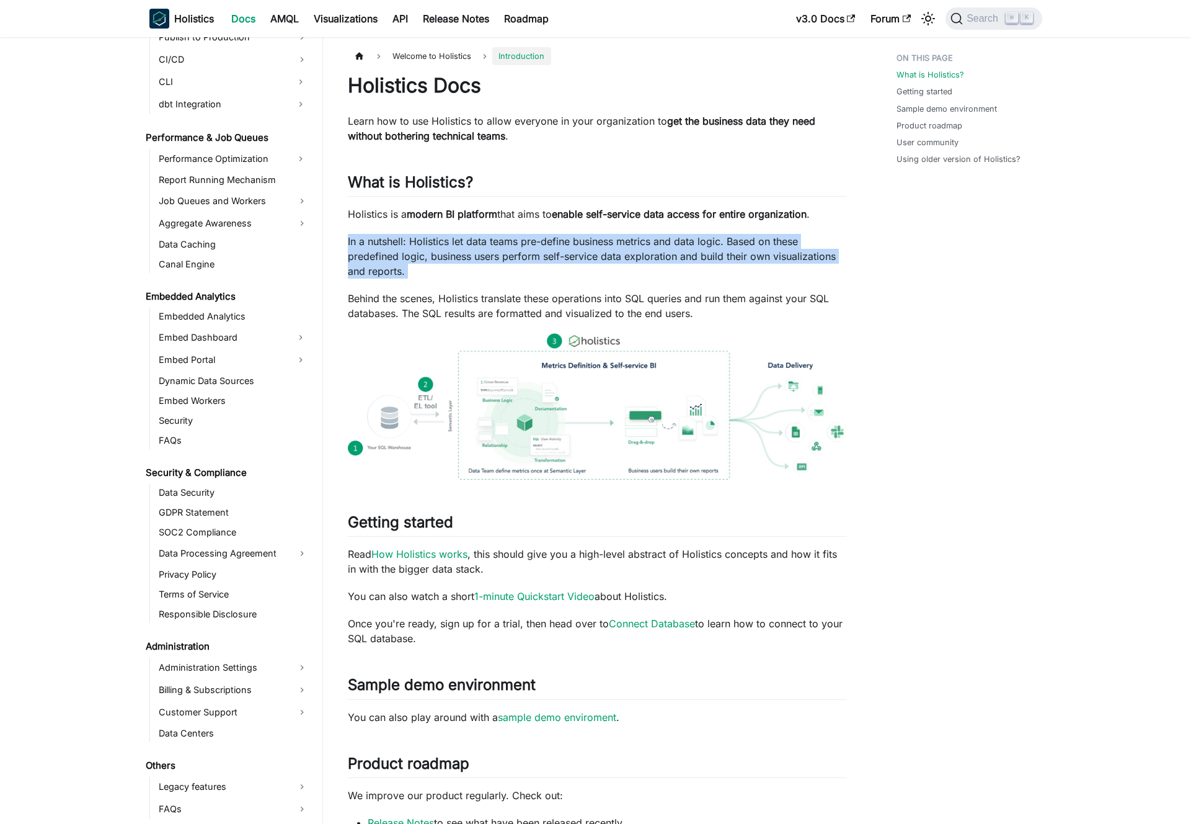
click at [404, 266] on p "In a nutshell: Holistics let data teams pre-define business metrics and data lo…" at bounding box center [597, 256] width 499 height 45
click at [412, 264] on p "In a nutshell: Holistics let data teams pre-define business metrics and data lo…" at bounding box center [597, 256] width 499 height 45
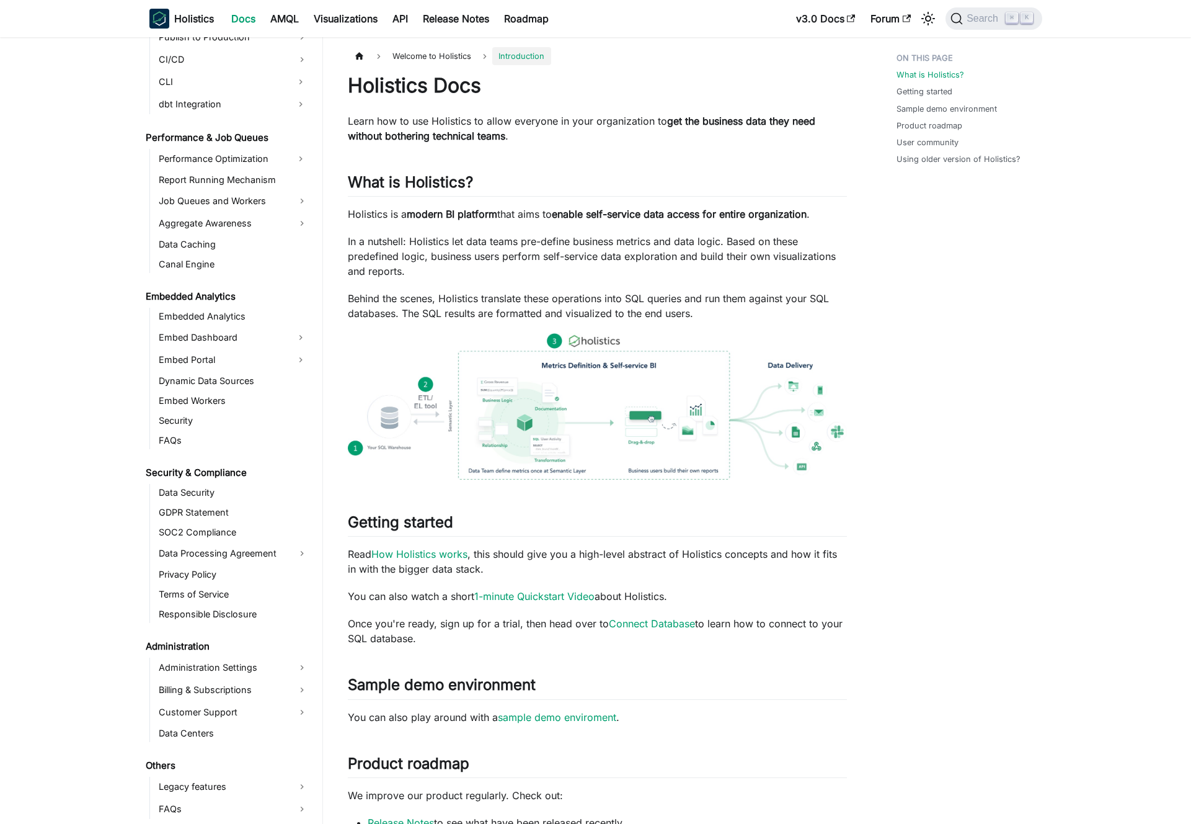
click at [403, 265] on p "In a nutshell: Holistics let data teams pre-define business metrics and data lo…" at bounding box center [597, 256] width 499 height 45
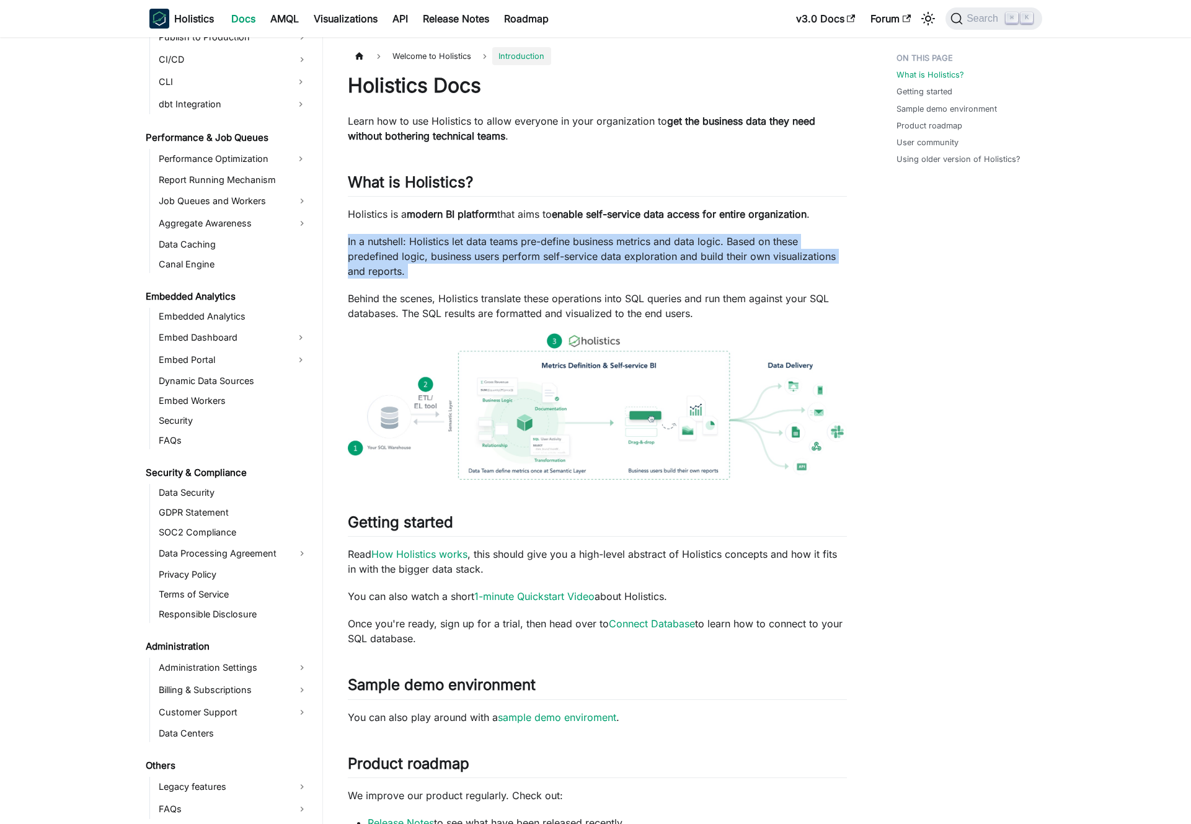
click at [403, 265] on p "In a nutshell: Holistics let data teams pre-define business metrics and data lo…" at bounding box center [597, 256] width 499 height 45
click at [388, 254] on p "In a nutshell: Holistics let data teams pre-define business metrics and data lo…" at bounding box center [597, 256] width 499 height 45
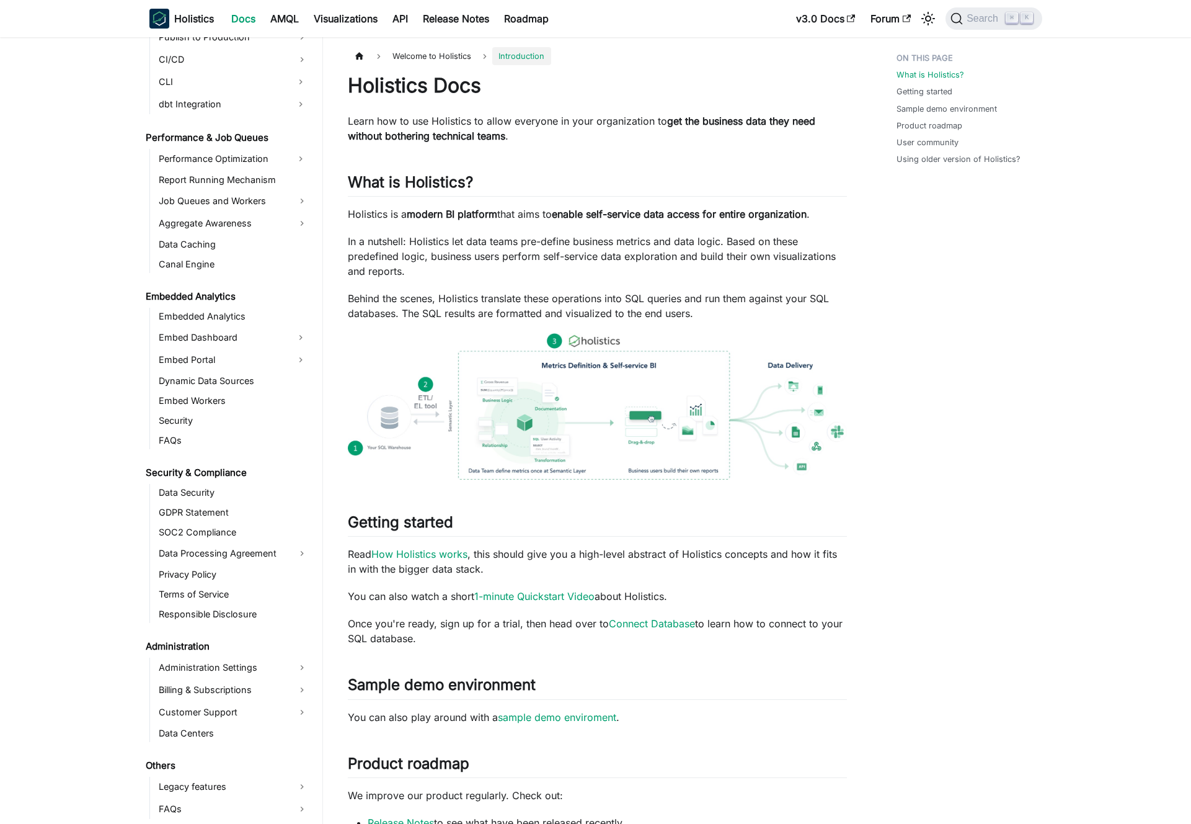
click at [384, 236] on p "In a nutshell: Holistics let data teams pre-define business metrics and data lo…" at bounding box center [597, 256] width 499 height 45
click at [355, 241] on p "In a nutshell: Holistics let data teams pre-define business metrics and data lo…" at bounding box center [597, 256] width 499 height 45
click at [348, 241] on p "In a nutshell: Holistics let data teams pre-define business metrics and data lo…" at bounding box center [597, 256] width 499 height 45
drag, startPoint x: 347, startPoint y: 241, endPoint x: 389, endPoint y: 238, distance: 42.3
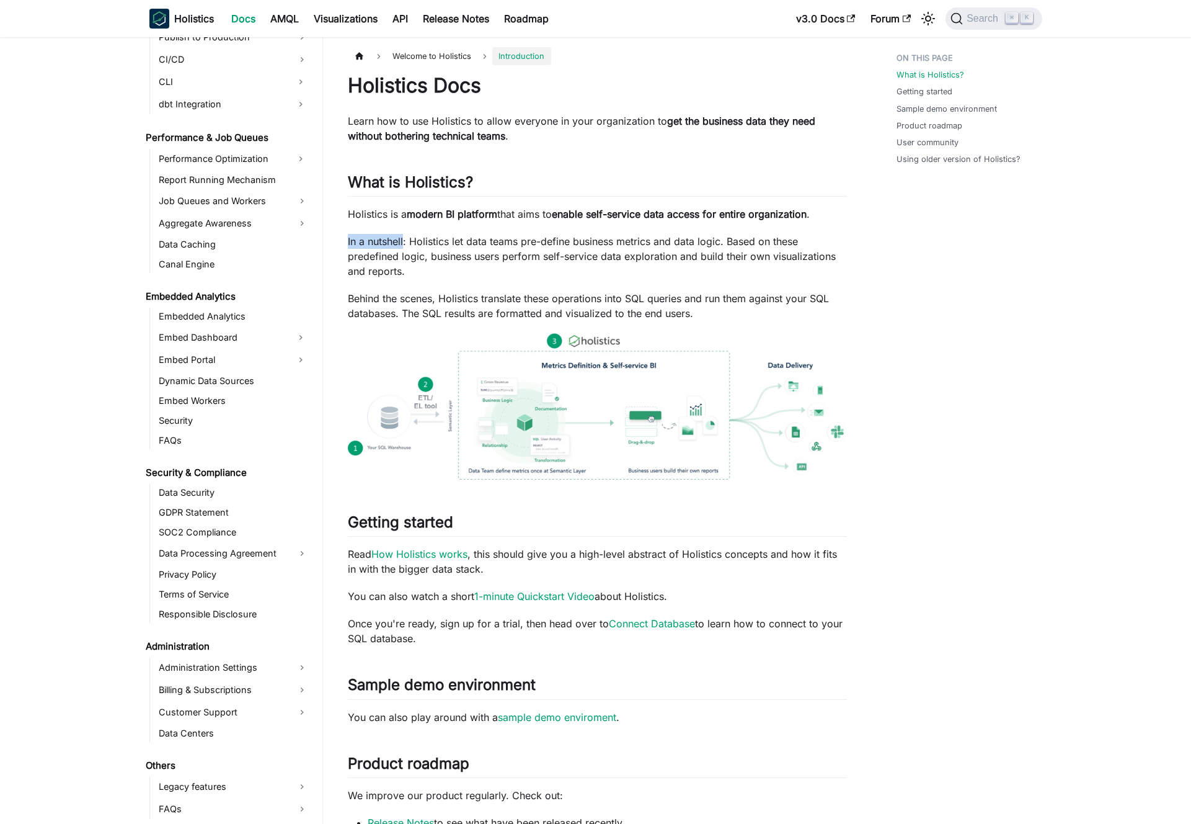
click at [386, 238] on p "In a nutshell: Holistics let data teams pre-define business metrics and data lo…" at bounding box center [597, 256] width 499 height 45
click at [389, 238] on p "In a nutshell: Holistics let data teams pre-define business metrics and data lo…" at bounding box center [597, 256] width 499 height 45
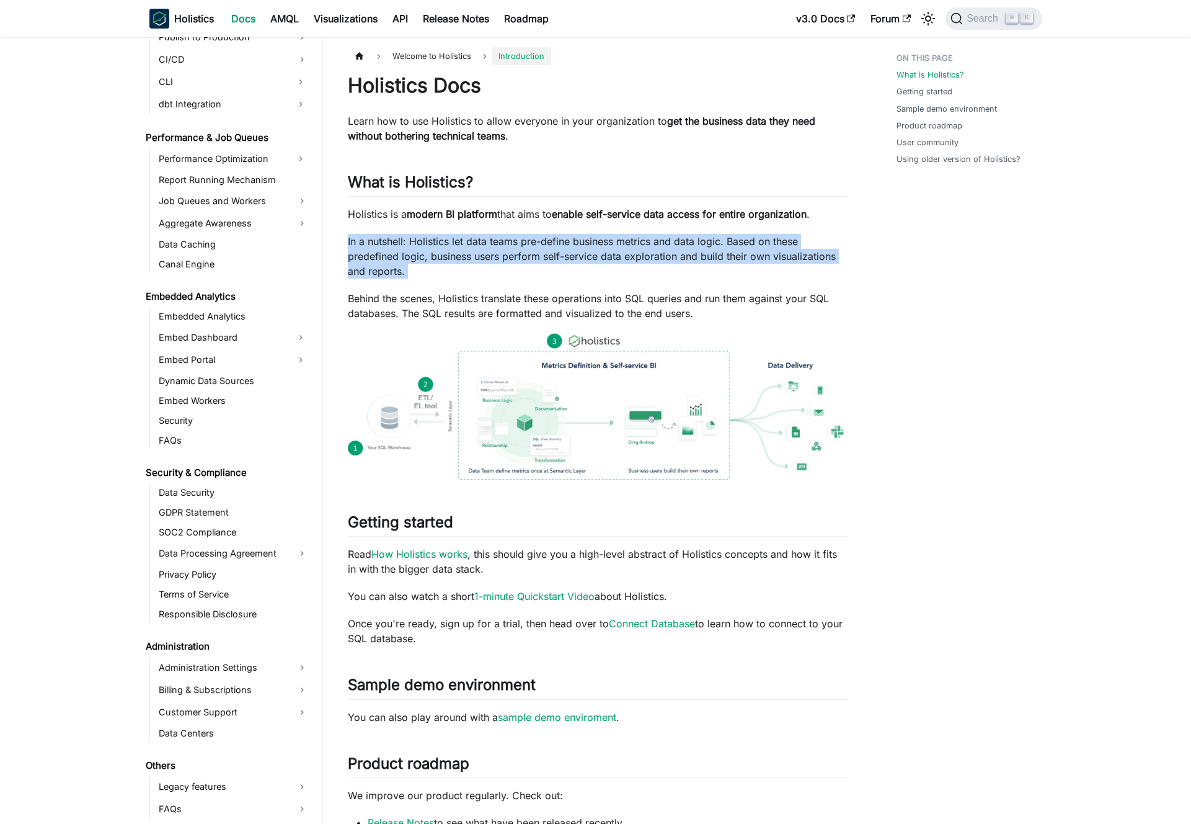
click at [389, 238] on p "In a nutshell: Holistics let data teams pre-define business metrics and data lo…" at bounding box center [597, 256] width 499 height 45
click at [383, 238] on p "In a nutshell: Holistics let data teams pre-define business metrics and data lo…" at bounding box center [597, 256] width 499 height 45
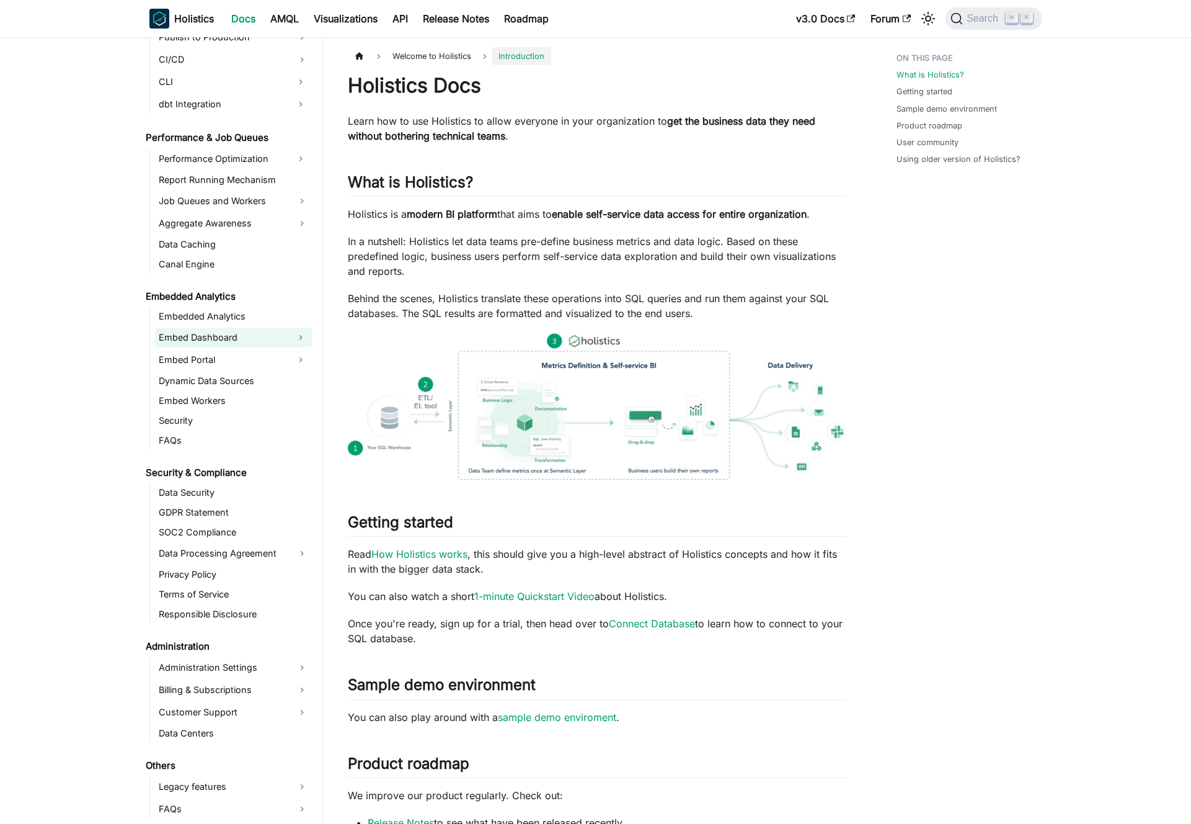
click at [261, 332] on link "Embed Dashboard" at bounding box center [222, 337] width 135 height 20
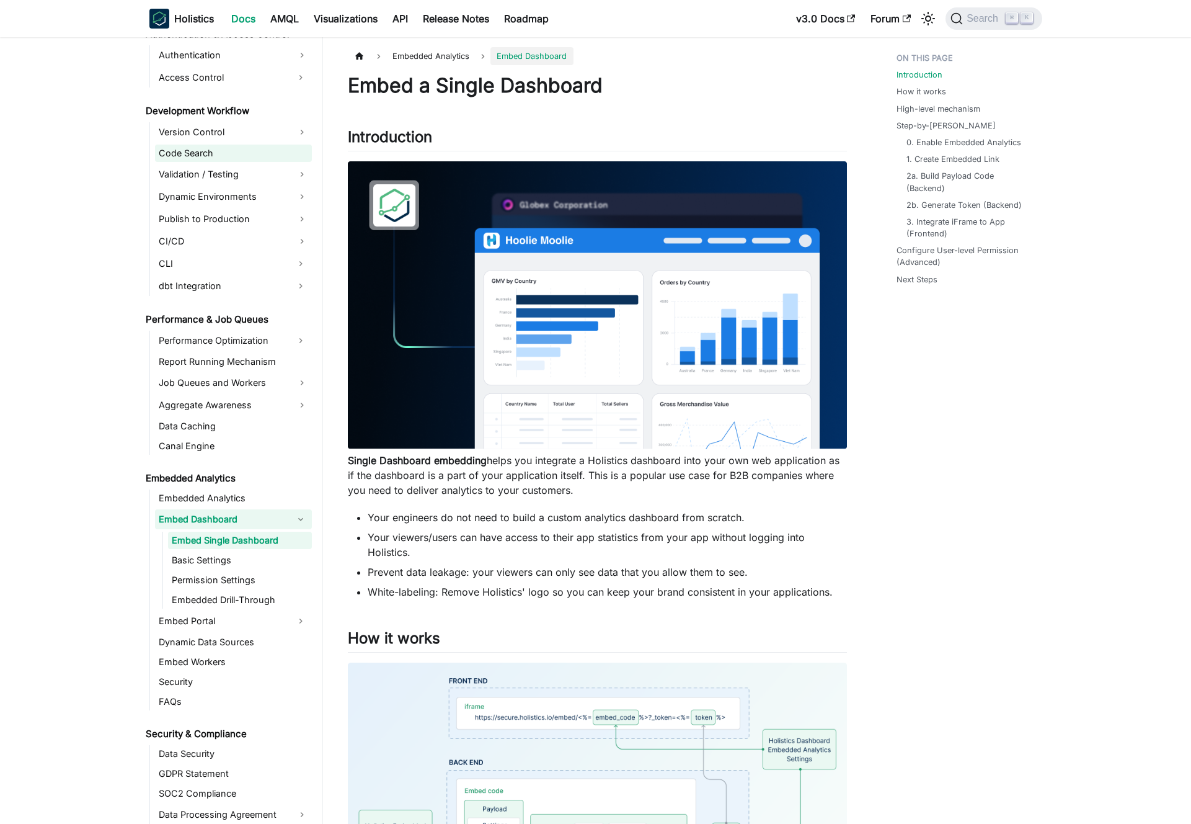
scroll to position [527, 0]
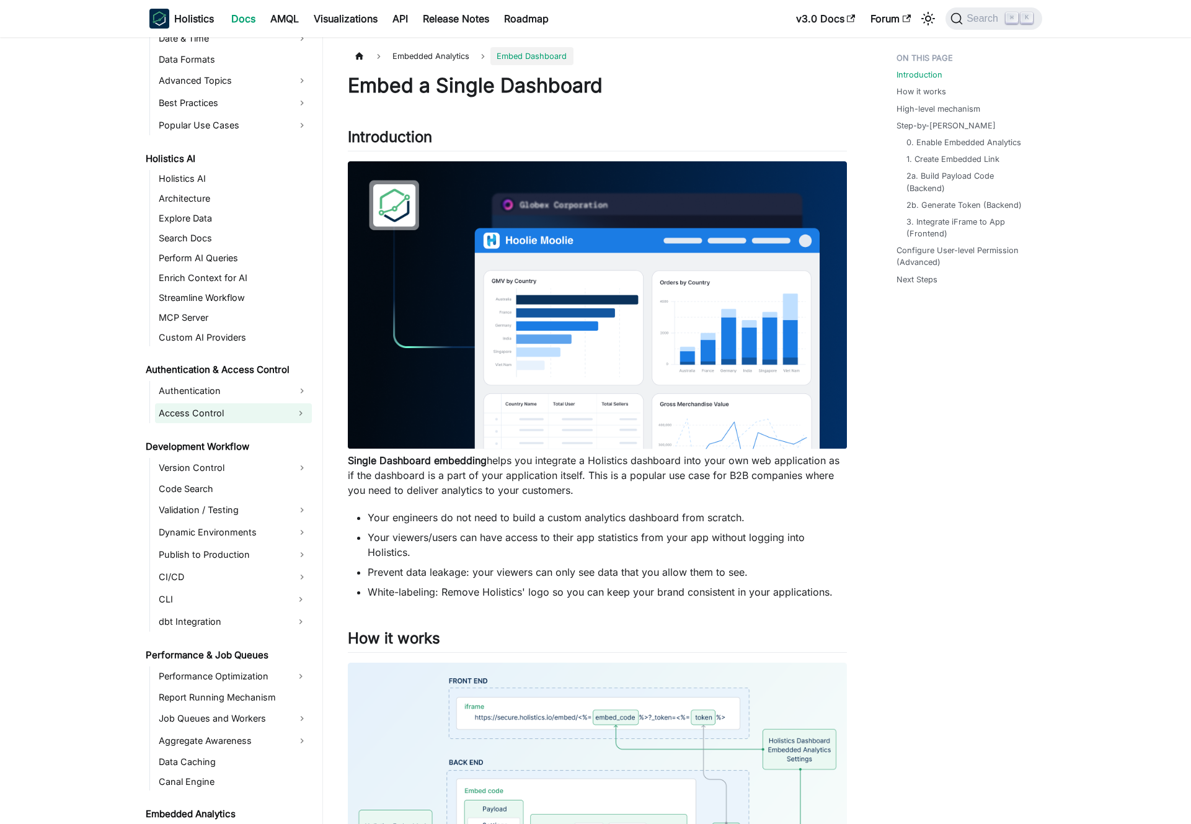
click at [238, 414] on link "Access Control" at bounding box center [222, 413] width 135 height 20
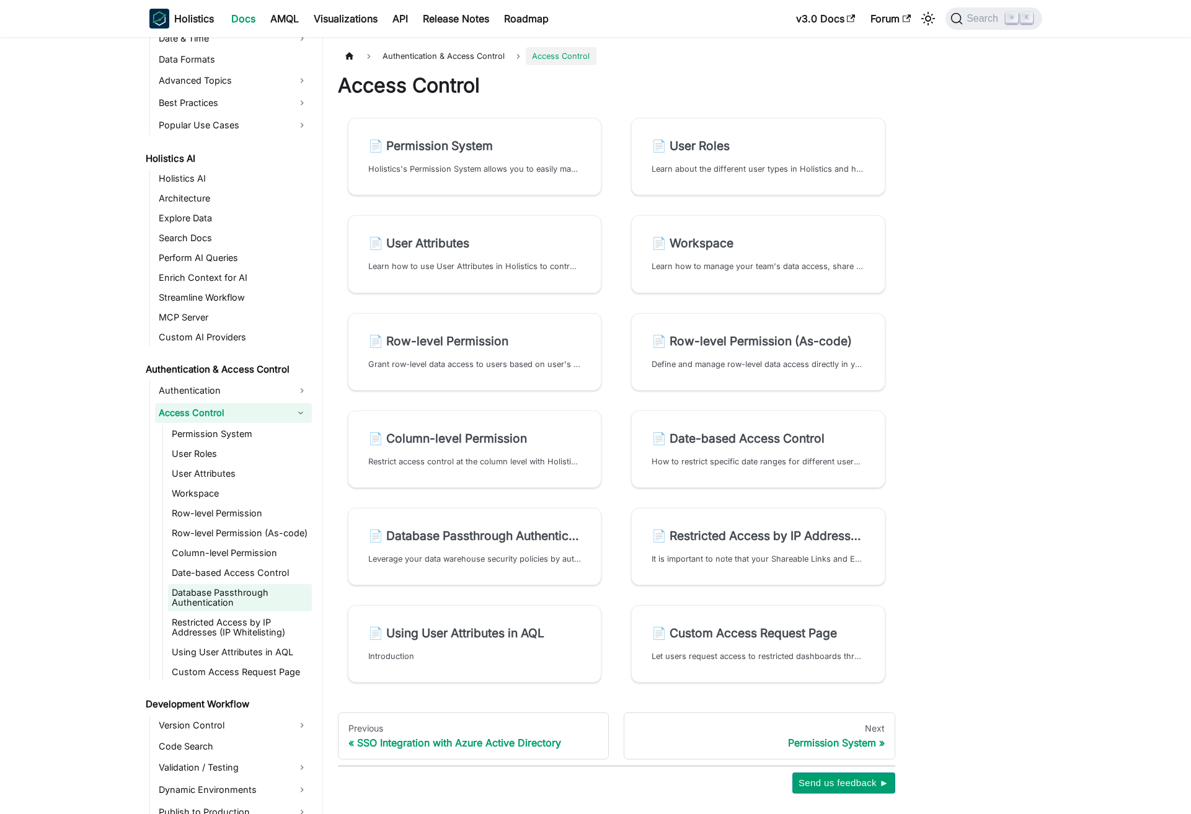
click at [231, 592] on link "Database Passthrough Authentication" at bounding box center [240, 597] width 144 height 27
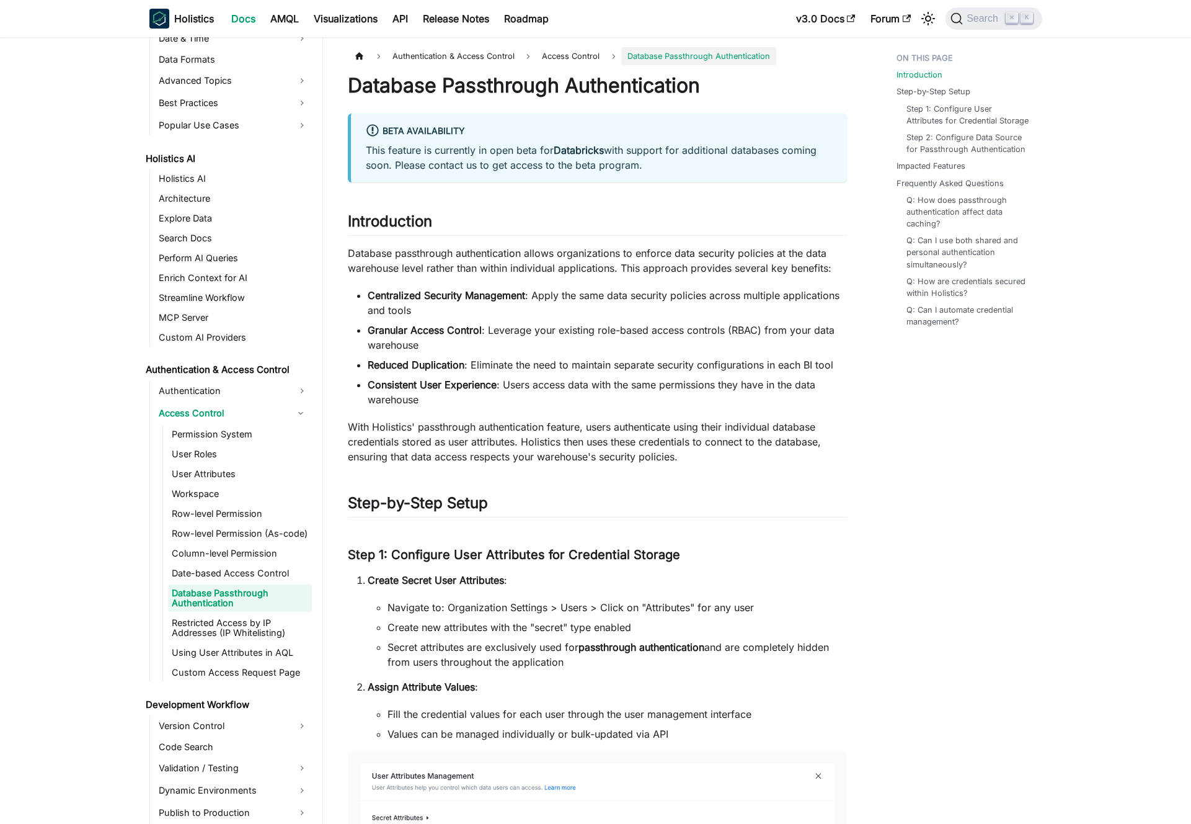
click at [469, 265] on p "Database passthrough authentication allows organizations to enforce data securi…" at bounding box center [597, 261] width 499 height 30
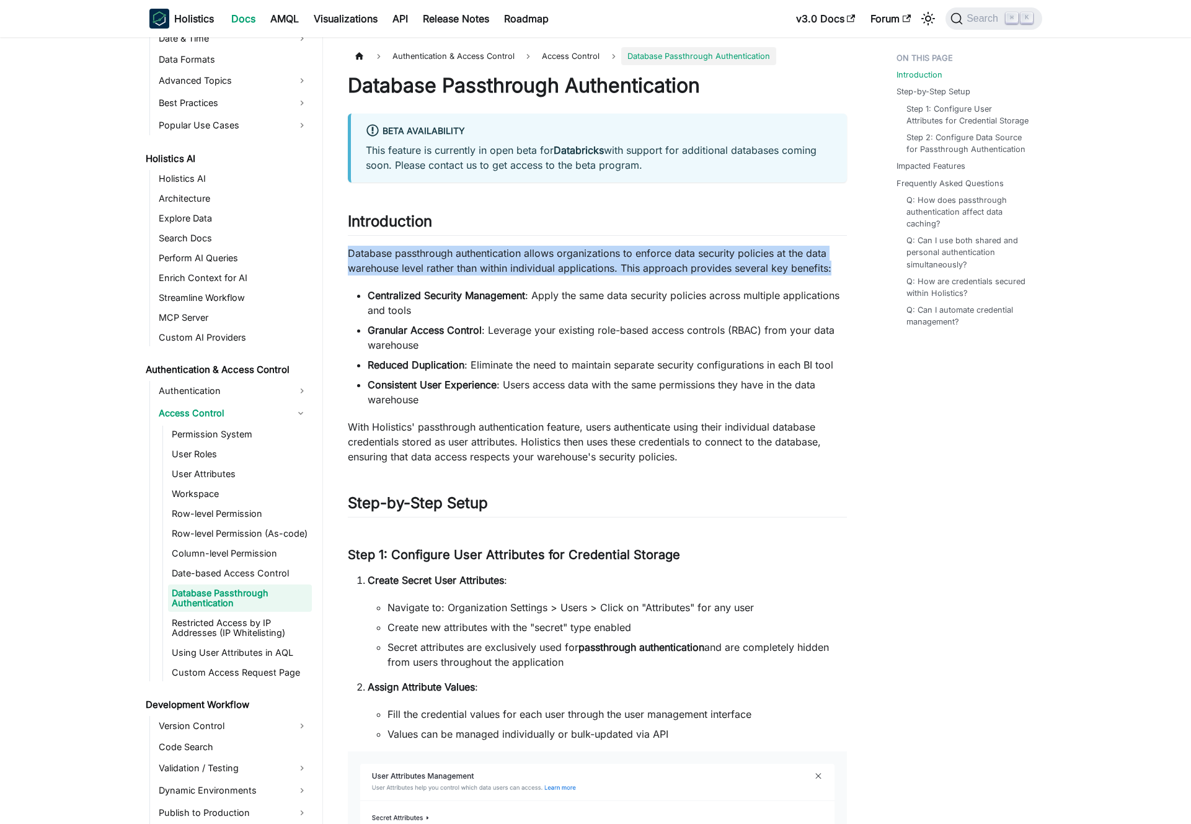
drag, startPoint x: 469, startPoint y: 265, endPoint x: 478, endPoint y: 264, distance: 8.8
click at [469, 265] on p "Database passthrough authentication allows organizations to enforce data securi…" at bounding box center [597, 261] width 499 height 30
click at [478, 264] on p "Database passthrough authentication allows organizations to enforce data securi…" at bounding box center [597, 261] width 499 height 30
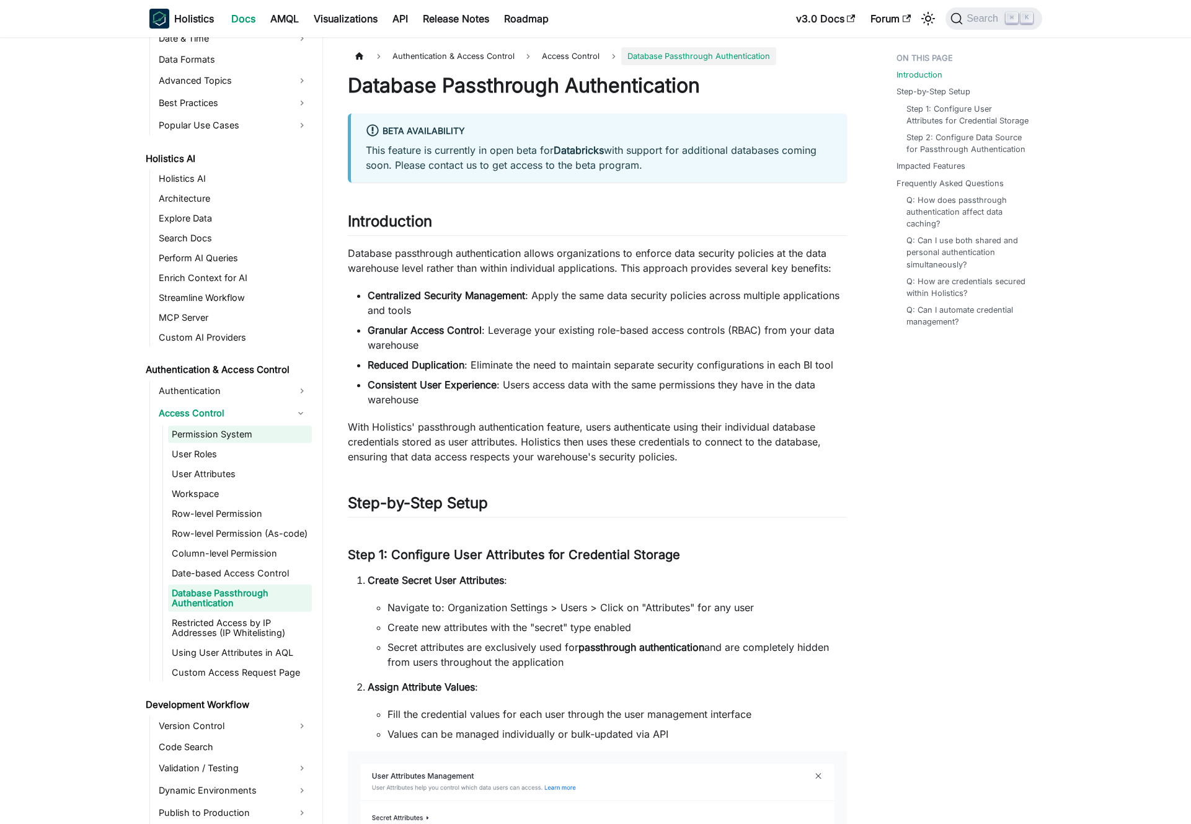
click at [213, 429] on link "Permission System" at bounding box center [240, 433] width 144 height 17
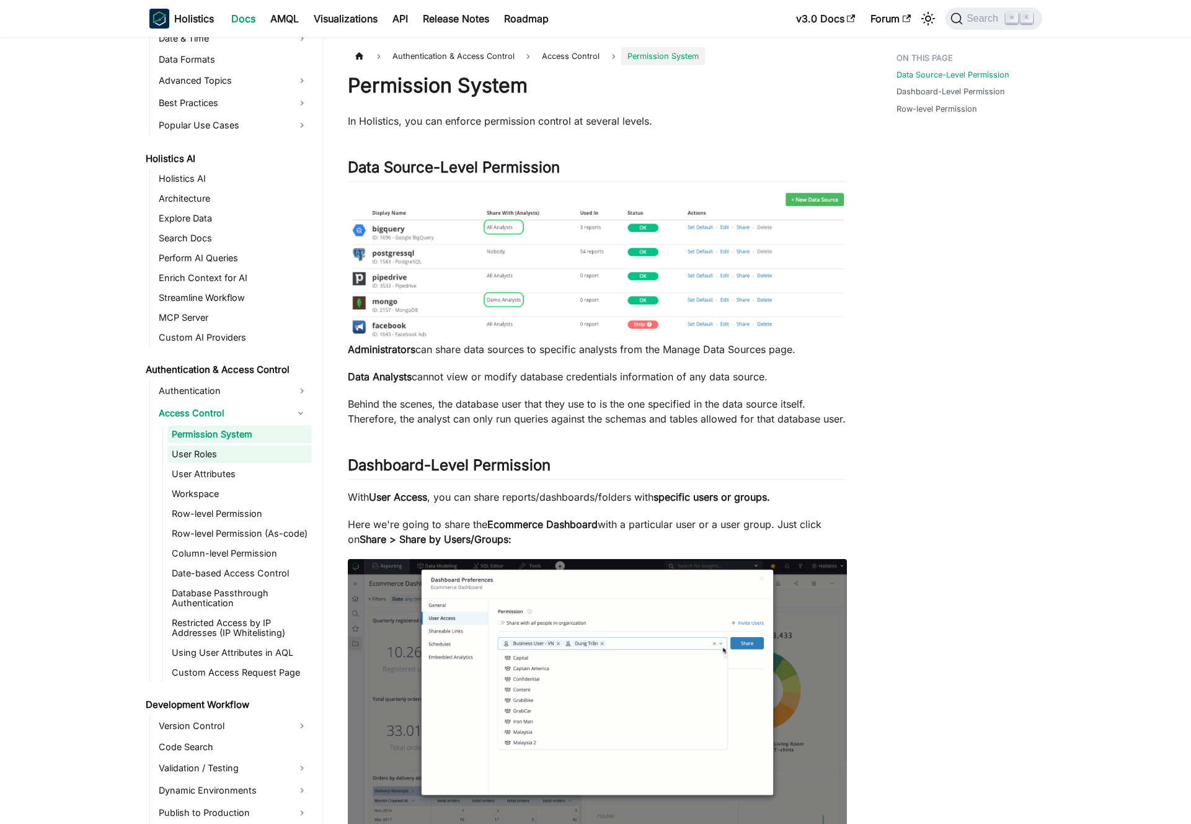
click at [217, 454] on link "User Roles" at bounding box center [240, 453] width 144 height 17
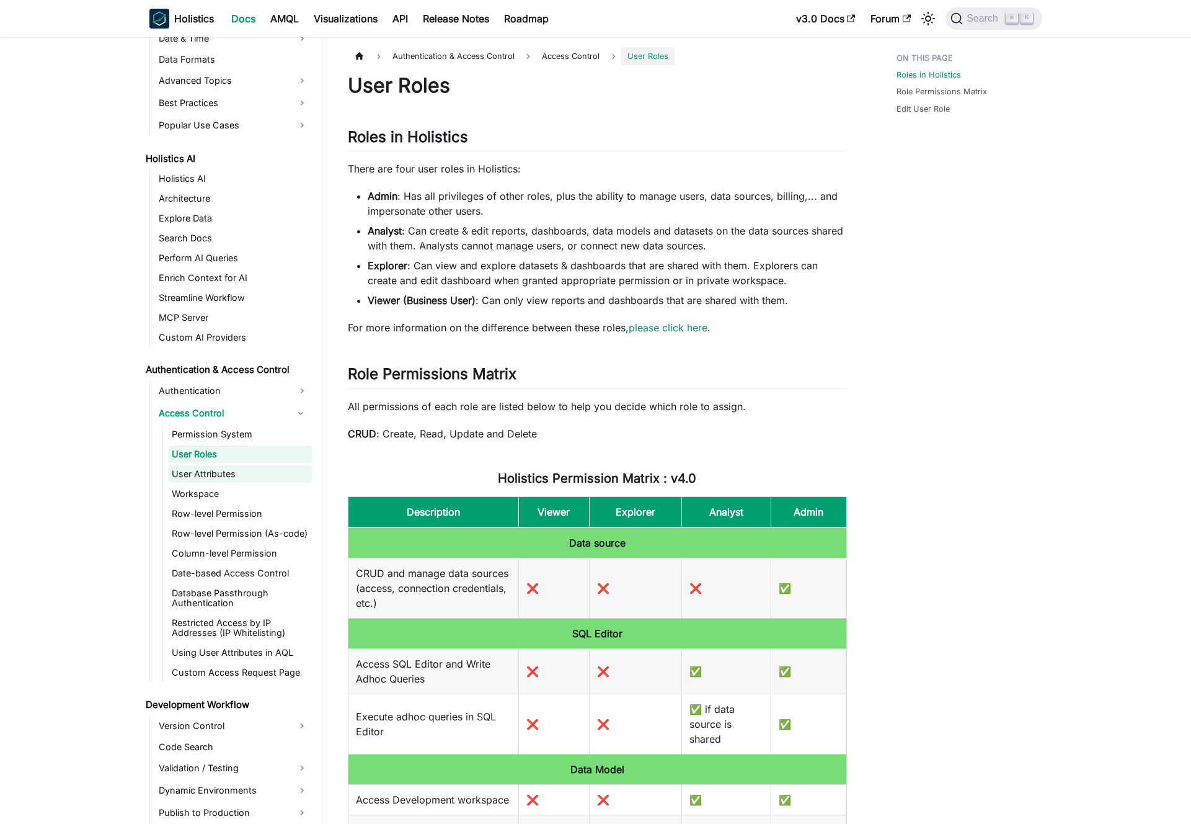
click at [222, 471] on link "User Attributes" at bounding box center [240, 473] width 144 height 17
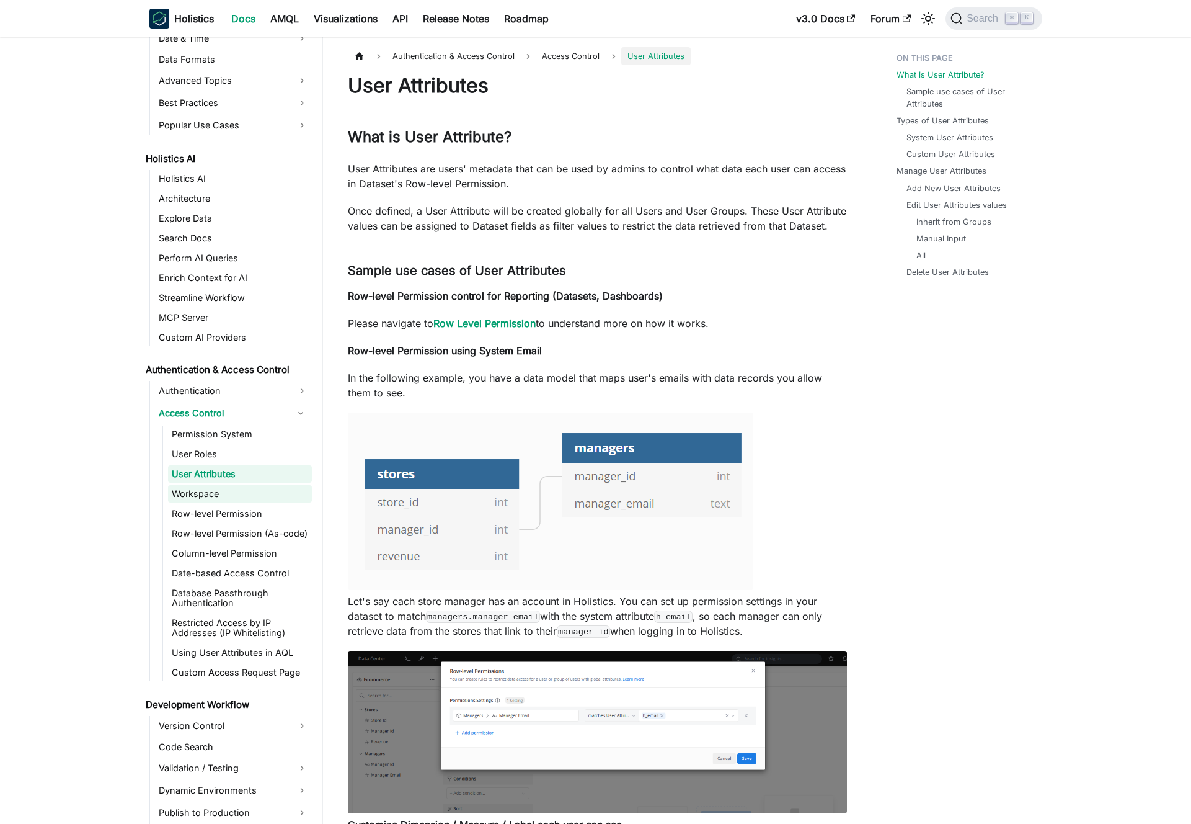
click at [225, 496] on link "Workspace" at bounding box center [240, 493] width 144 height 17
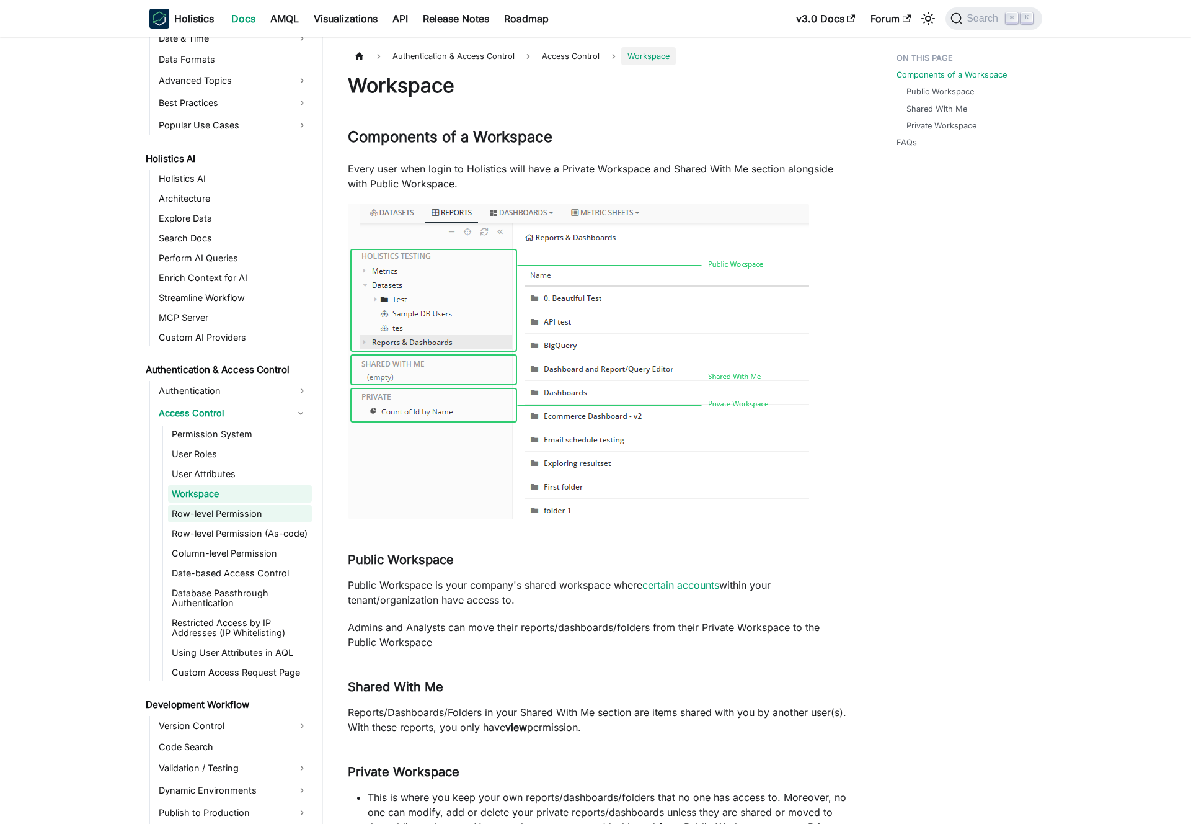
click at [228, 513] on link "Row-level Permission" at bounding box center [240, 513] width 144 height 17
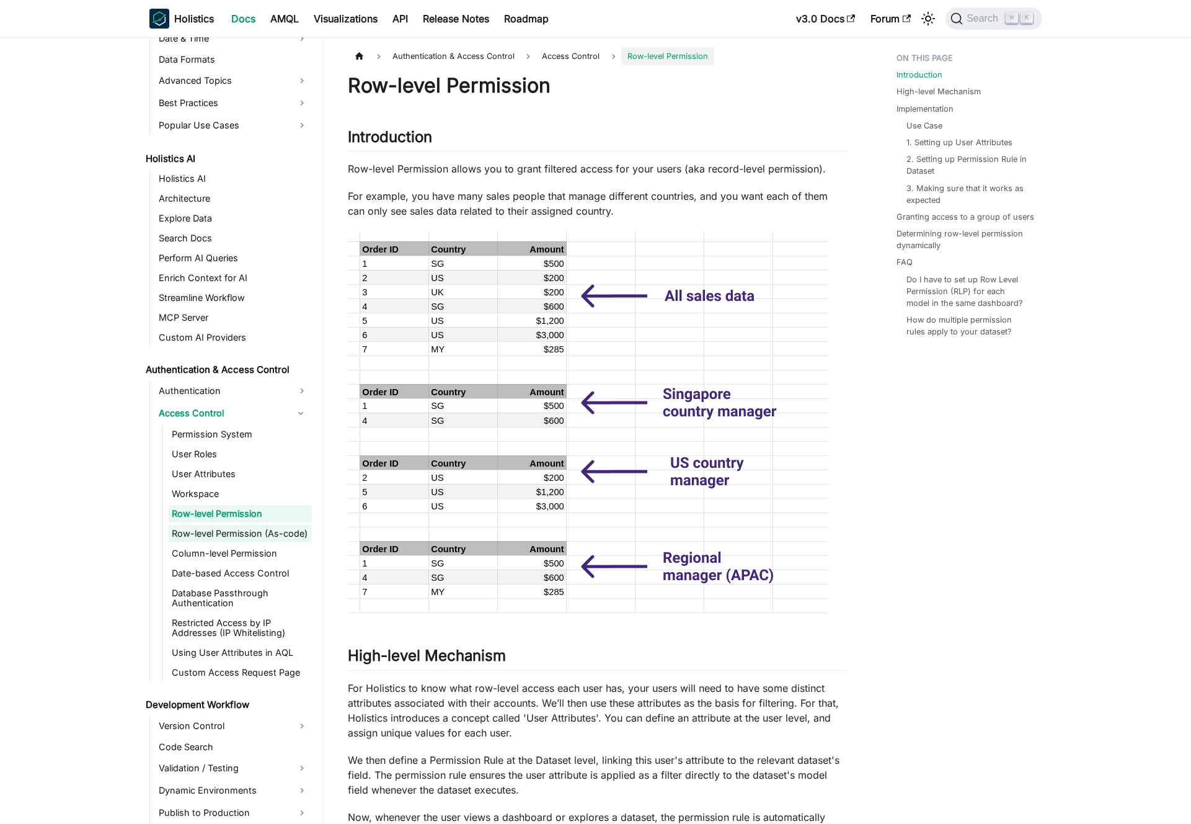
click at [232, 530] on link "Row-level Permission (As-code)" at bounding box center [240, 533] width 144 height 17
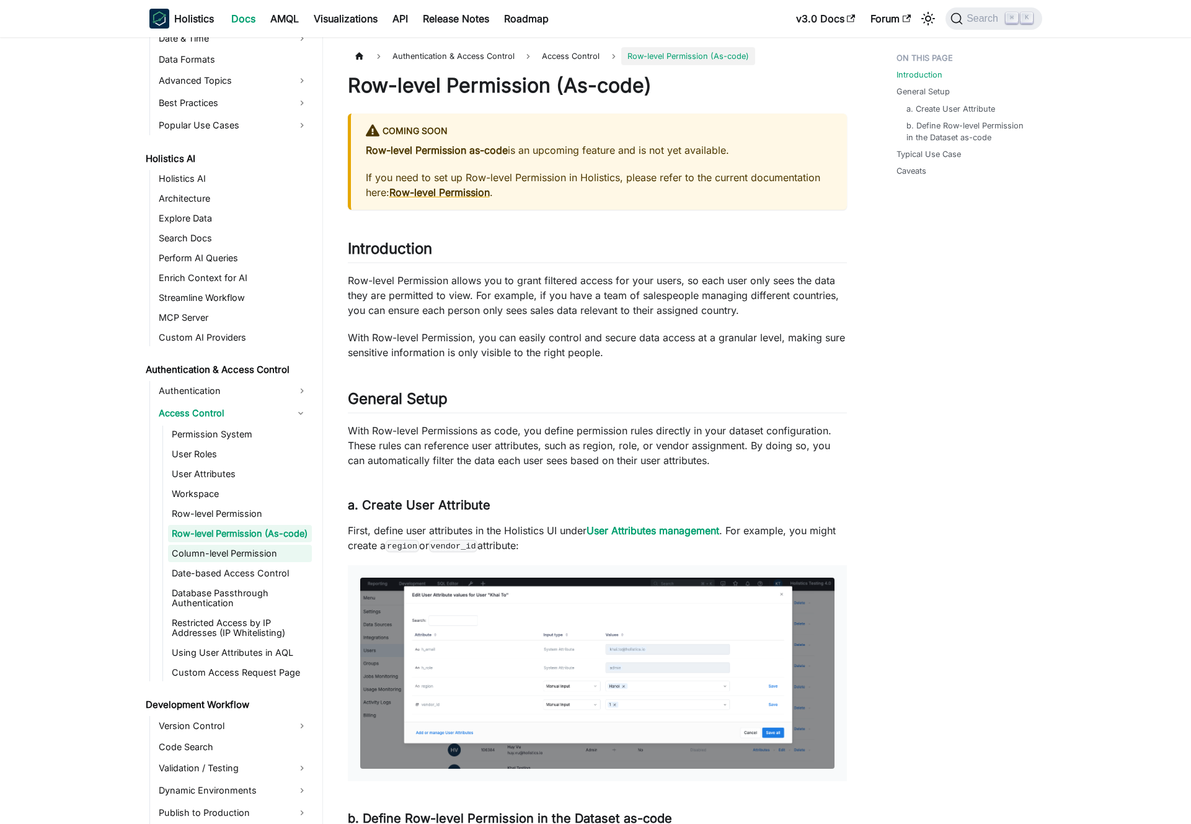
click at [231, 548] on link "Column-level Permission" at bounding box center [240, 553] width 144 height 17
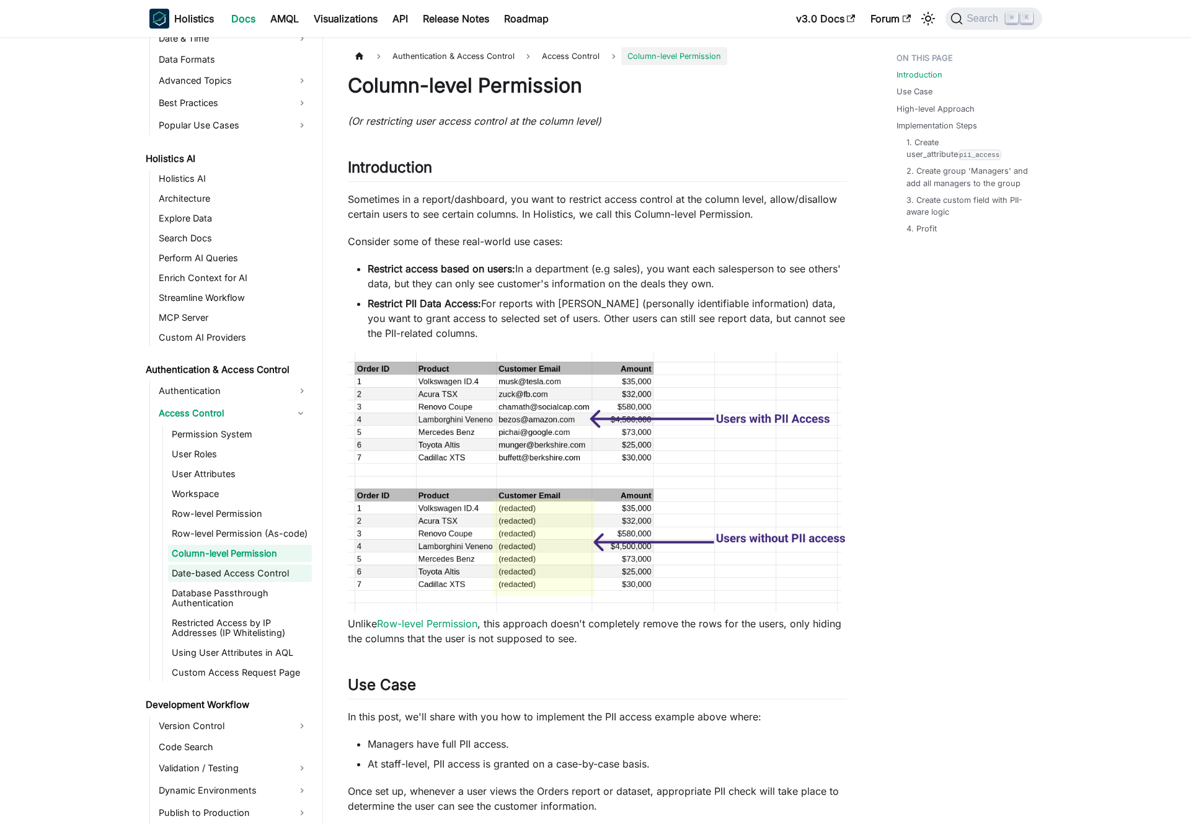
click at [229, 572] on link "Date-based Access Control" at bounding box center [240, 572] width 144 height 17
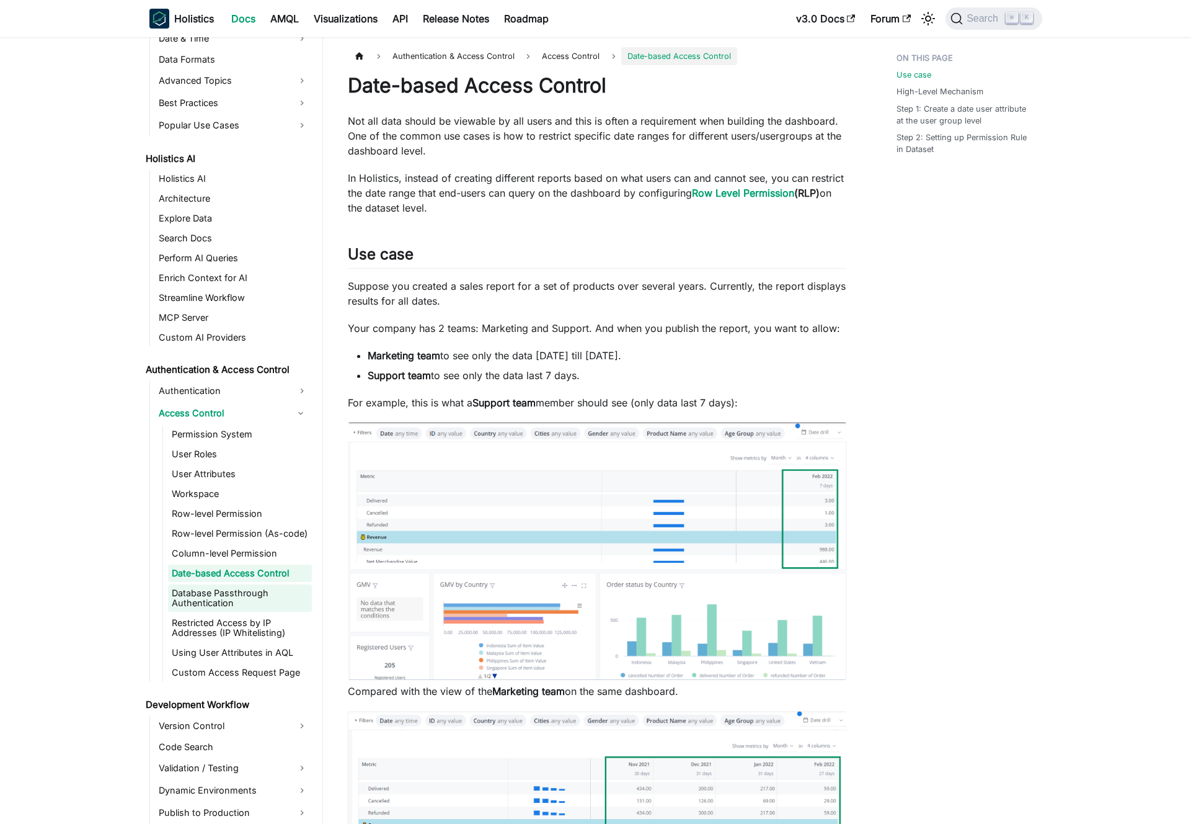
click at [226, 595] on link "Database Passthrough Authentication" at bounding box center [240, 597] width 144 height 27
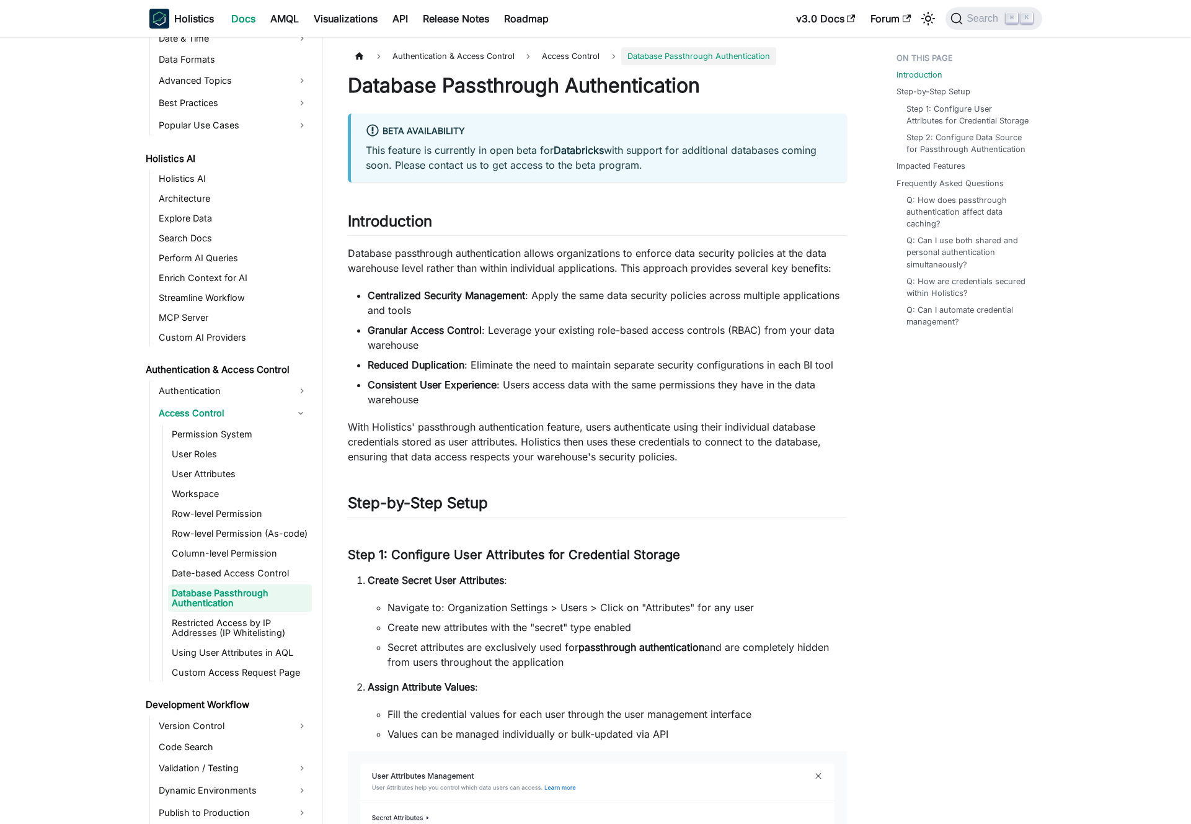
click at [227, 600] on link "Database Passthrough Authentication" at bounding box center [240, 597] width 144 height 27
click at [228, 595] on link "Database Passthrough Authentication" at bounding box center [240, 597] width 144 height 27
click at [455, 264] on p "Database passthrough authentication allows organizations to enforce data securi…" at bounding box center [597, 261] width 499 height 30
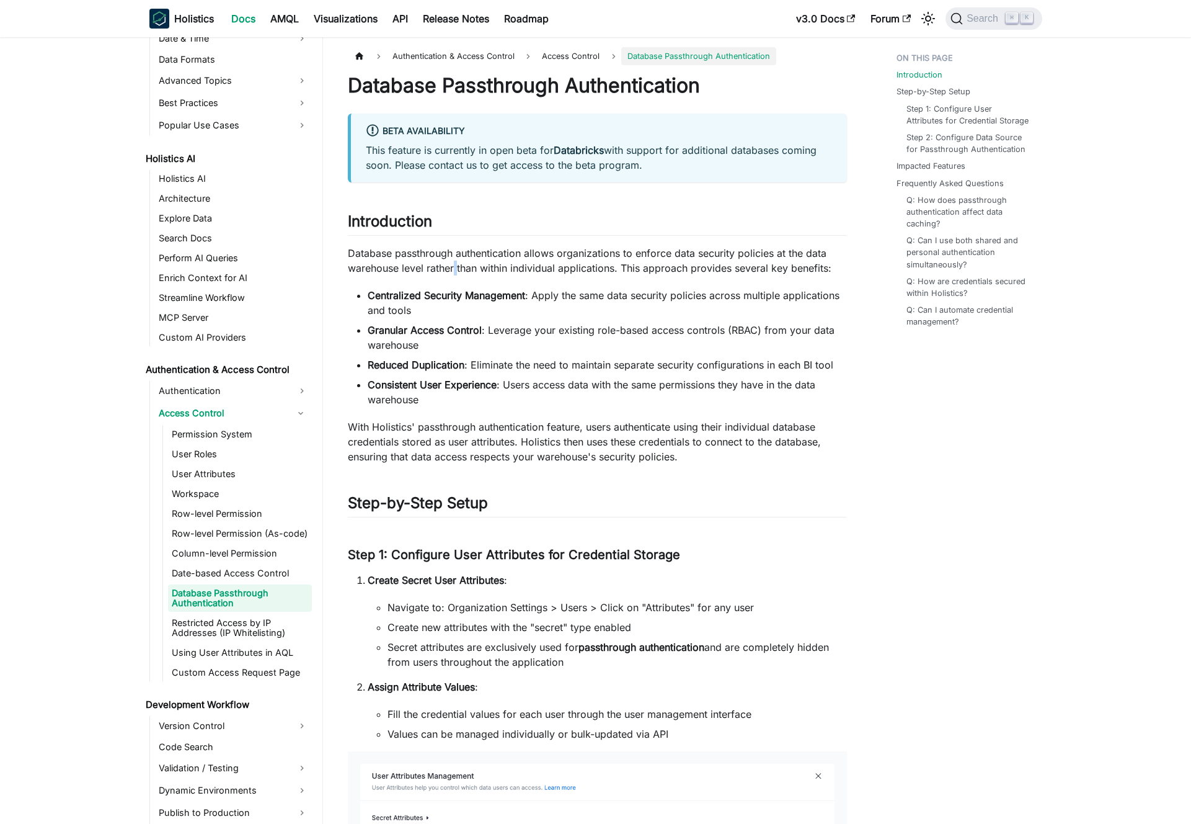
click at [455, 264] on p "Database passthrough authentication allows organizations to enforce data securi…" at bounding box center [597, 261] width 499 height 30
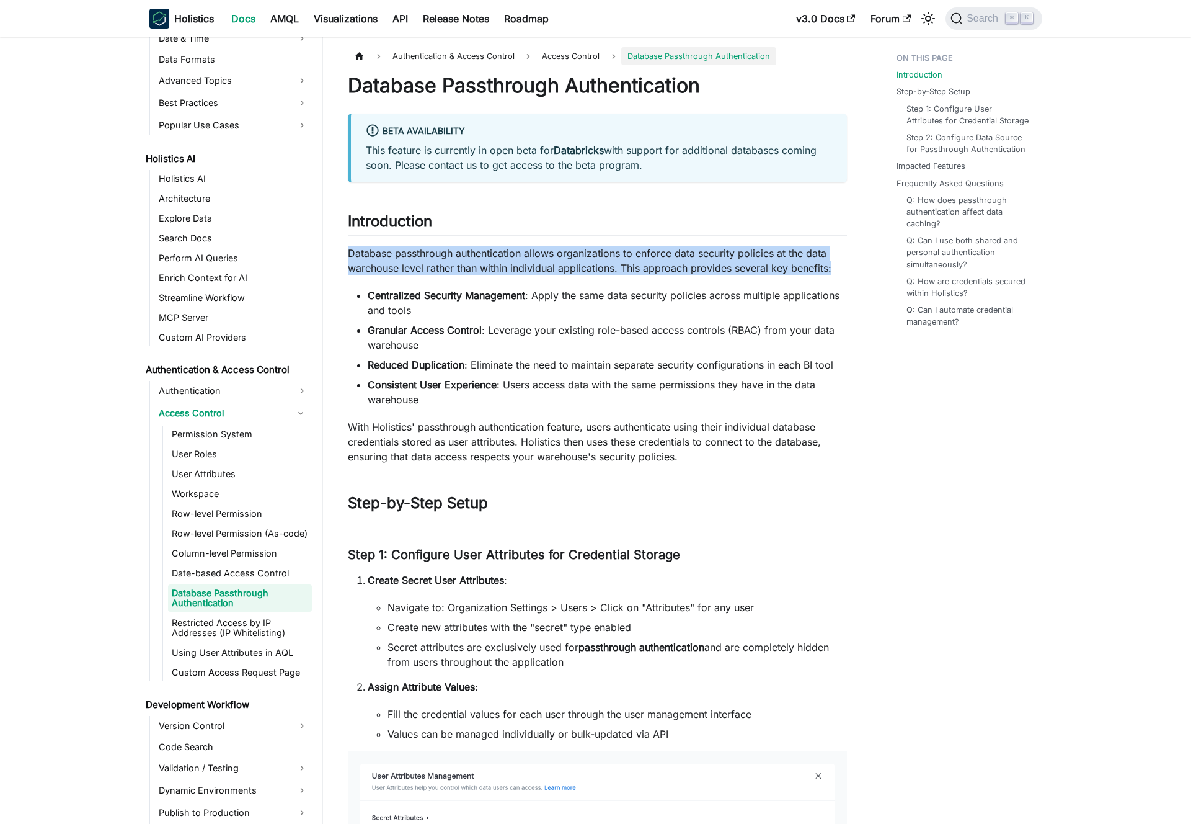
click at [455, 264] on p "Database passthrough authentication allows organizations to enforce data securi…" at bounding box center [597, 261] width 499 height 30
click at [463, 263] on p "Database passthrough authentication allows organizations to enforce data securi…" at bounding box center [597, 261] width 499 height 30
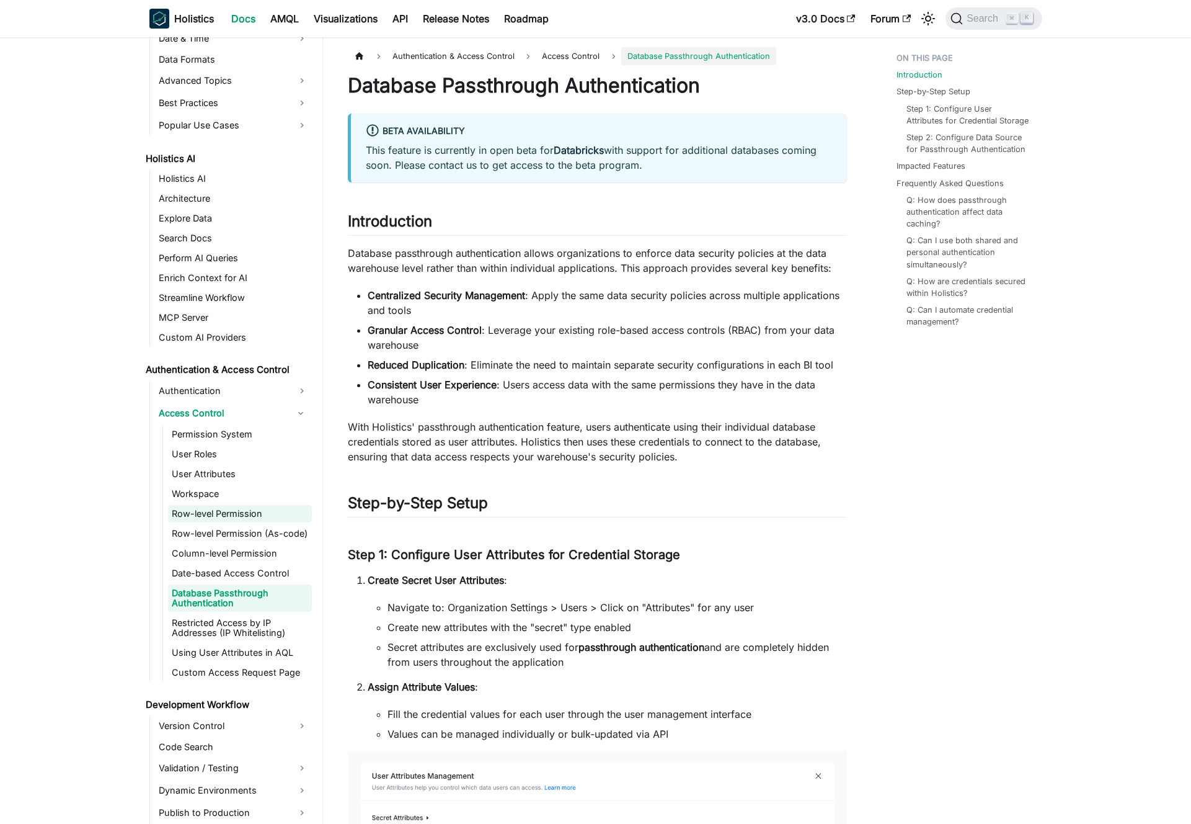
click at [275, 511] on link "Row-level Permission" at bounding box center [240, 513] width 144 height 17
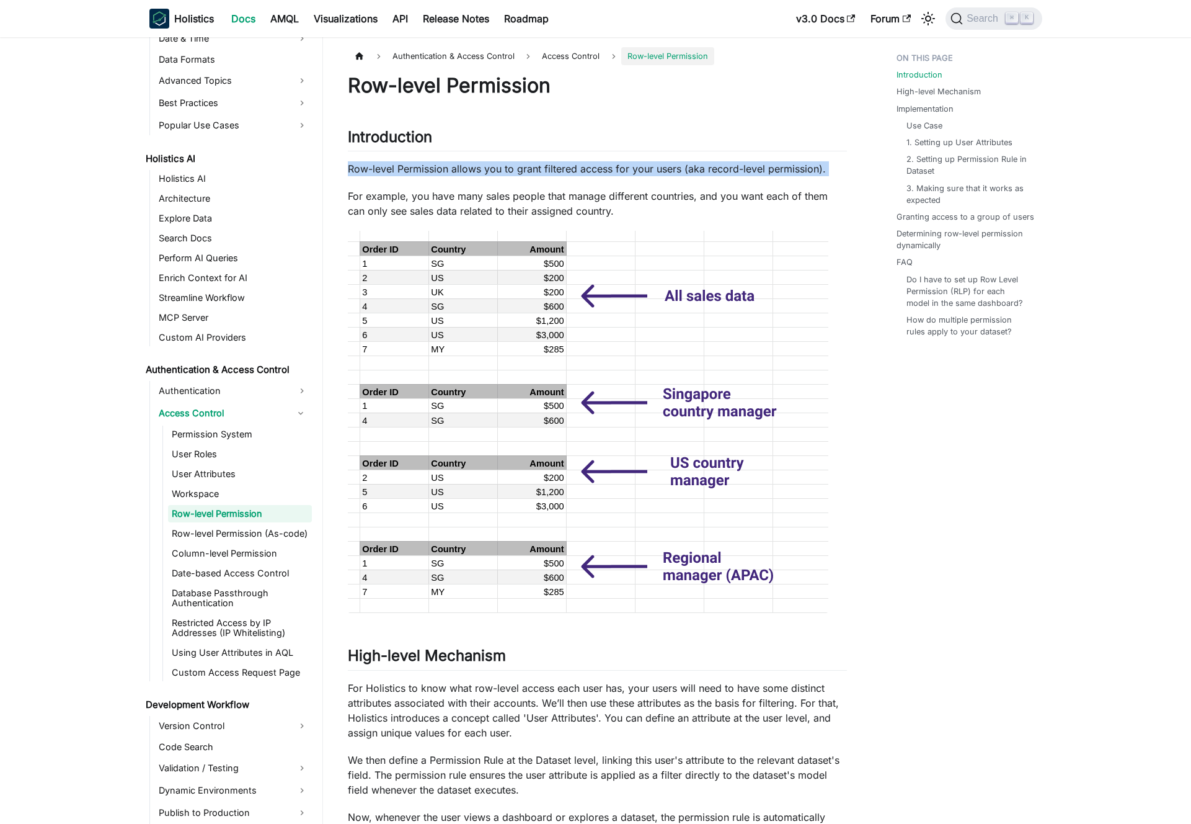
click at [425, 162] on p "Row-level Permission allows you to grant filtered access for your users (aka re…" at bounding box center [597, 168] width 499 height 15
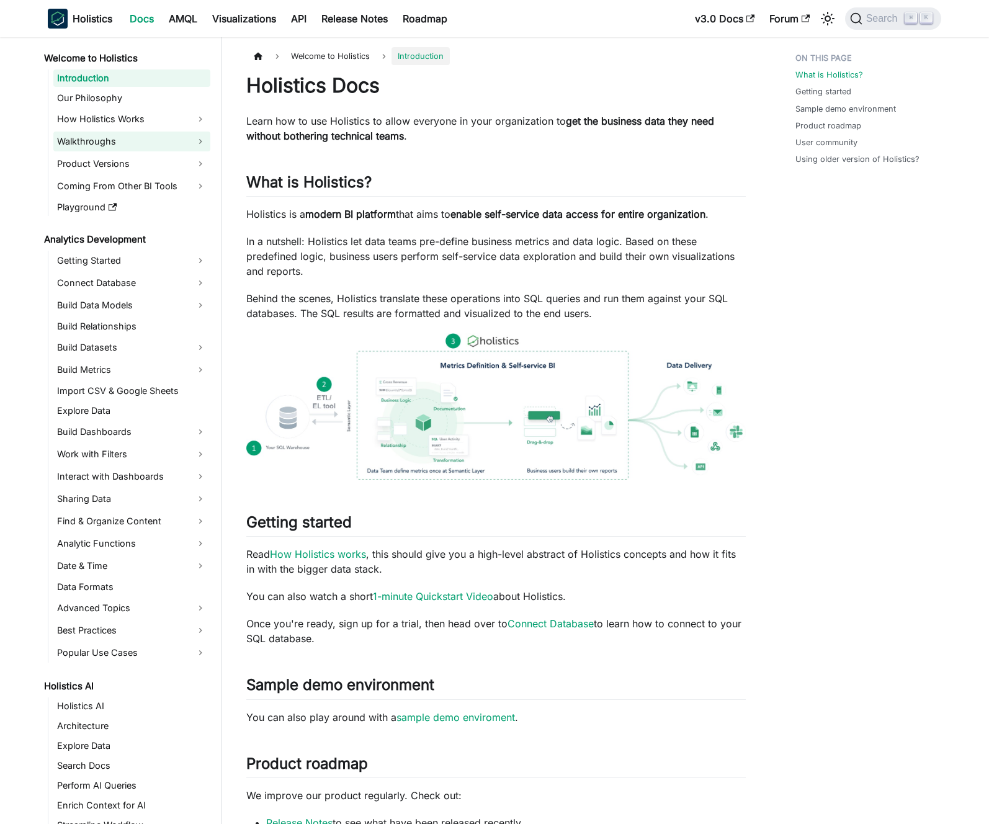
click at [125, 143] on link "Walkthroughs" at bounding box center [131, 141] width 157 height 20
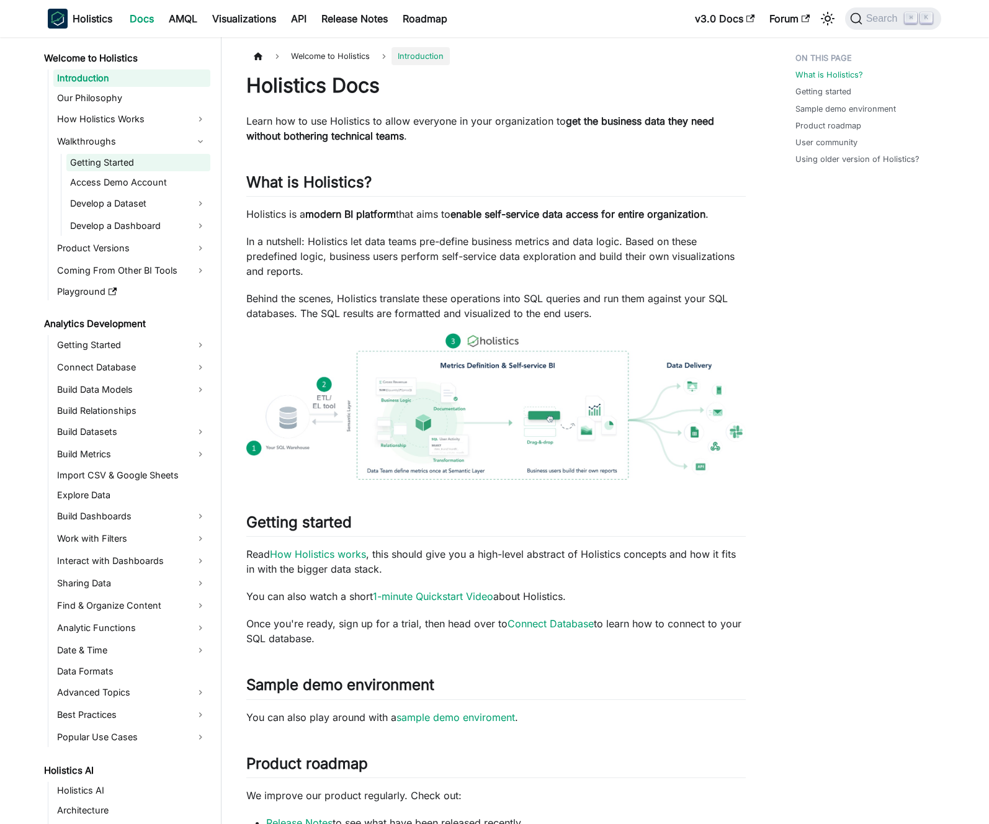
drag, startPoint x: 134, startPoint y: 164, endPoint x: 155, endPoint y: 161, distance: 21.3
click at [134, 164] on link "Getting Started" at bounding box center [138, 162] width 144 height 17
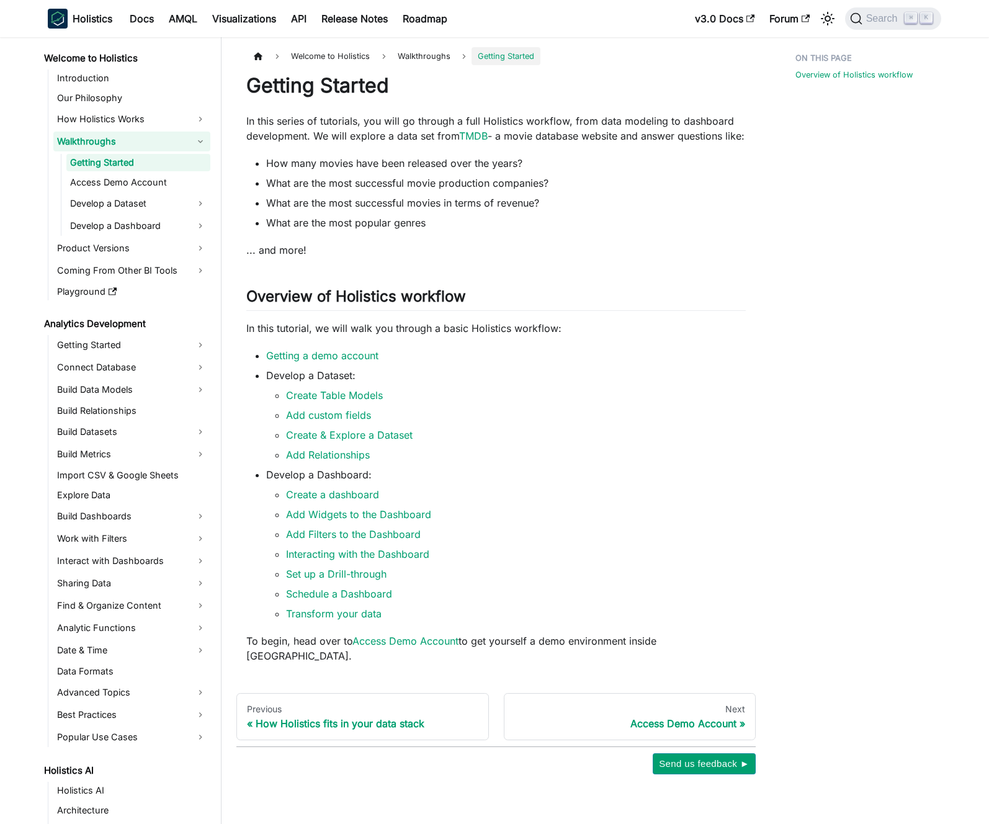
click at [175, 145] on link "Walkthroughs" at bounding box center [131, 141] width 157 height 20
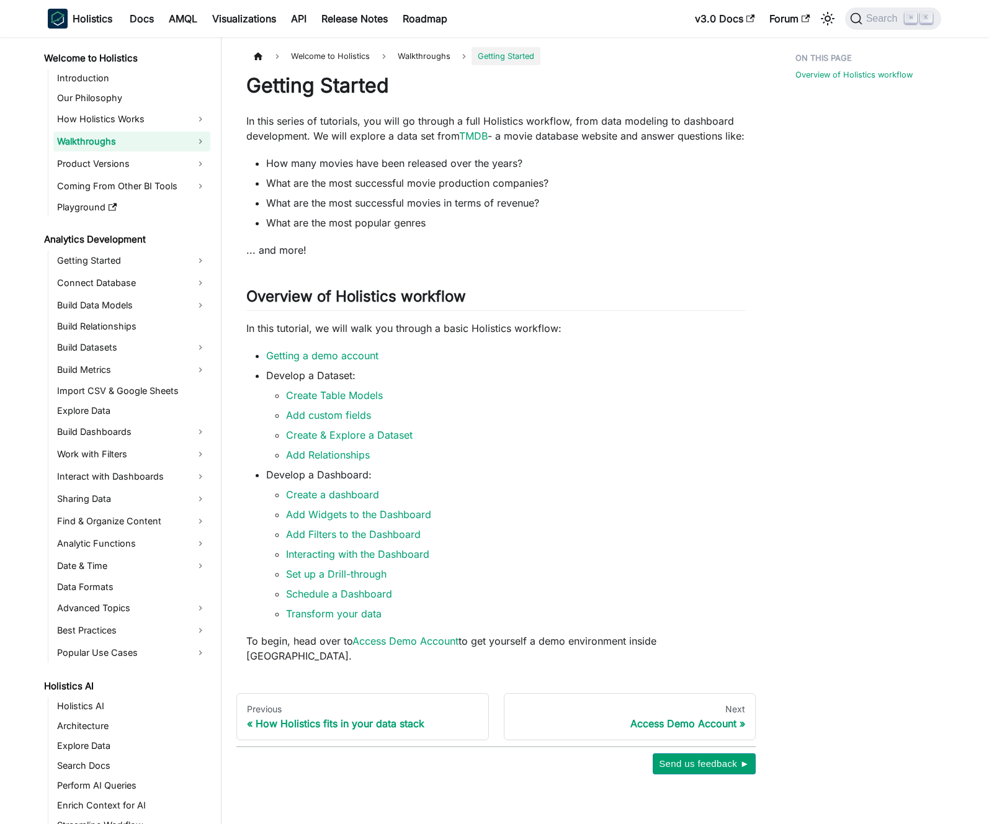
click at [175, 145] on link "Walkthroughs" at bounding box center [131, 141] width 157 height 20
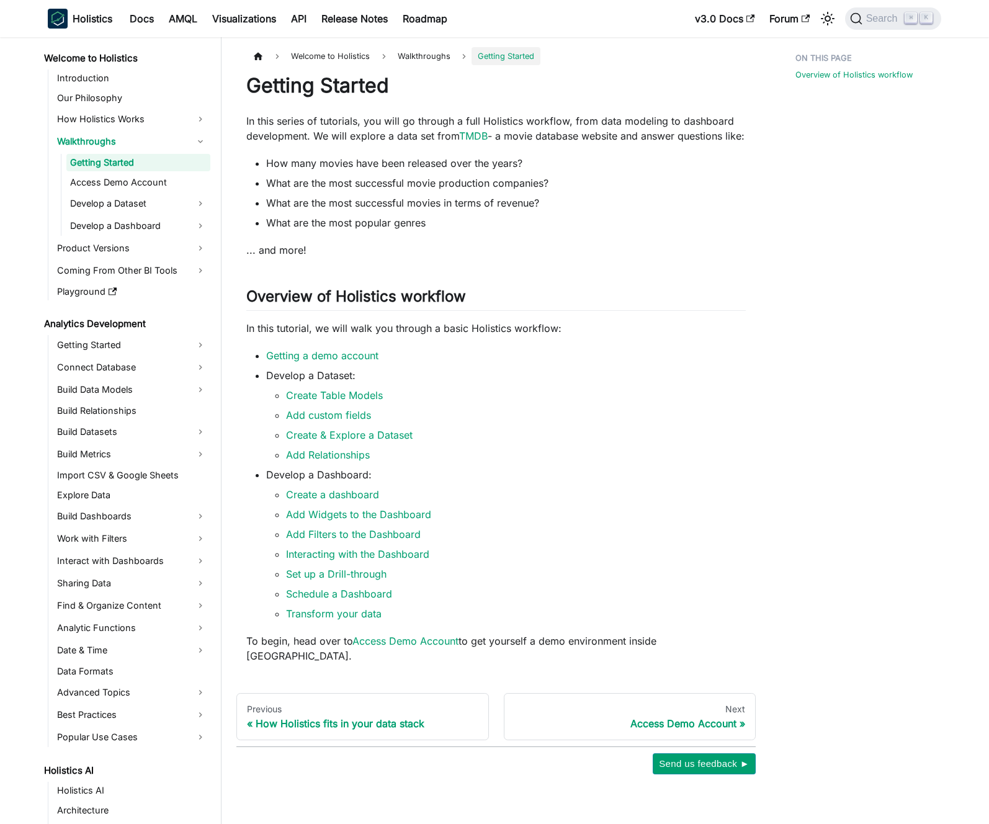
click at [174, 163] on link "Getting Started" at bounding box center [138, 162] width 144 height 17
click at [314, 125] on p "In this series of tutorials, you will go through a full Holistics workflow, fro…" at bounding box center [495, 128] width 499 height 30
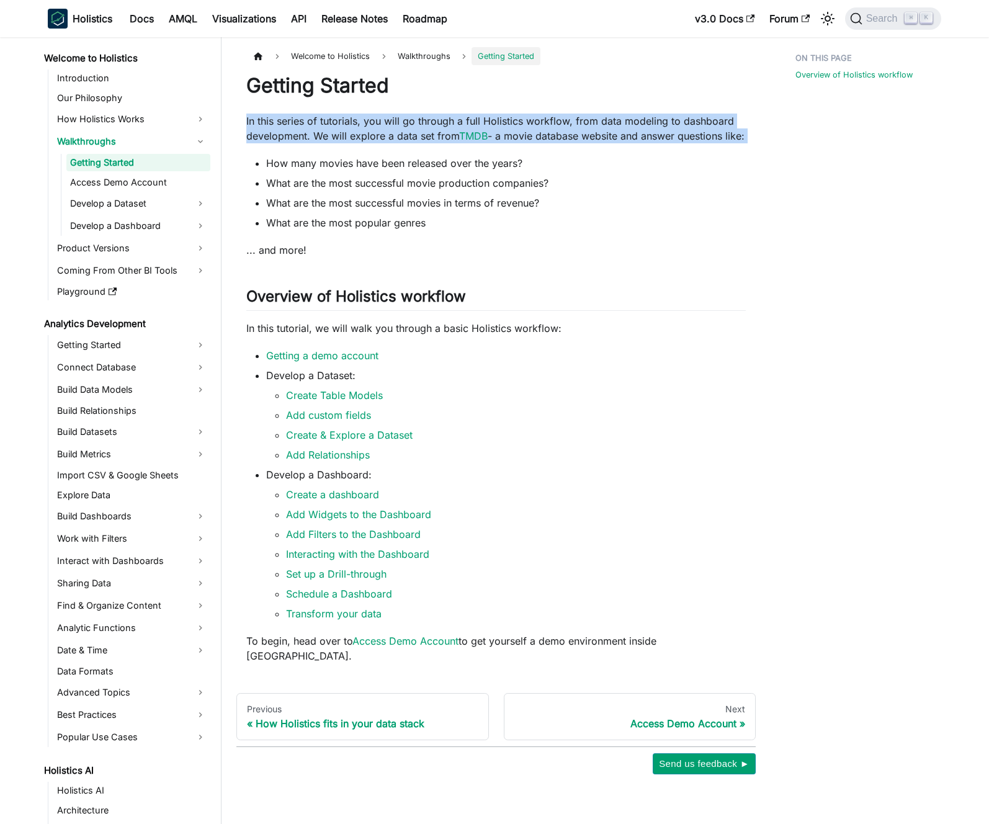
click at [314, 125] on p "In this series of tutorials, you will go through a full Holistics workflow, fro…" at bounding box center [495, 128] width 499 height 30
click at [321, 125] on p "In this series of tutorials, you will go through a full Holistics workflow, fro…" at bounding box center [495, 128] width 499 height 30
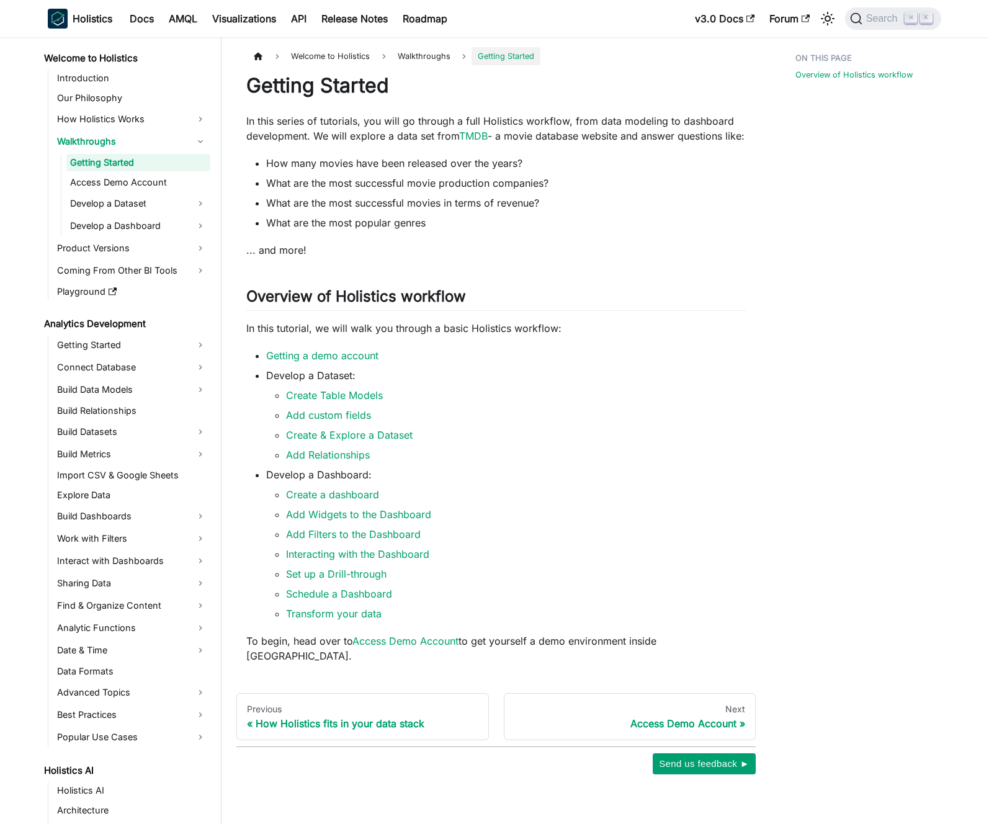
click at [177, 151] on li "Walkthroughs Getting Started Access Demo Account Develop a Dataset Develop a Da…" at bounding box center [131, 183] width 157 height 104
click at [168, 140] on link "Walkthroughs" at bounding box center [131, 141] width 157 height 20
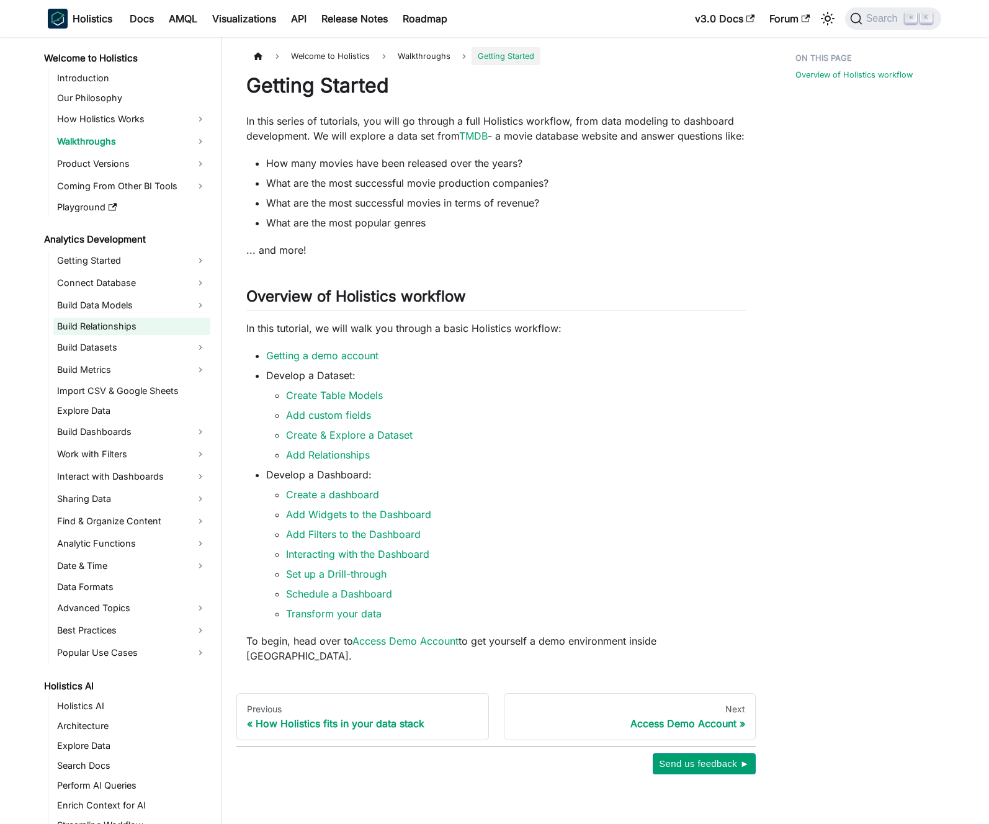
click at [122, 323] on link "Build Relationships" at bounding box center [131, 326] width 157 height 17
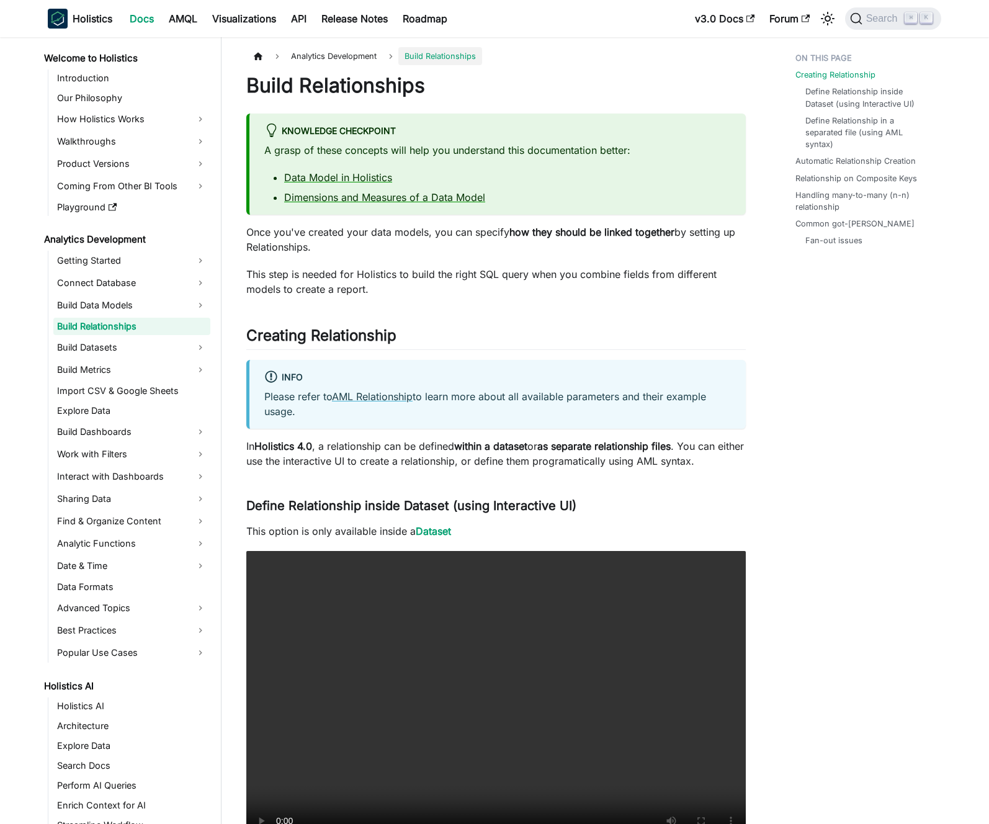
click at [479, 239] on p "Once you've created your data models, you can specify how they should be linked…" at bounding box center [495, 240] width 499 height 30
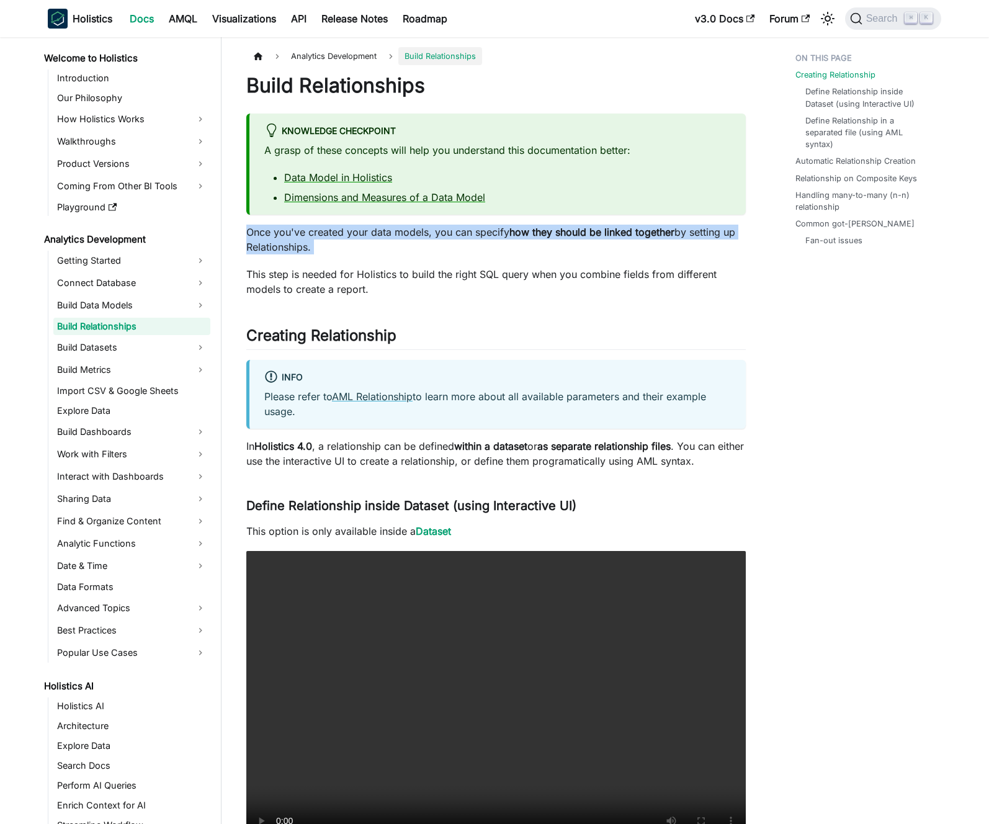
click at [479, 239] on p "Once you've created your data models, you can specify how they should be linked…" at bounding box center [495, 240] width 499 height 30
click at [483, 245] on p "Once you've created your data models, you can specify how they should be linked…" at bounding box center [495, 240] width 499 height 30
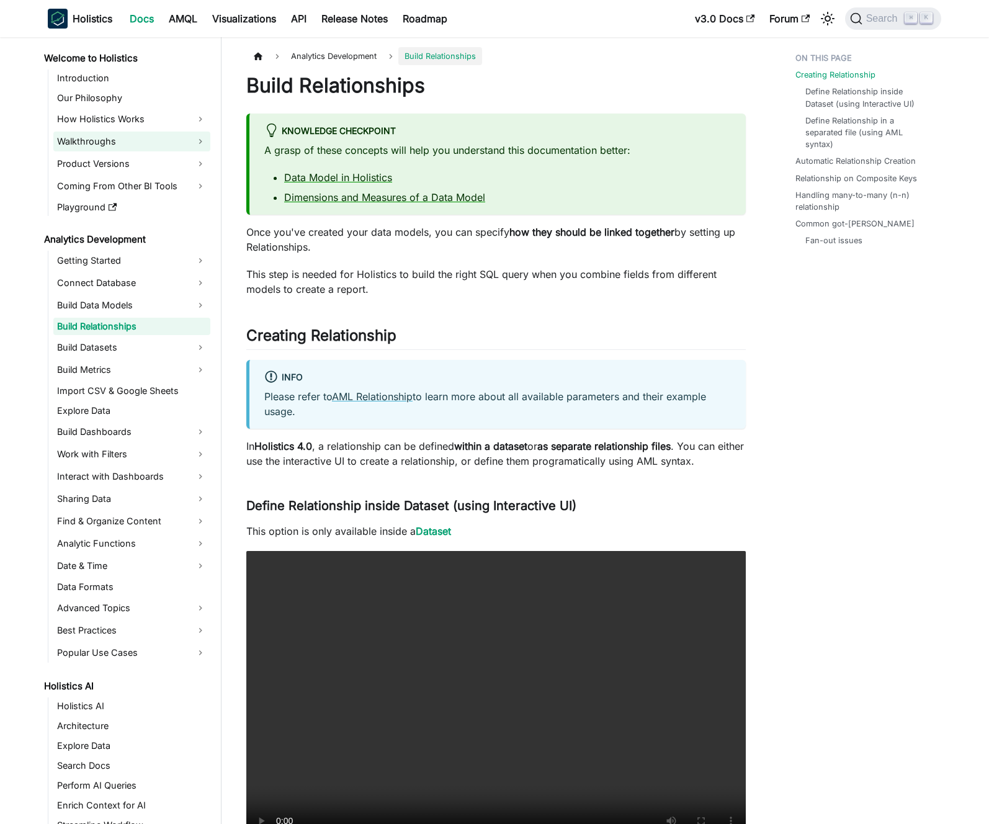
click at [100, 141] on link "Walkthroughs" at bounding box center [131, 141] width 157 height 20
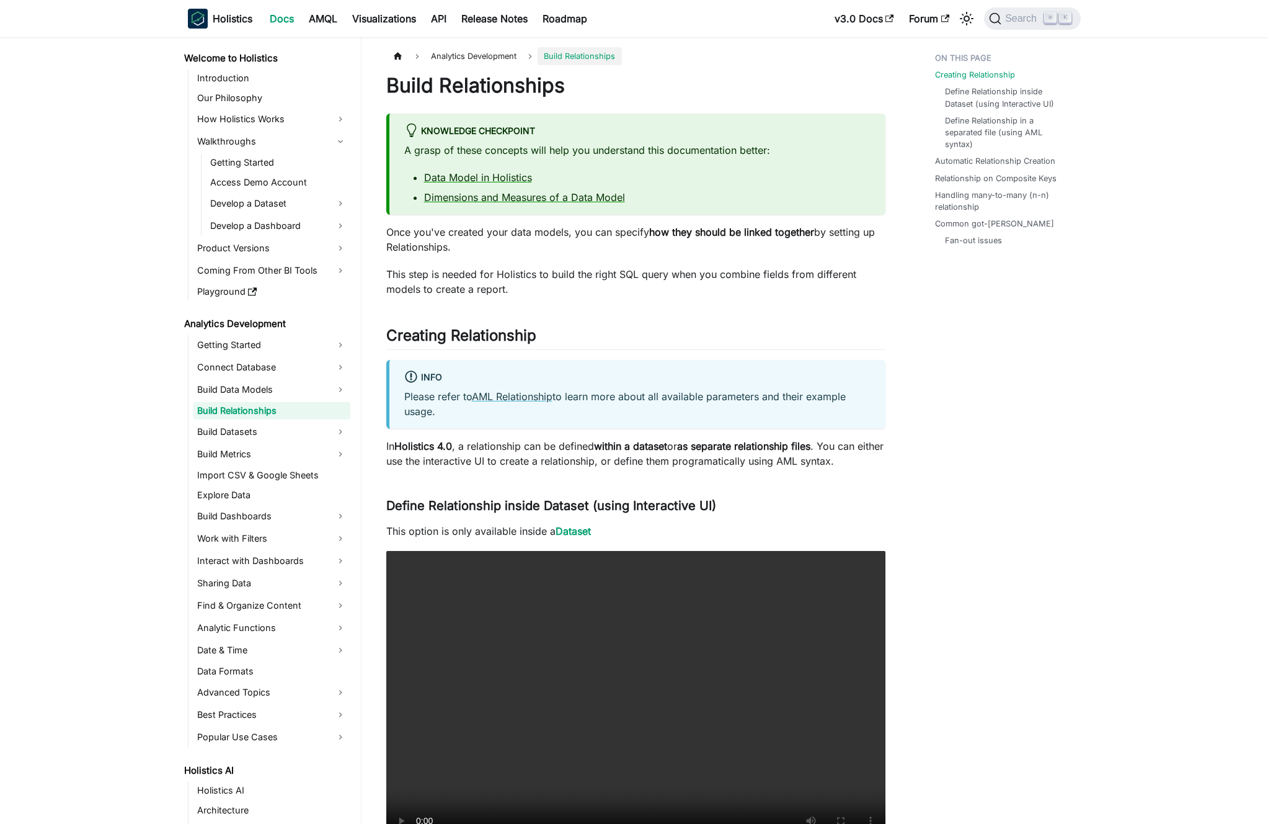
click at [537, 286] on p "This step is needed for Holistics to build the right SQL query when you combine…" at bounding box center [635, 282] width 499 height 30
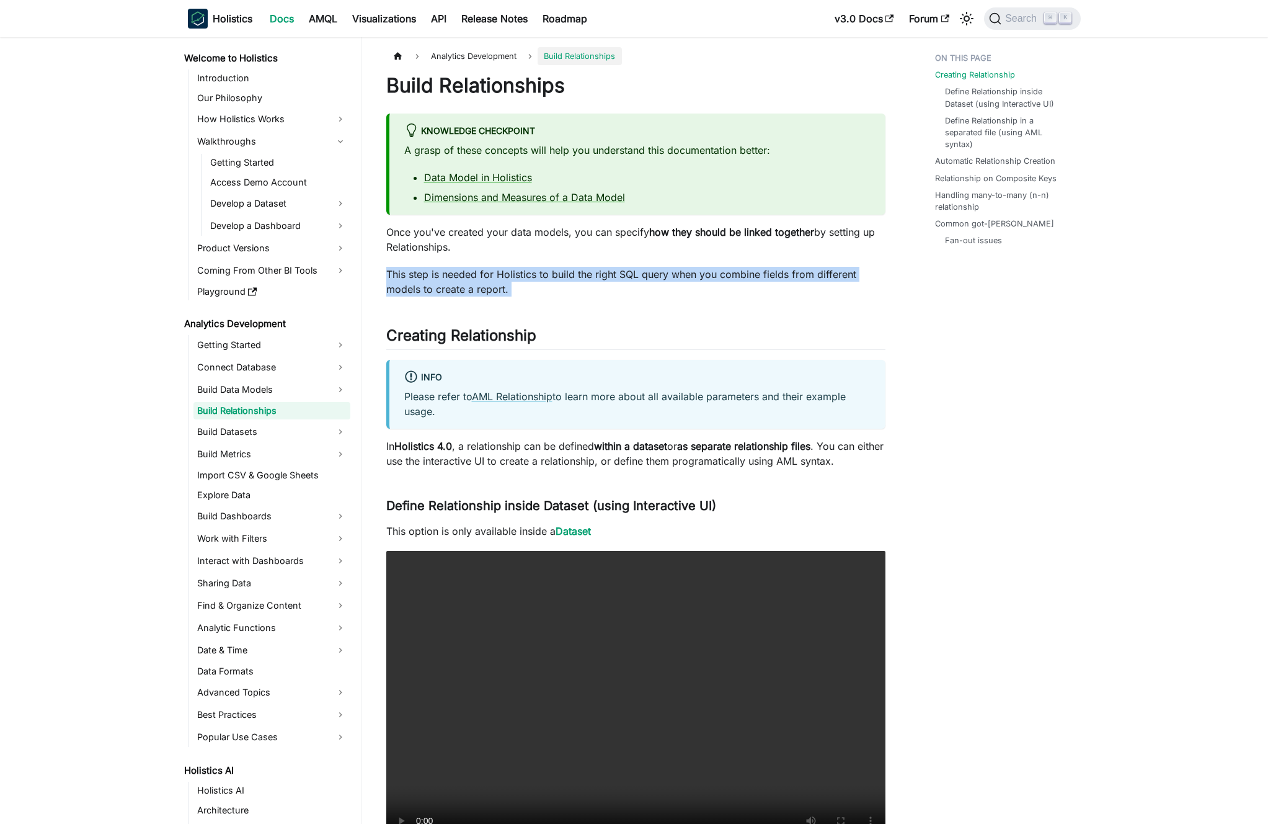
click at [526, 285] on p "This step is needed for Holistics to build the right SQL query when you combine…" at bounding box center [635, 282] width 499 height 30
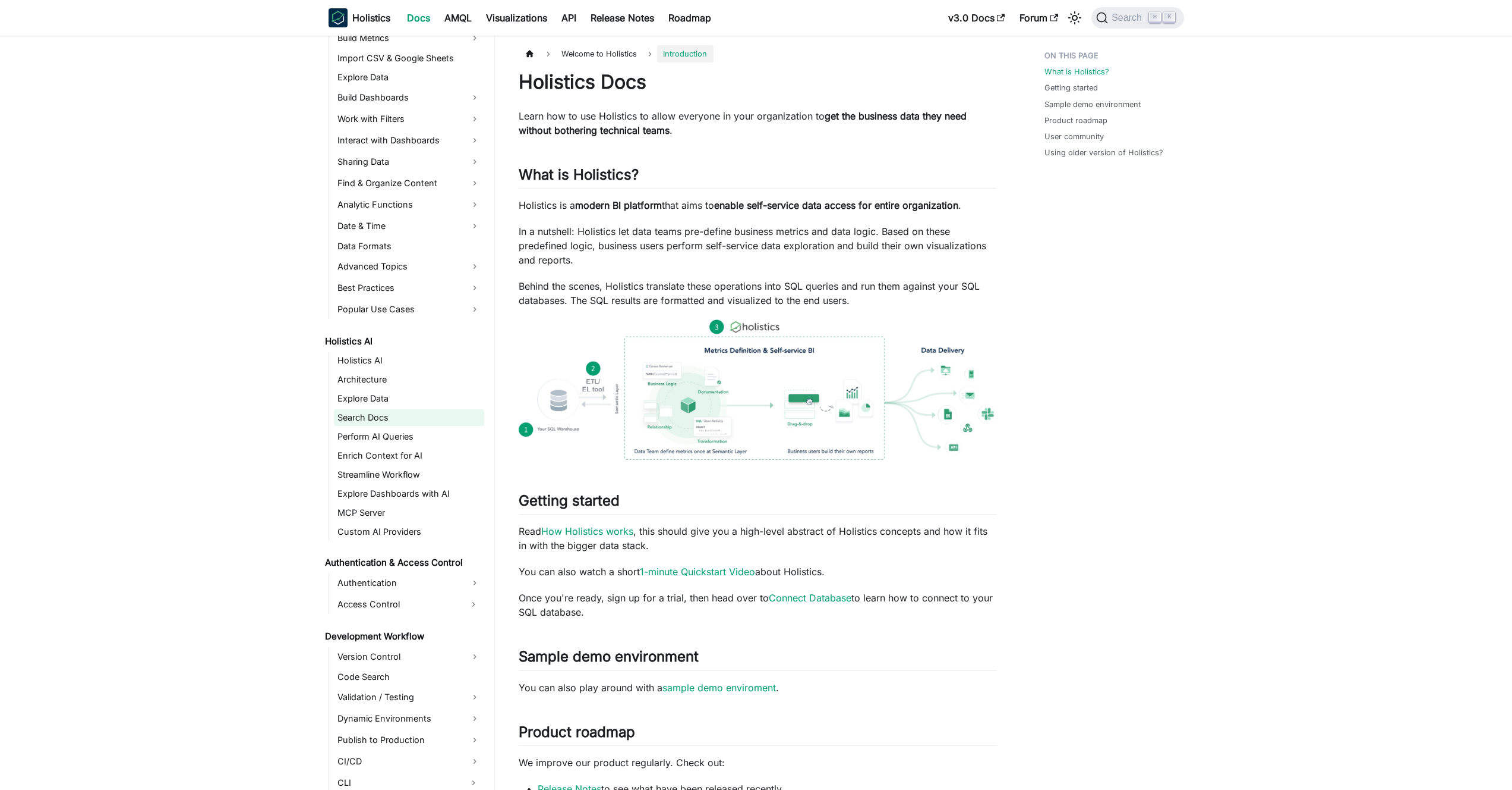
scroll to position [437, 0]
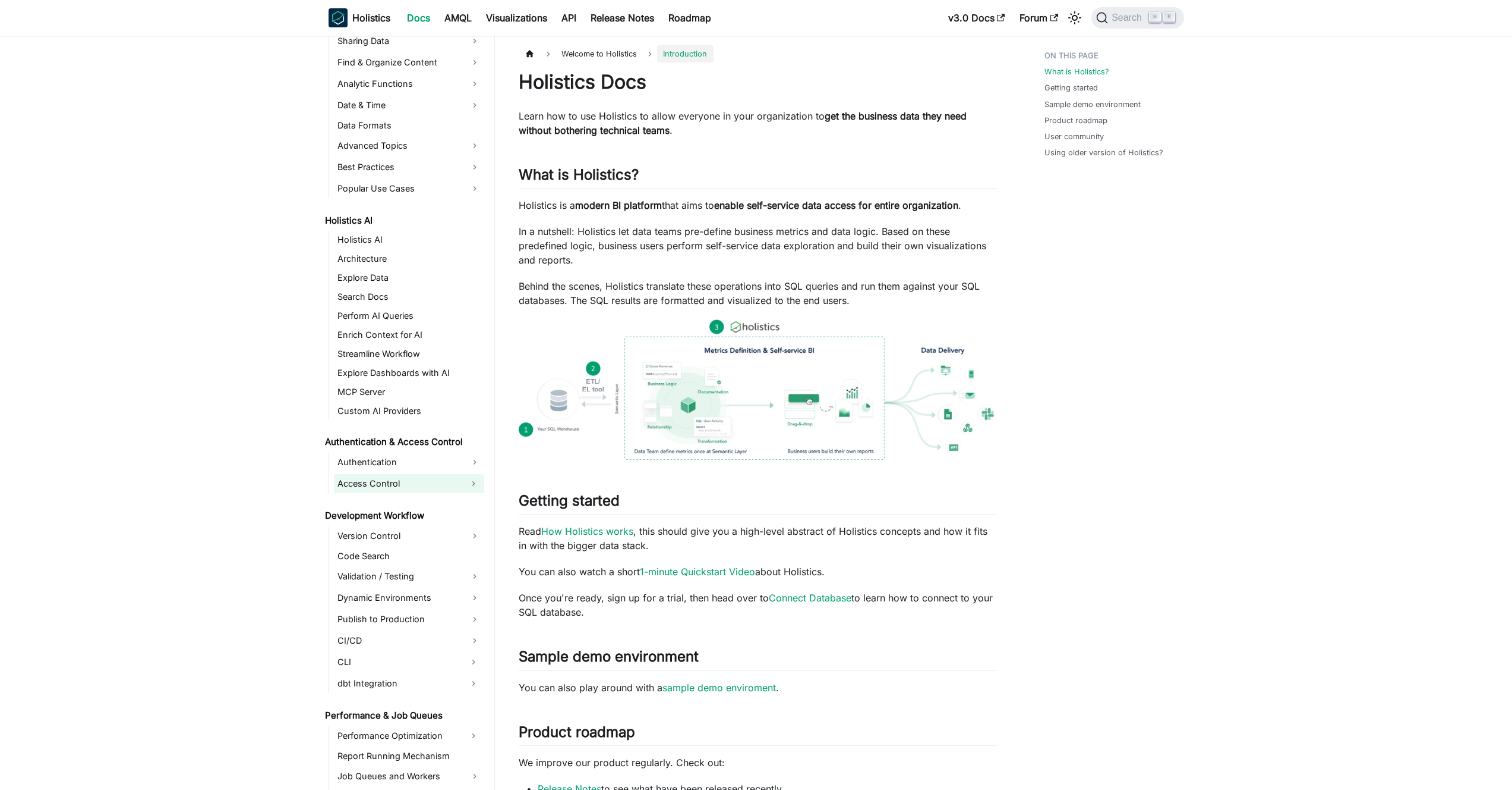
click at [415, 478] on link "Access Control" at bounding box center [399, 483] width 129 height 19
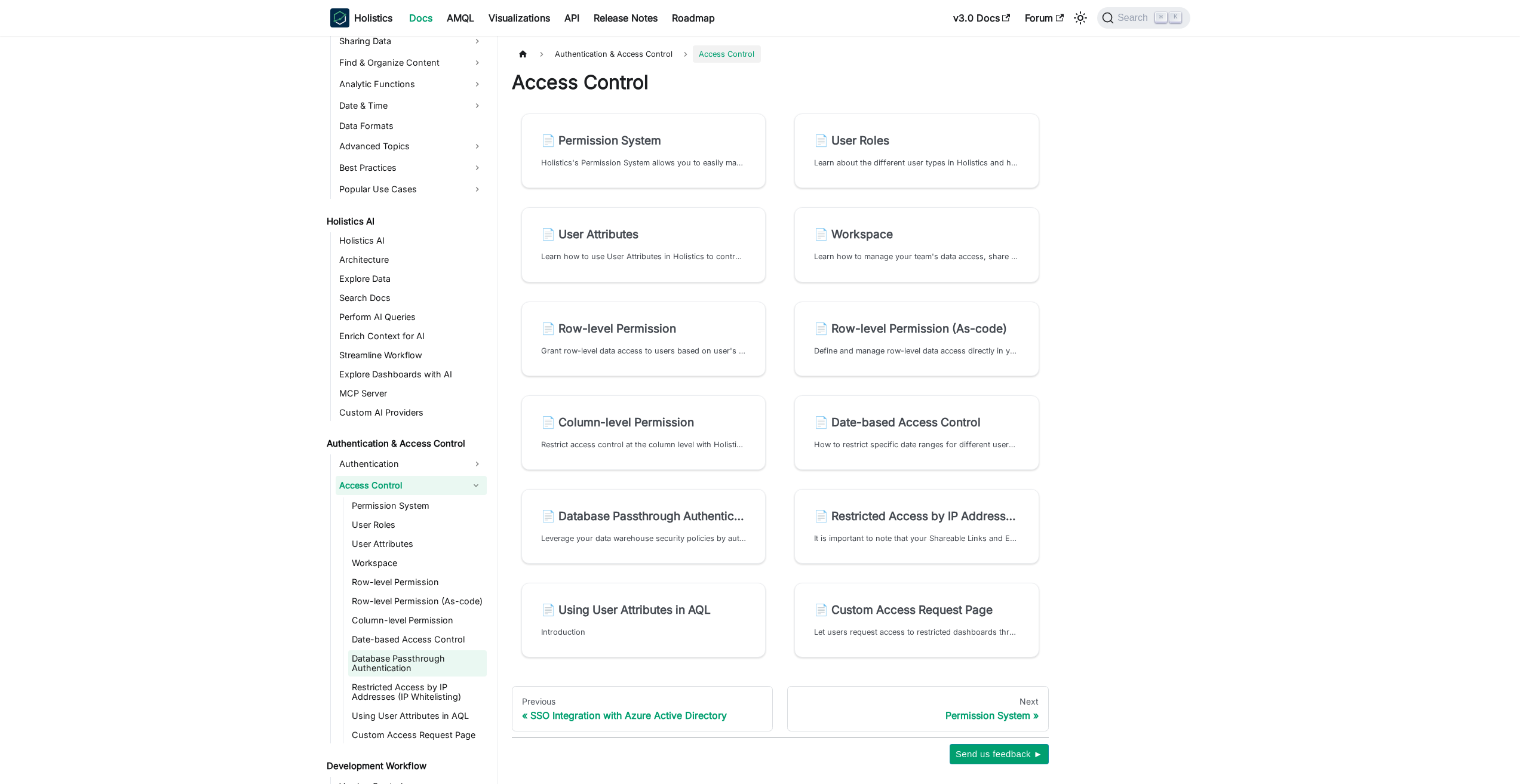
click at [424, 665] on link "Database Passthrough Authentication" at bounding box center [418, 663] width 139 height 26
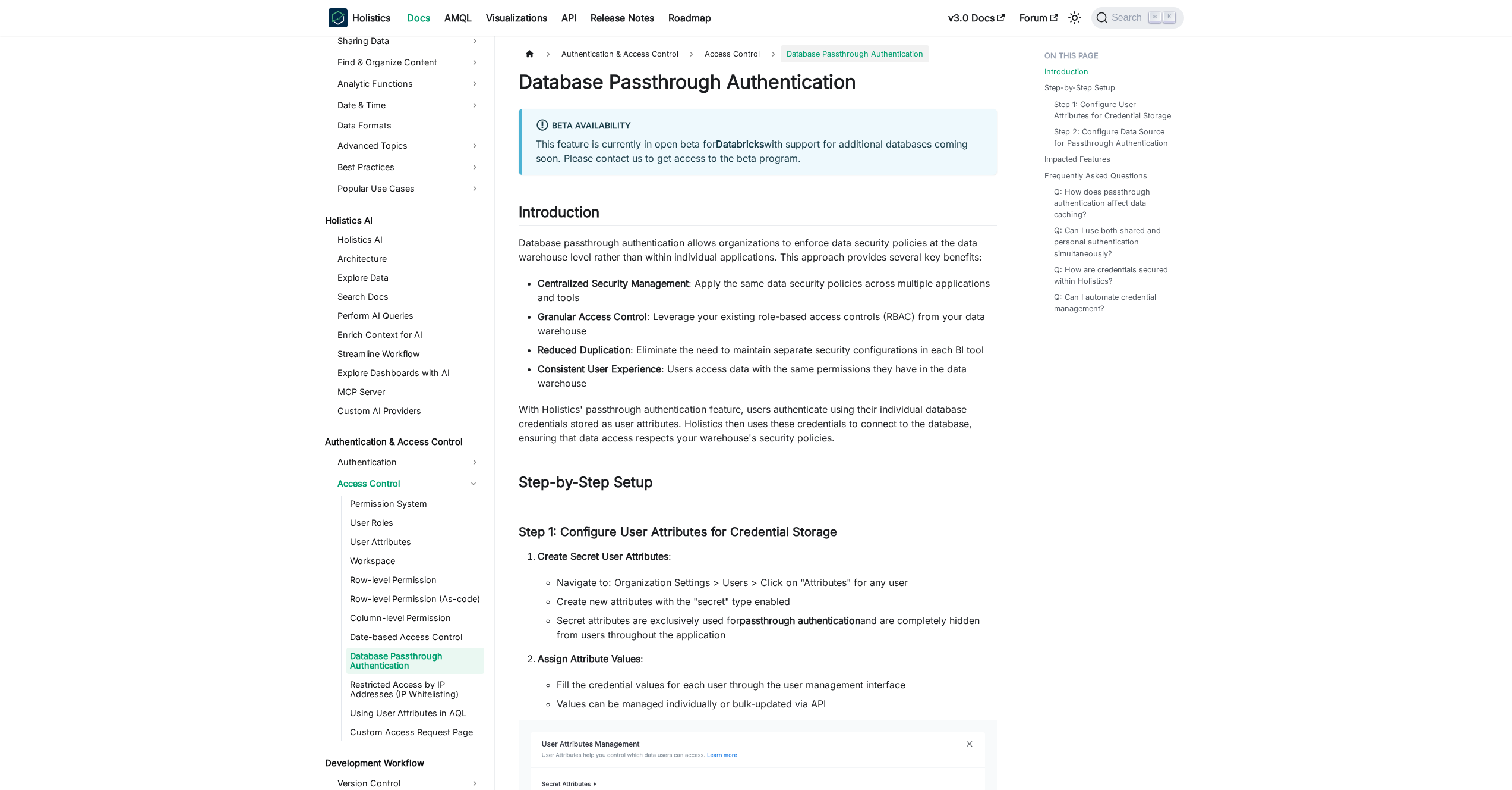
scroll to position [472, 0]
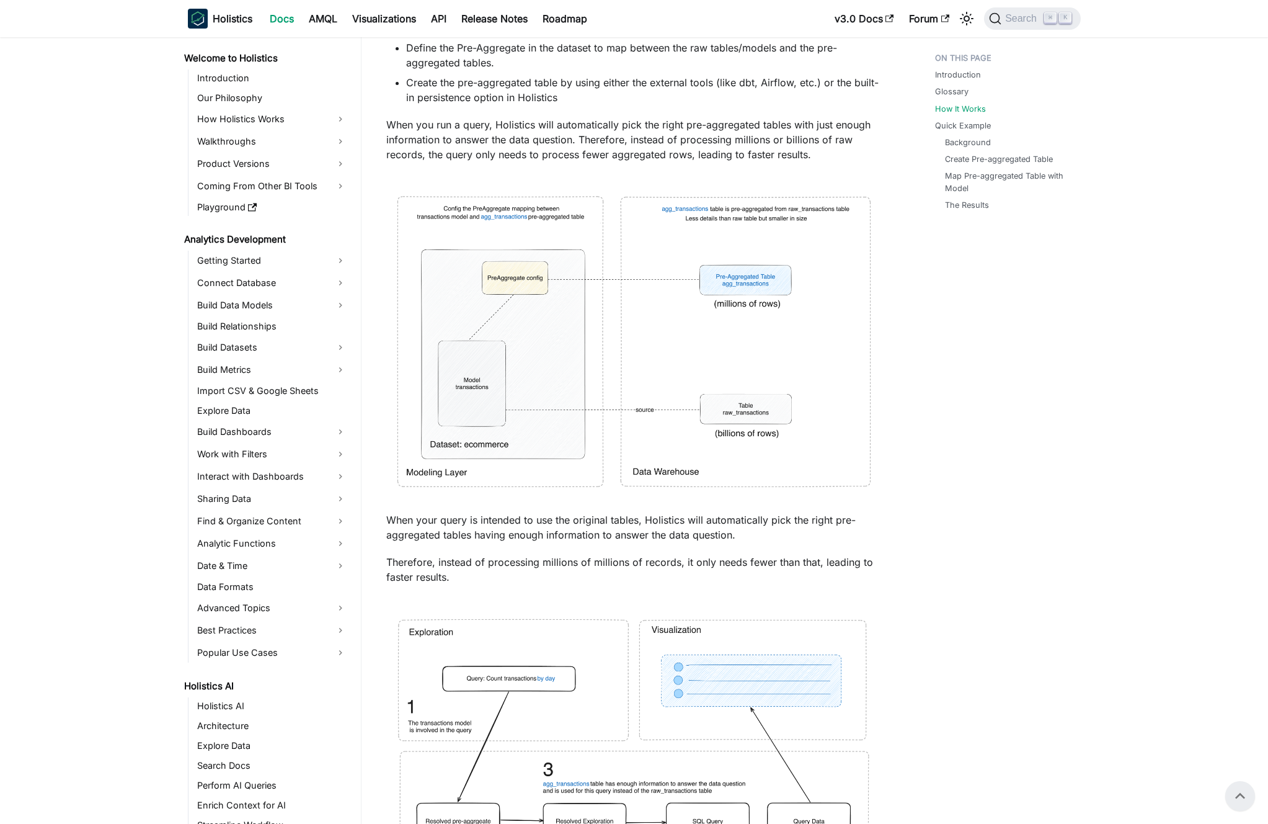
scroll to position [955, 0]
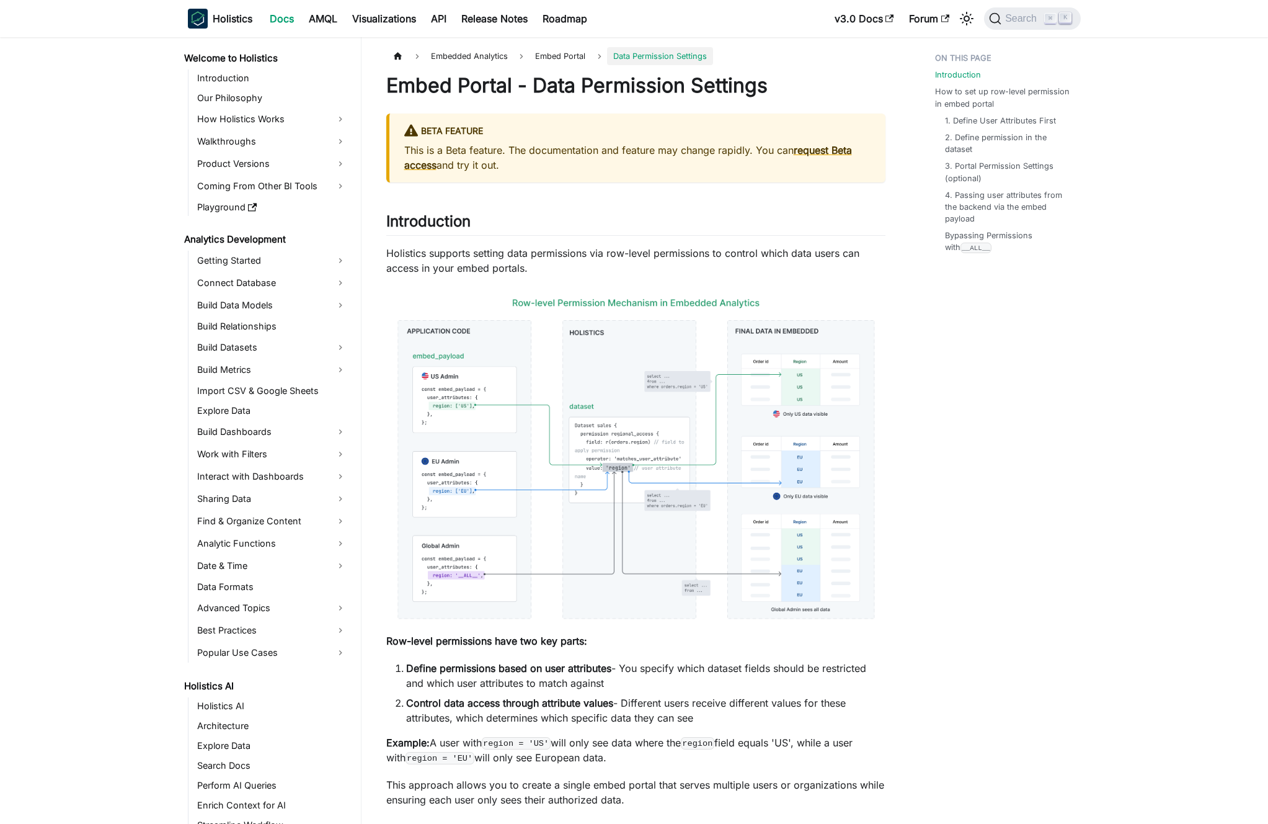
scroll to position [961, 0]
